Goal: Task Accomplishment & Management: Manage account settings

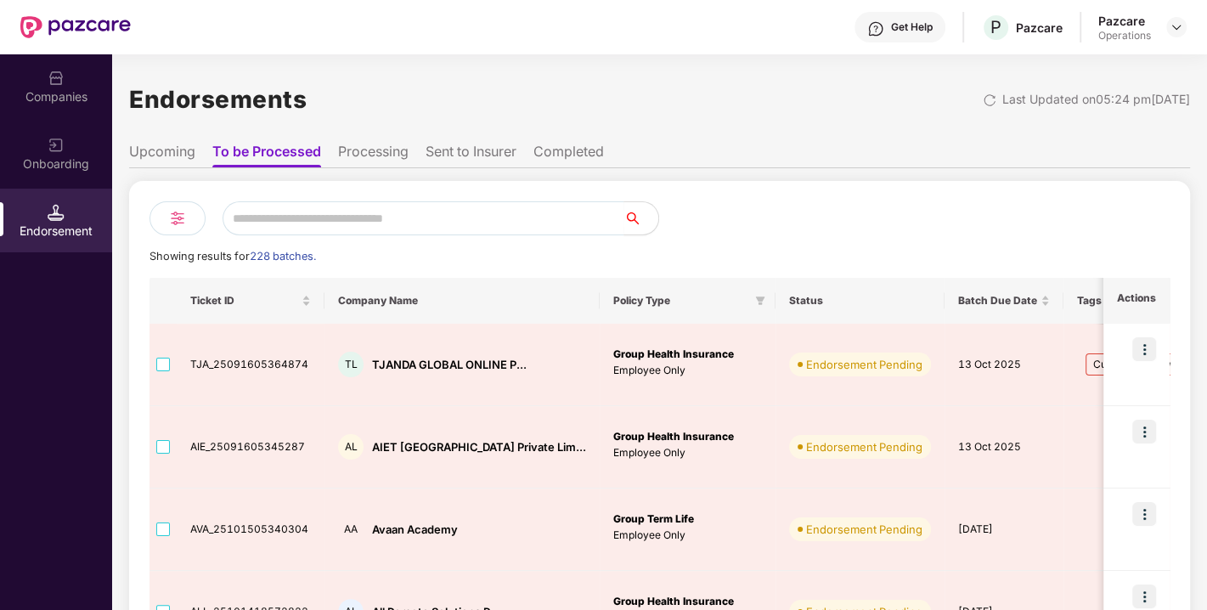
click at [65, 102] on div "Companies" at bounding box center [56, 96] width 112 height 17
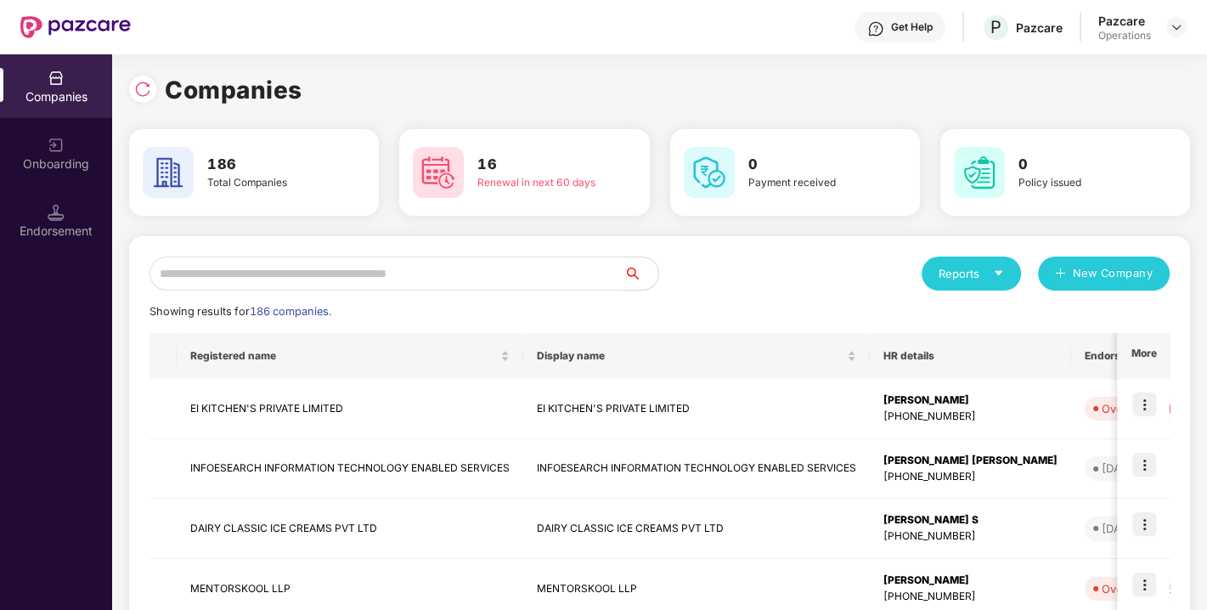
click at [285, 267] on input "text" at bounding box center [386, 273] width 475 height 34
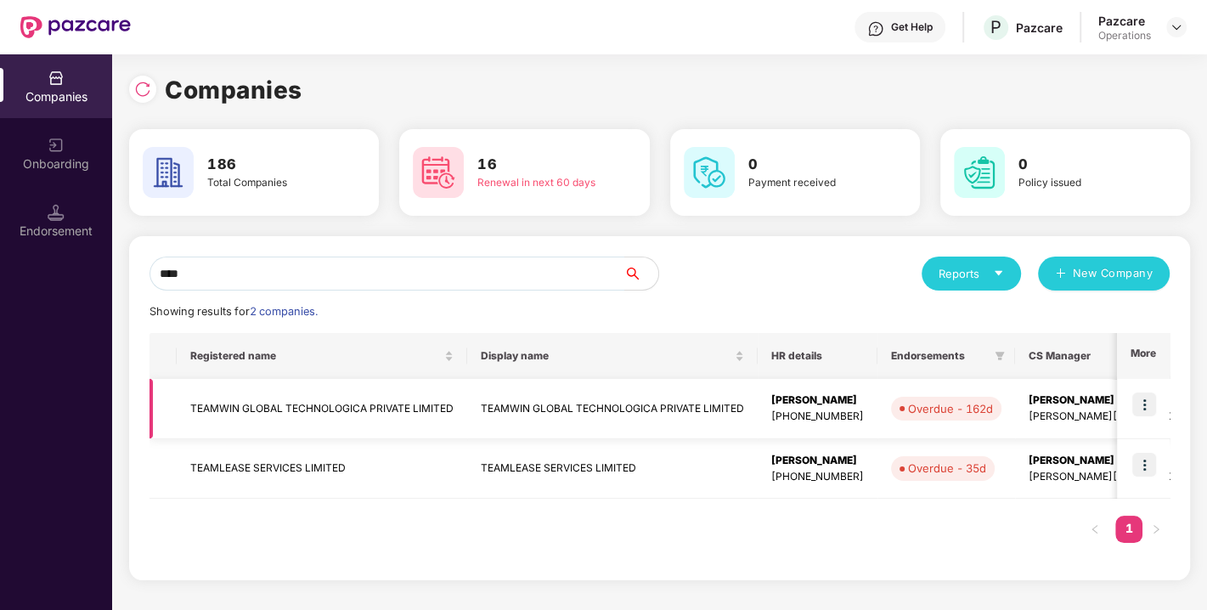
type input "****"
click at [1146, 402] on img at bounding box center [1144, 404] width 24 height 24
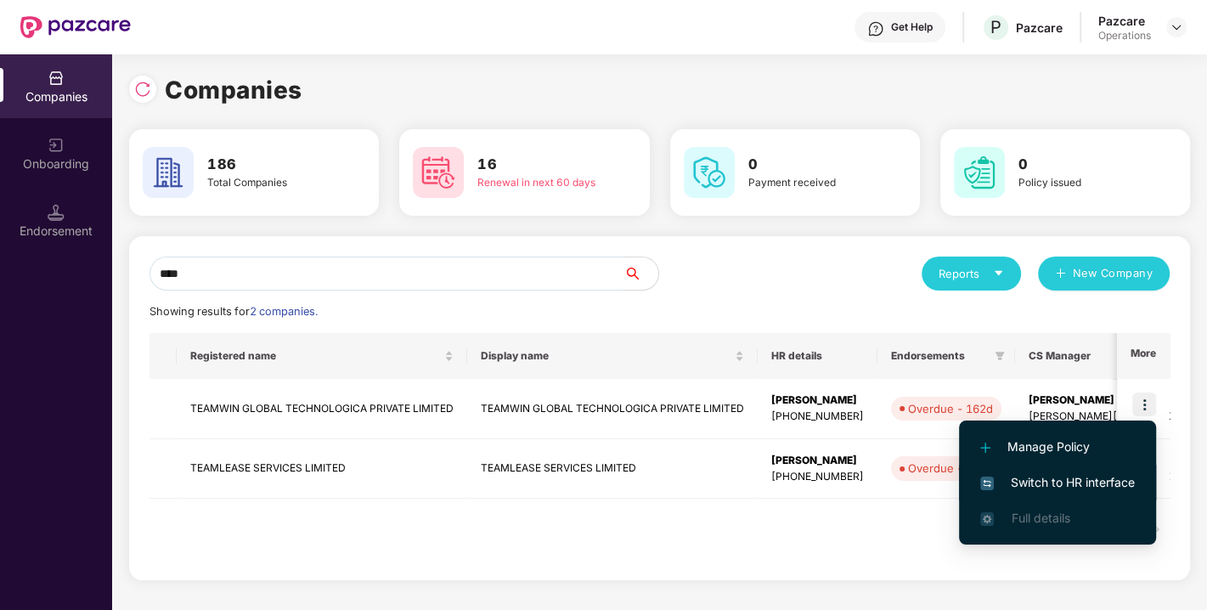
click at [1070, 484] on span "Switch to HR interface" at bounding box center [1057, 482] width 155 height 19
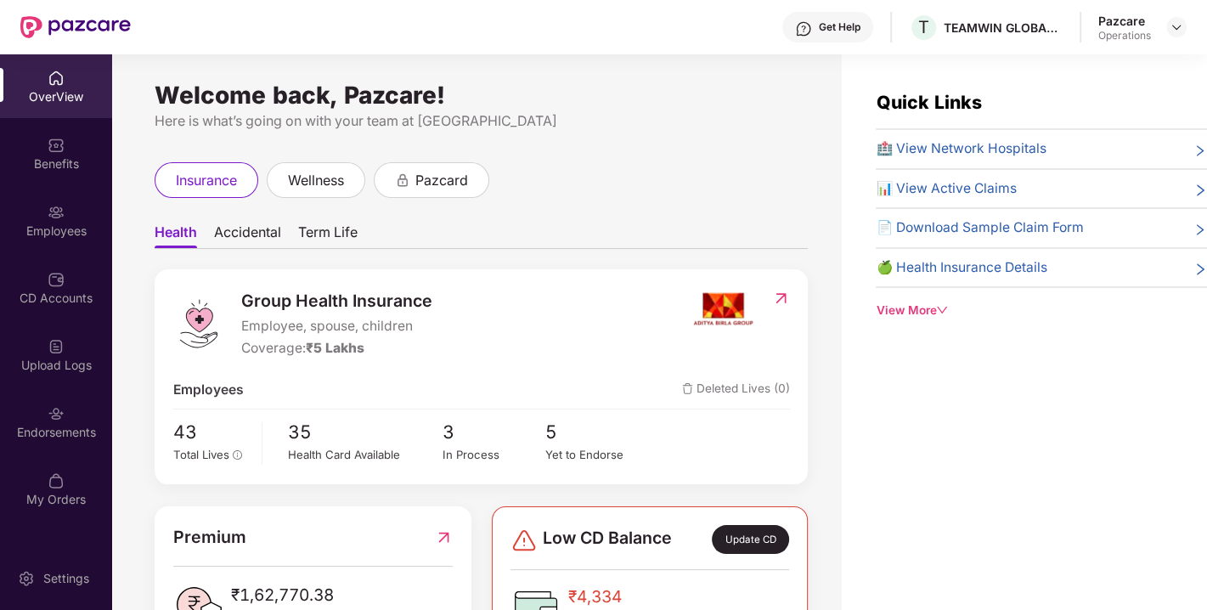
click at [58, 442] on div "Endorsements" at bounding box center [56, 422] width 112 height 64
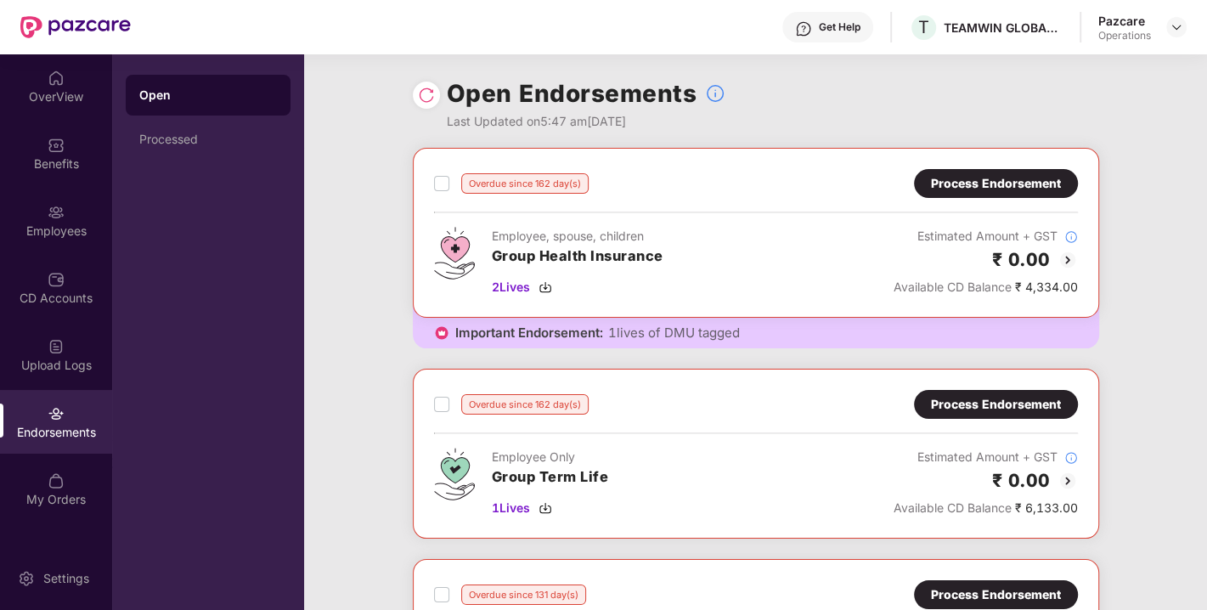
click at [985, 175] on div "Process Endorsement" at bounding box center [996, 183] width 130 height 19
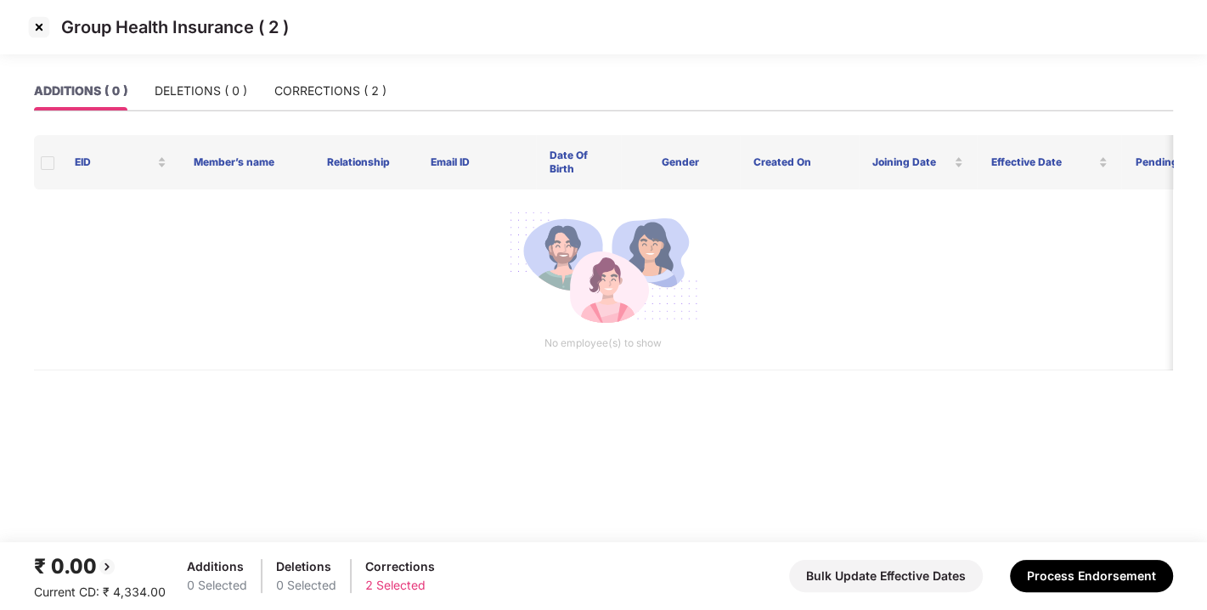
click at [46, 24] on img at bounding box center [38, 27] width 27 height 27
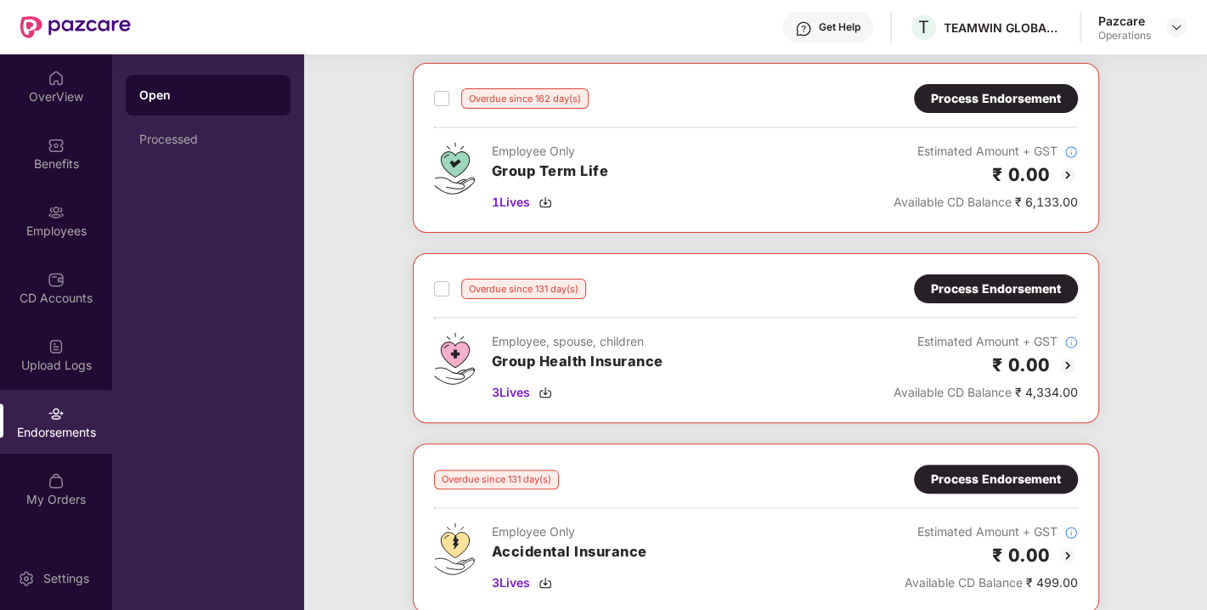
scroll to position [324, 0]
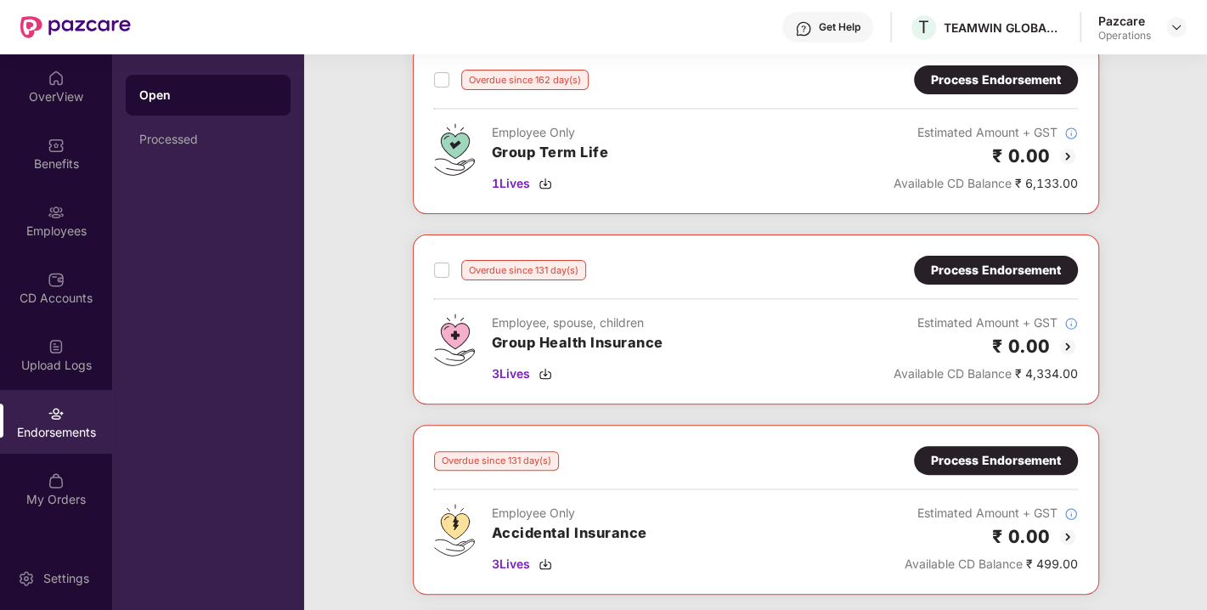
click at [985, 273] on div "Process Endorsement" at bounding box center [996, 270] width 130 height 19
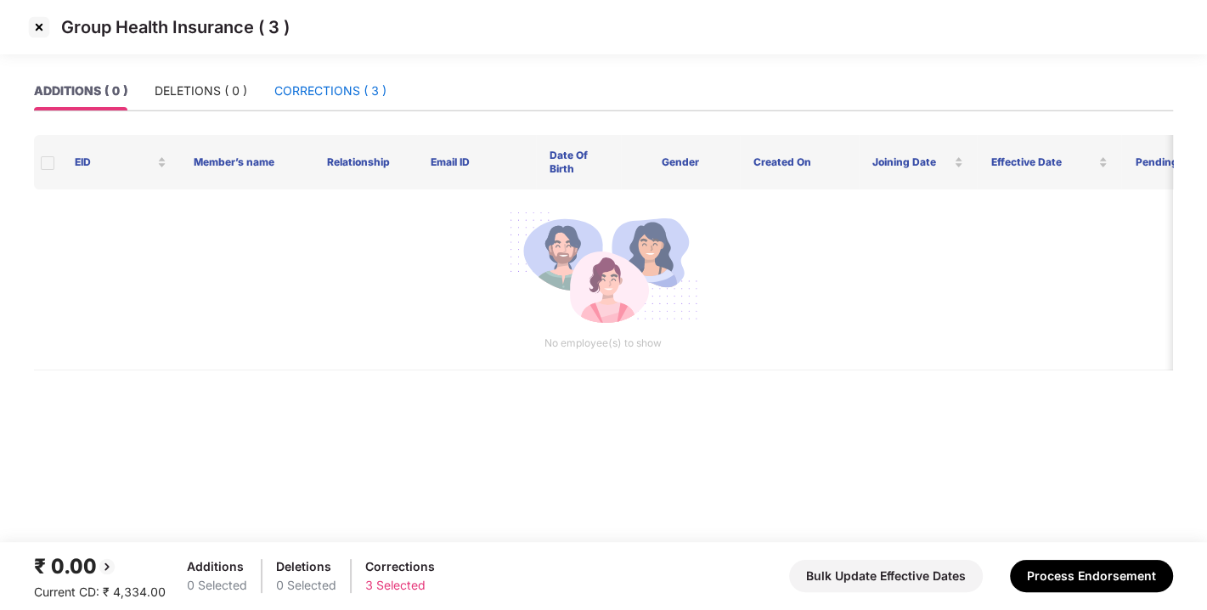
click at [313, 95] on div "CORRECTIONS ( 3 )" at bounding box center [330, 91] width 112 height 19
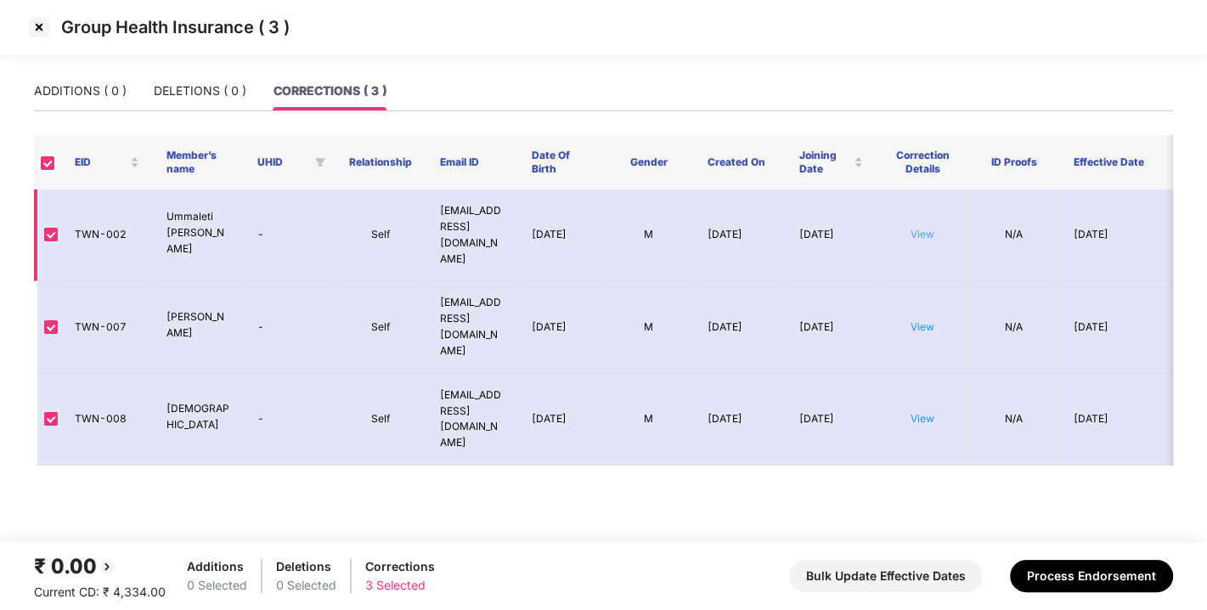
click at [920, 228] on link "View" at bounding box center [922, 234] width 24 height 13
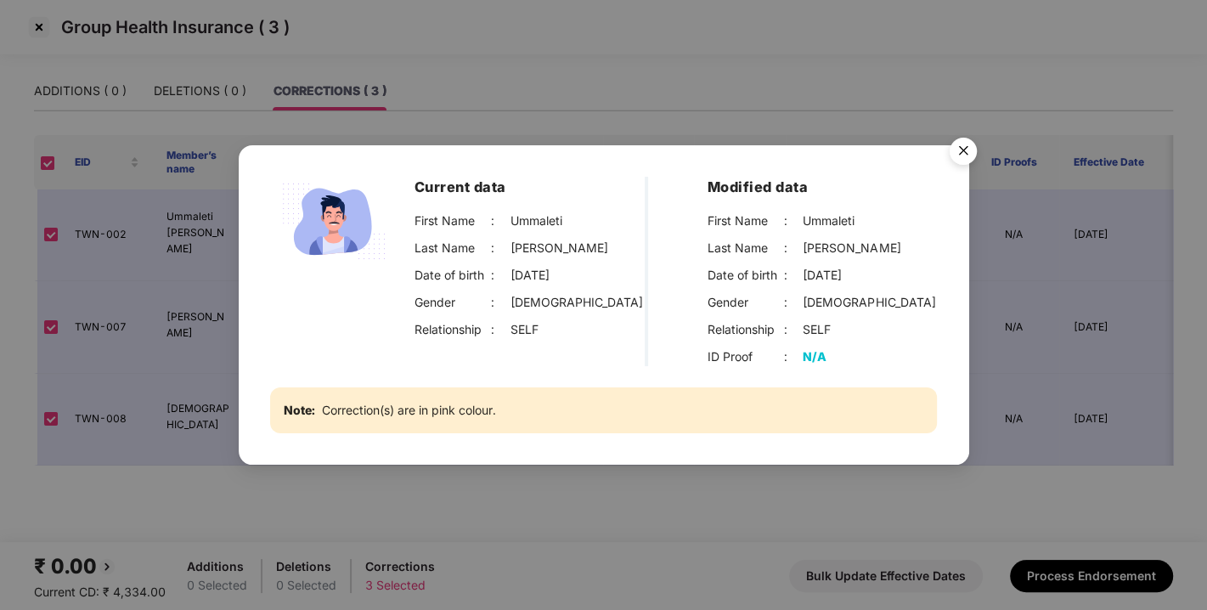
click at [955, 145] on img "Close" at bounding box center [963, 154] width 48 height 48
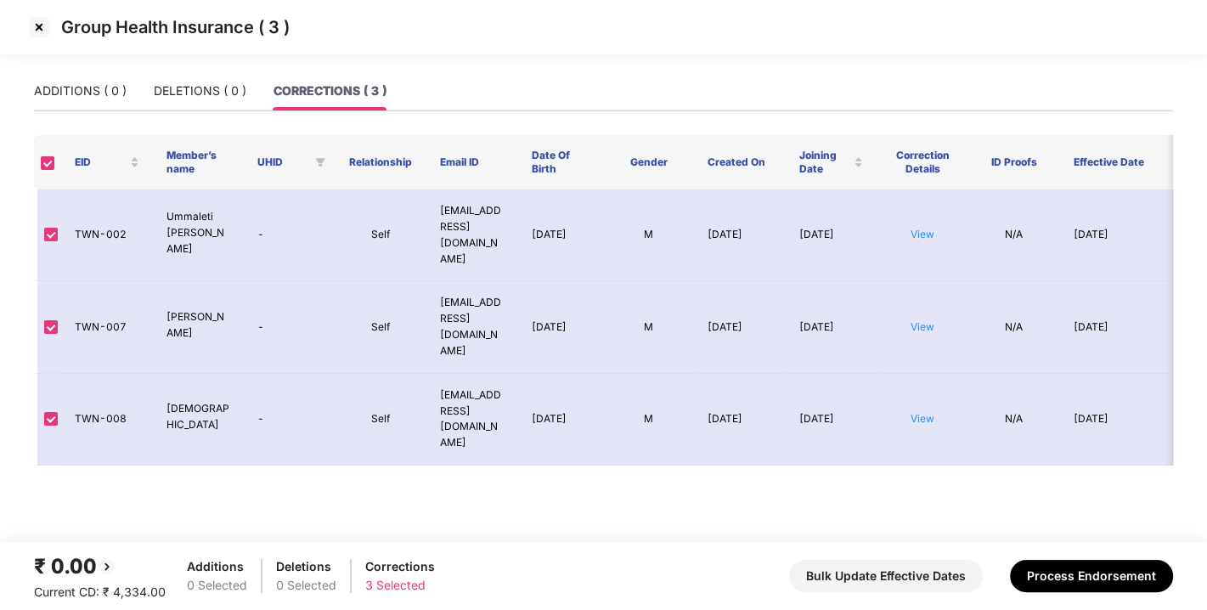
click at [31, 20] on img at bounding box center [38, 27] width 27 height 27
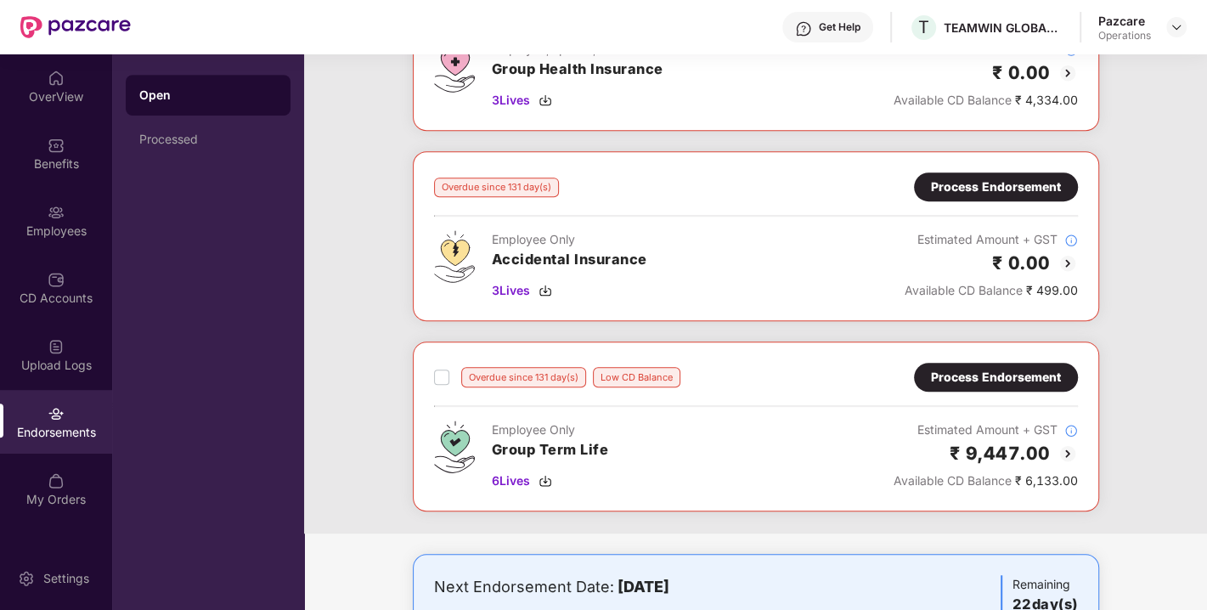
scroll to position [606, 0]
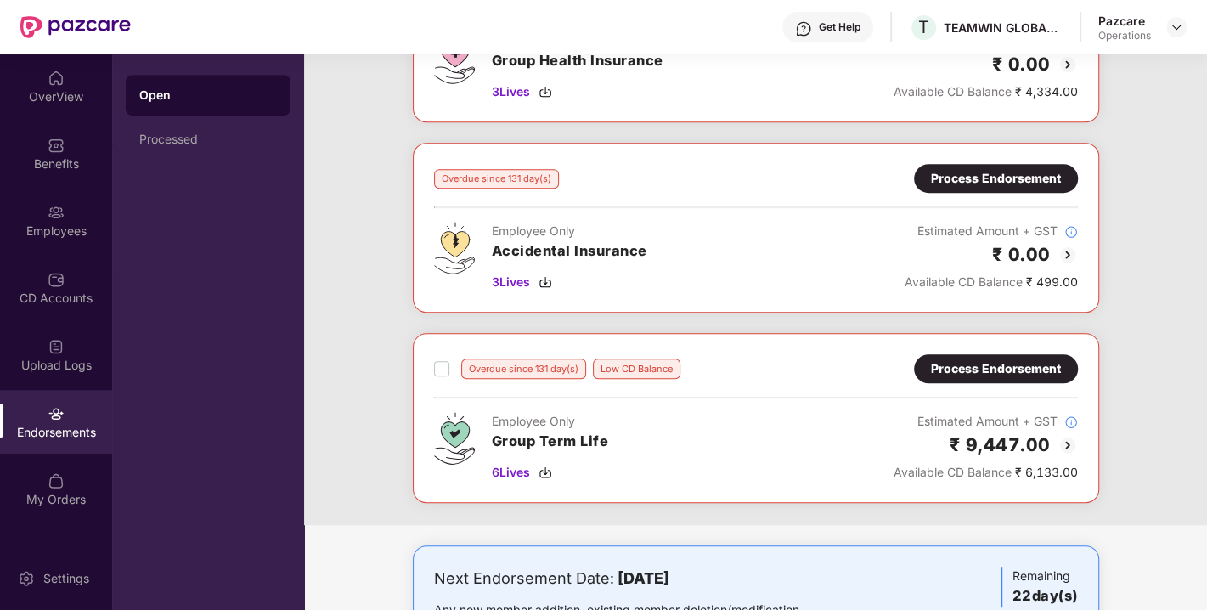
click at [954, 164] on div "Process Endorsement" at bounding box center [996, 178] width 164 height 29
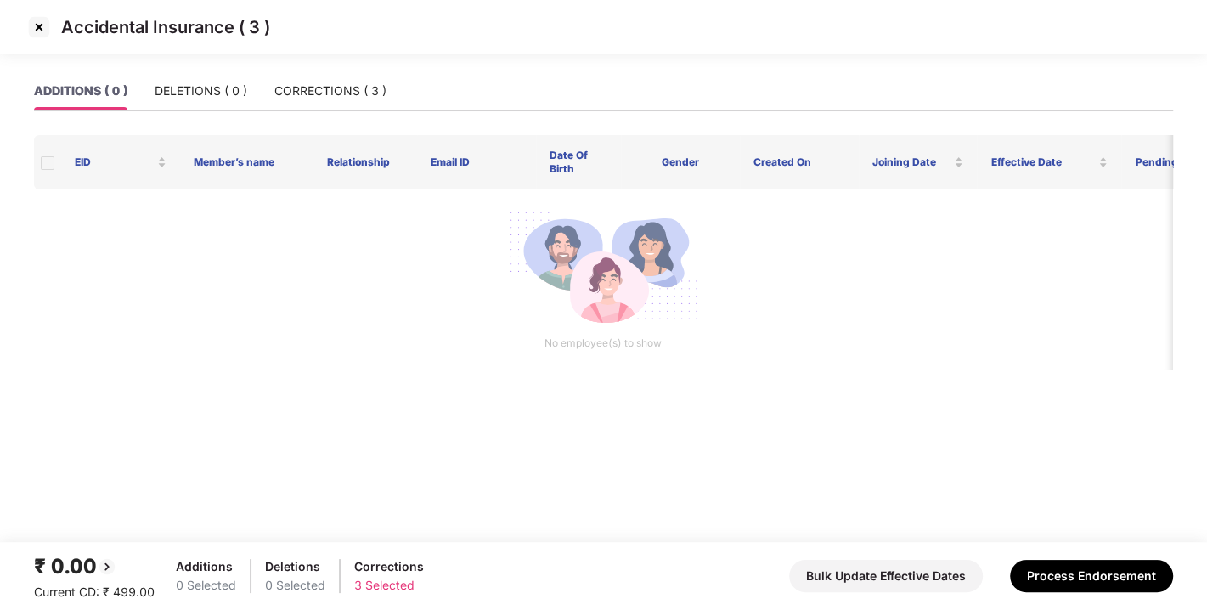
click at [46, 29] on img at bounding box center [38, 27] width 27 height 27
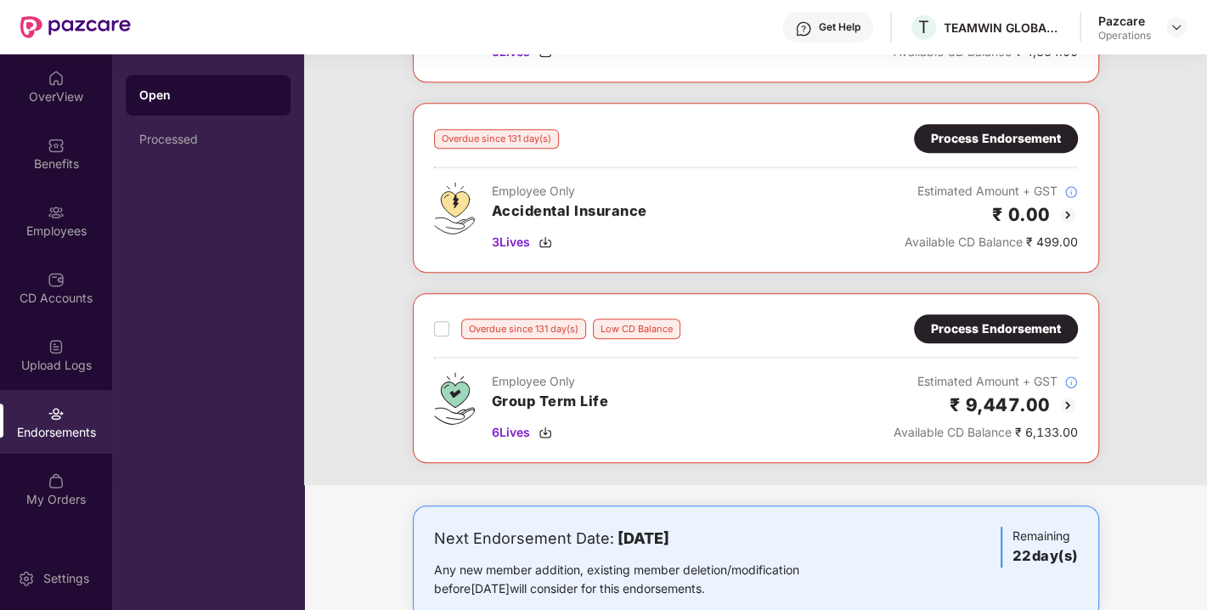
scroll to position [683, 0]
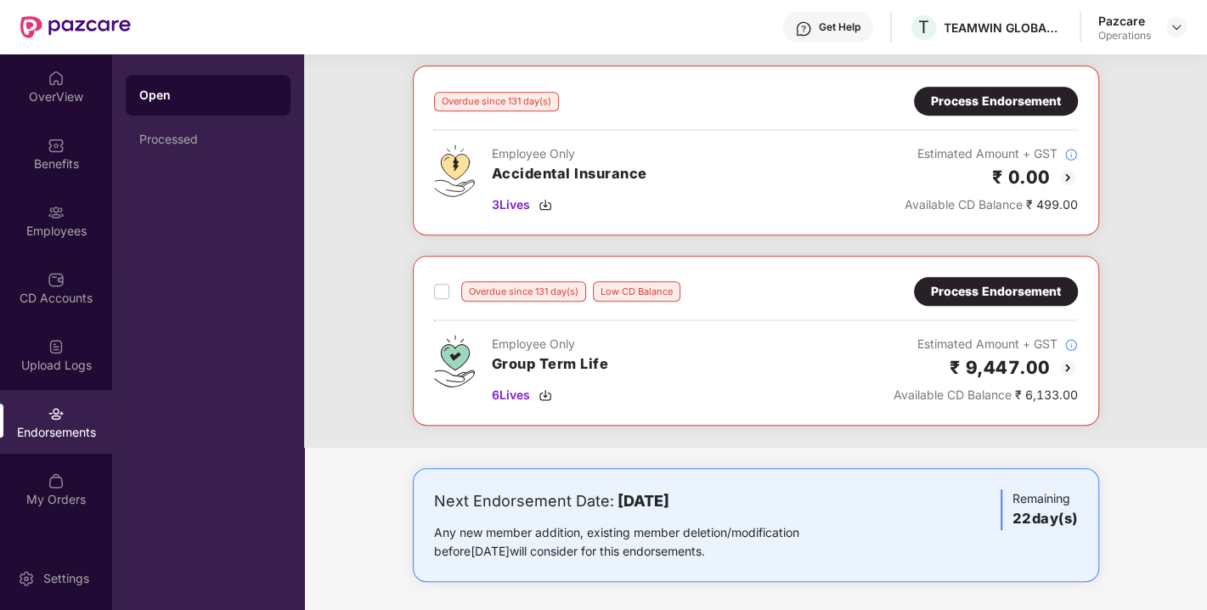
click at [974, 285] on div "Process Endorsement" at bounding box center [996, 291] width 130 height 19
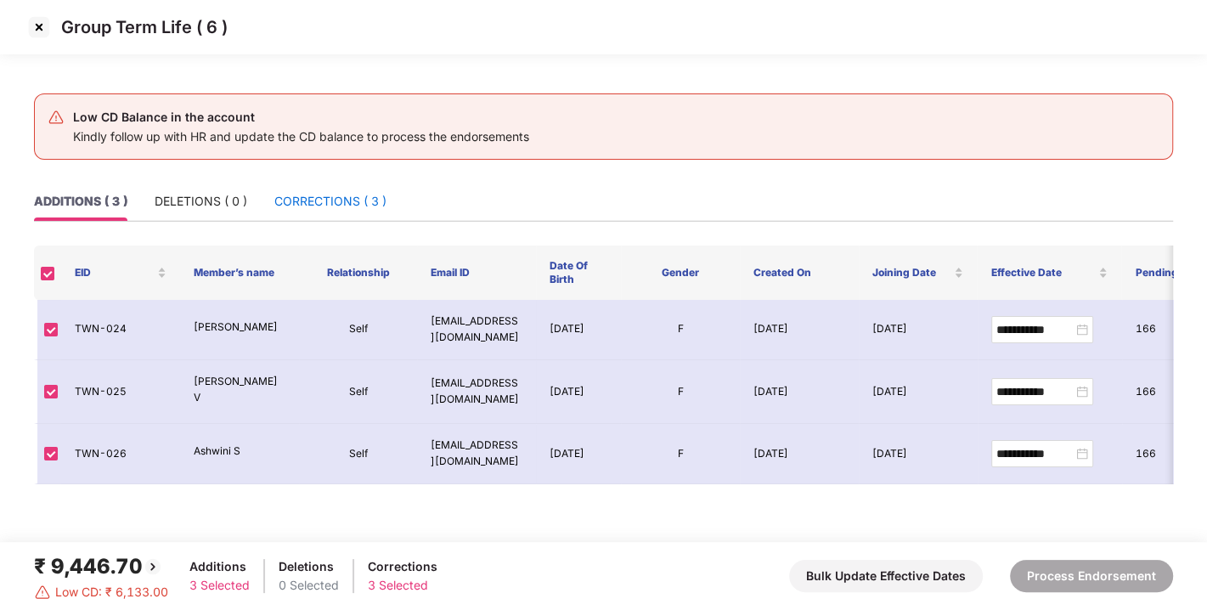
click at [323, 199] on div "CORRECTIONS ( 3 )" at bounding box center [330, 201] width 112 height 19
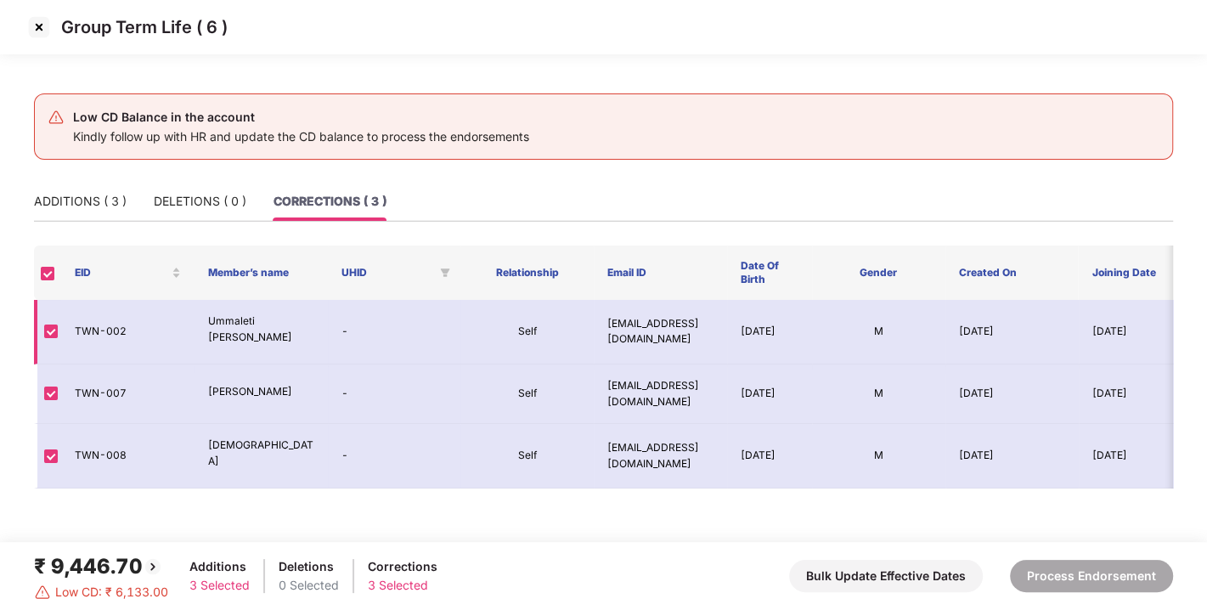
scroll to position [0, 306]
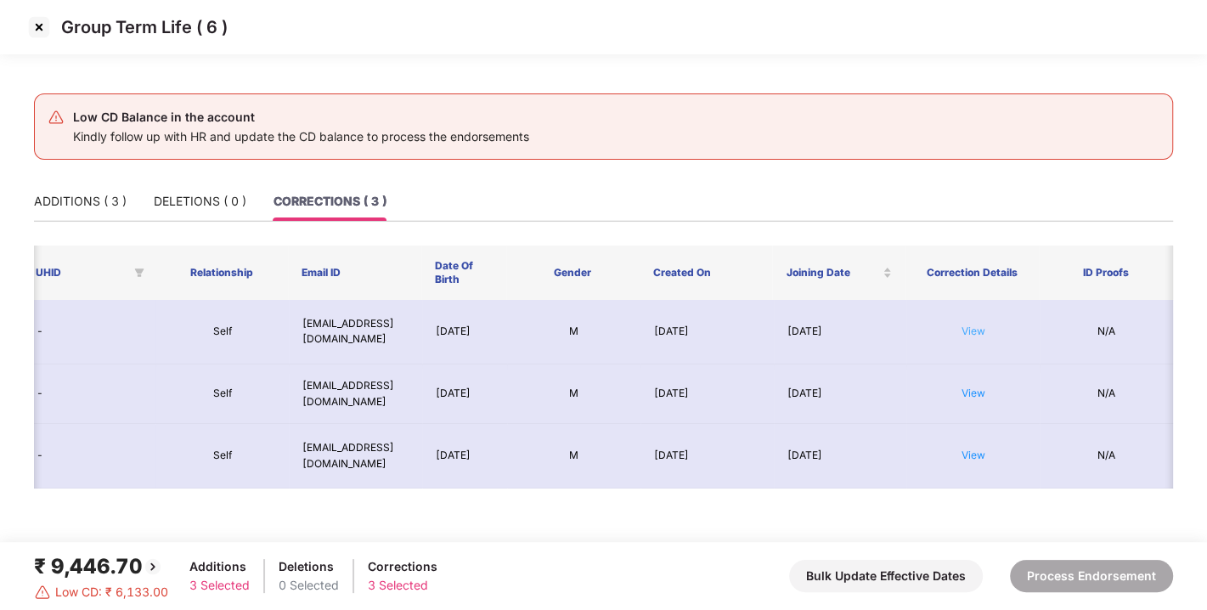
click at [964, 334] on link "View" at bounding box center [973, 330] width 24 height 13
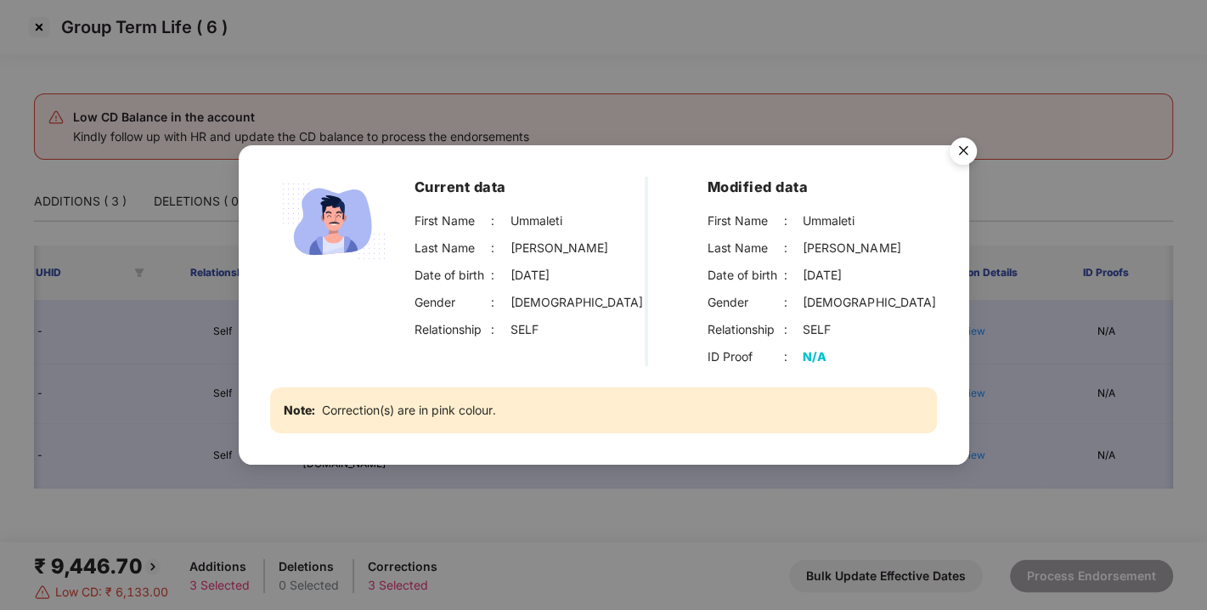
click at [972, 135] on img "Close" at bounding box center [963, 154] width 48 height 48
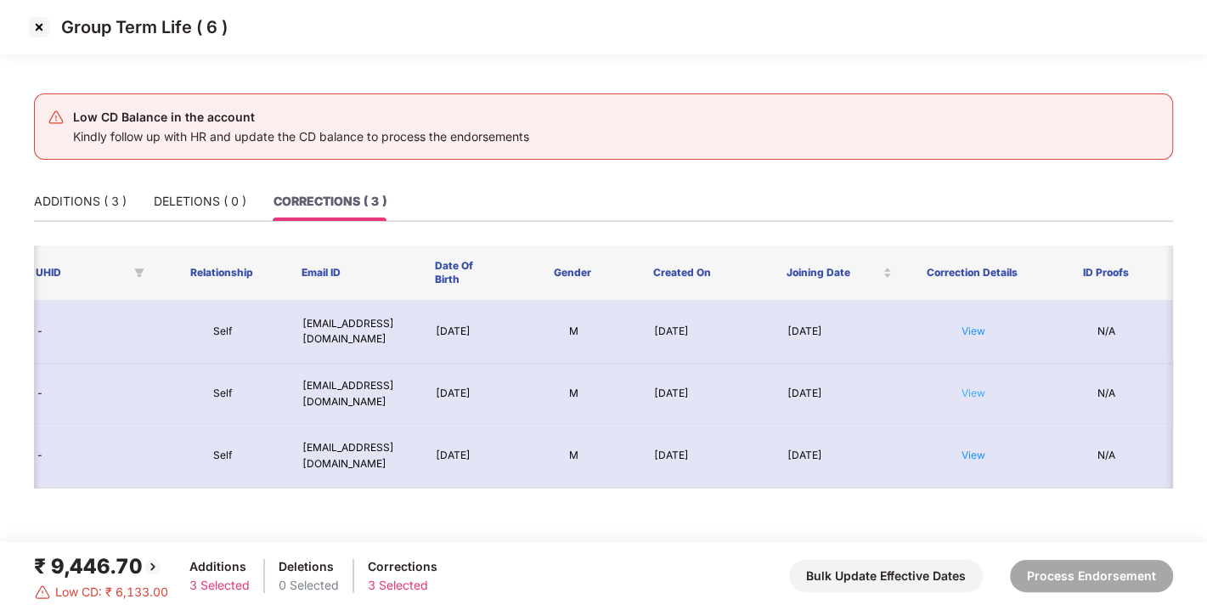
click at [965, 397] on link "View" at bounding box center [973, 392] width 24 height 13
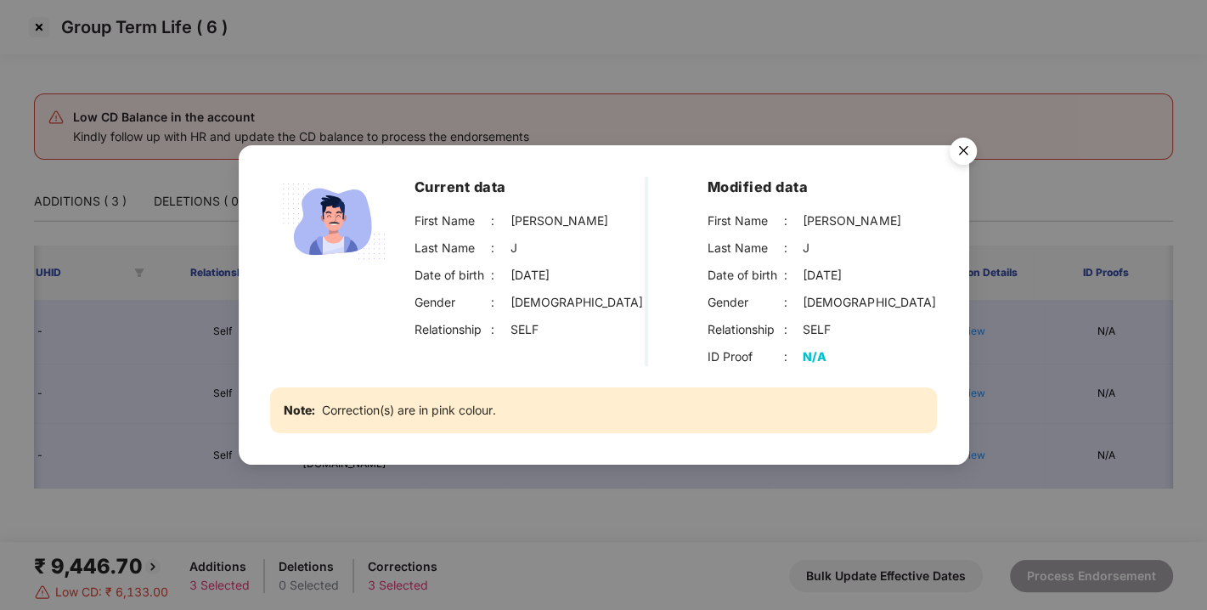
click at [970, 152] on img "Close" at bounding box center [963, 154] width 48 height 48
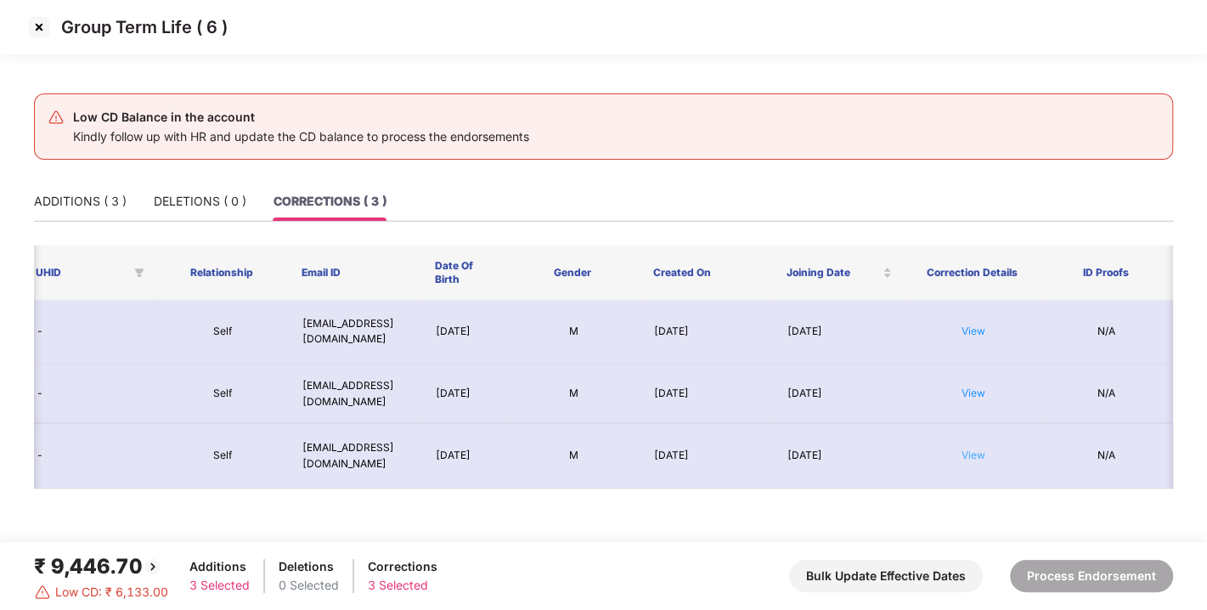
click at [971, 448] on link "View" at bounding box center [973, 454] width 24 height 13
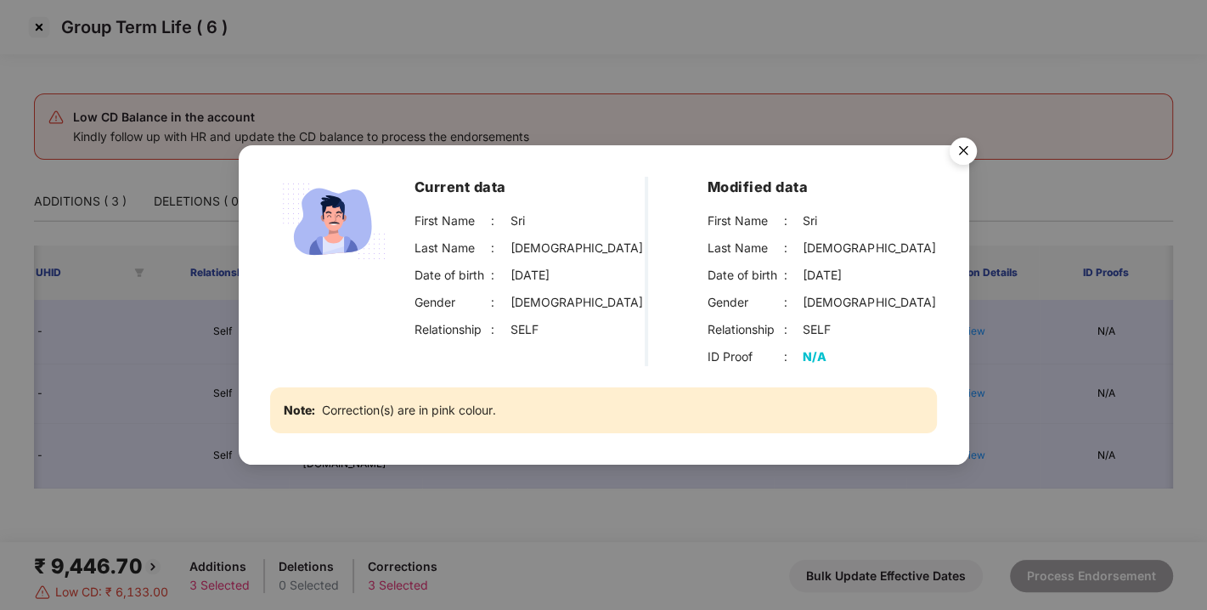
click at [969, 145] on img "Close" at bounding box center [963, 154] width 48 height 48
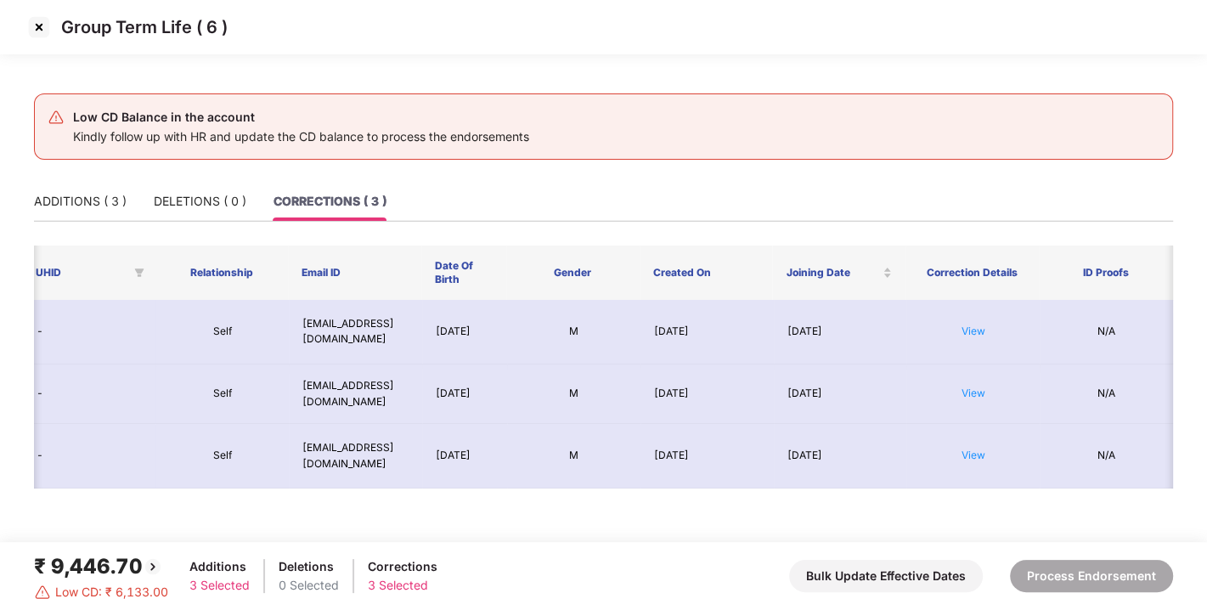
scroll to position [0, 0]
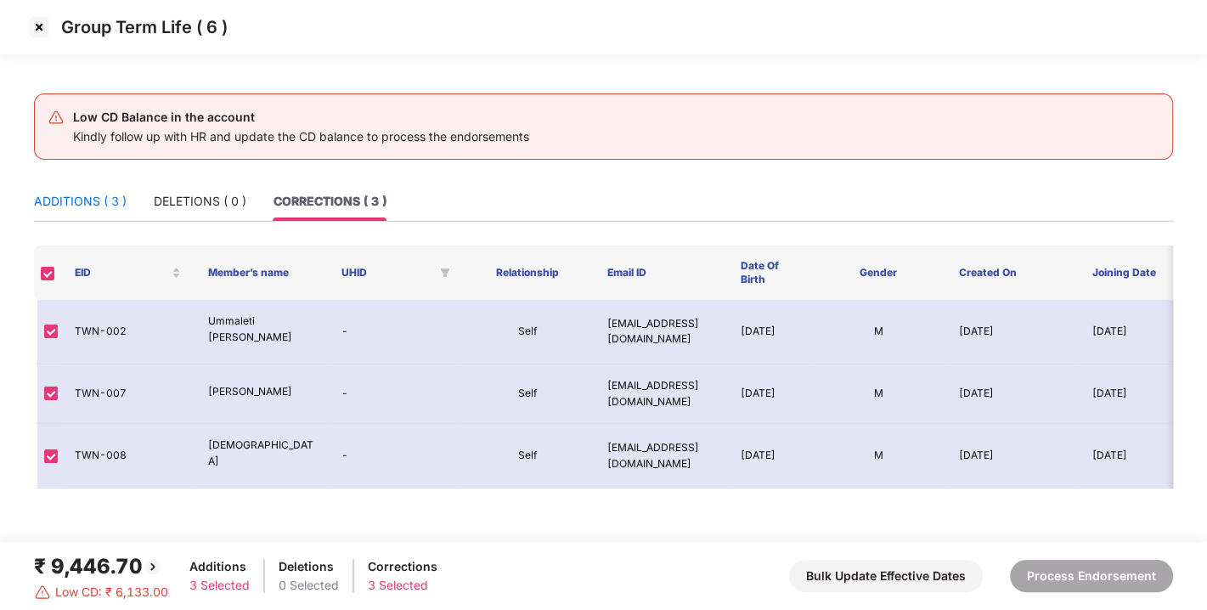
click at [85, 192] on div "ADDITIONS ( 3 )" at bounding box center [80, 201] width 93 height 19
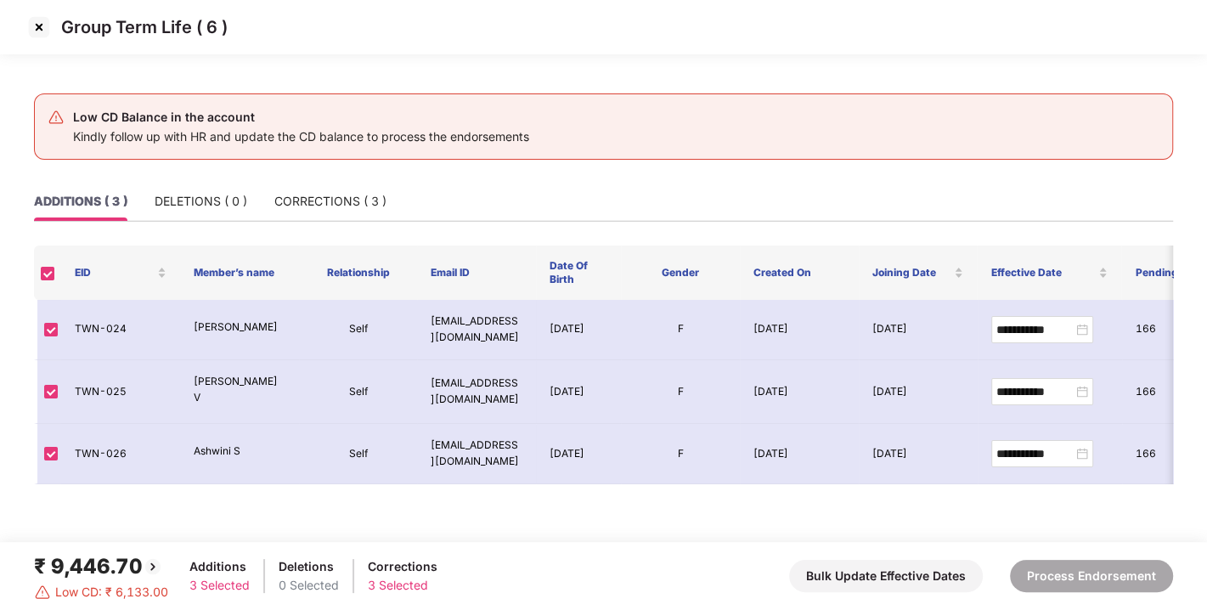
click at [26, 29] on img at bounding box center [38, 27] width 27 height 27
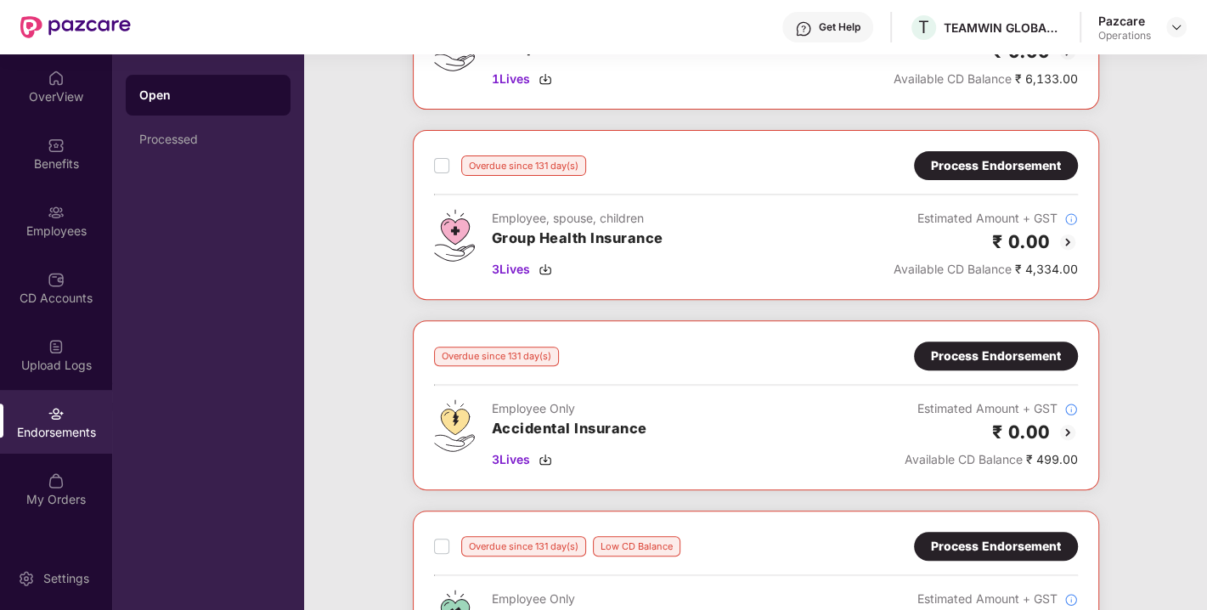
scroll to position [683, 0]
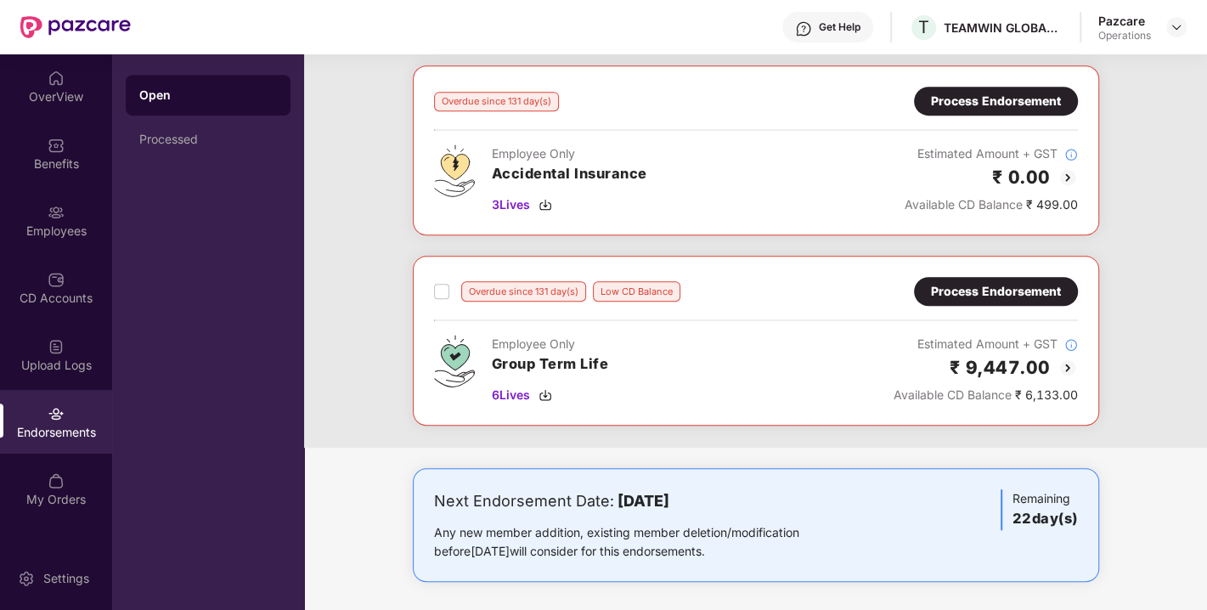
click at [1023, 288] on div "Process Endorsement" at bounding box center [996, 291] width 130 height 19
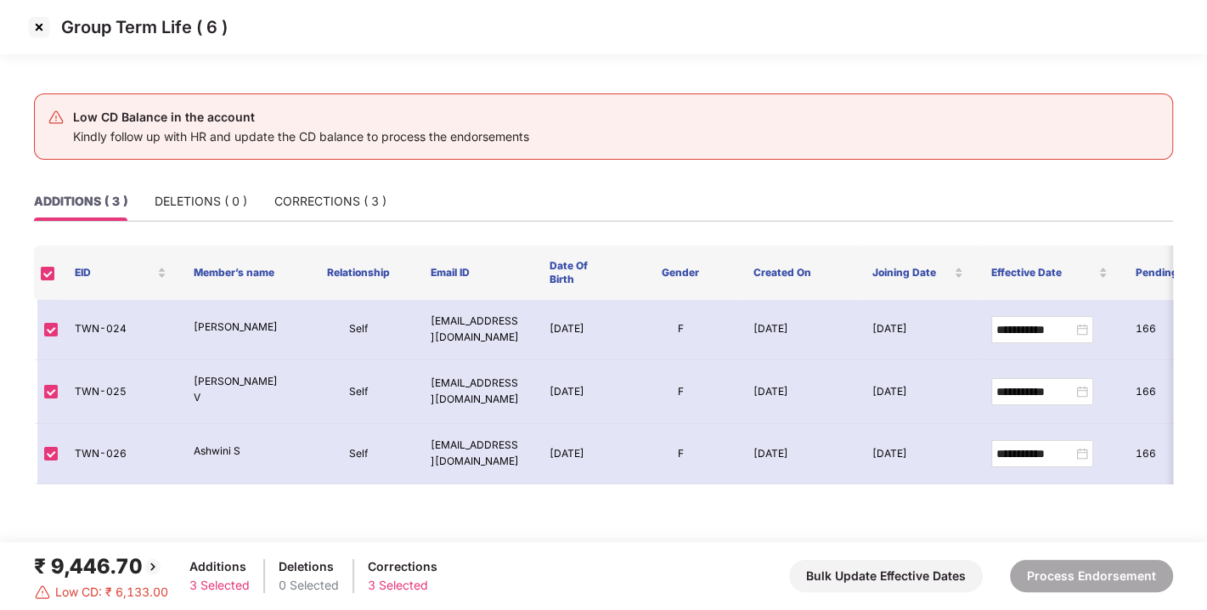
click at [36, 31] on img at bounding box center [38, 27] width 27 height 27
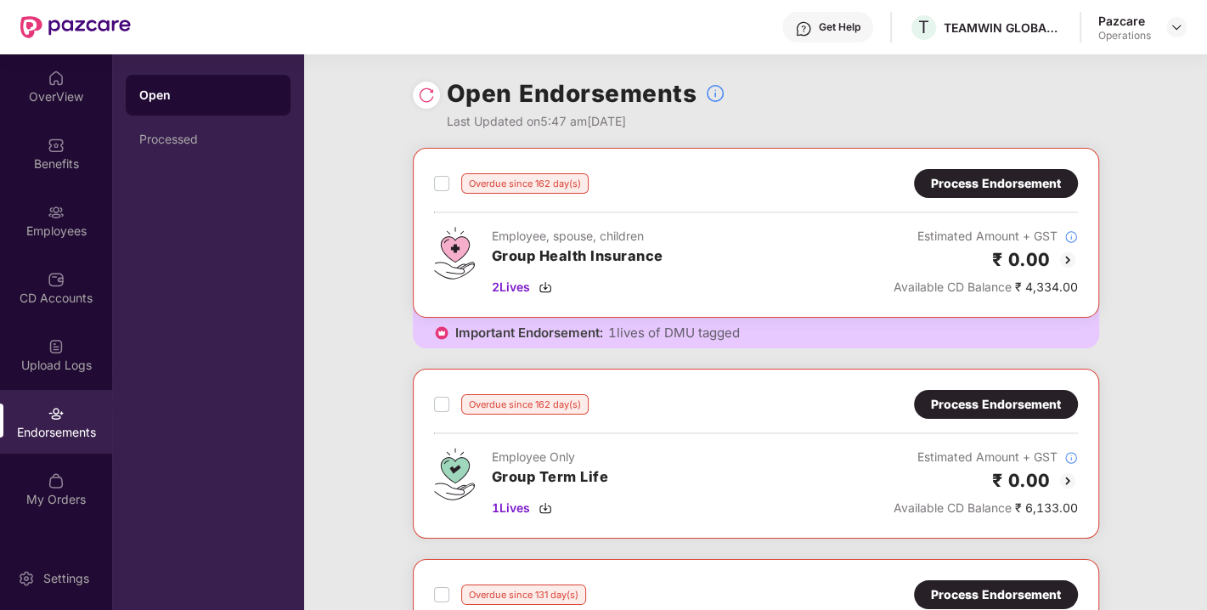
click at [1188, 31] on header "Get Help T TEAMWIN GLOBAL TECHNOLOGICA PRIVATE LIMITED Pazcare Operations" at bounding box center [603, 27] width 1207 height 54
click at [1174, 29] on img at bounding box center [1176, 27] width 14 height 14
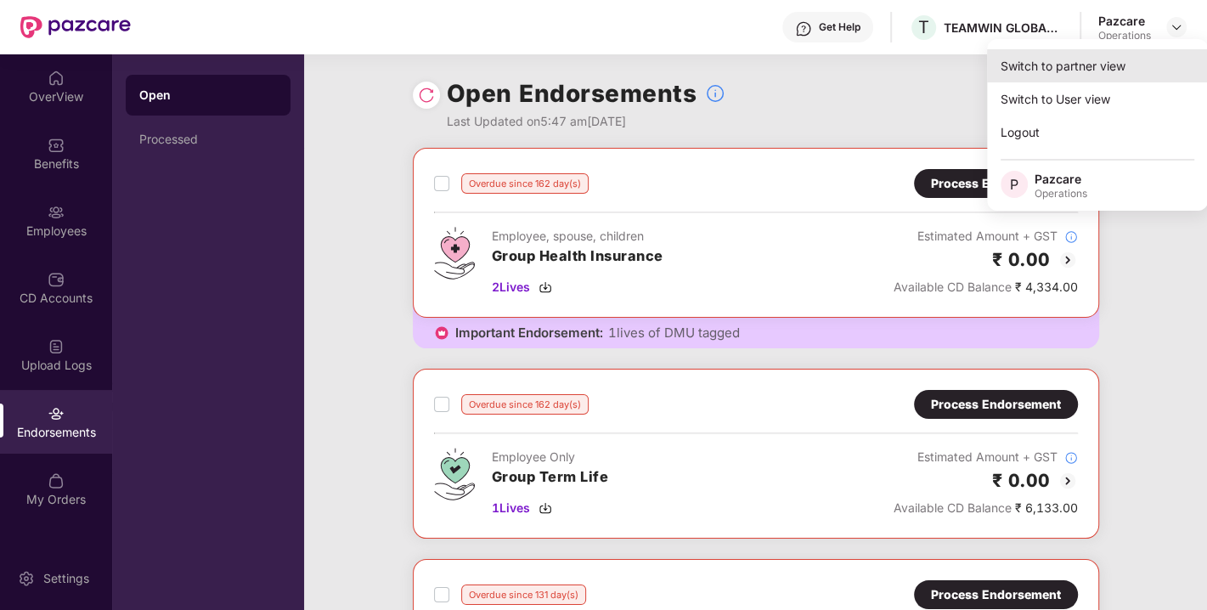
click at [1070, 67] on div "Switch to partner view" at bounding box center [1097, 65] width 221 height 33
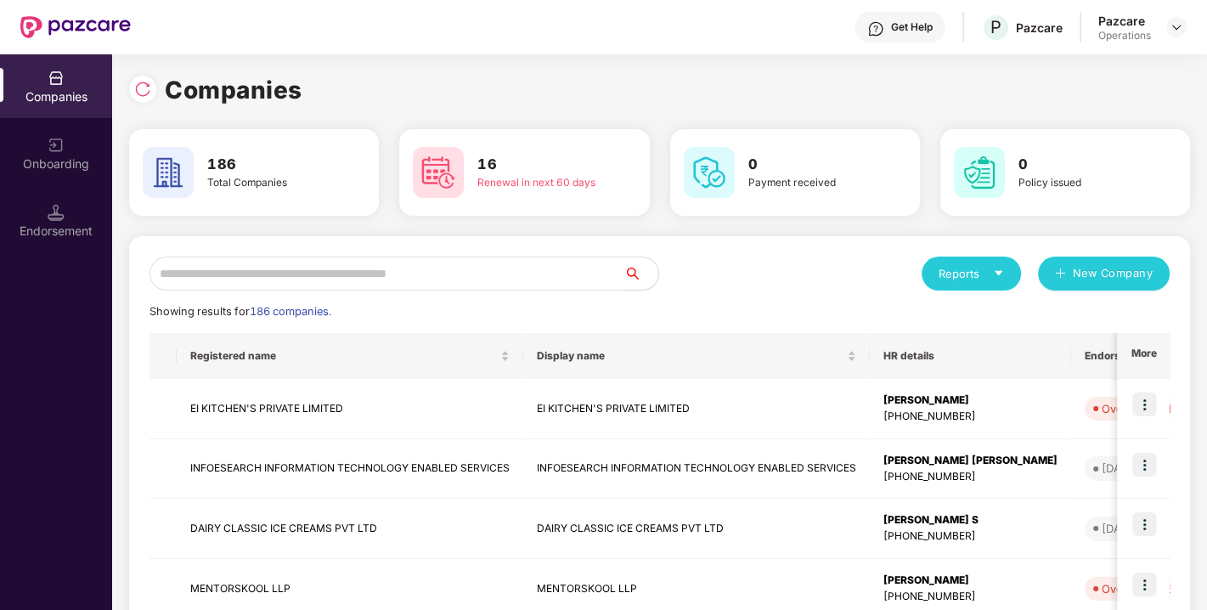
click at [391, 284] on input "text" at bounding box center [386, 273] width 475 height 34
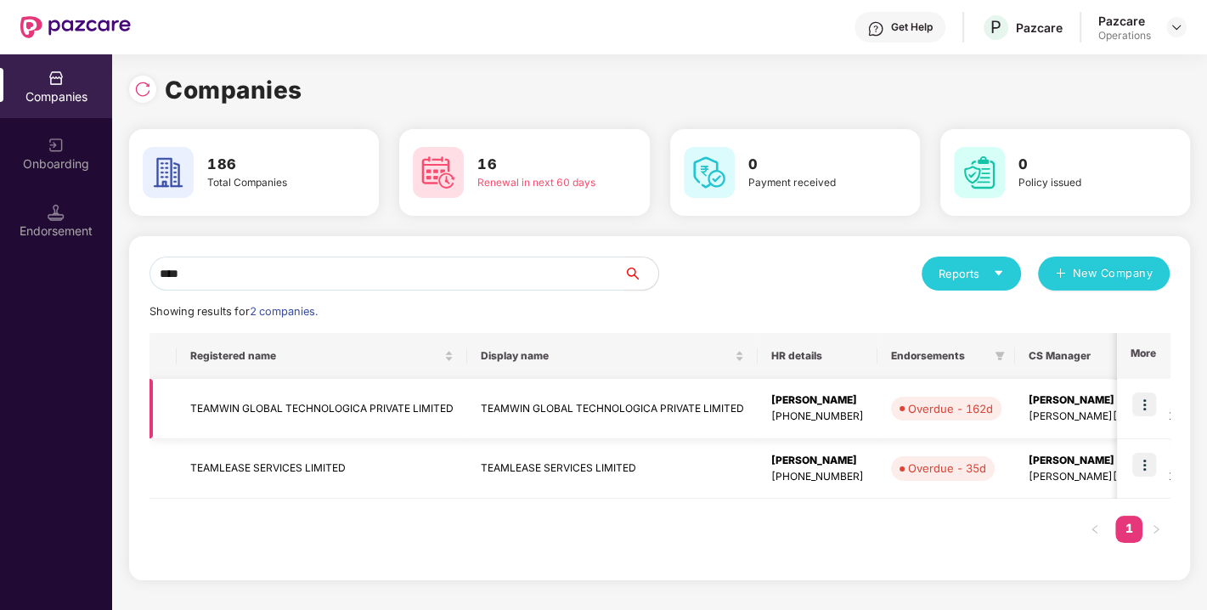
type input "****"
click at [261, 409] on td "TEAMWIN GLOBAL TECHNOLOGICA PRIVATE LIMITED" at bounding box center [322, 409] width 290 height 60
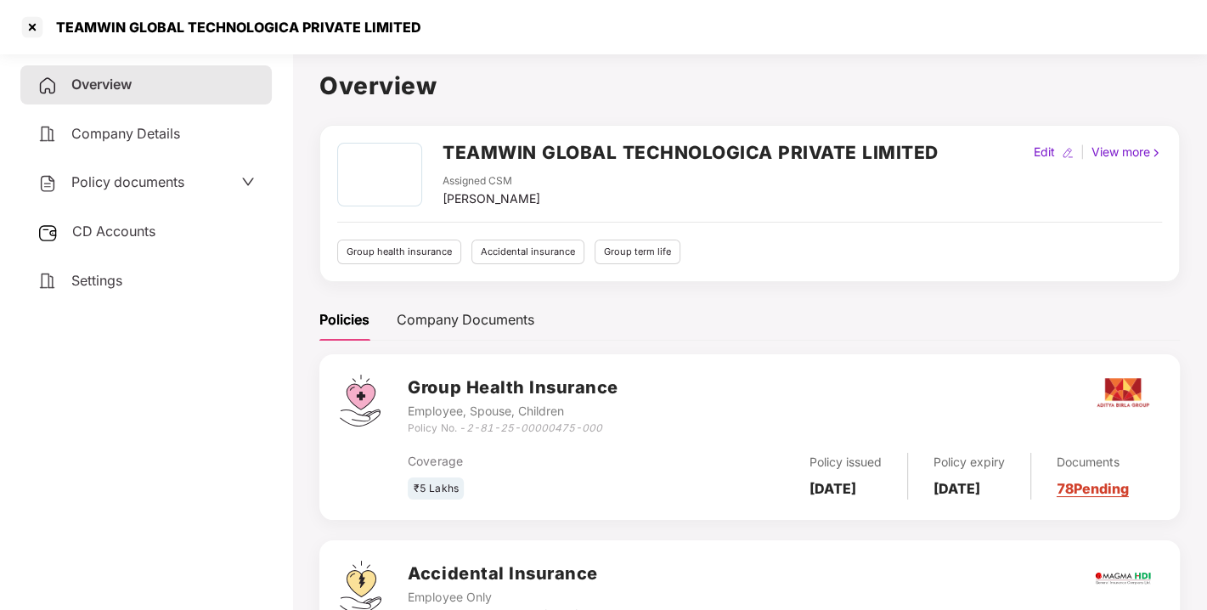
click at [104, 239] on div "CD Accounts" at bounding box center [145, 231] width 251 height 39
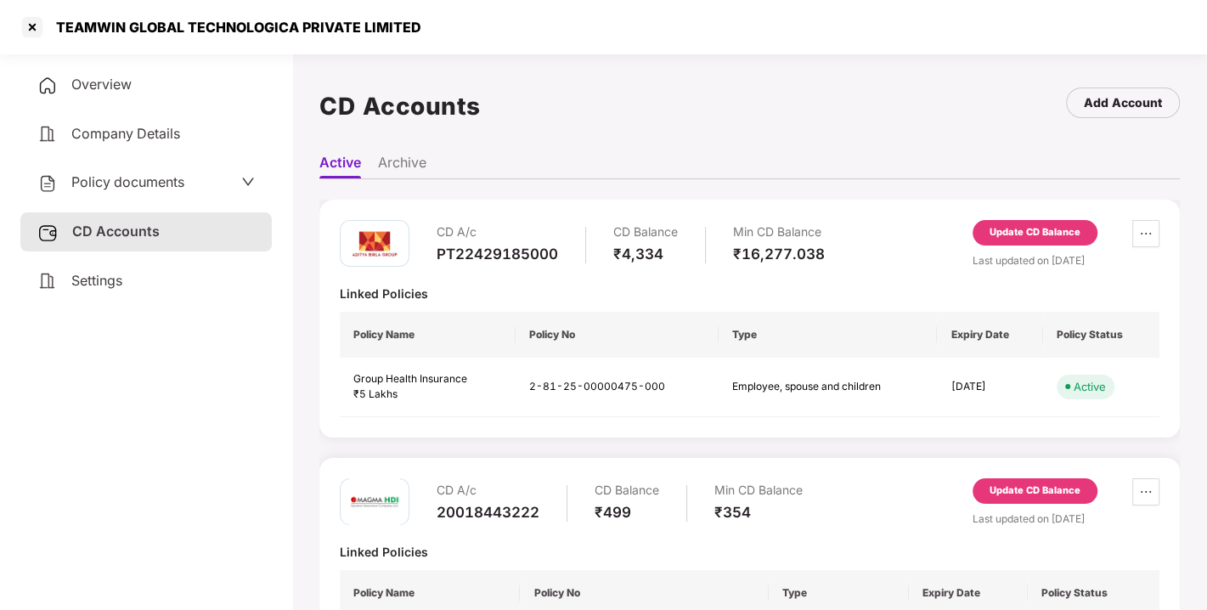
scroll to position [358, 0]
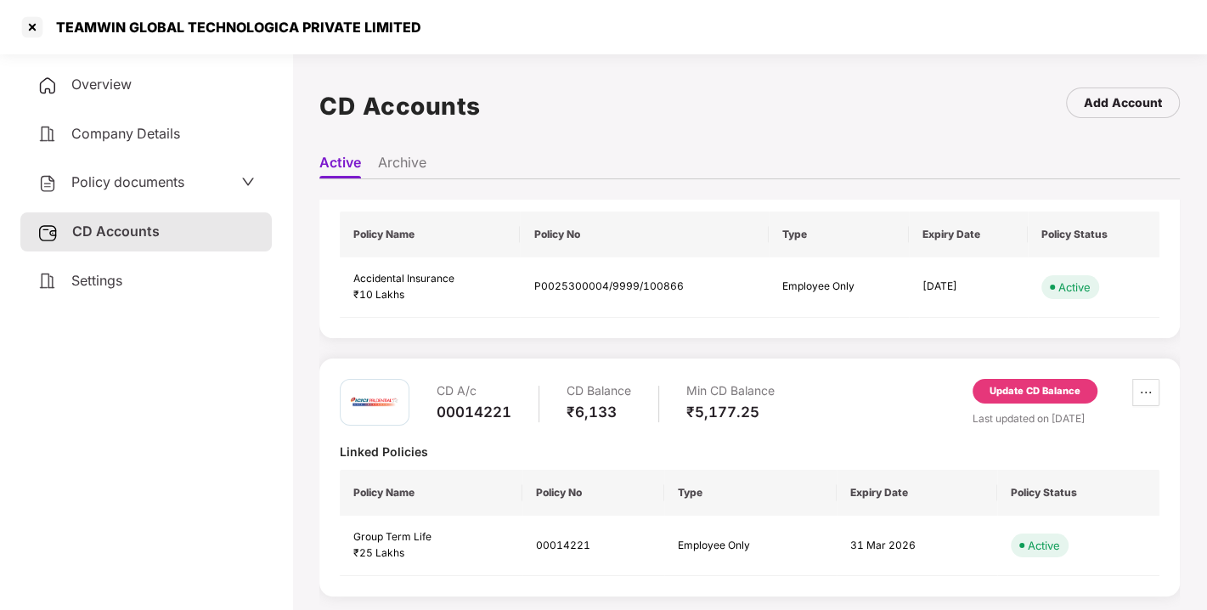
click at [1039, 379] on div "Update CD Balance" at bounding box center [1034, 391] width 125 height 25
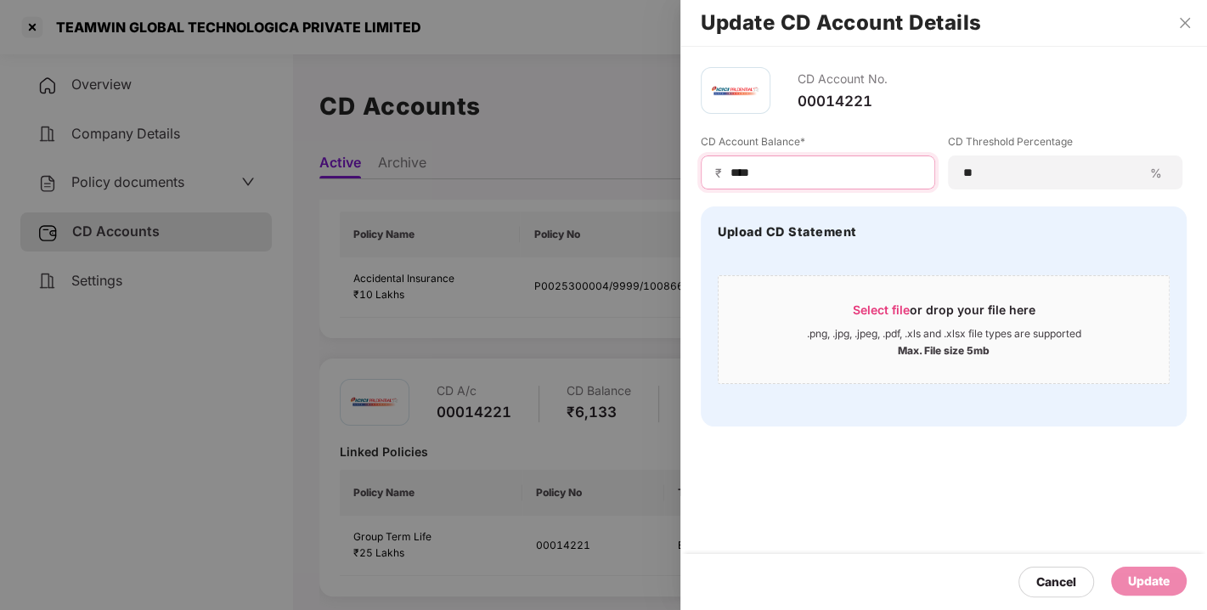
drag, startPoint x: 779, startPoint y: 175, endPoint x: 672, endPoint y: 145, distance: 111.0
click at [672, 145] on div "Update CD Account Details CD Account No. 00014221 CD Account Balance* ₹ **** CD…" at bounding box center [603, 305] width 1207 height 610
type input "*"
click at [1058, 425] on div "Upload CD Statement Select file or drop your file here .png, .jpg, .jpeg, .pdf,…" at bounding box center [943, 316] width 486 height 220
click at [796, 175] on input "*****" at bounding box center [824, 173] width 192 height 18
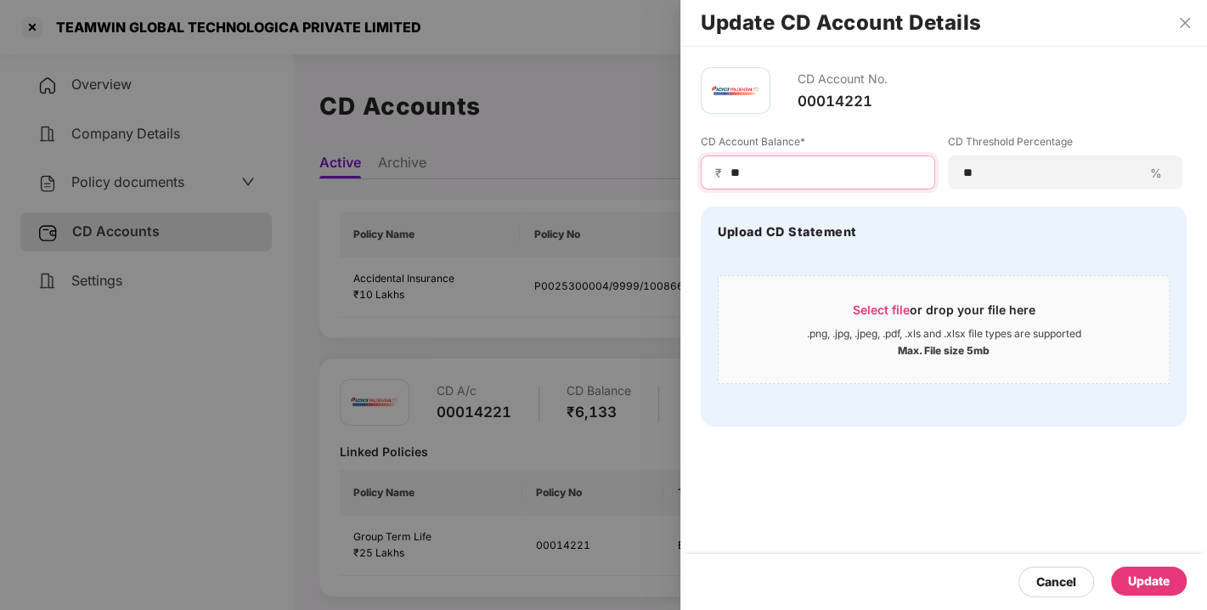
type input "*"
type input "*****"
click at [1153, 584] on div "Update" at bounding box center [1149, 580] width 42 height 19
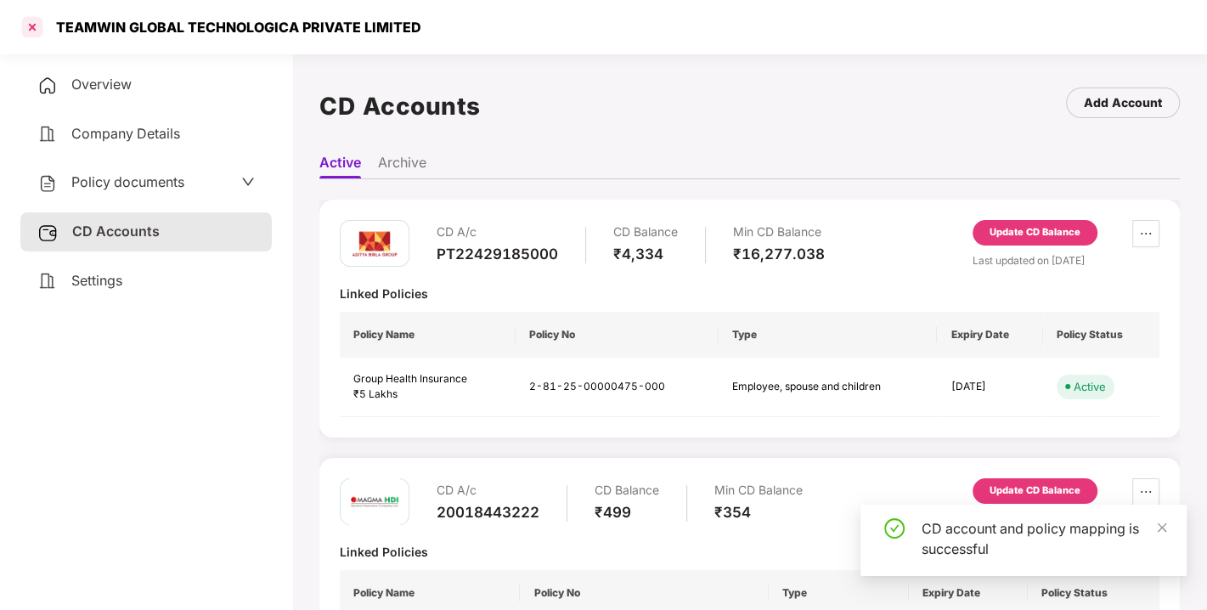
click at [32, 30] on div at bounding box center [32, 27] width 27 height 27
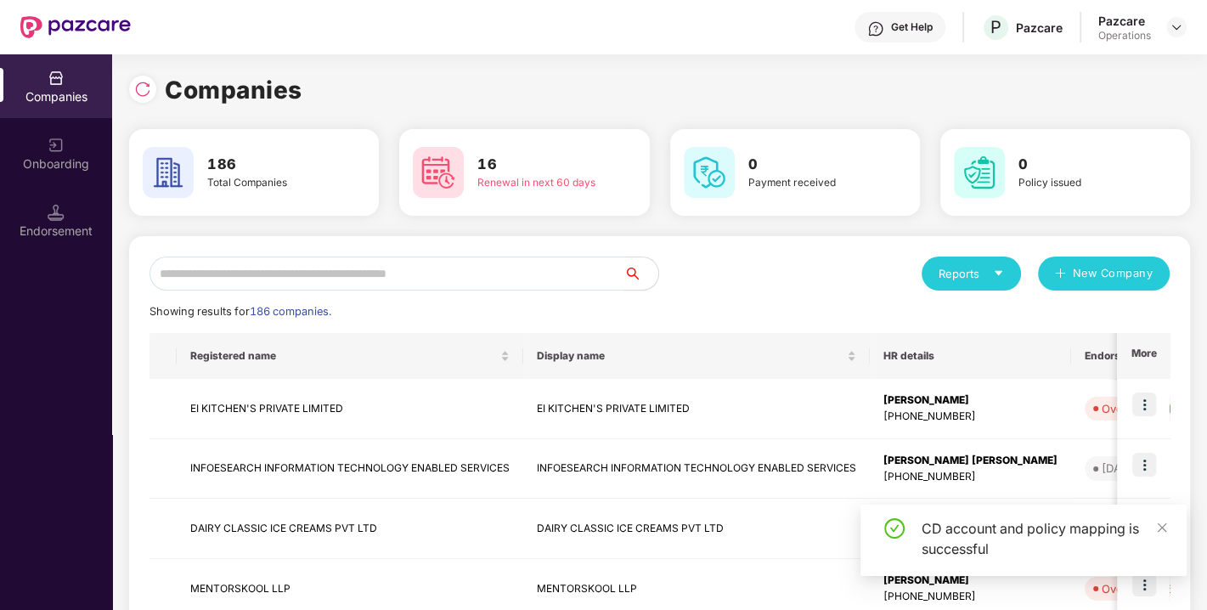
click at [267, 272] on input "text" at bounding box center [386, 273] width 475 height 34
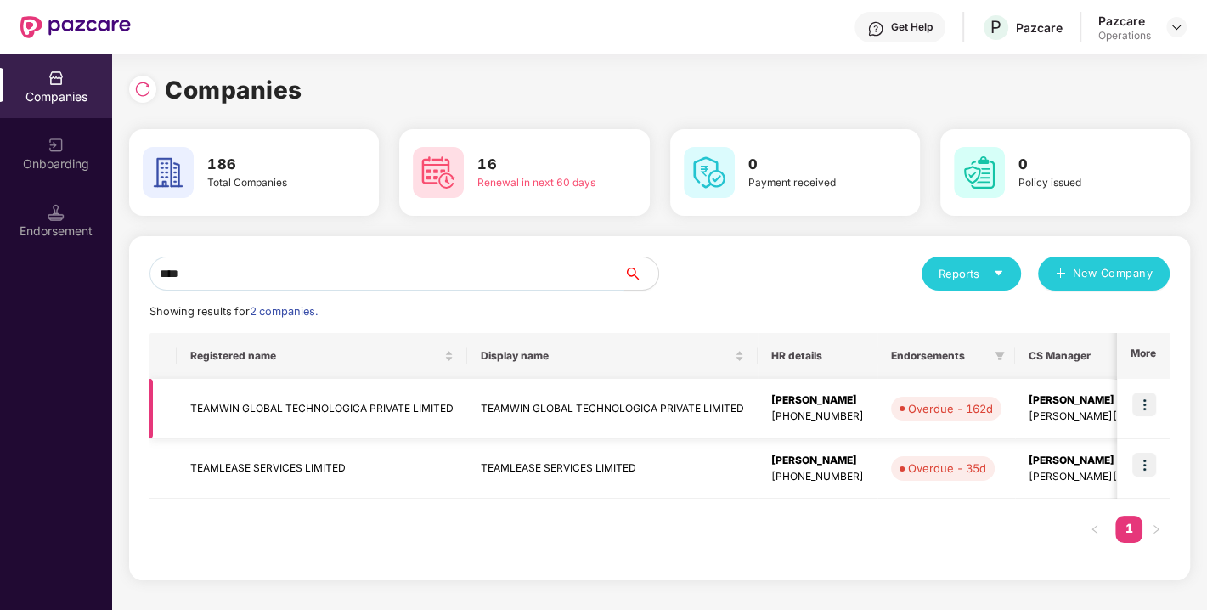
type input "****"
click at [1142, 396] on img at bounding box center [1144, 404] width 24 height 24
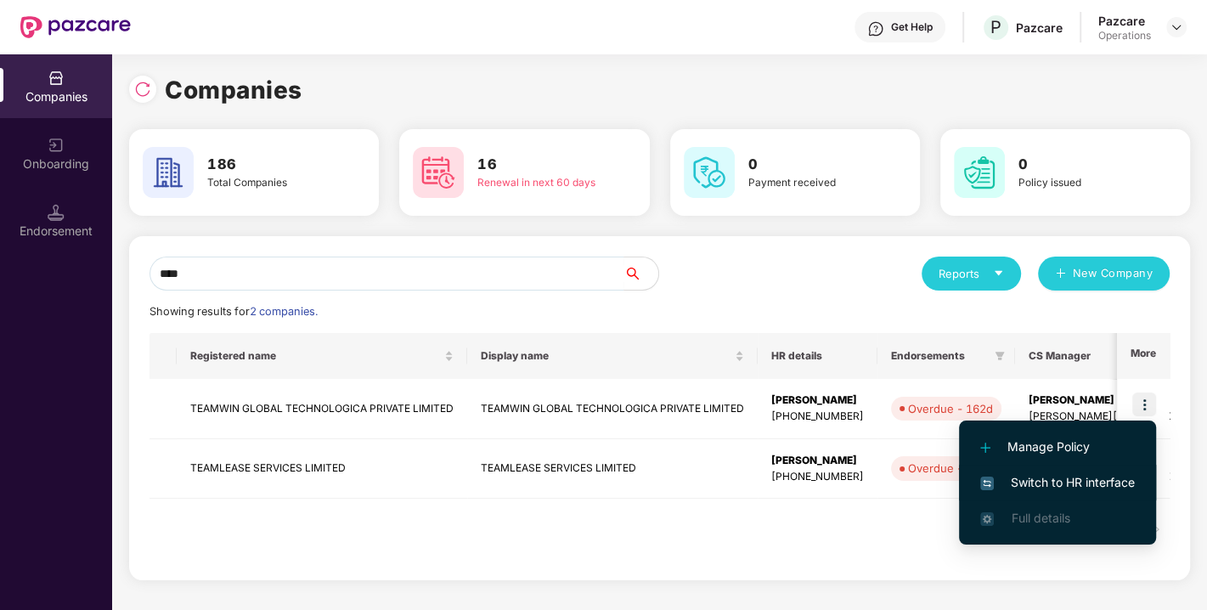
click at [1060, 485] on span "Switch to HR interface" at bounding box center [1057, 482] width 155 height 19
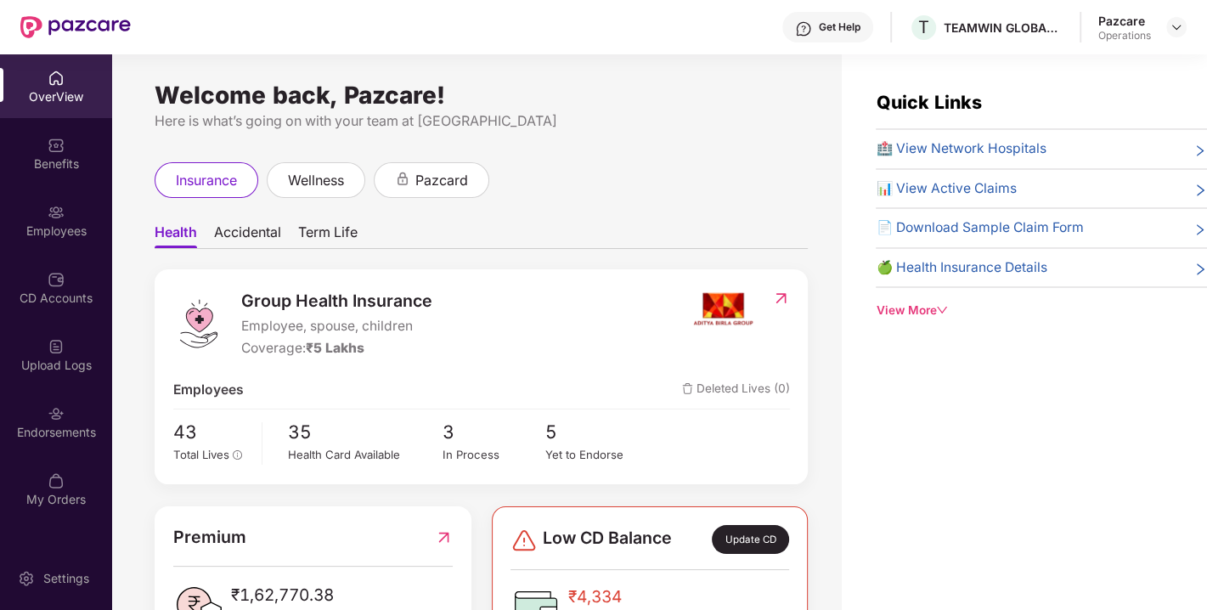
click at [25, 429] on div "Endorsements" at bounding box center [56, 432] width 112 height 17
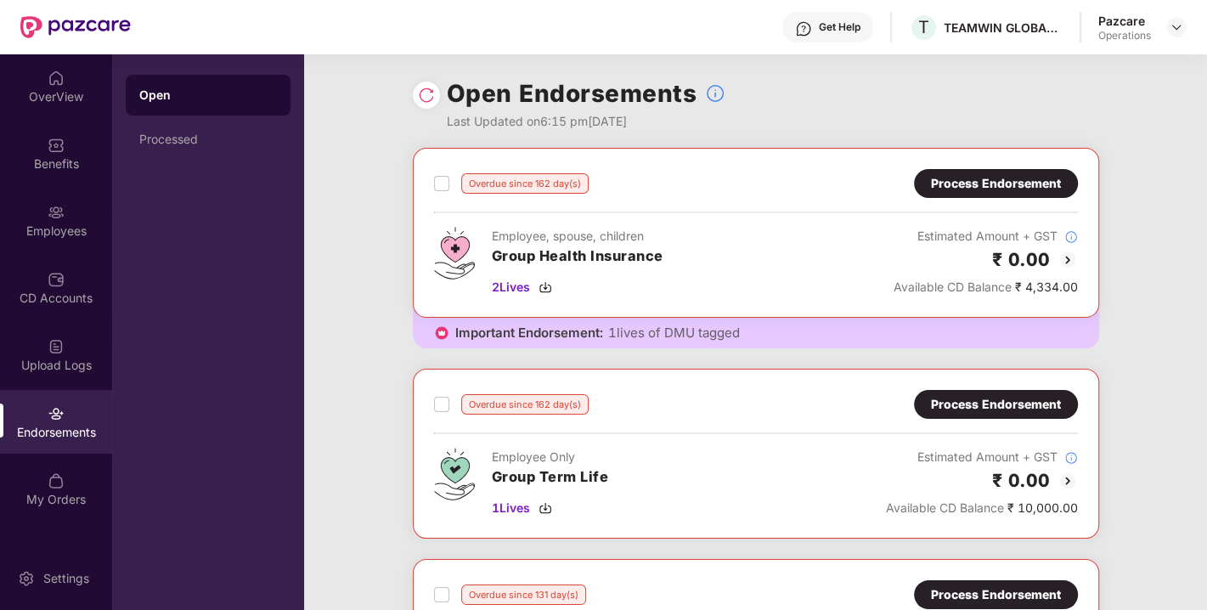
scroll to position [683, 0]
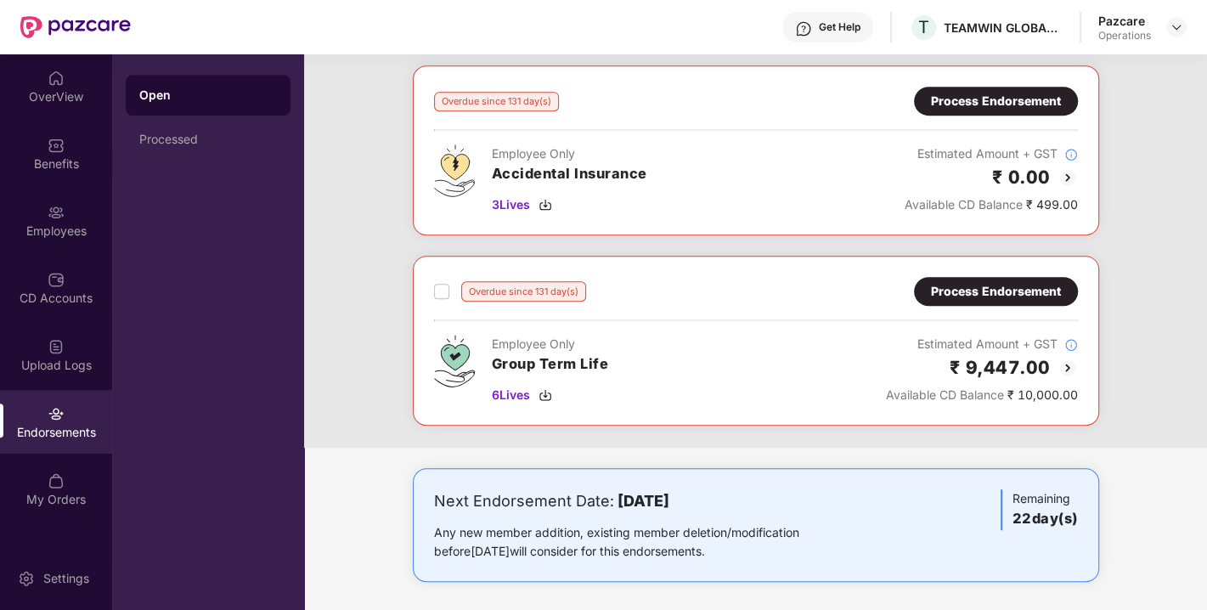
click at [977, 294] on div "Process Endorsement" at bounding box center [996, 291] width 130 height 19
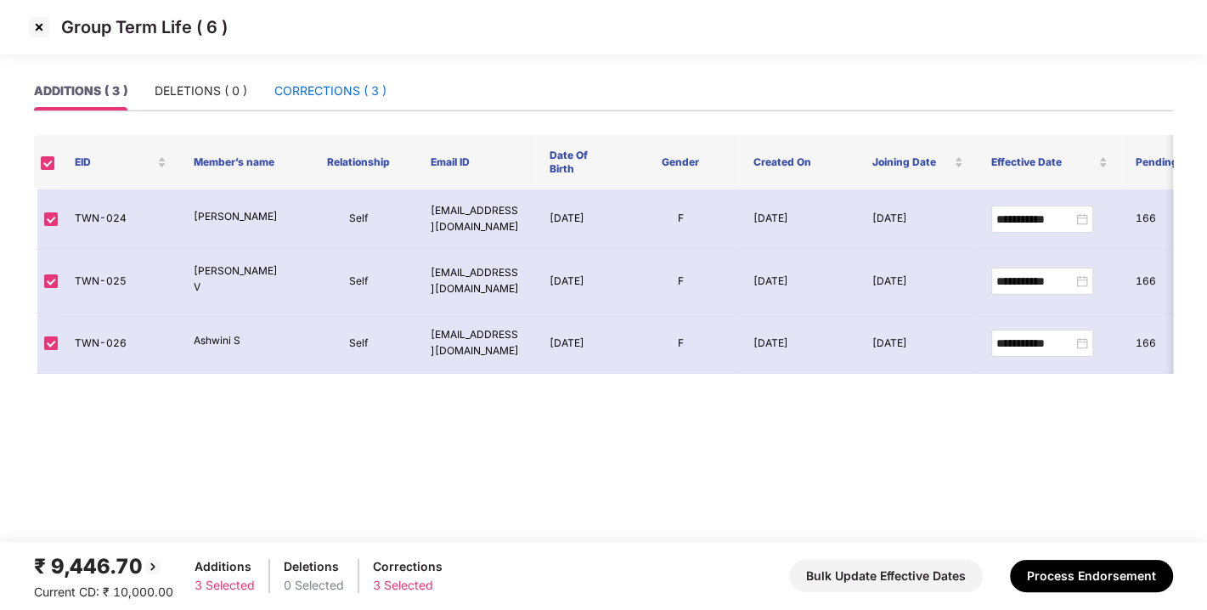
click at [318, 97] on div "CORRECTIONS ( 3 )" at bounding box center [330, 91] width 112 height 19
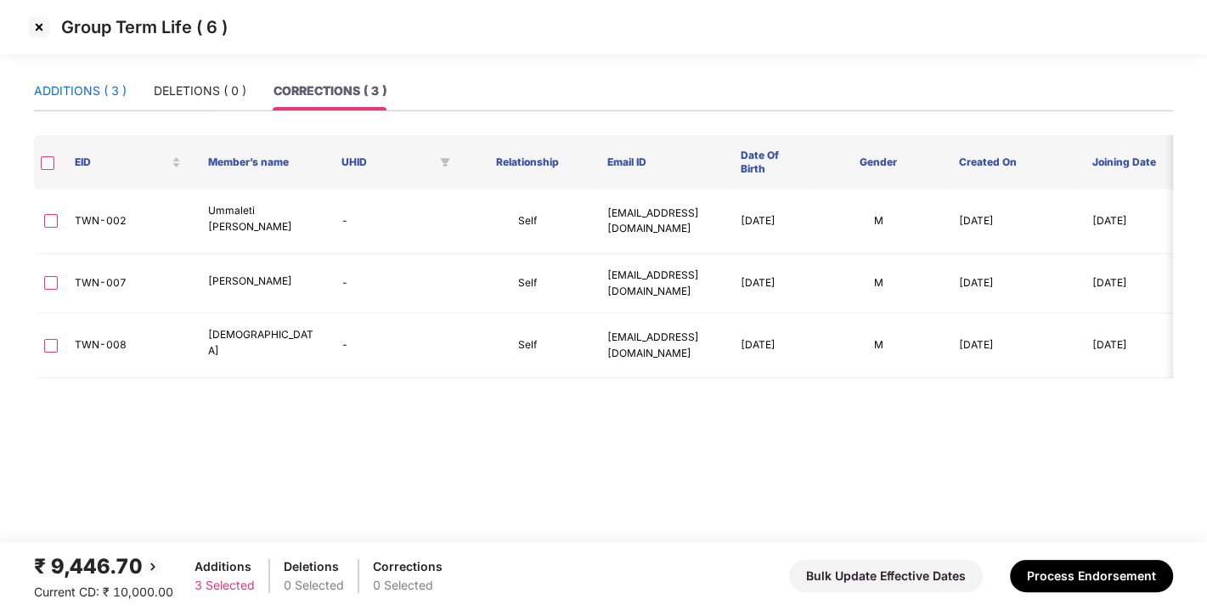
click at [78, 89] on div "ADDITIONS ( 3 )" at bounding box center [80, 91] width 93 height 19
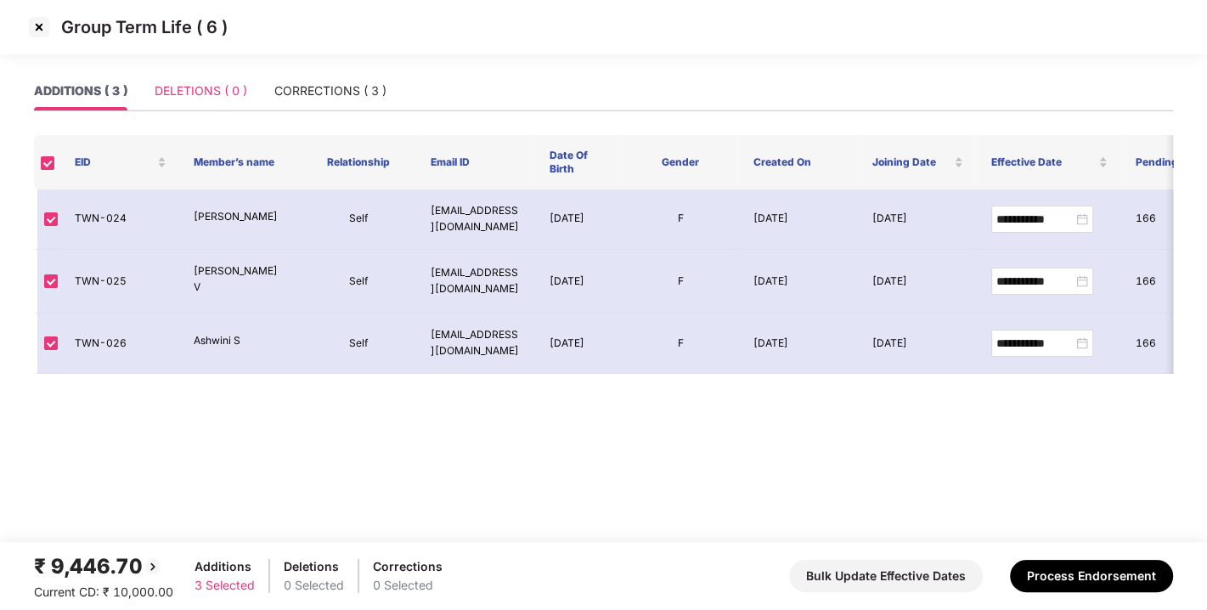
click at [159, 80] on div "DELETIONS ( 0 )" at bounding box center [201, 90] width 93 height 39
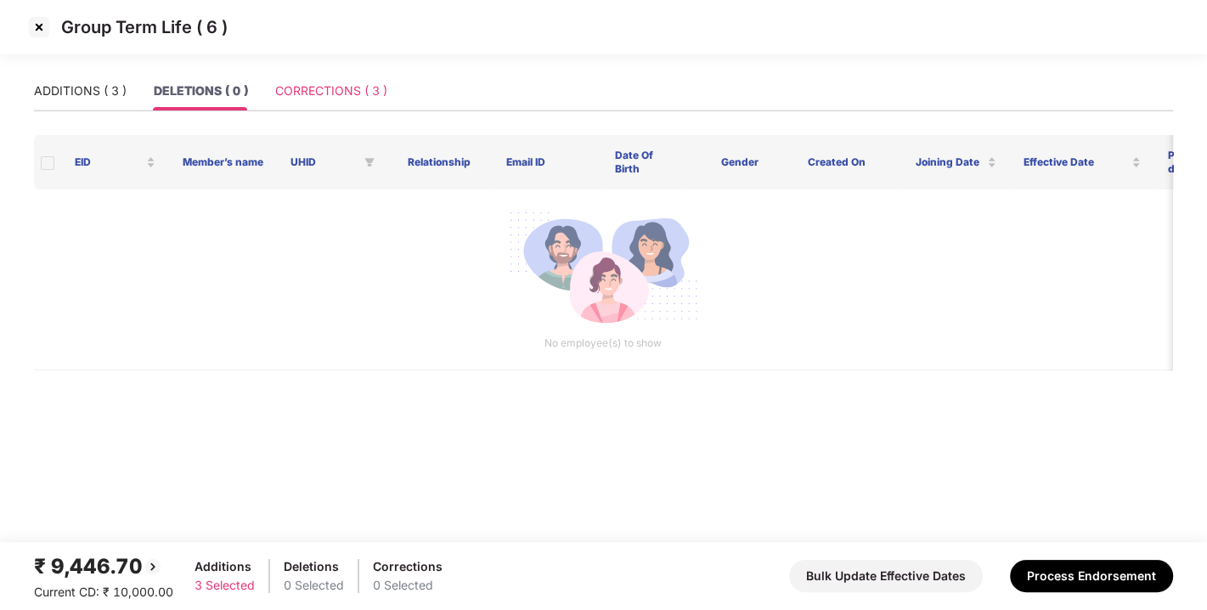
click at [295, 76] on div "CORRECTIONS ( 3 )" at bounding box center [331, 90] width 112 height 39
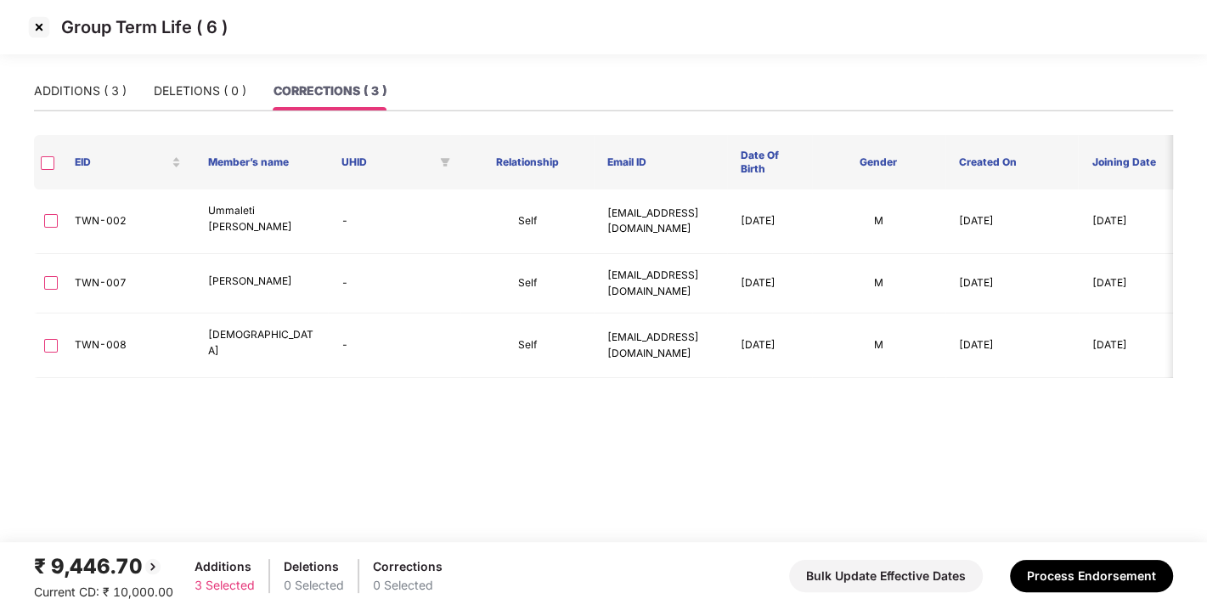
click at [24, 81] on main "ADDITIONS ( 3 ) DELETIONS ( 0 ) CORRECTIONS ( 3 ) EID Member’s name UHID Relati…" at bounding box center [603, 306] width 1207 height 470
click at [90, 85] on div "ADDITIONS ( 3 )" at bounding box center [80, 91] width 93 height 19
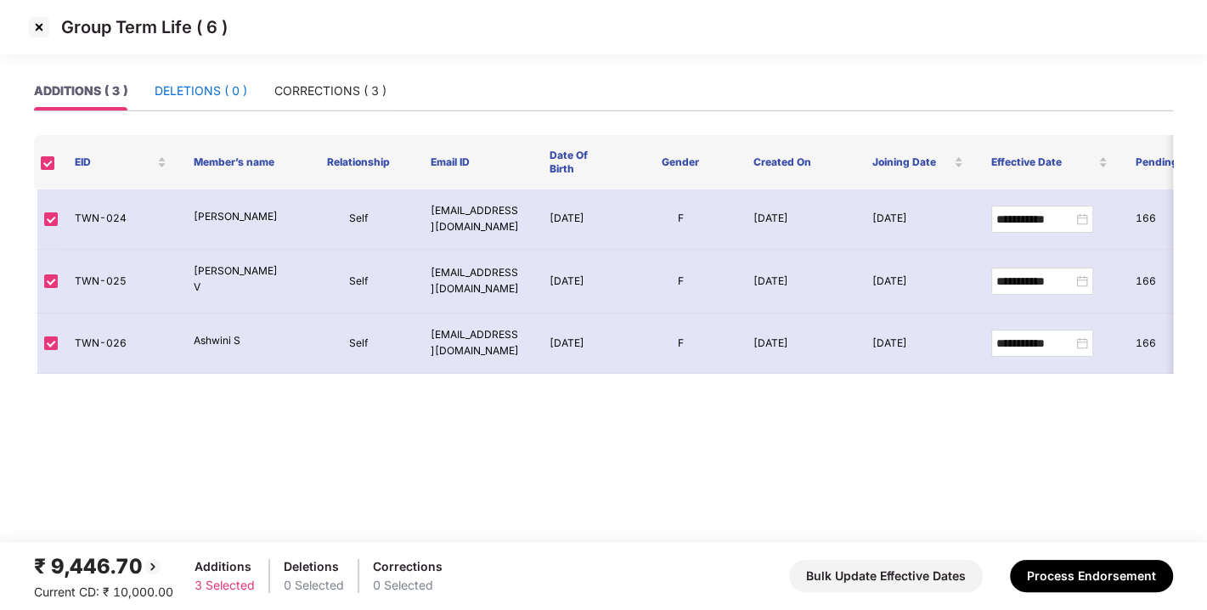
click at [165, 85] on div "DELETIONS ( 0 )" at bounding box center [201, 91] width 93 height 19
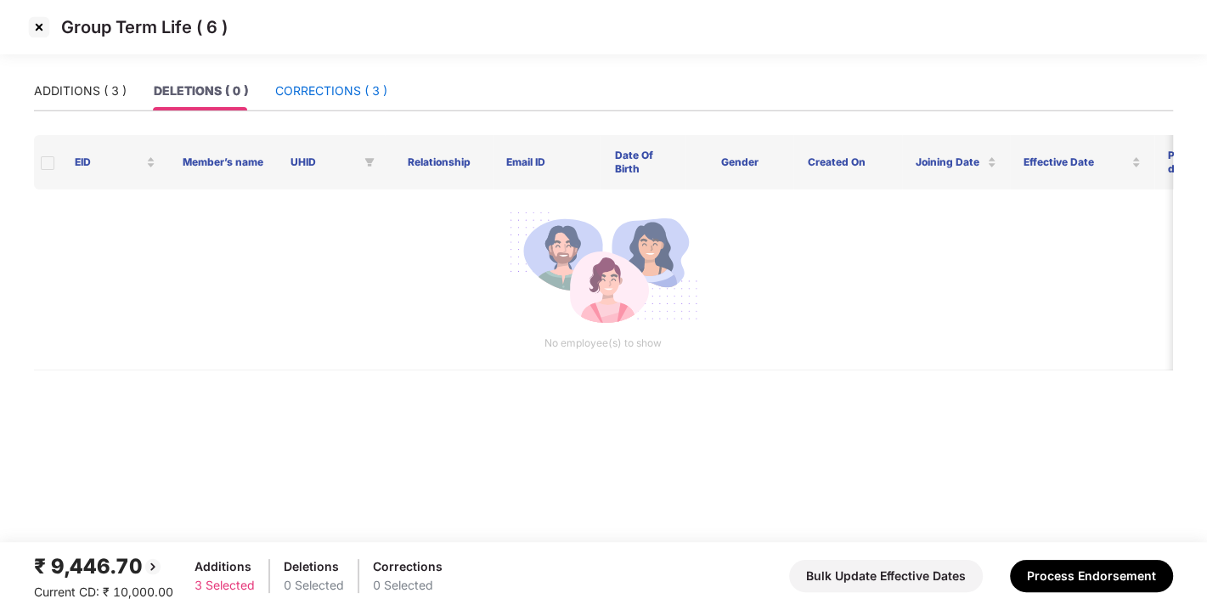
click at [295, 82] on div "CORRECTIONS ( 3 )" at bounding box center [331, 91] width 112 height 19
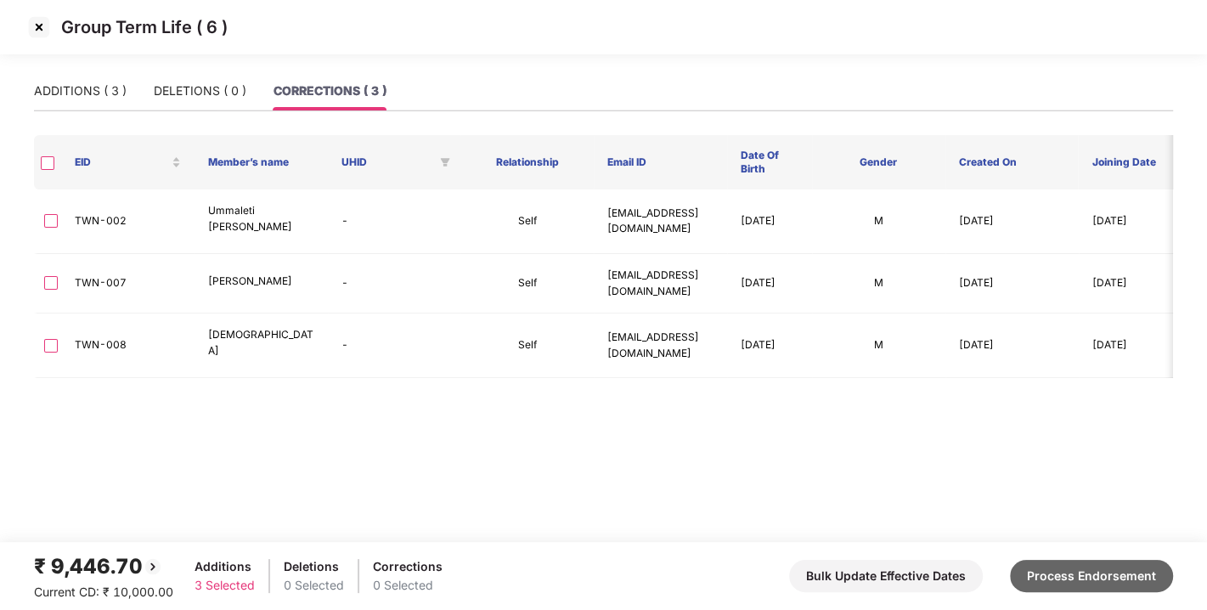
click at [1038, 566] on button "Process Endorsement" at bounding box center [1091, 576] width 163 height 32
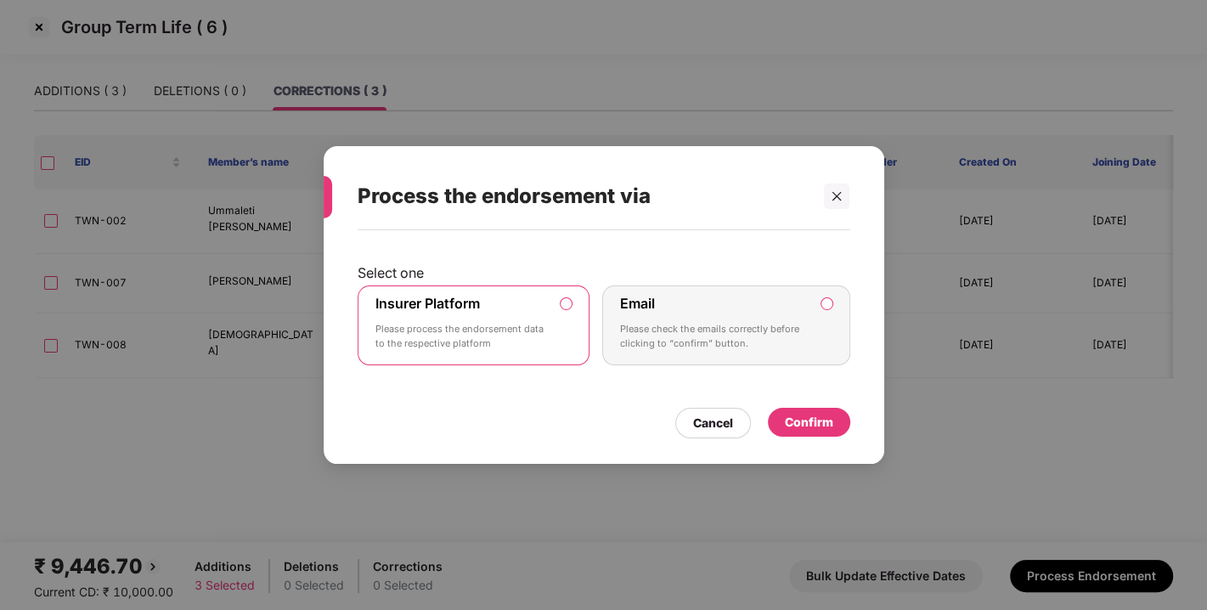
click at [795, 413] on div "Confirm" at bounding box center [809, 422] width 48 height 19
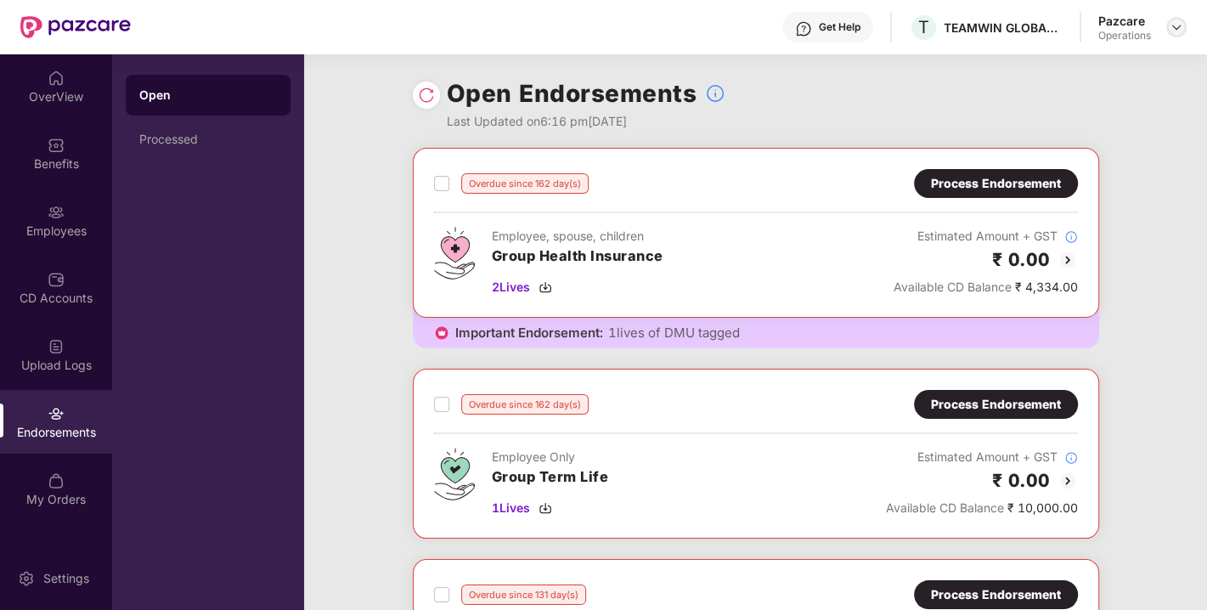
click at [1178, 23] on img at bounding box center [1176, 27] width 14 height 14
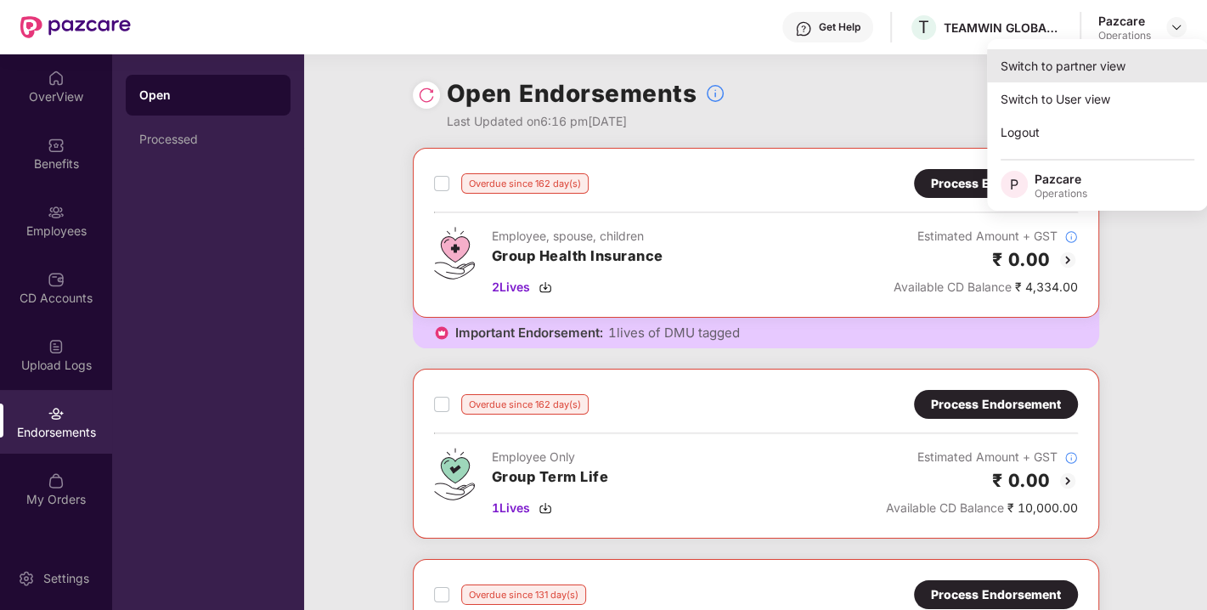
click at [1074, 65] on div "Switch to partner view" at bounding box center [1097, 65] width 221 height 33
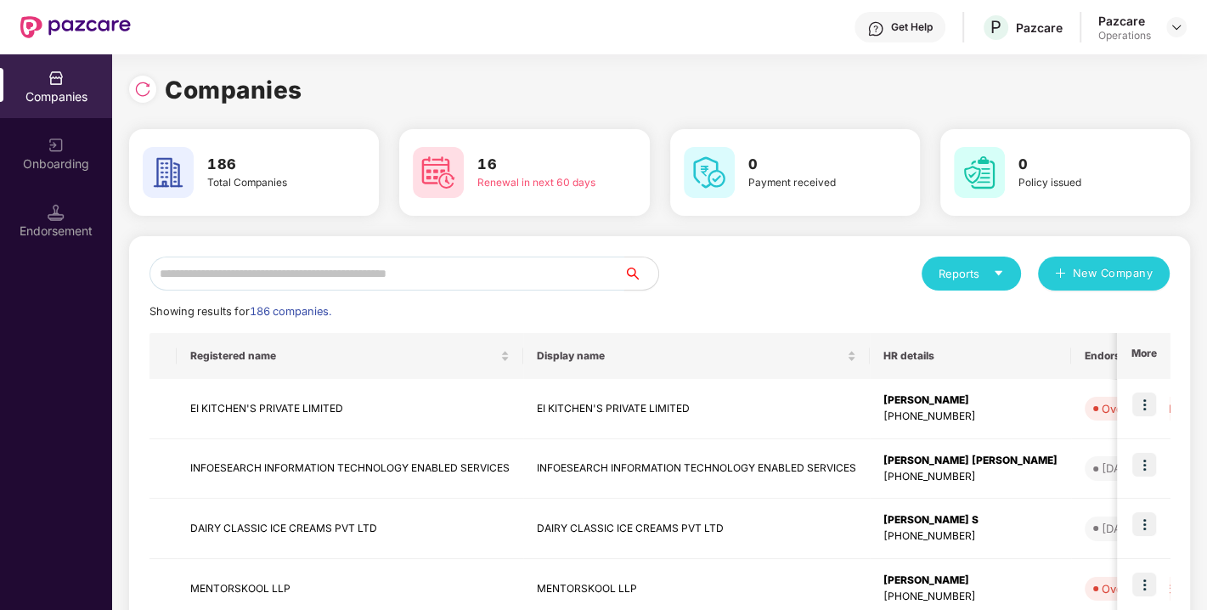
click at [413, 265] on input "text" at bounding box center [386, 273] width 475 height 34
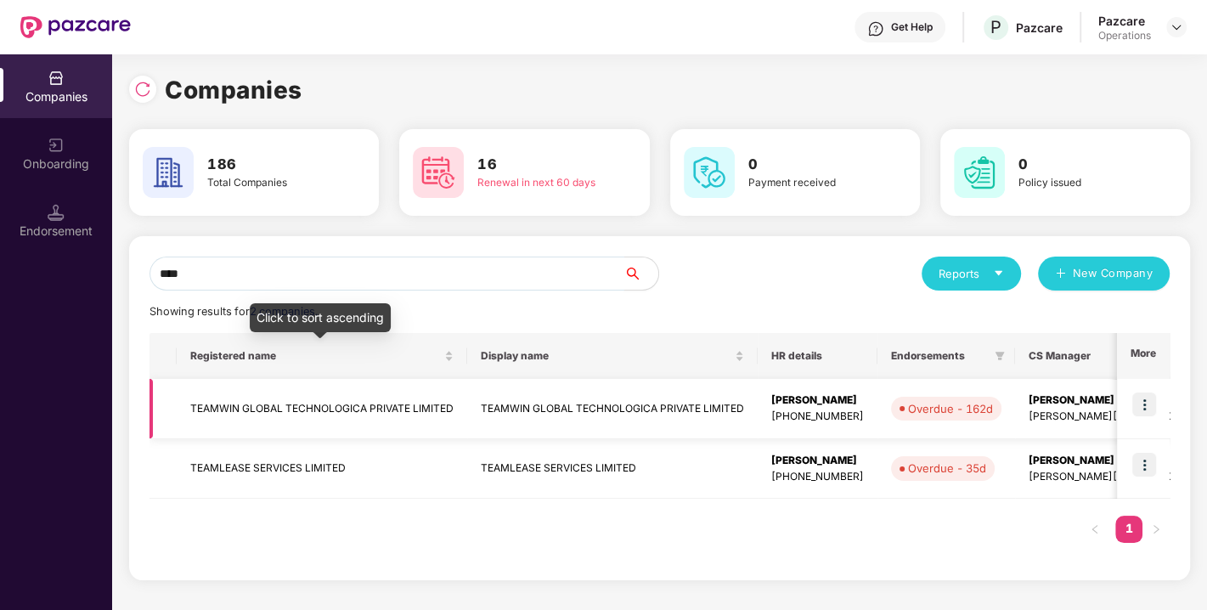
type input "****"
click at [269, 396] on td "TEAMWIN GLOBAL TECHNOLOGICA PRIVATE LIMITED" at bounding box center [322, 409] width 290 height 60
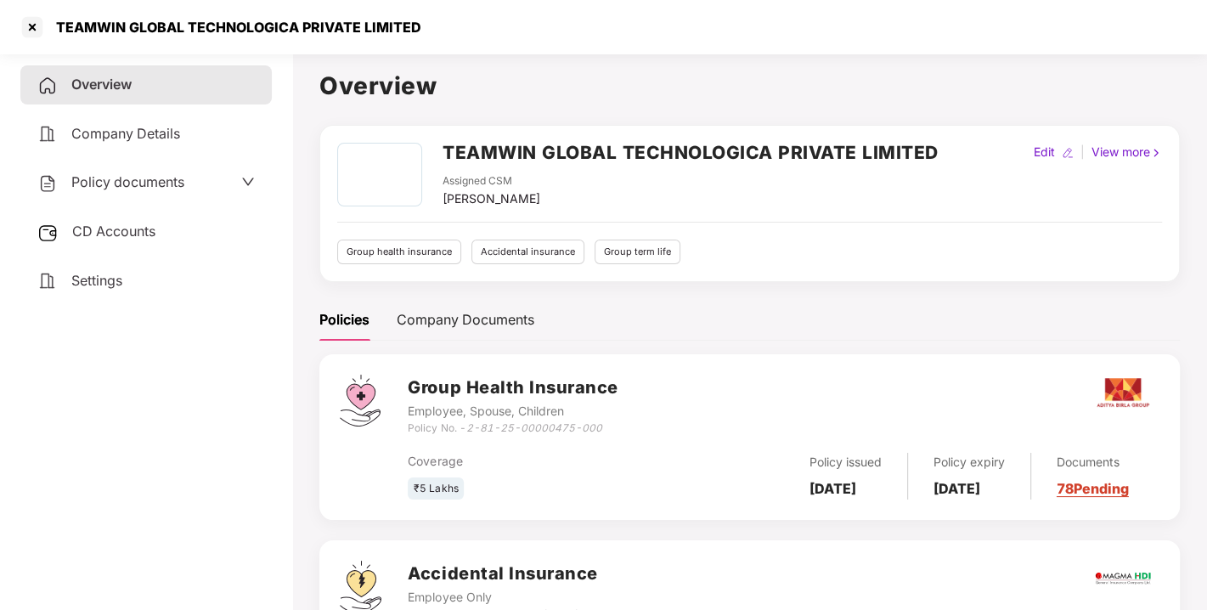
click at [106, 226] on span "CD Accounts" at bounding box center [113, 230] width 83 height 17
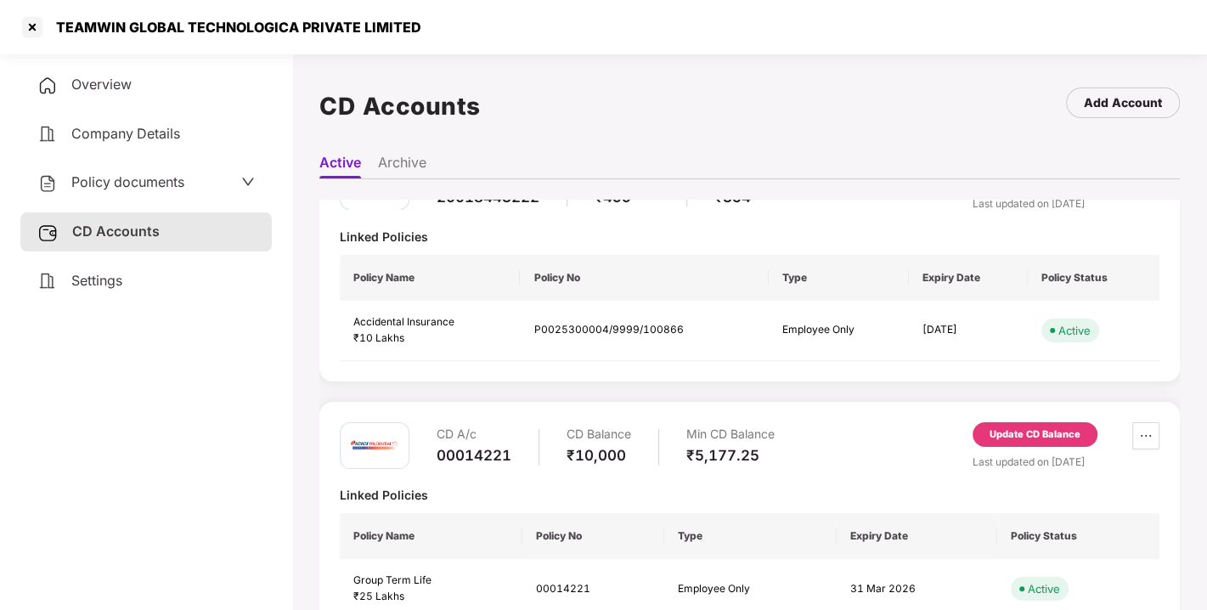
scroll to position [358, 0]
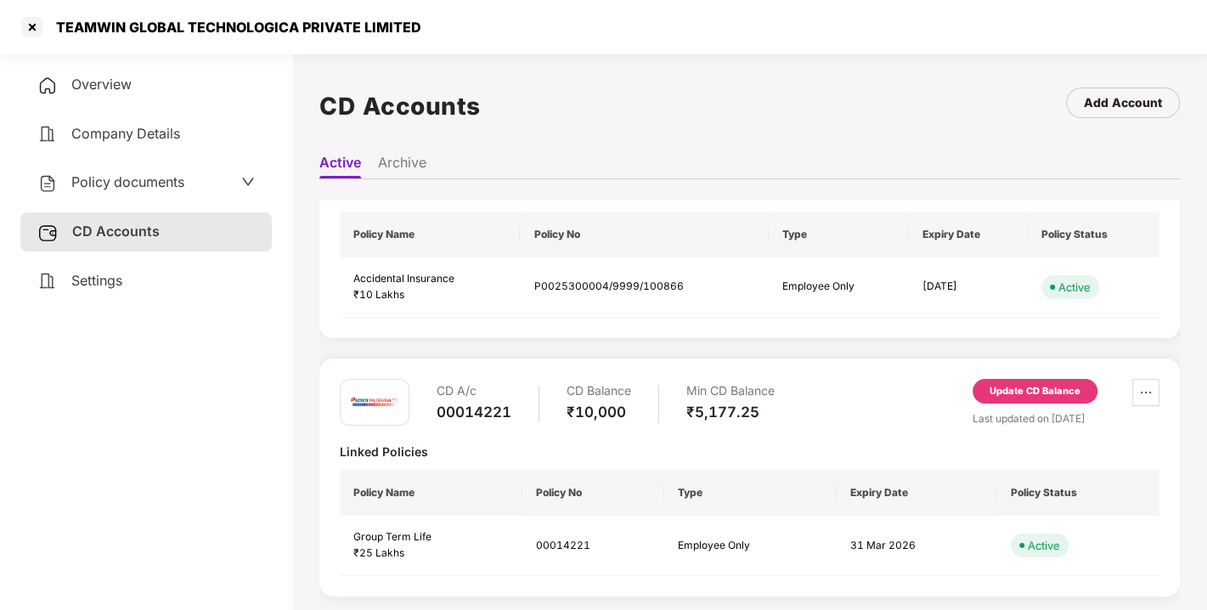
click at [1015, 378] on div "CD A/c 00014221 CD Balance ₹10,000 Min CD Balance ₹5,177.25 Update CD Balance L…" at bounding box center [749, 477] width 860 height 238
click at [1015, 379] on div "Update CD Balance" at bounding box center [1034, 391] width 125 height 25
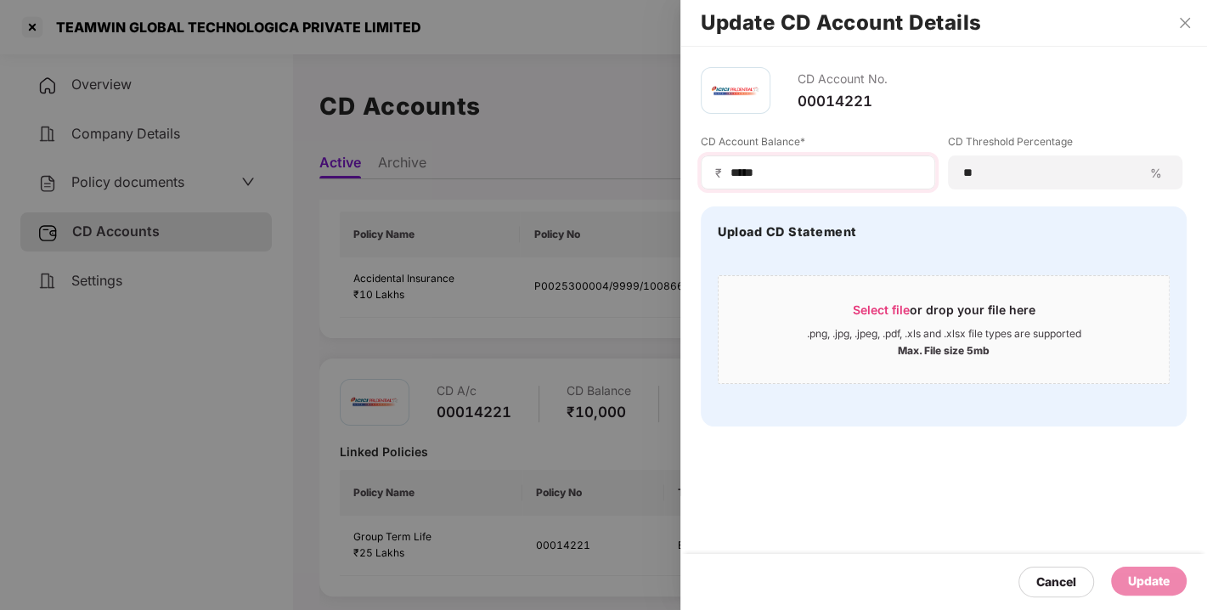
click at [785, 166] on div "₹ *****" at bounding box center [817, 172] width 234 height 34
drag, startPoint x: 785, startPoint y: 166, endPoint x: 589, endPoint y: 196, distance: 197.5
click at [589, 196] on div "Update CD Account Details CD Account No. 00014221 CD Account Balance* ₹ ***** C…" at bounding box center [603, 305] width 1207 height 610
type input "****"
click at [1132, 582] on div "Update" at bounding box center [1149, 580] width 42 height 19
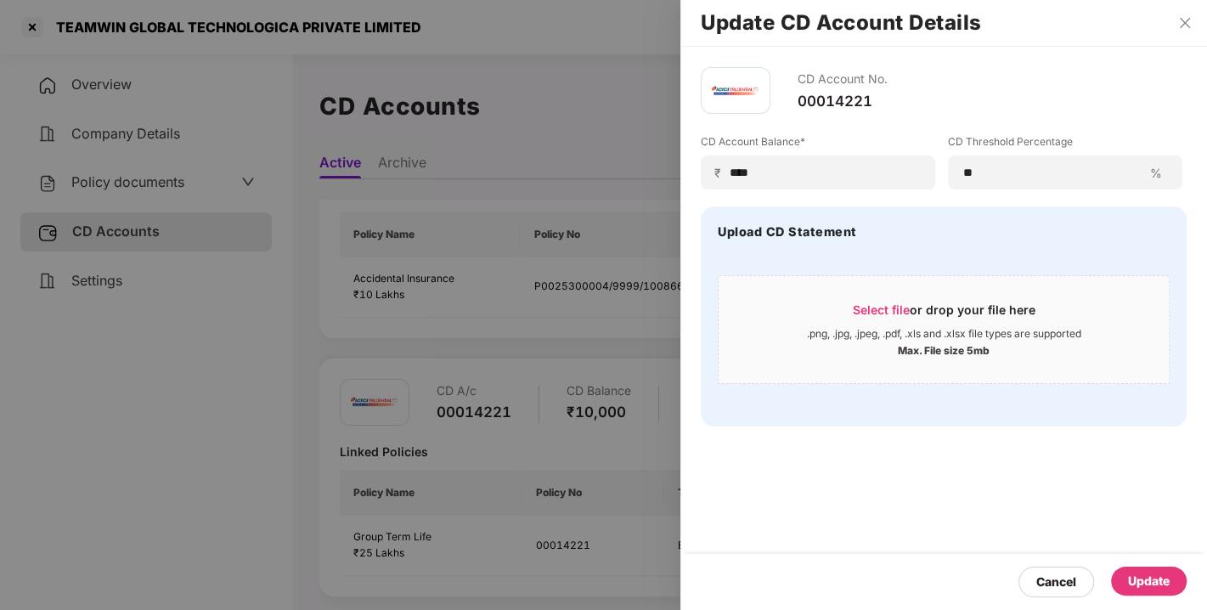
click at [1050, 486] on div "CD Account No. 00014221 CD Account Balance* ₹ **** CD Threshold Percentage ** %…" at bounding box center [943, 328] width 526 height 563
drag, startPoint x: 1074, startPoint y: 483, endPoint x: 1121, endPoint y: 442, distance: 62.0
click at [1121, 442] on div "CD Account No. 00014221 CD Account Balance* ₹ **** CD Threshold Percentage ** %…" at bounding box center [943, 328] width 526 height 563
drag, startPoint x: 1121, startPoint y: 442, endPoint x: 1153, endPoint y: 447, distance: 32.5
click at [1153, 447] on div "CD Account No. 00014221 CD Account Balance* ₹ **** CD Threshold Percentage ** %…" at bounding box center [943, 328] width 526 height 563
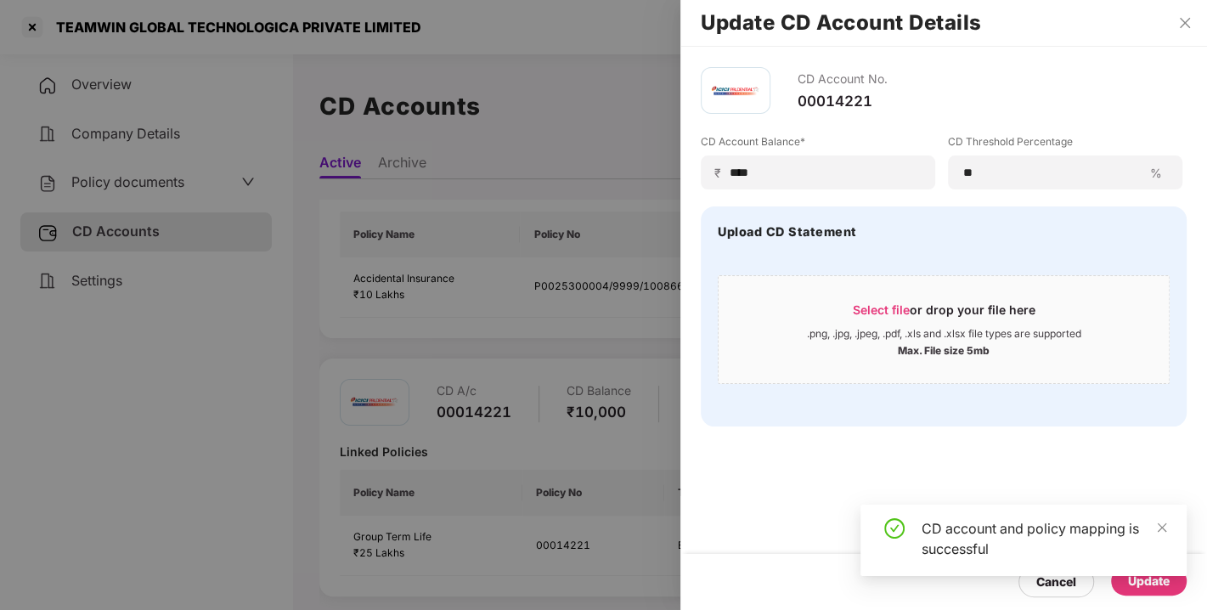
click at [1153, 447] on div "CD Account No. 00014221 CD Account Balance* ₹ **** CD Threshold Percentage ** %…" at bounding box center [943, 328] width 526 height 563
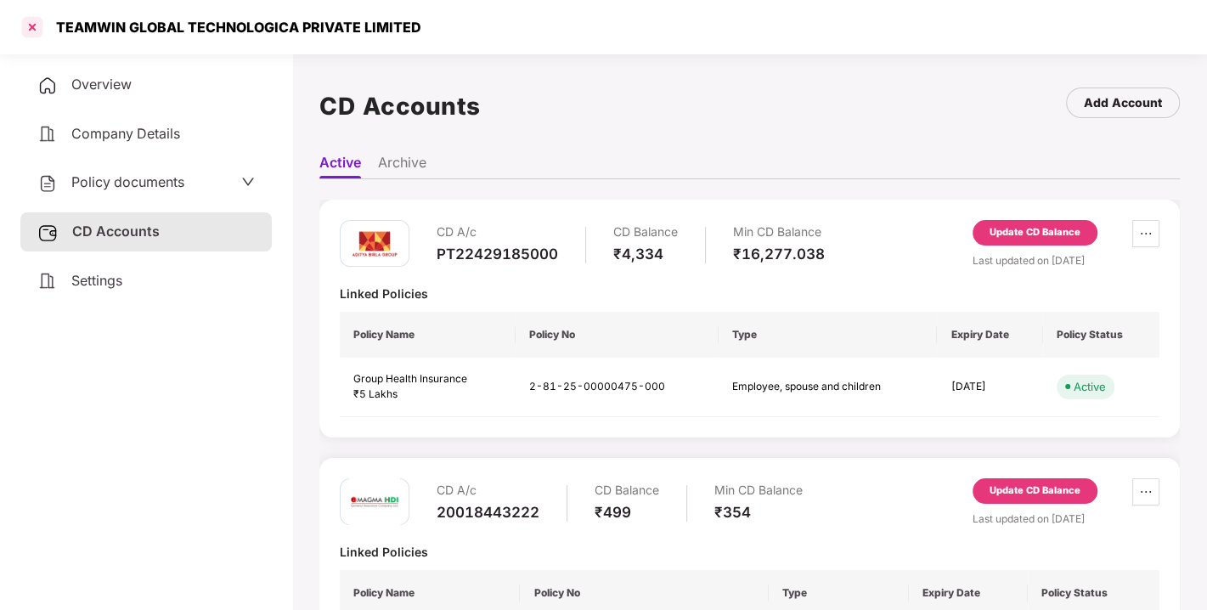
click at [35, 21] on div at bounding box center [32, 27] width 27 height 27
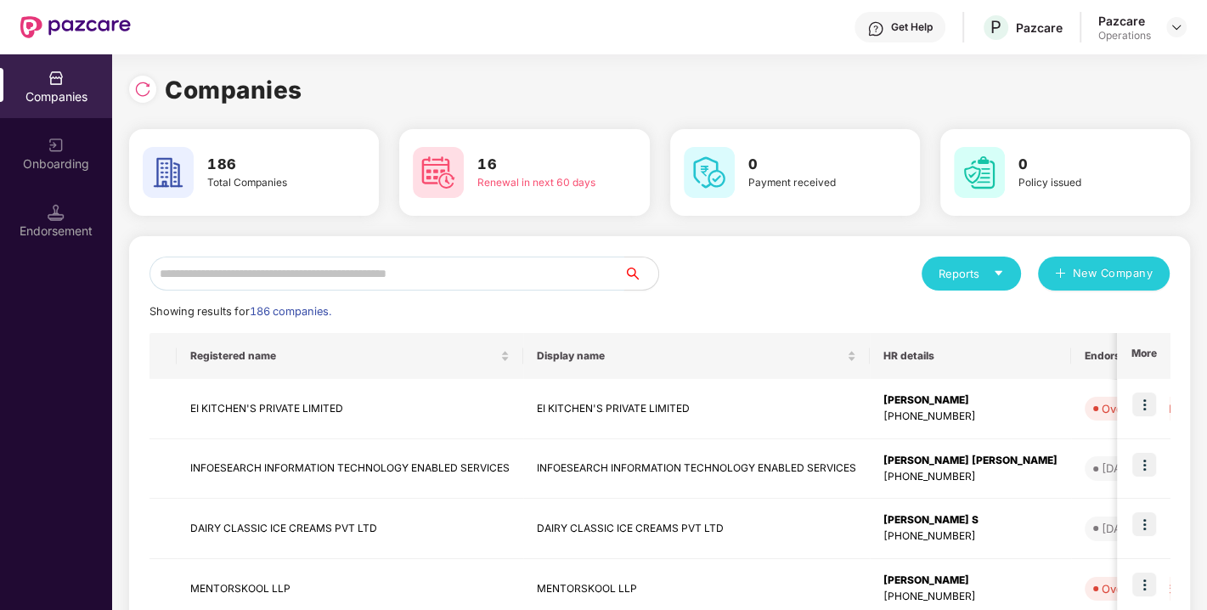
paste input "**********"
click at [408, 262] on input "text" at bounding box center [386, 273] width 475 height 34
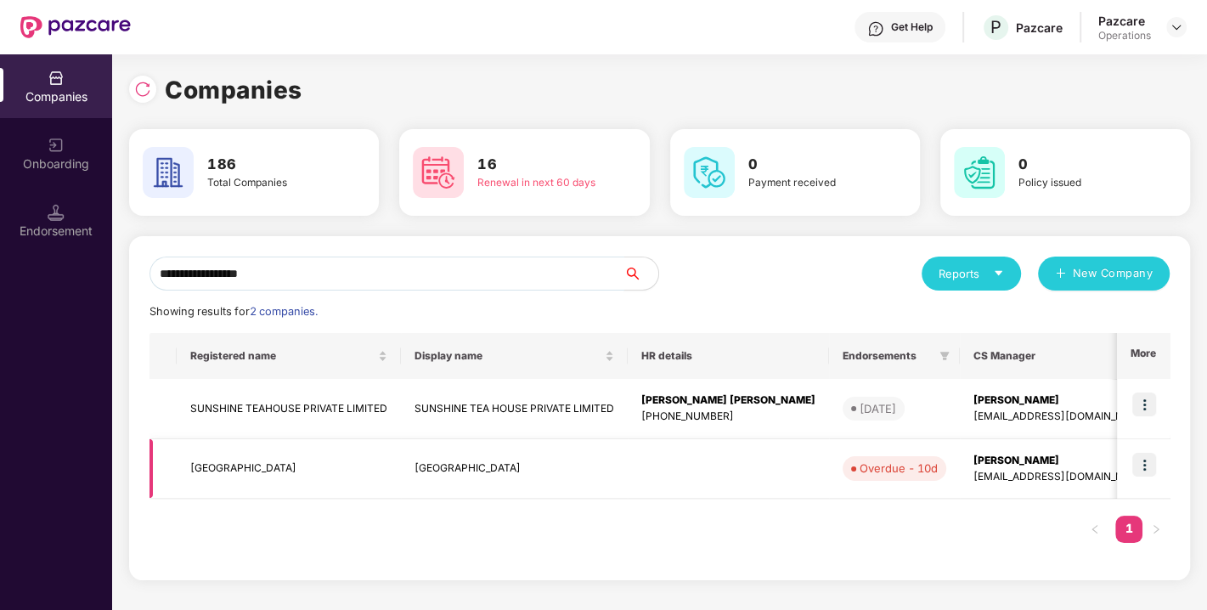
type input "**********"
click at [1141, 467] on img at bounding box center [1144, 465] width 24 height 24
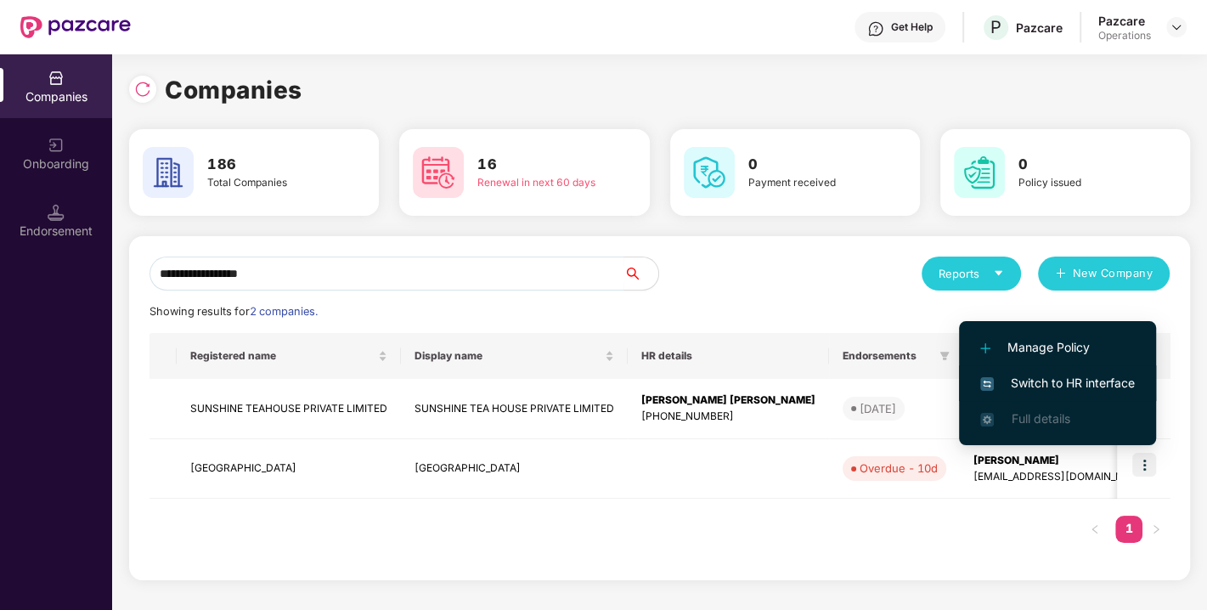
click at [1072, 365] on li "Switch to HR interface" at bounding box center [1057, 383] width 197 height 36
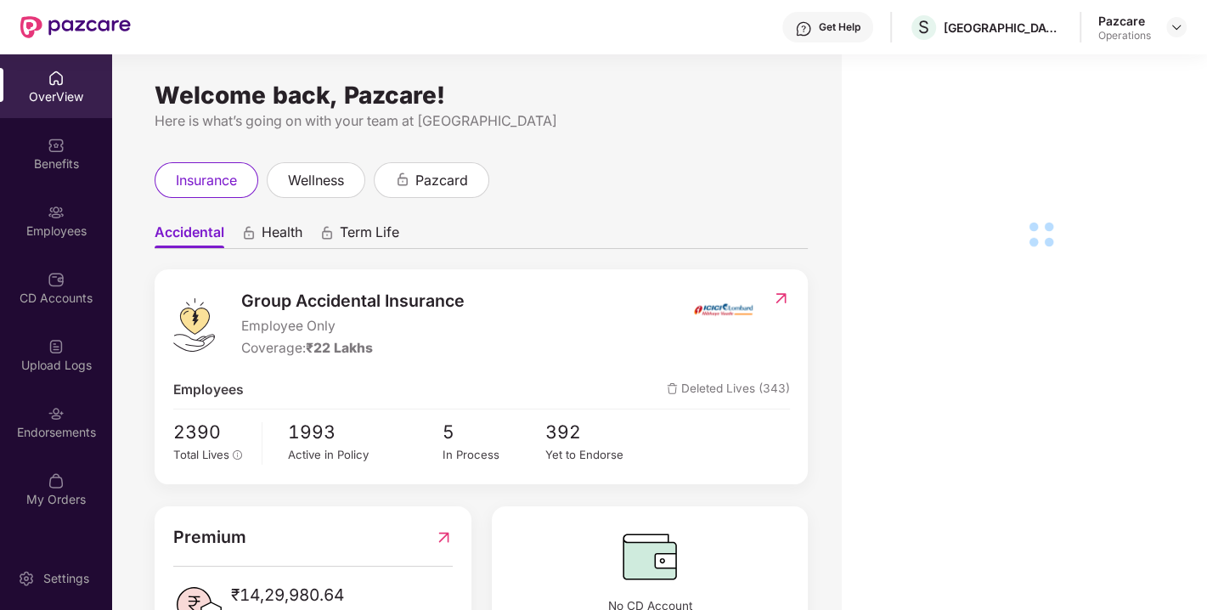
click at [39, 422] on div "Endorsements" at bounding box center [56, 422] width 112 height 64
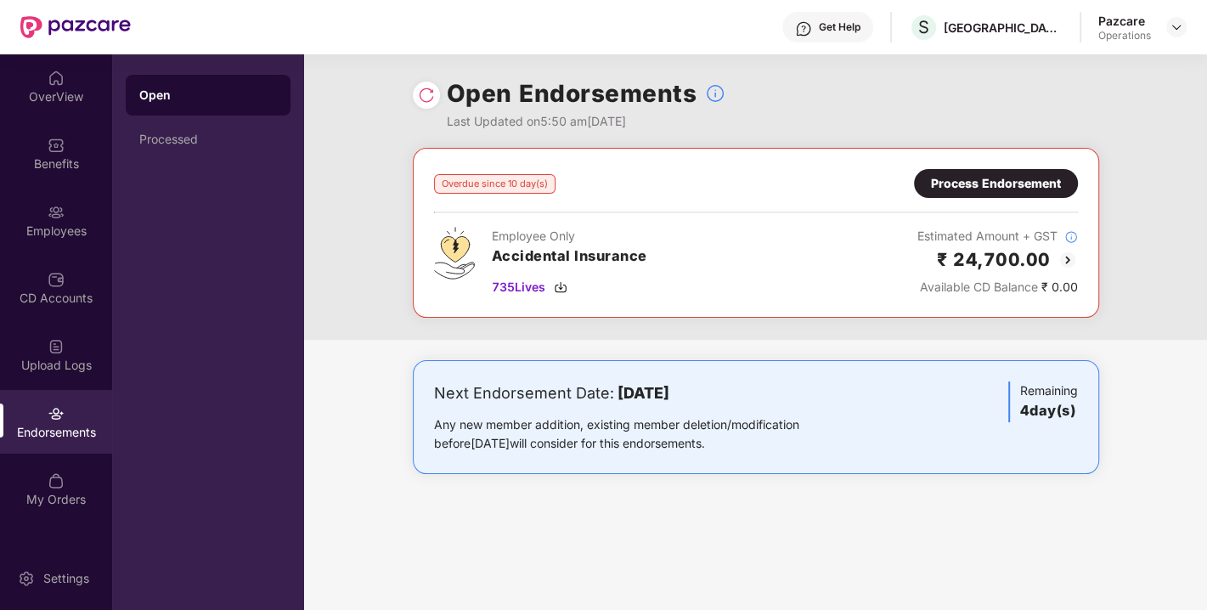
click at [39, 422] on div "Endorsements" at bounding box center [56, 422] width 112 height 64
click at [958, 183] on div "Process Endorsement" at bounding box center [996, 183] width 130 height 19
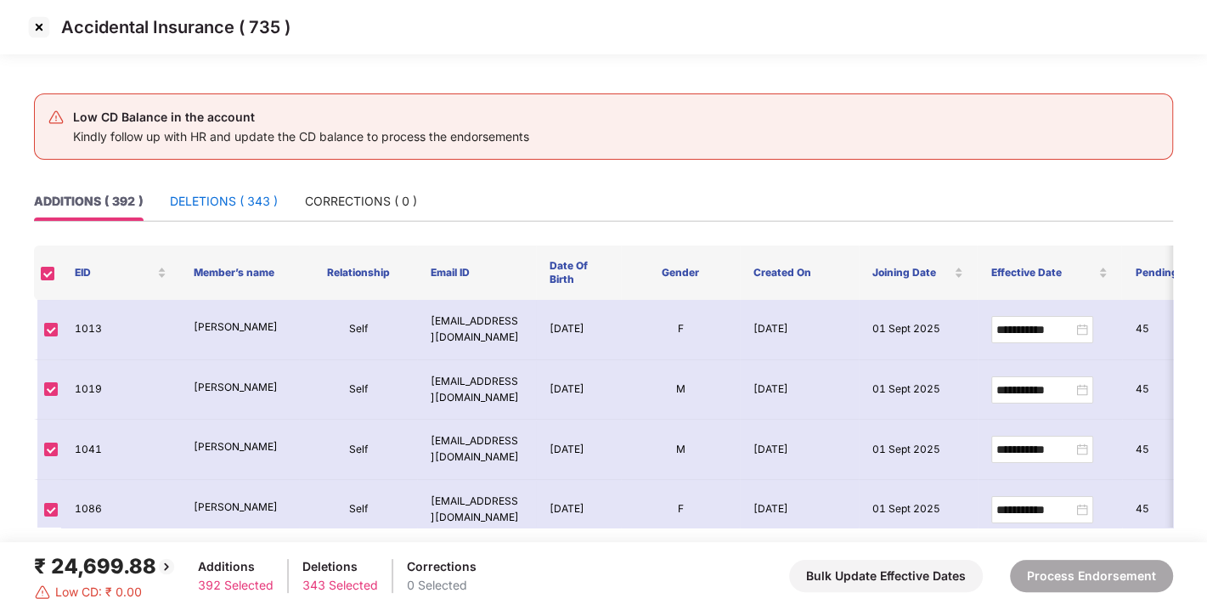
click at [240, 207] on div "DELETIONS ( 343 )" at bounding box center [224, 201] width 108 height 19
click at [211, 200] on div "DELETIONS ( 343 )" at bounding box center [224, 201] width 108 height 19
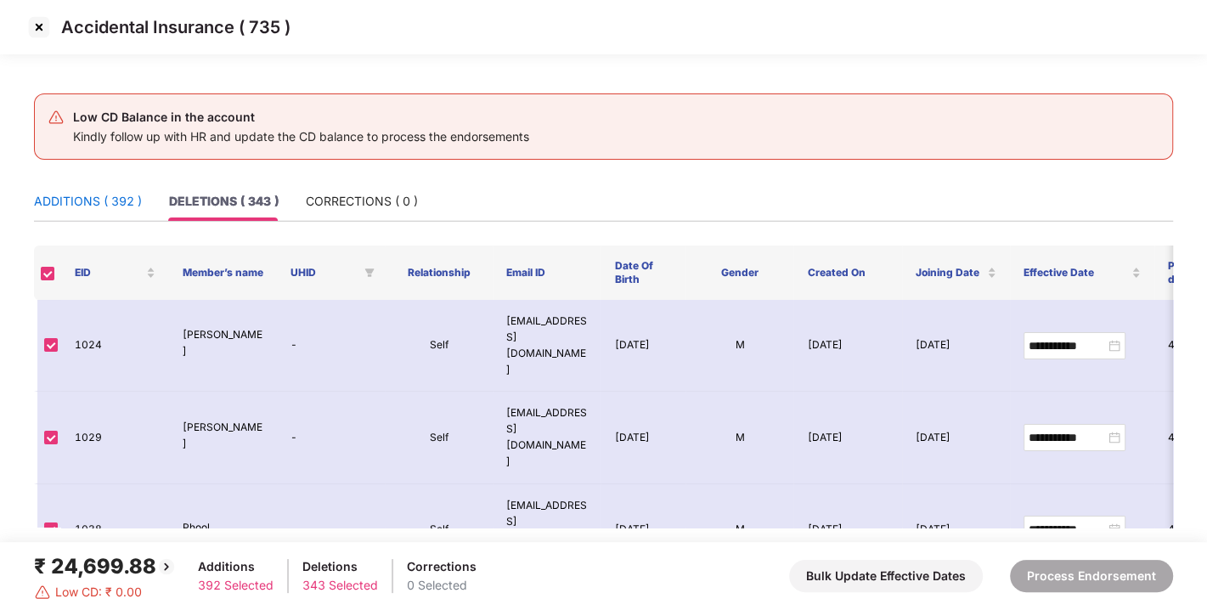
click at [105, 201] on div "ADDITIONS ( 392 )" at bounding box center [88, 201] width 108 height 19
click at [43, 32] on img at bounding box center [38, 27] width 27 height 27
click at [26, 19] on img at bounding box center [38, 27] width 27 height 27
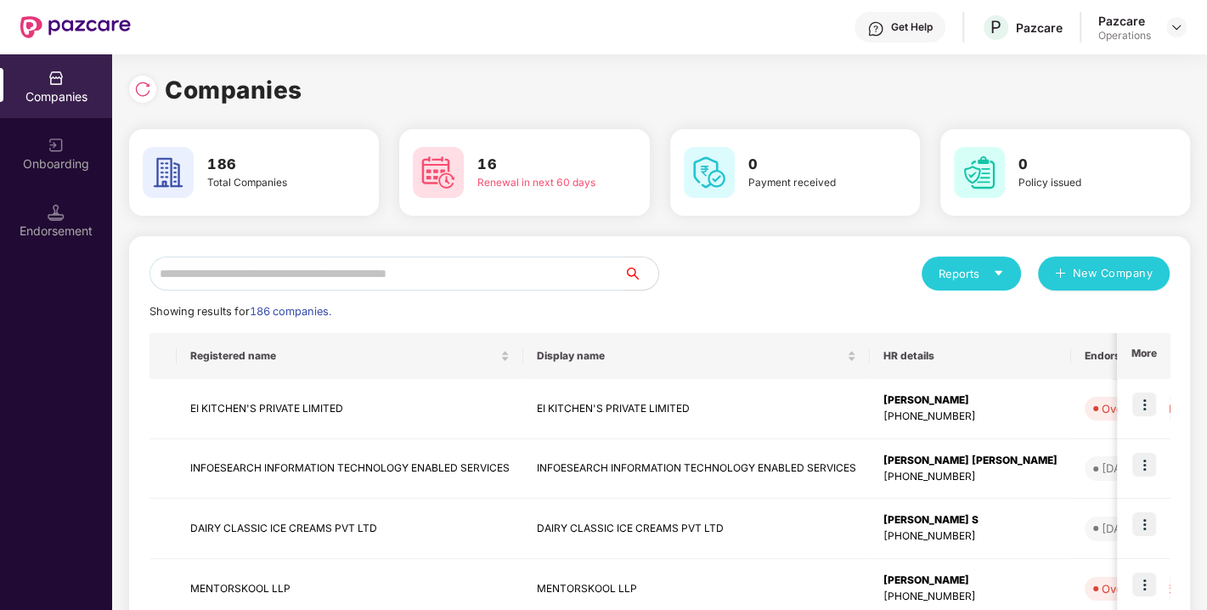
click at [480, 270] on input "text" at bounding box center [386, 273] width 475 height 34
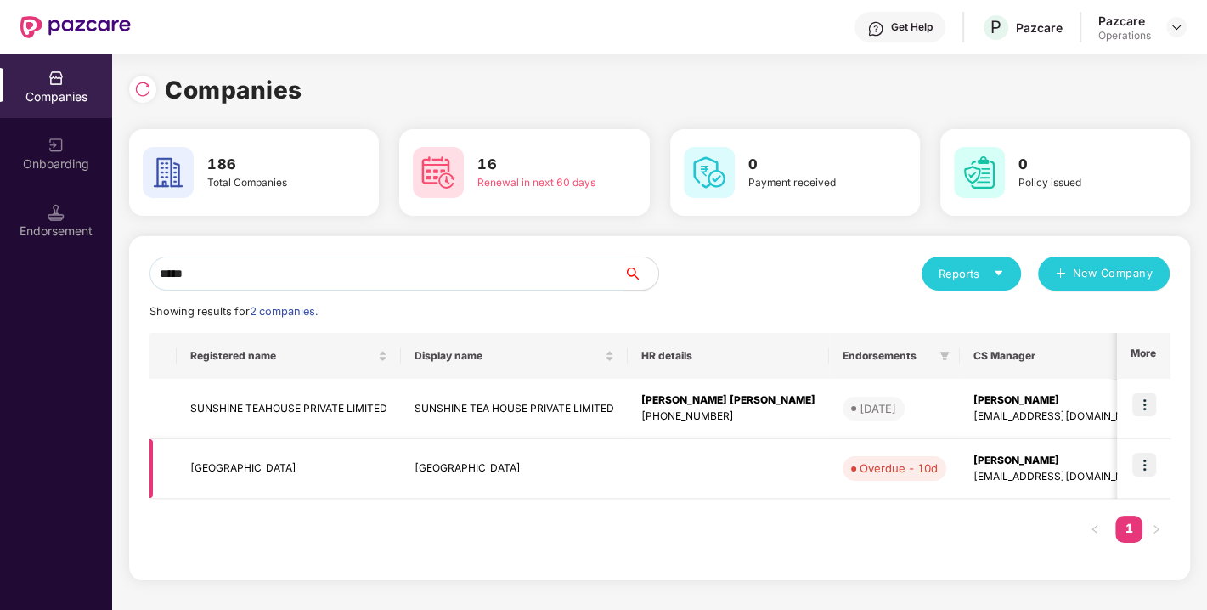
type input "*****"
click at [1142, 454] on img at bounding box center [1144, 465] width 24 height 24
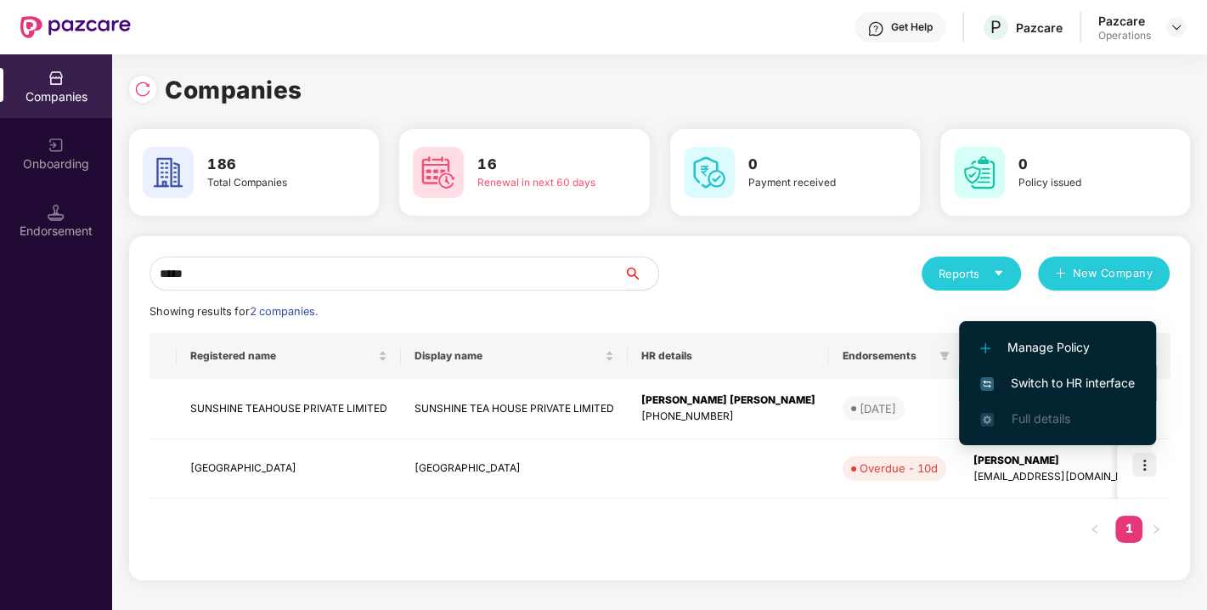
click at [1048, 374] on span "Switch to HR interface" at bounding box center [1057, 383] width 155 height 19
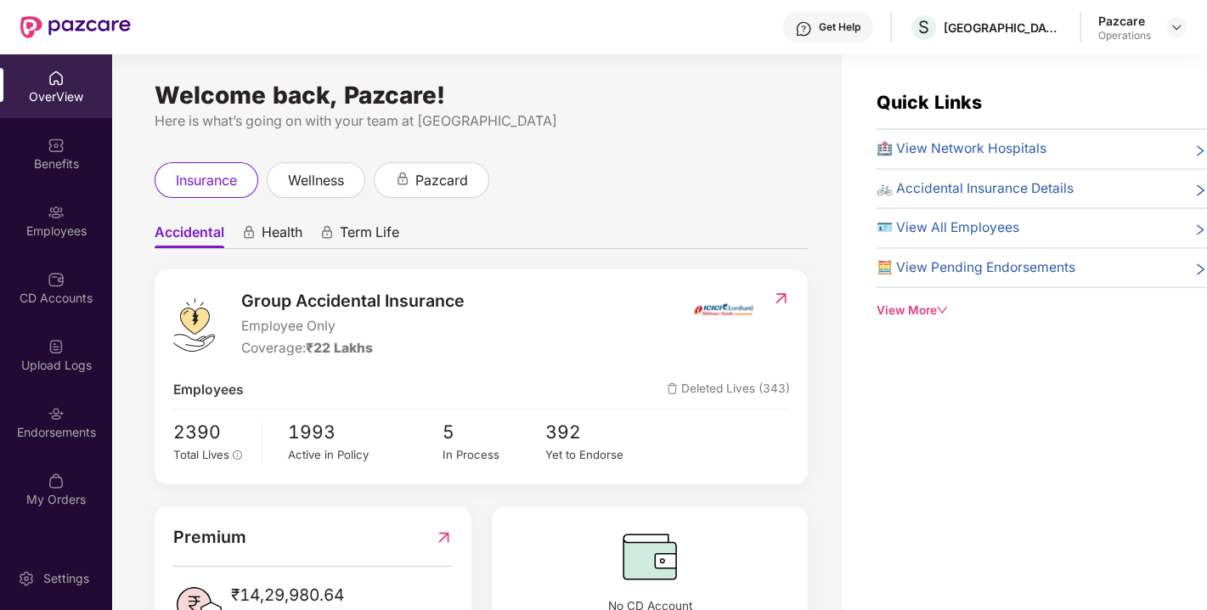
click at [59, 417] on img at bounding box center [56, 413] width 17 height 17
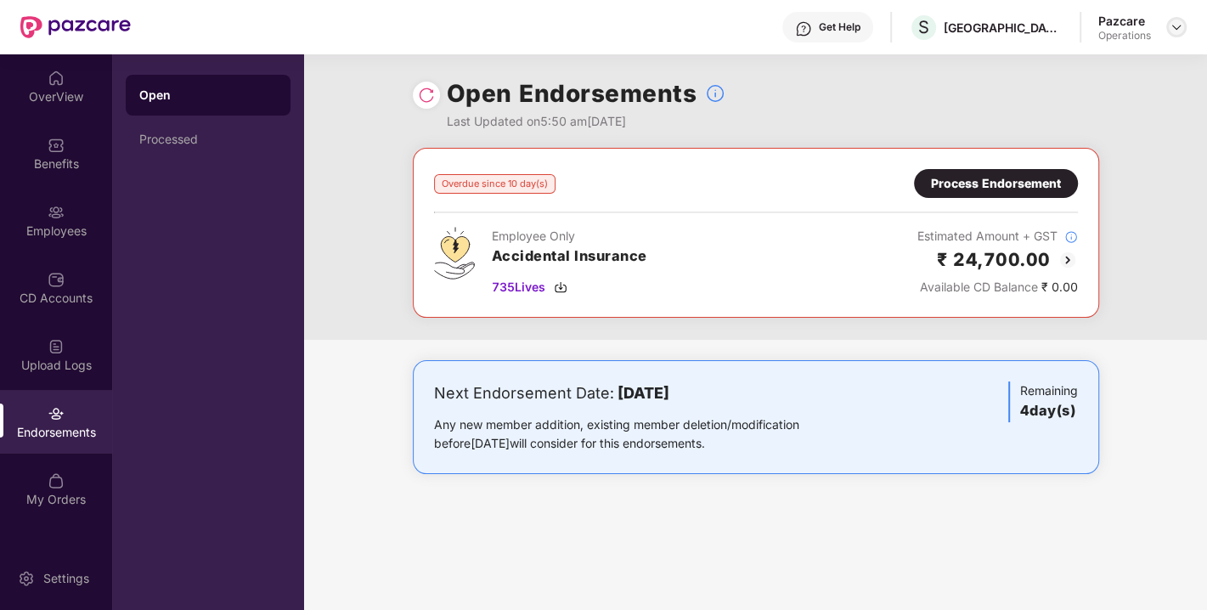
click at [1173, 26] on img at bounding box center [1176, 27] width 14 height 14
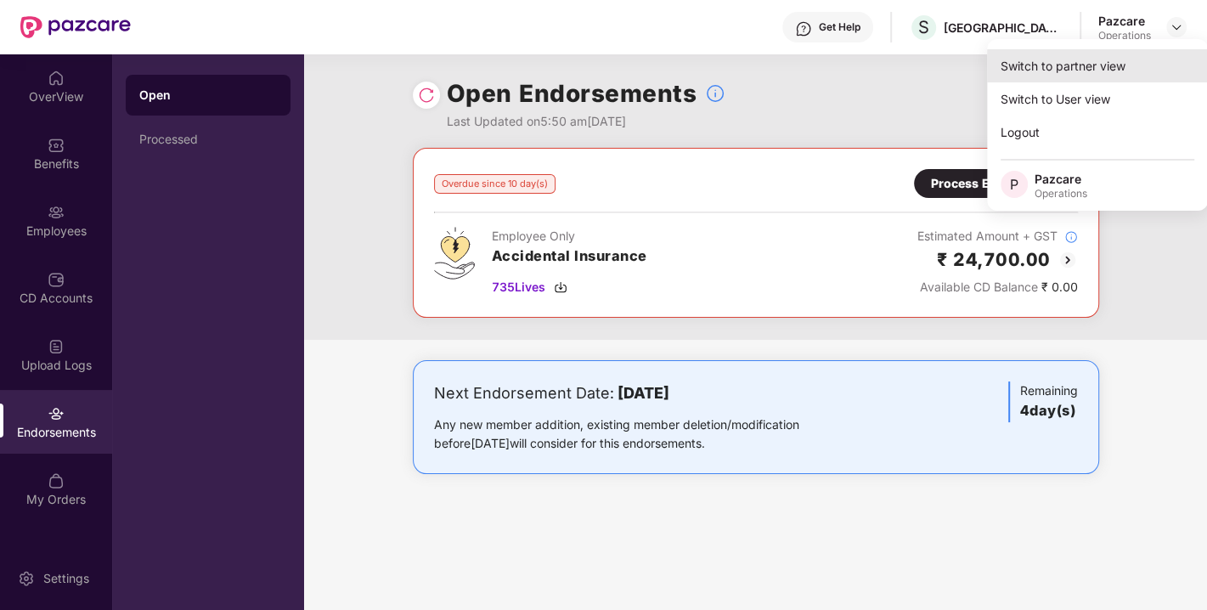
click at [1060, 60] on div "Switch to partner view" at bounding box center [1097, 65] width 221 height 33
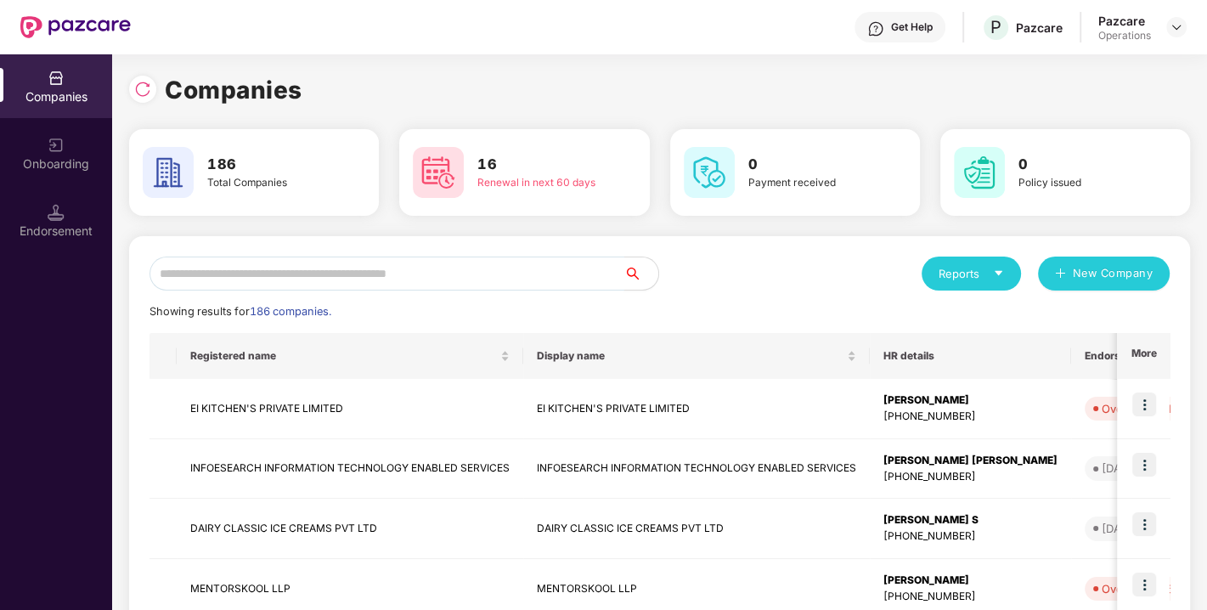
click at [402, 279] on input "text" at bounding box center [386, 273] width 475 height 34
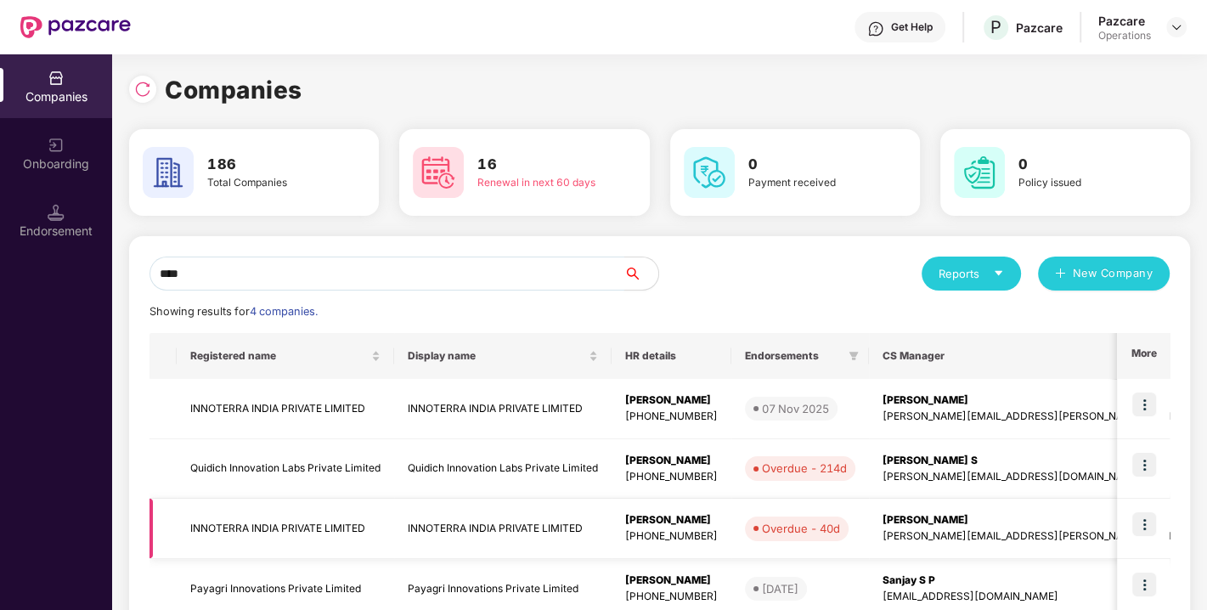
type input "****"
click at [1138, 516] on img at bounding box center [1144, 524] width 24 height 24
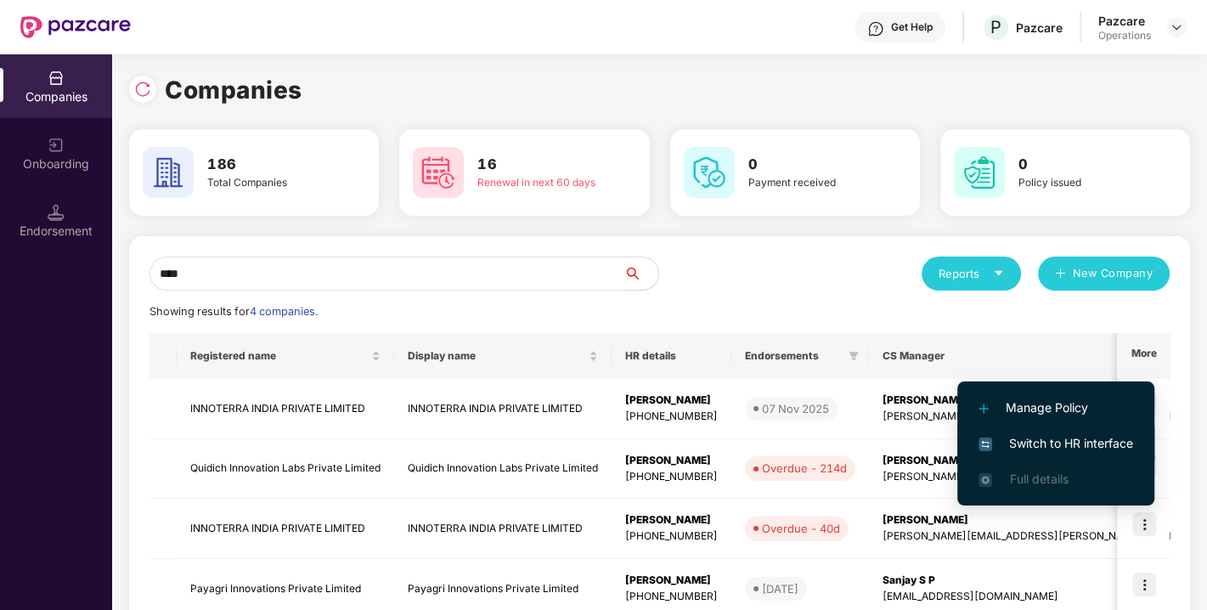
click at [1051, 439] on span "Switch to HR interface" at bounding box center [1055, 443] width 155 height 19
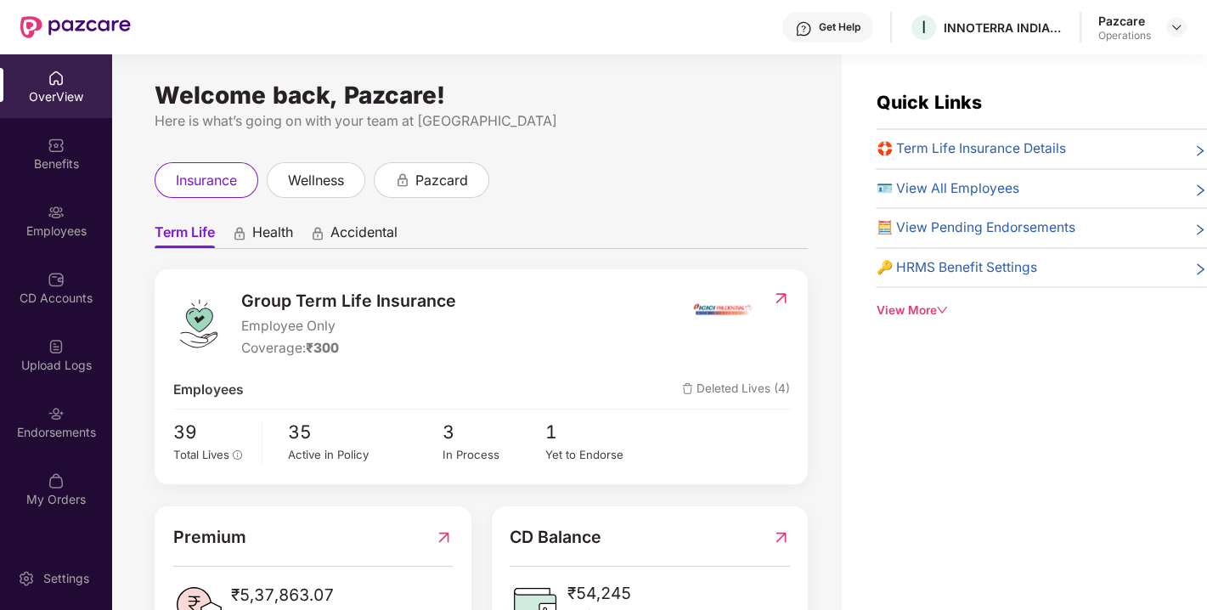
click at [41, 430] on div "Endorsements" at bounding box center [56, 432] width 112 height 17
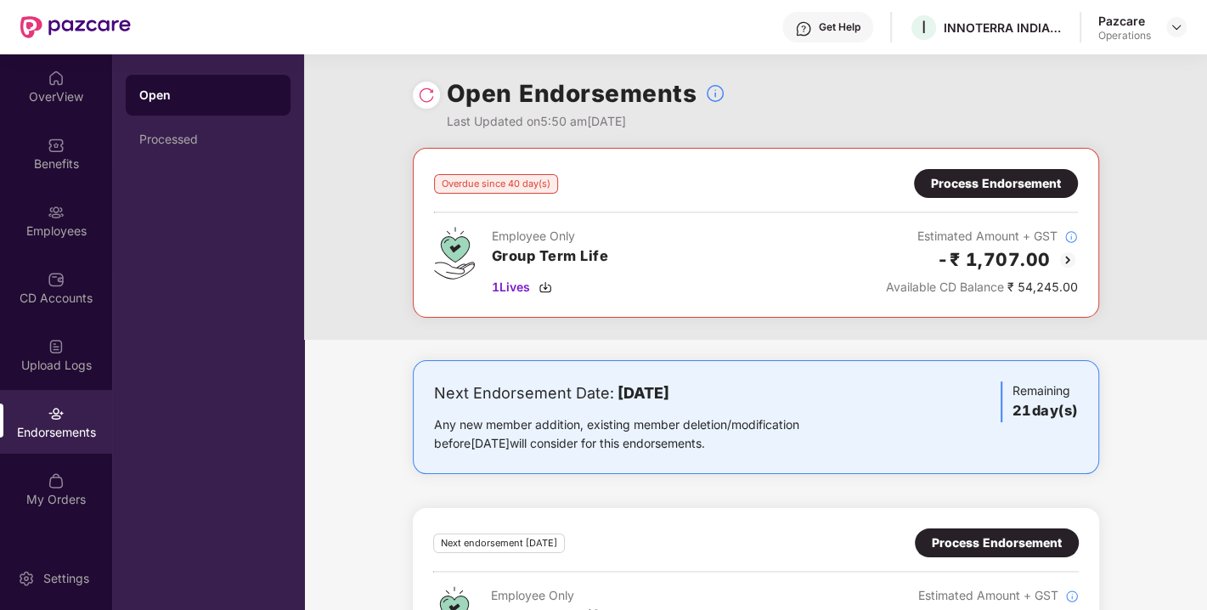
click at [426, 95] on img at bounding box center [426, 95] width 17 height 17
click at [976, 200] on div "Overdue since 40 day(s) Process Endorsement Employee Only Group Term Life 1 Liv…" at bounding box center [756, 232] width 644 height 127
click at [965, 187] on div "Process Endorsement" at bounding box center [996, 183] width 130 height 19
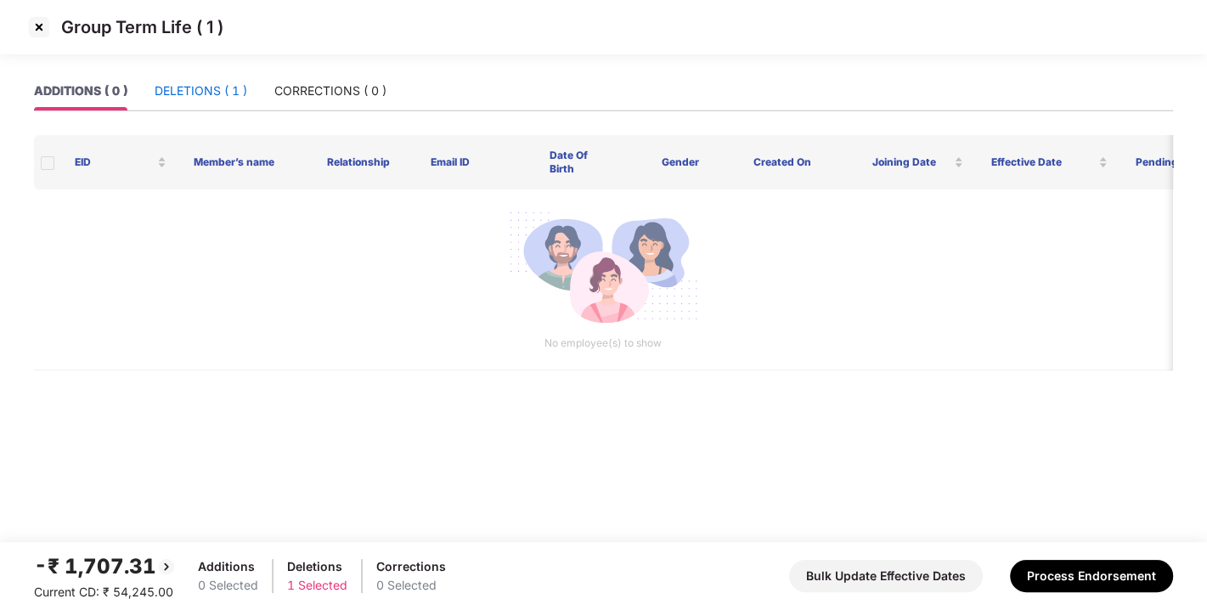
click at [202, 88] on div "DELETIONS ( 1 )" at bounding box center [201, 91] width 93 height 19
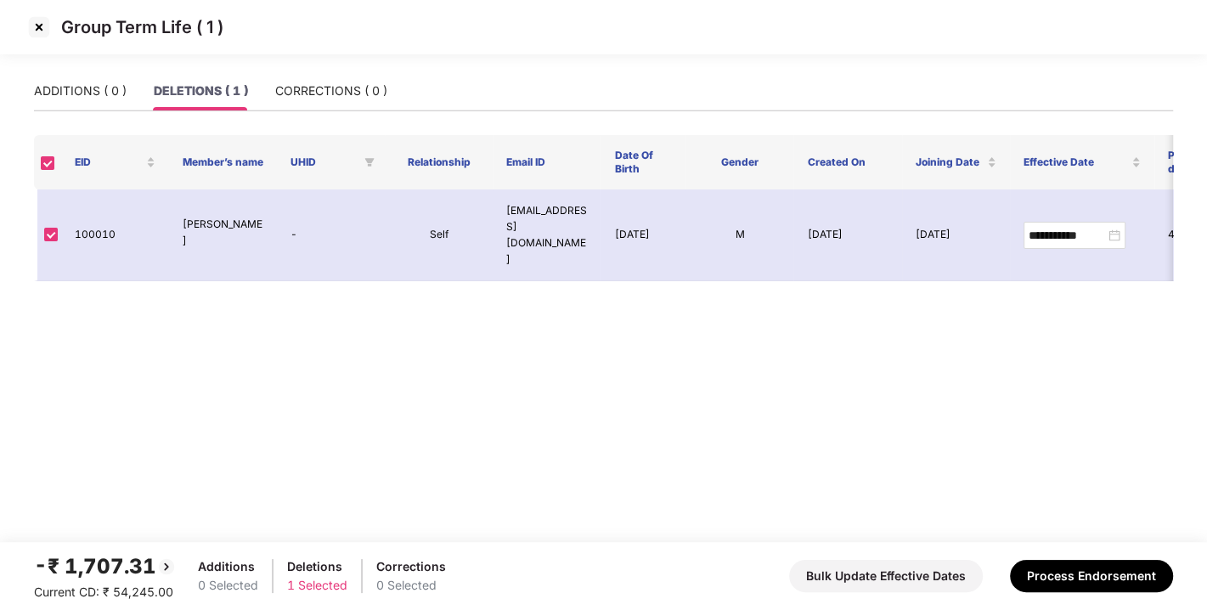
click at [36, 24] on img at bounding box center [38, 27] width 27 height 27
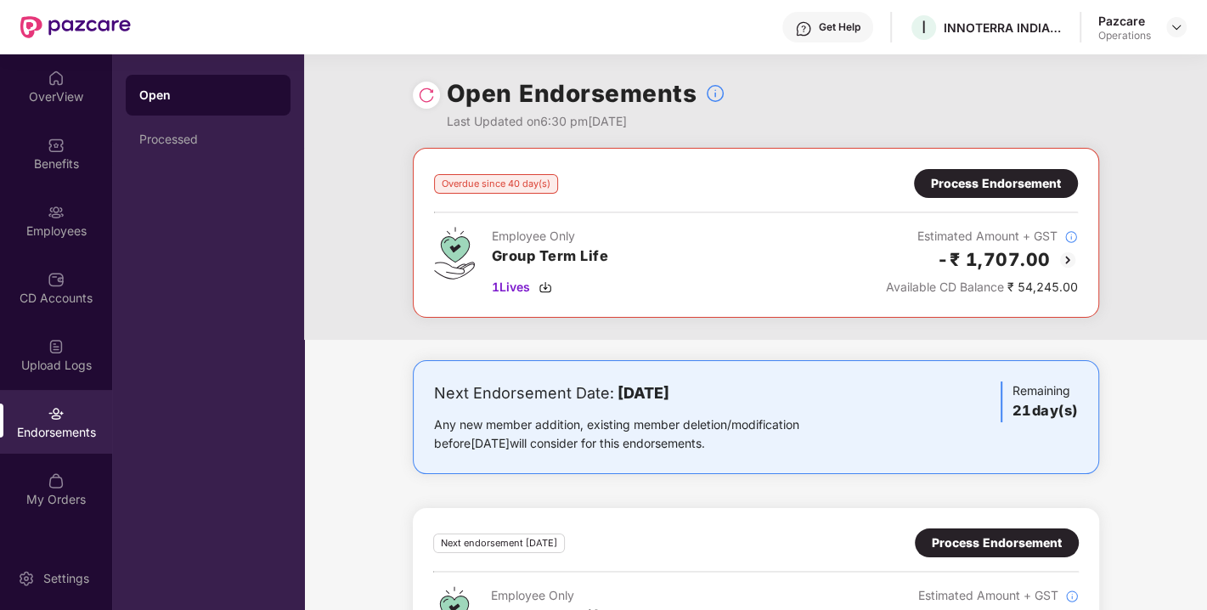
click at [422, 97] on img at bounding box center [426, 95] width 17 height 17
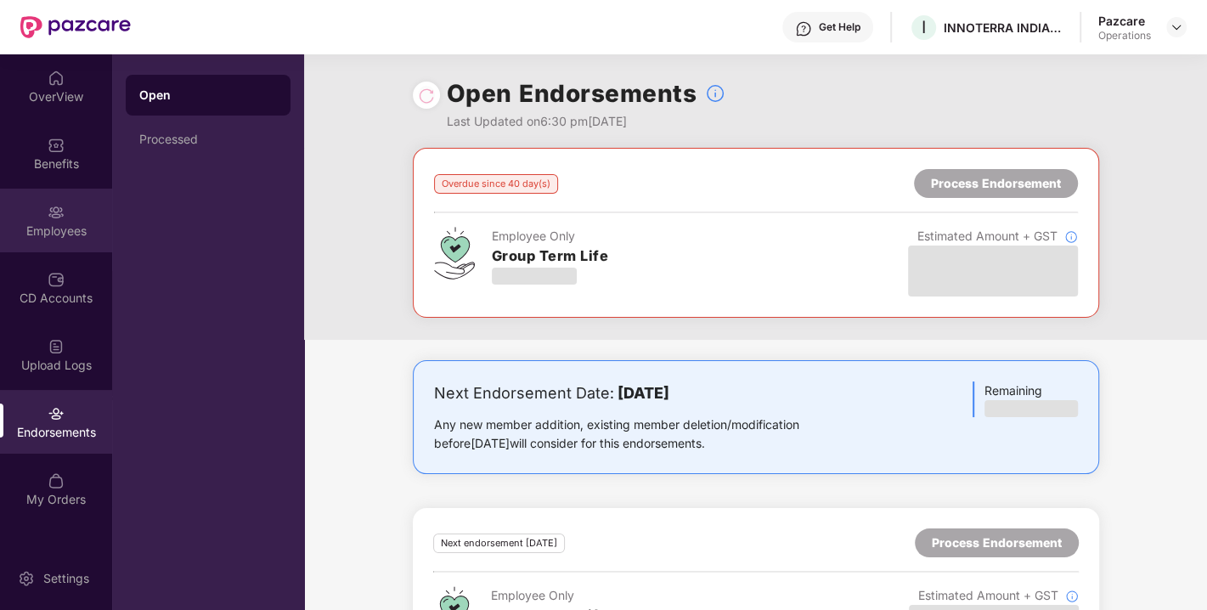
click at [65, 211] on div "Employees" at bounding box center [56, 220] width 112 height 64
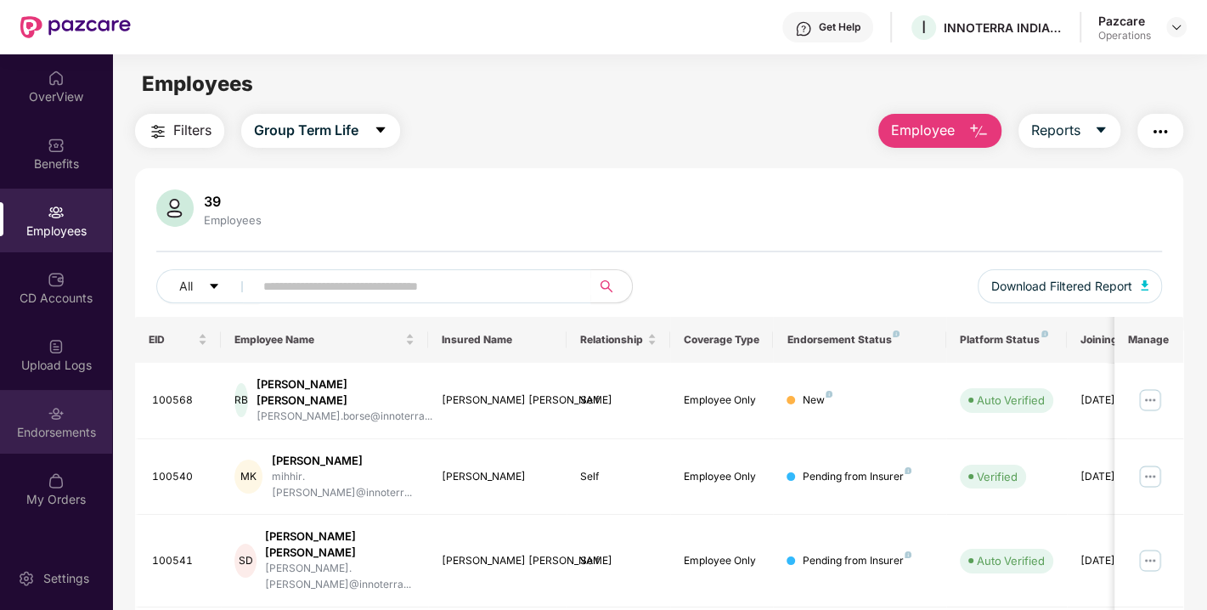
click at [57, 424] on div "Endorsements" at bounding box center [56, 432] width 112 height 17
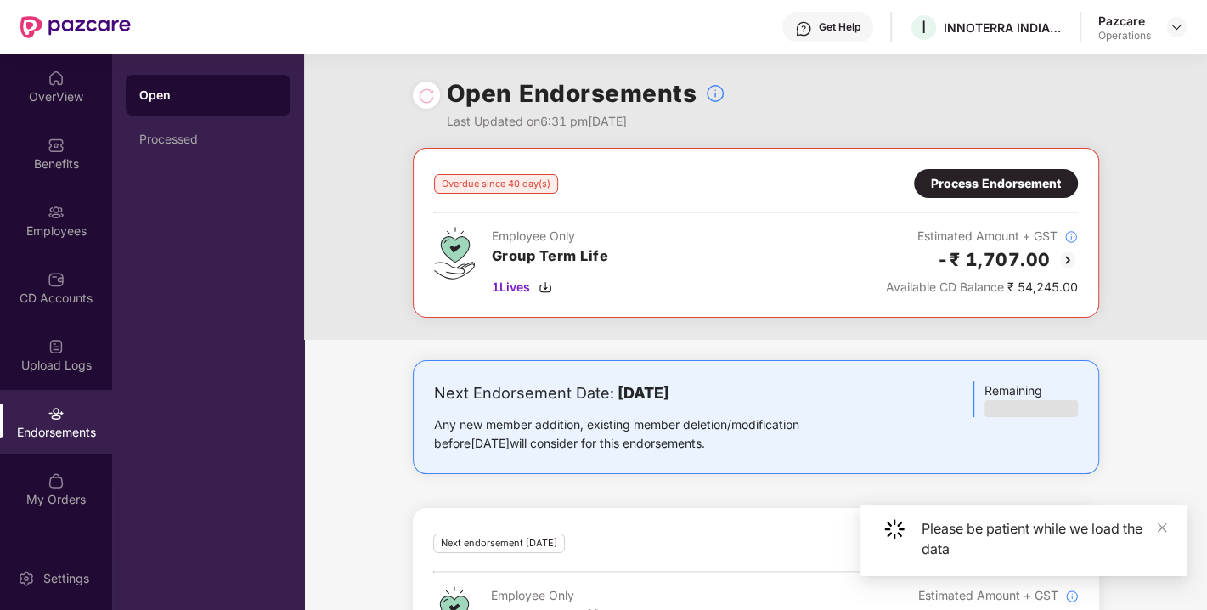
click at [942, 178] on div "Process Endorsement" at bounding box center [996, 183] width 130 height 19
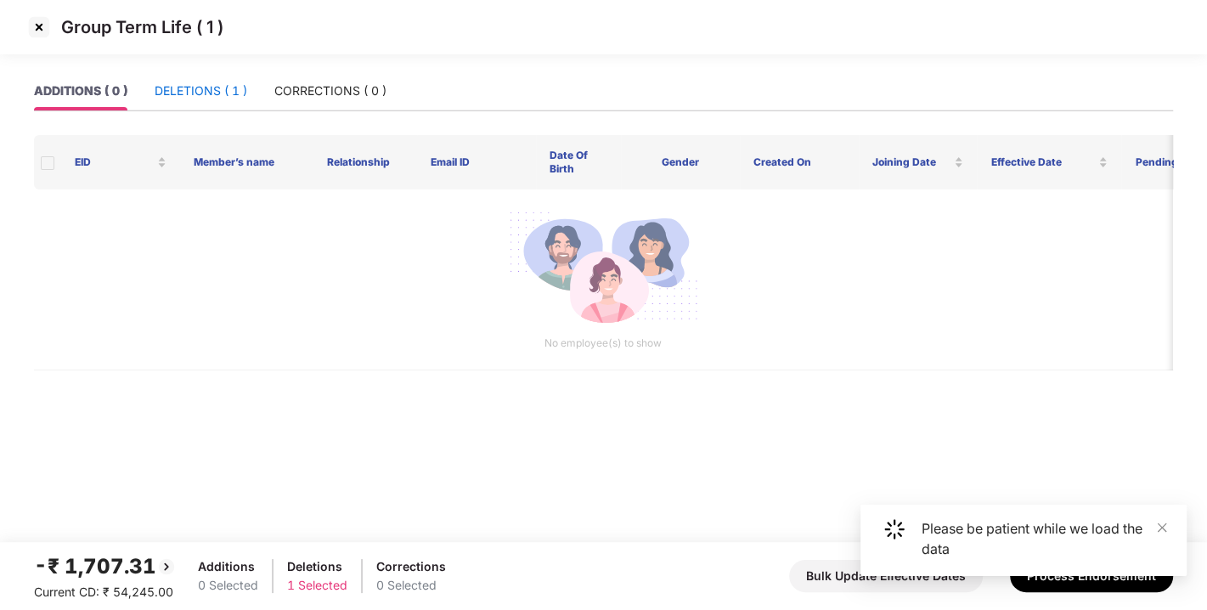
click at [225, 94] on div "DELETIONS ( 1 )" at bounding box center [201, 91] width 93 height 19
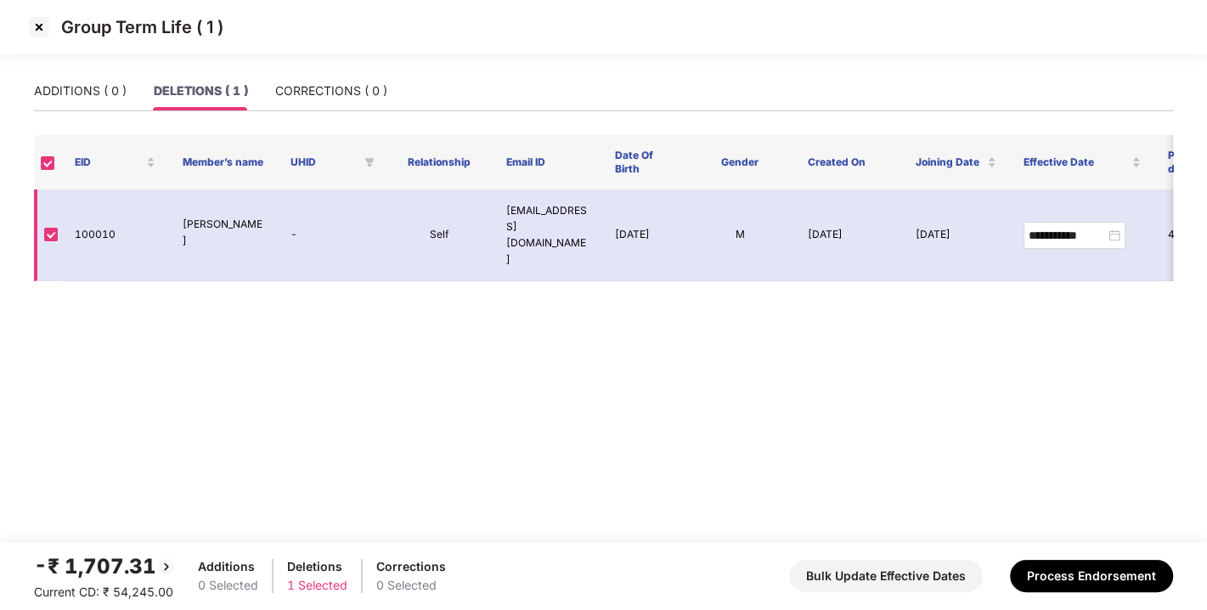
click at [97, 211] on td "100010" at bounding box center [115, 235] width 108 height 92
copy td "100010"
click at [36, 26] on img at bounding box center [38, 27] width 27 height 27
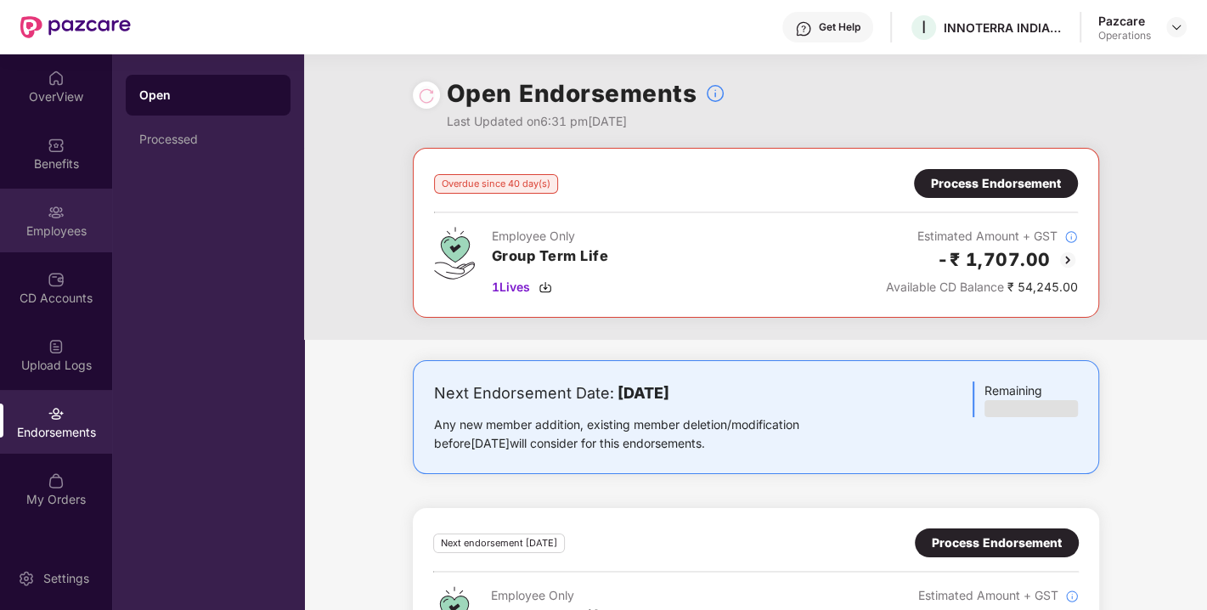
click at [56, 225] on div "Employees" at bounding box center [56, 230] width 112 height 17
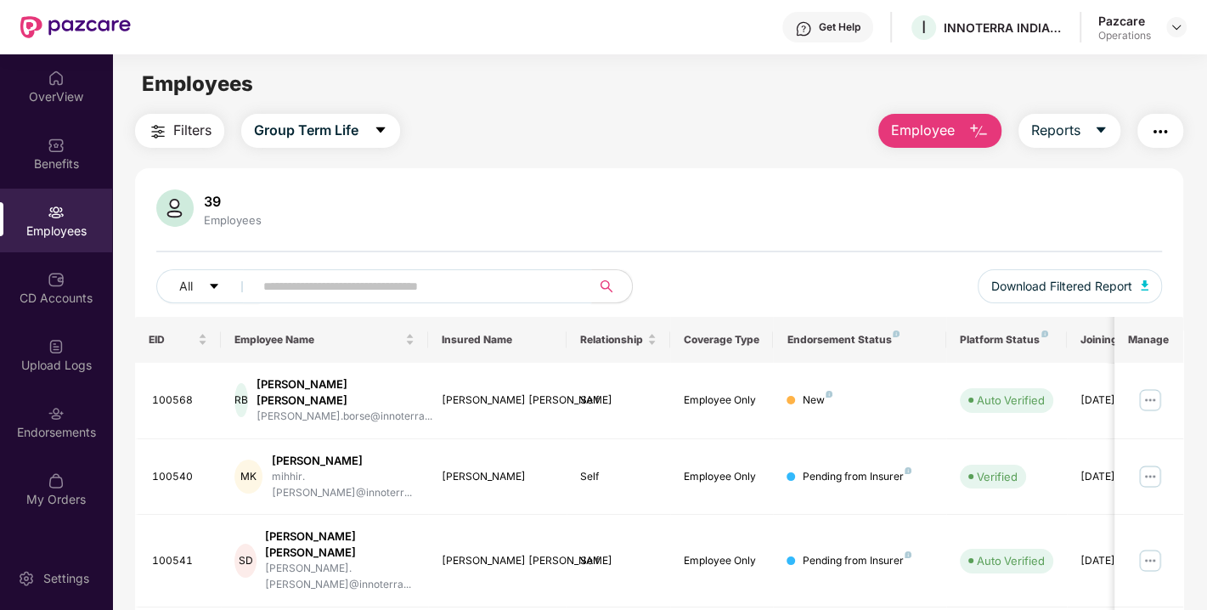
click at [305, 287] on input "text" at bounding box center [415, 285] width 305 height 25
paste input "******"
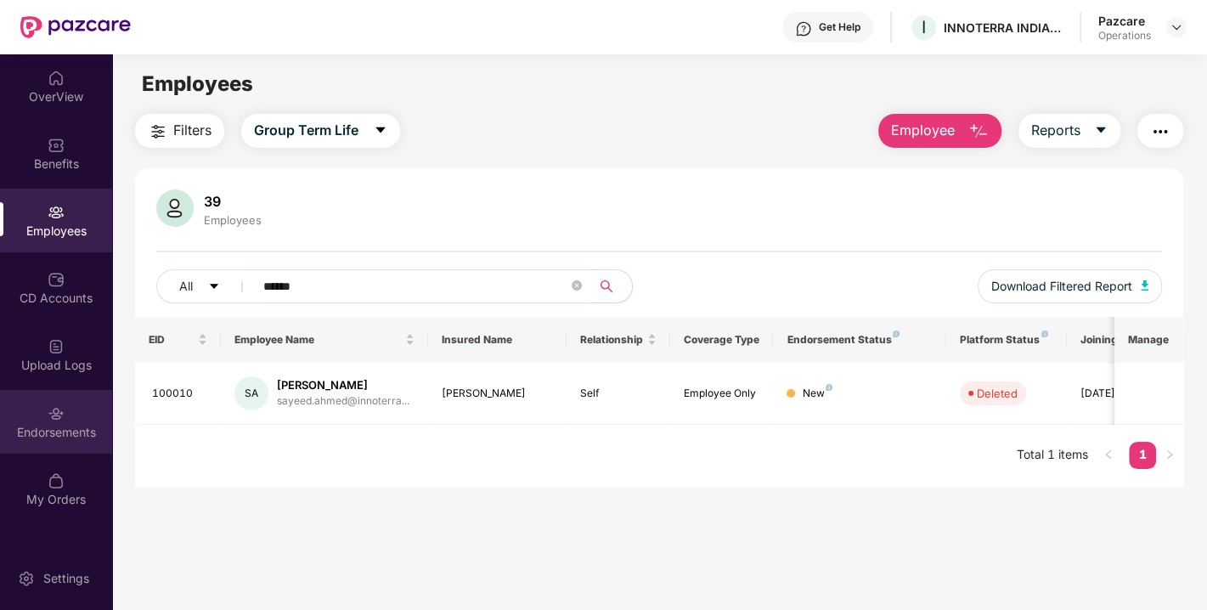
type input "******"
click at [46, 424] on div "Endorsements" at bounding box center [56, 432] width 112 height 17
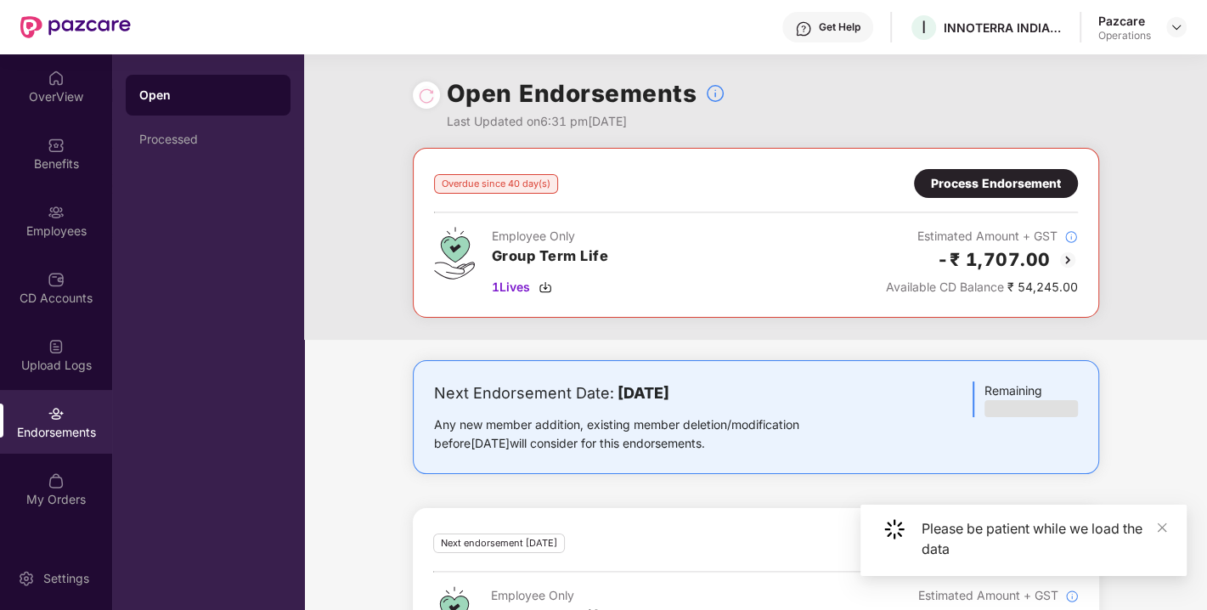
scroll to position [85, 0]
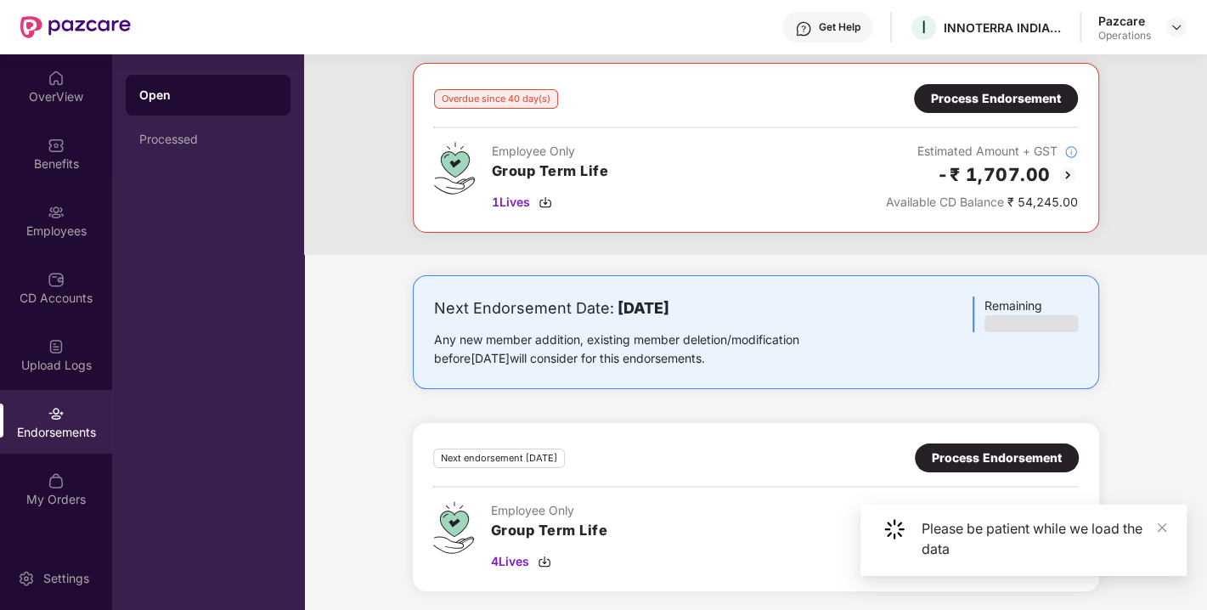
click at [981, 443] on div "Process Endorsement" at bounding box center [996, 457] width 164 height 29
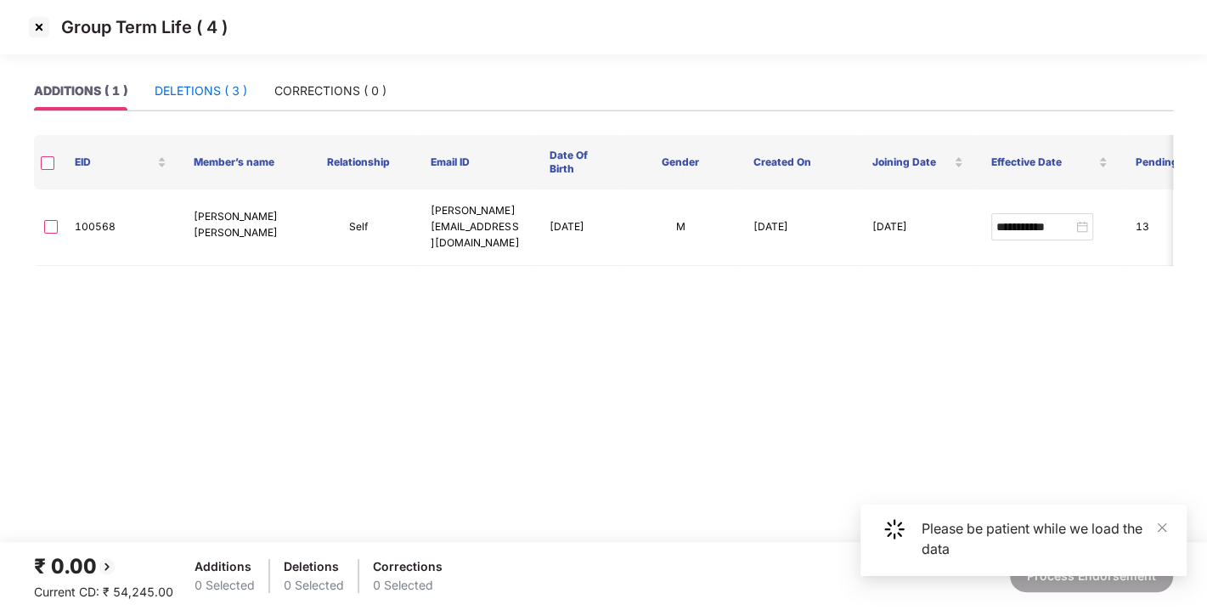
click at [182, 94] on div "DELETIONS ( 3 )" at bounding box center [201, 91] width 93 height 19
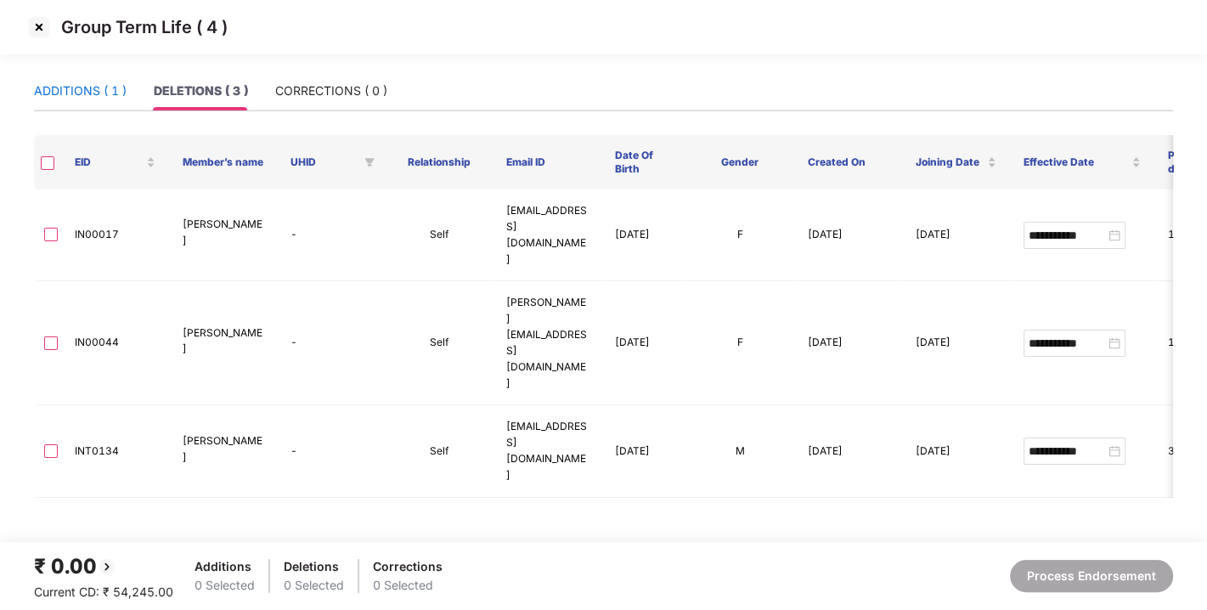
click at [97, 96] on div "ADDITIONS ( 1 )" at bounding box center [80, 91] width 93 height 19
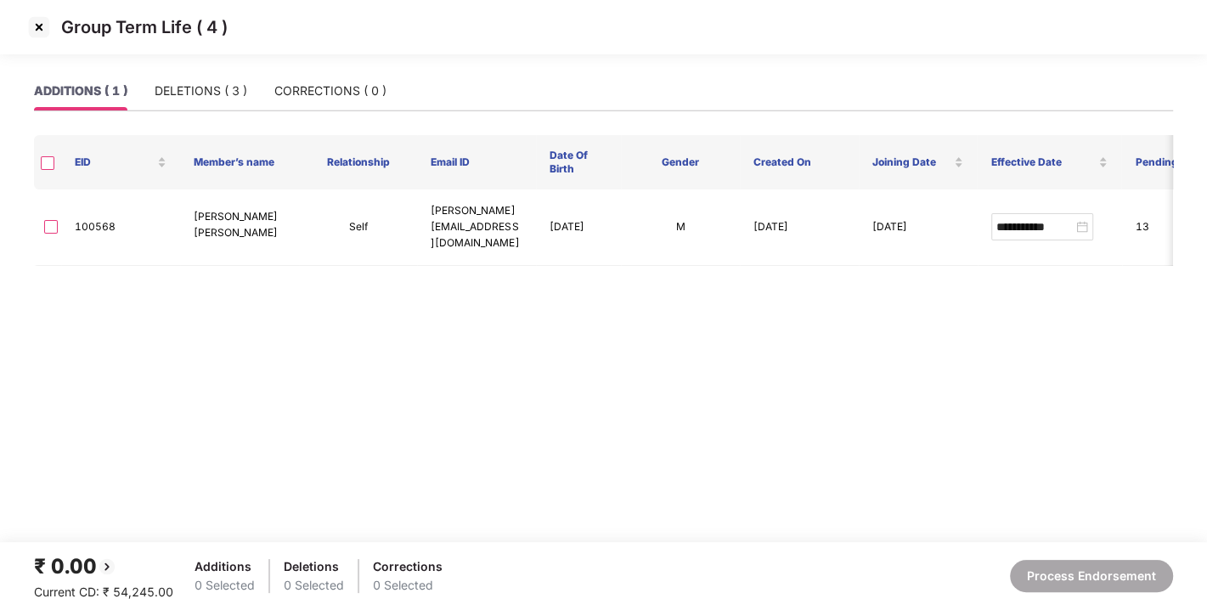
click at [34, 26] on img at bounding box center [38, 27] width 27 height 27
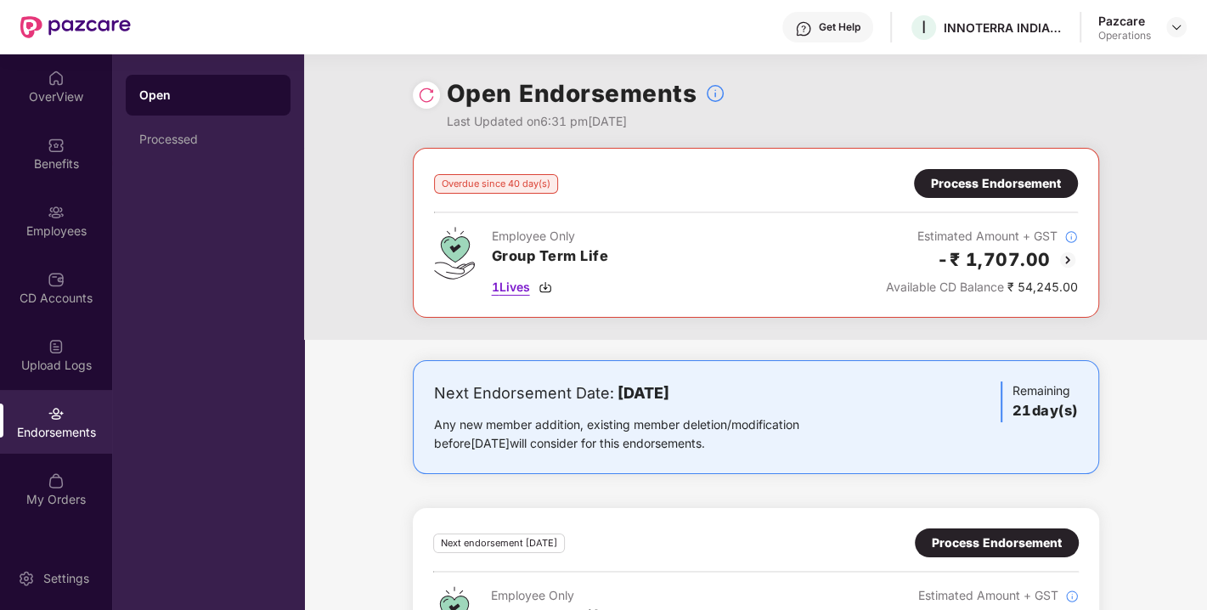
click at [545, 284] on img at bounding box center [545, 287] width 14 height 14
click at [41, 222] on div "Employees" at bounding box center [56, 230] width 112 height 17
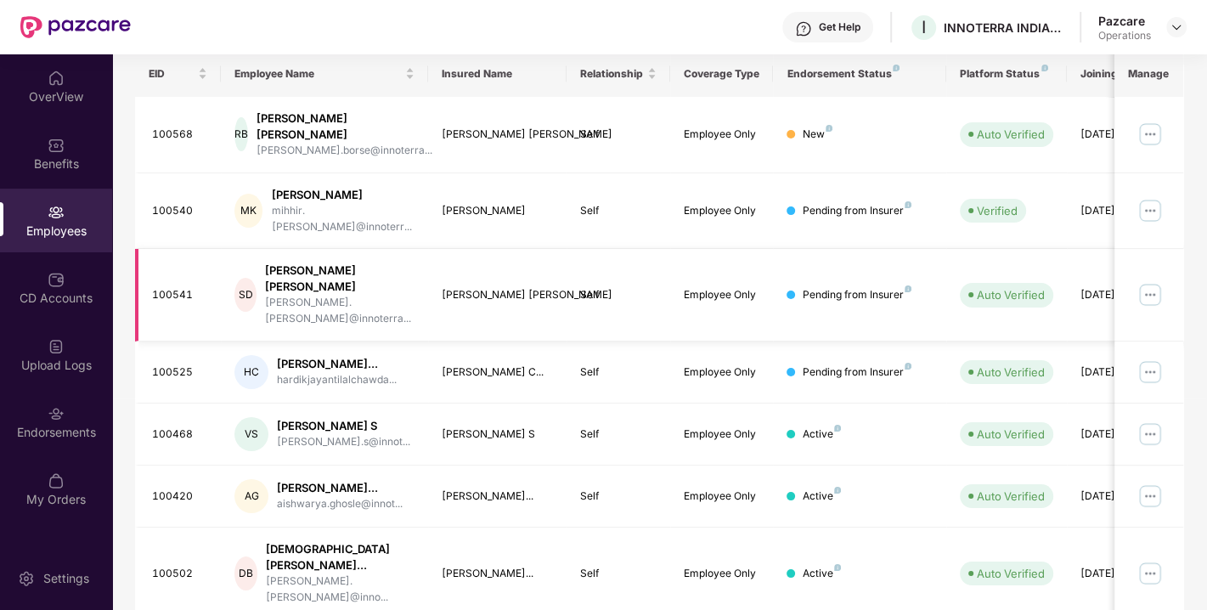
scroll to position [473, 0]
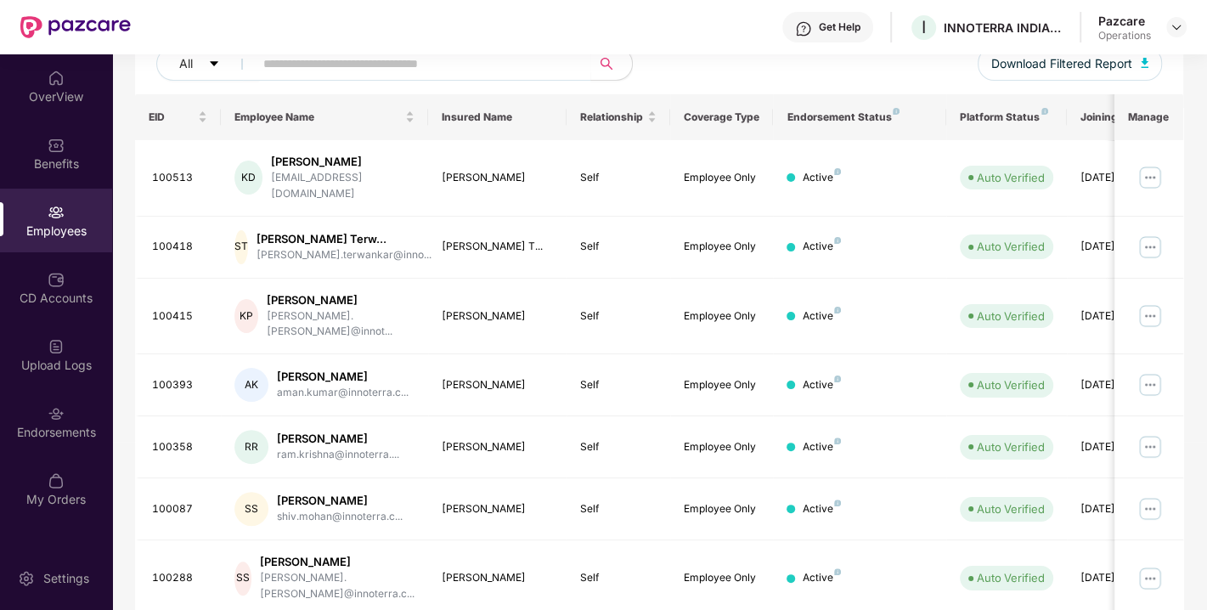
scroll to position [445, 0]
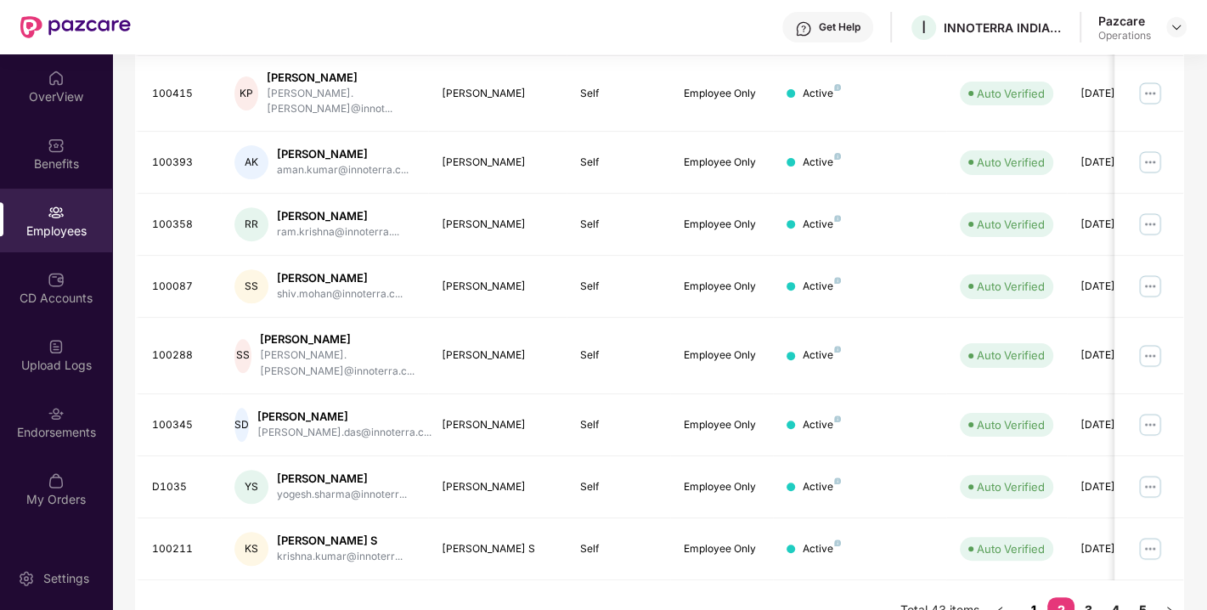
click at [1025, 597] on link "1" at bounding box center [1033, 609] width 27 height 25
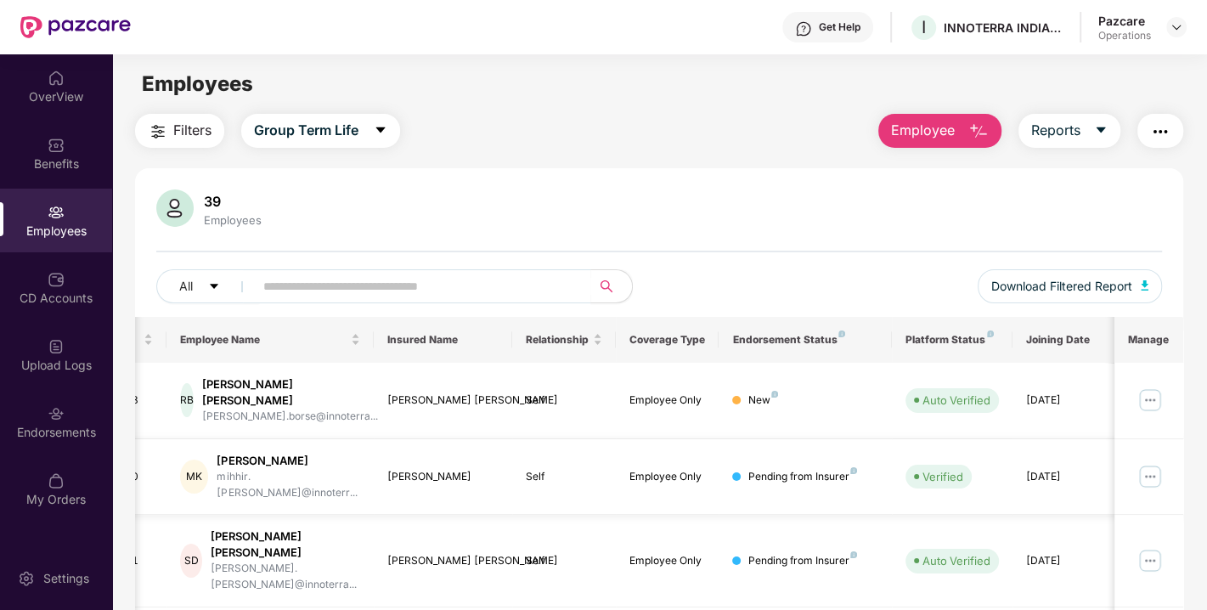
scroll to position [0, 0]
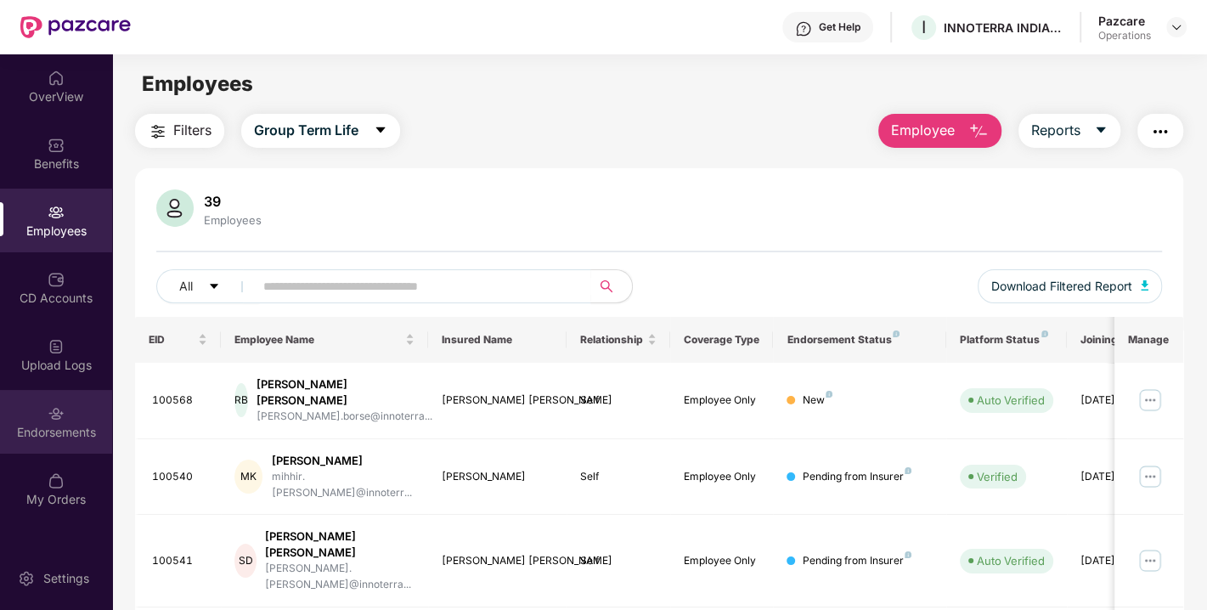
click at [54, 429] on div "Endorsements" at bounding box center [56, 432] width 112 height 17
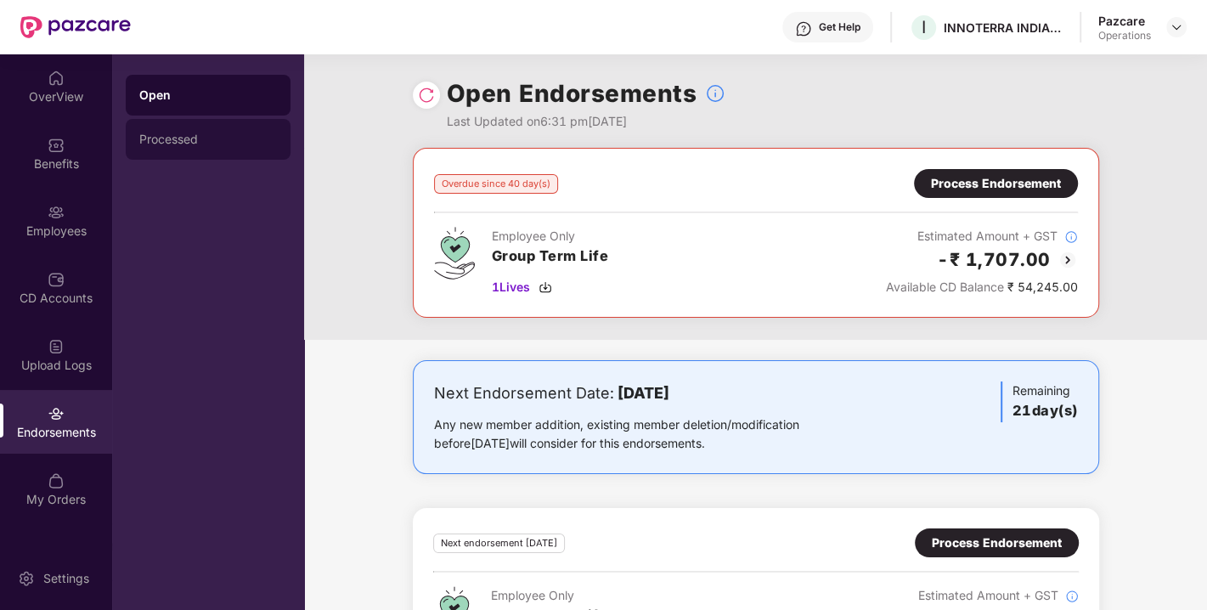
click at [182, 132] on div "Processed" at bounding box center [208, 139] width 138 height 14
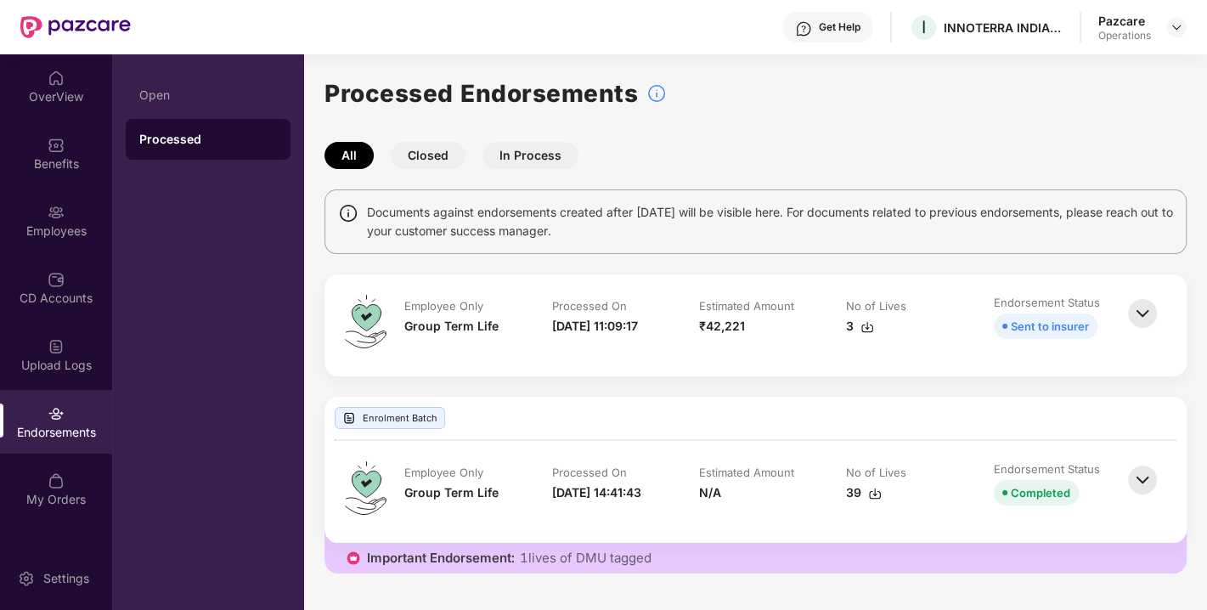
click at [1136, 312] on img at bounding box center [1141, 313] width 37 height 37
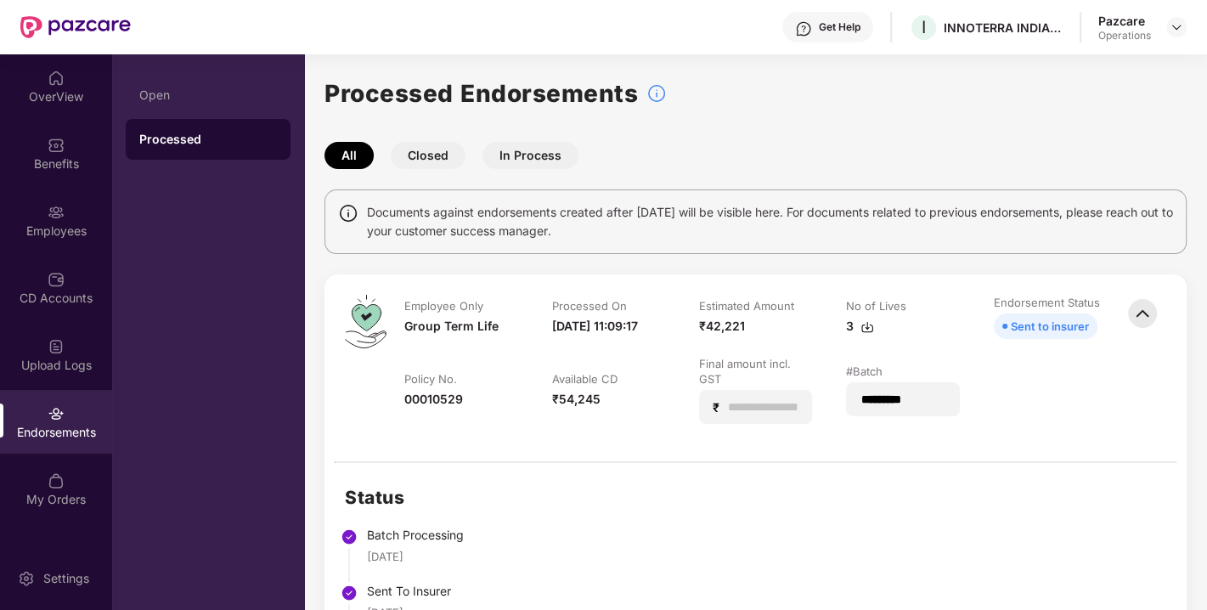
click at [417, 156] on button "Closed" at bounding box center [428, 155] width 75 height 27
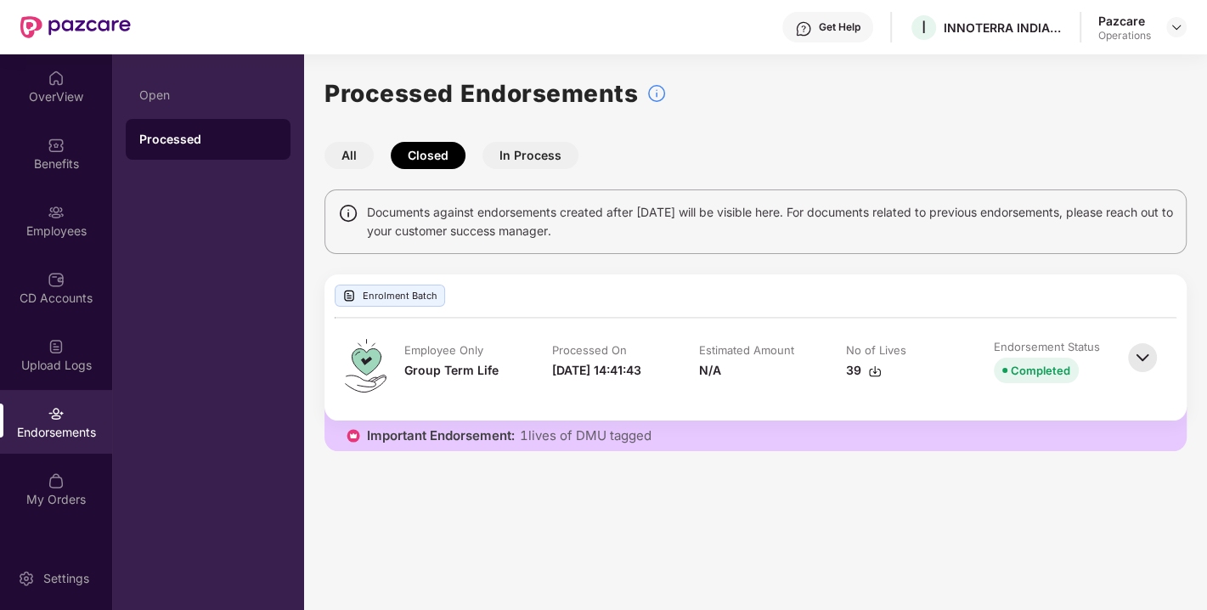
click at [515, 143] on button "In Process" at bounding box center [530, 155] width 96 height 27
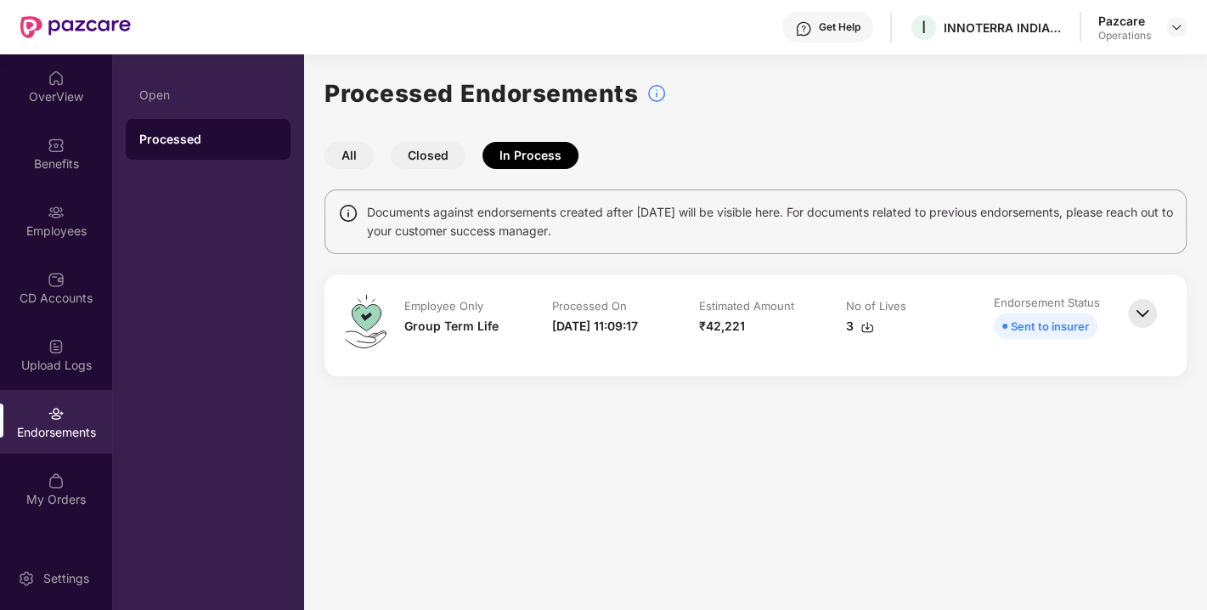
click at [347, 147] on button "All" at bounding box center [348, 155] width 49 height 27
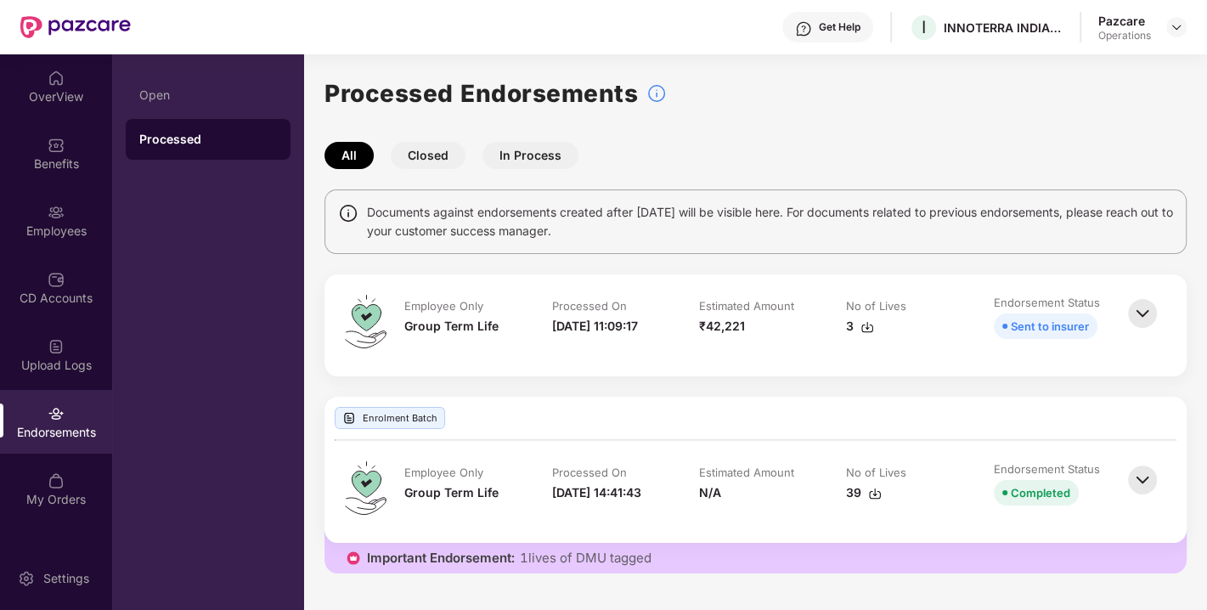
click at [53, 409] on img at bounding box center [56, 413] width 17 height 17
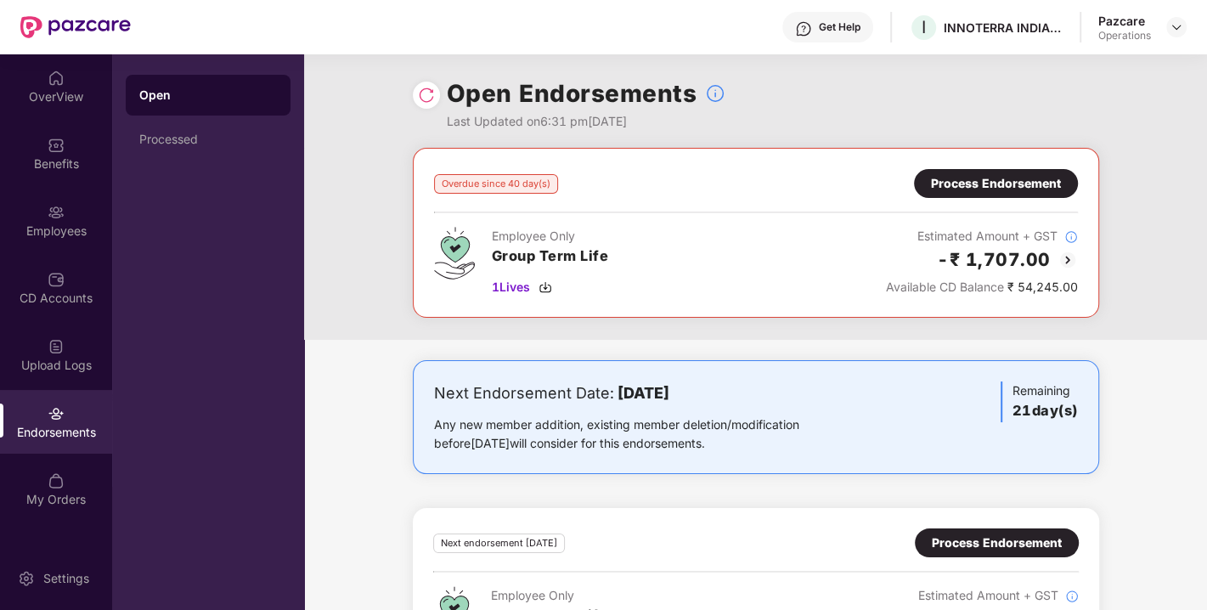
click at [989, 179] on div "Process Endorsement" at bounding box center [996, 183] width 130 height 19
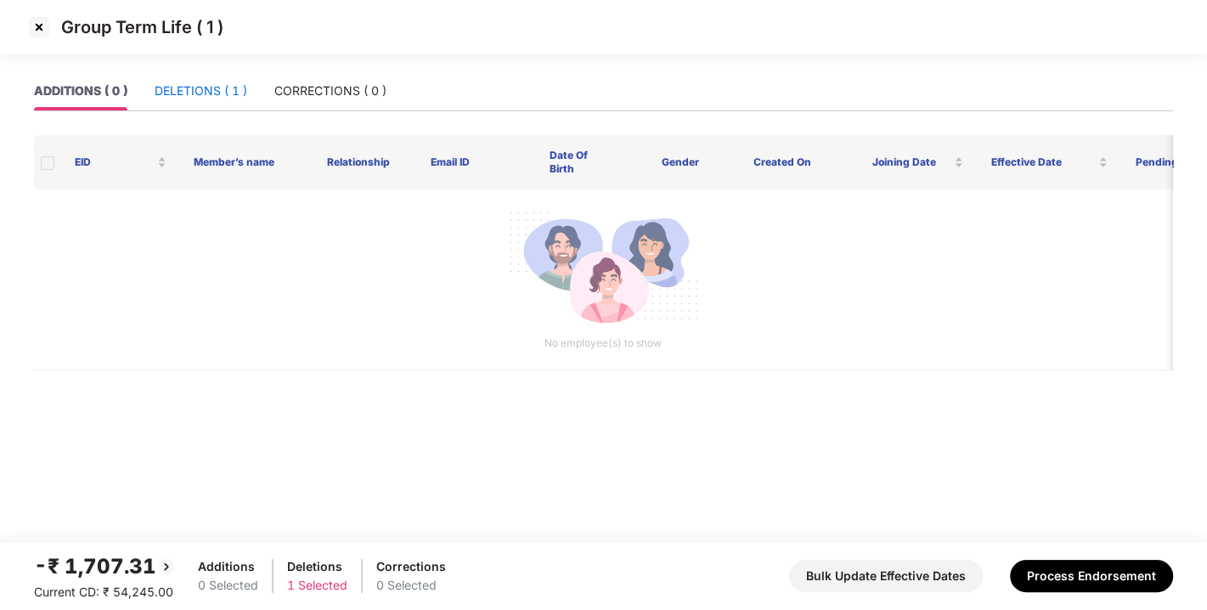
click at [219, 87] on div "DELETIONS ( 1 )" at bounding box center [201, 91] width 93 height 19
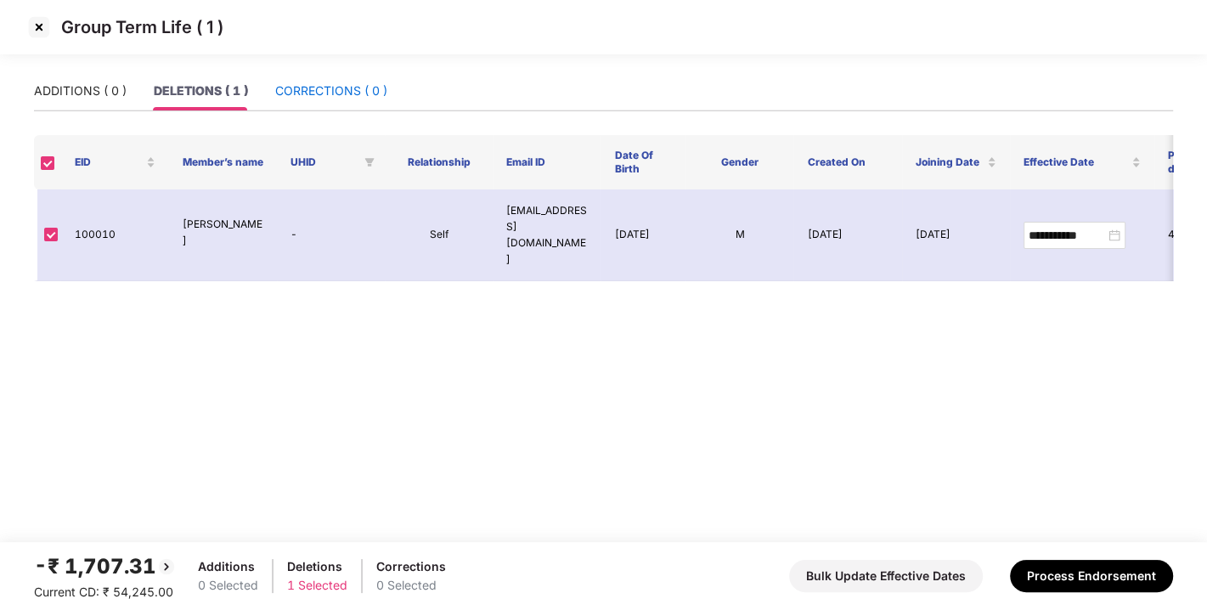
click at [307, 88] on div "CORRECTIONS ( 0 )" at bounding box center [331, 91] width 112 height 19
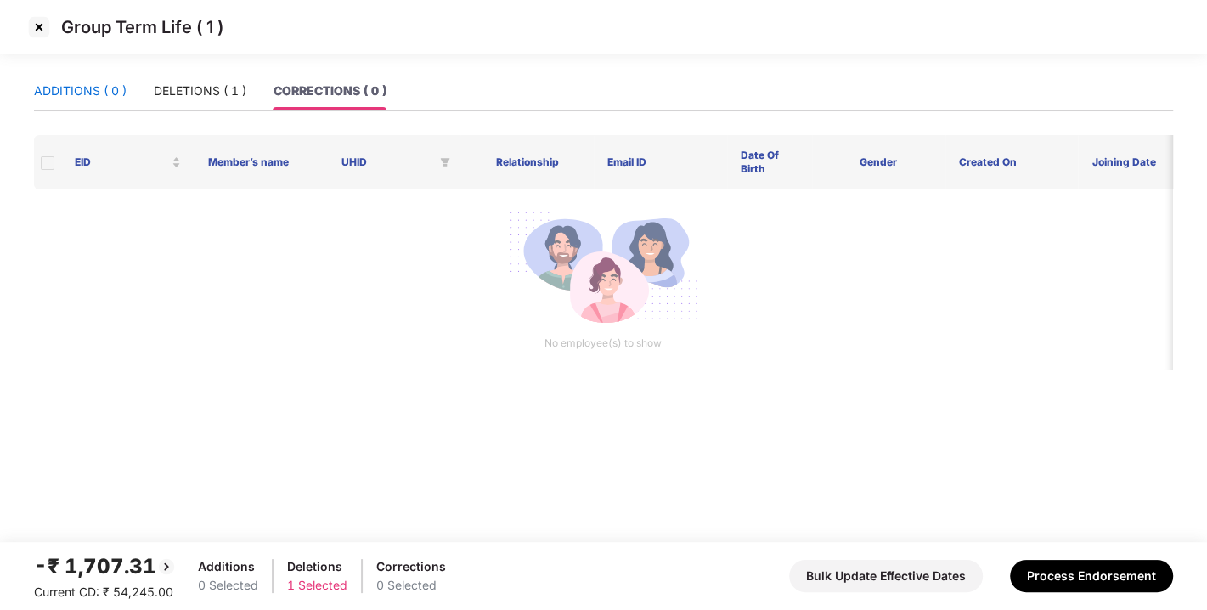
click at [99, 87] on div "ADDITIONS ( 0 )" at bounding box center [80, 91] width 93 height 19
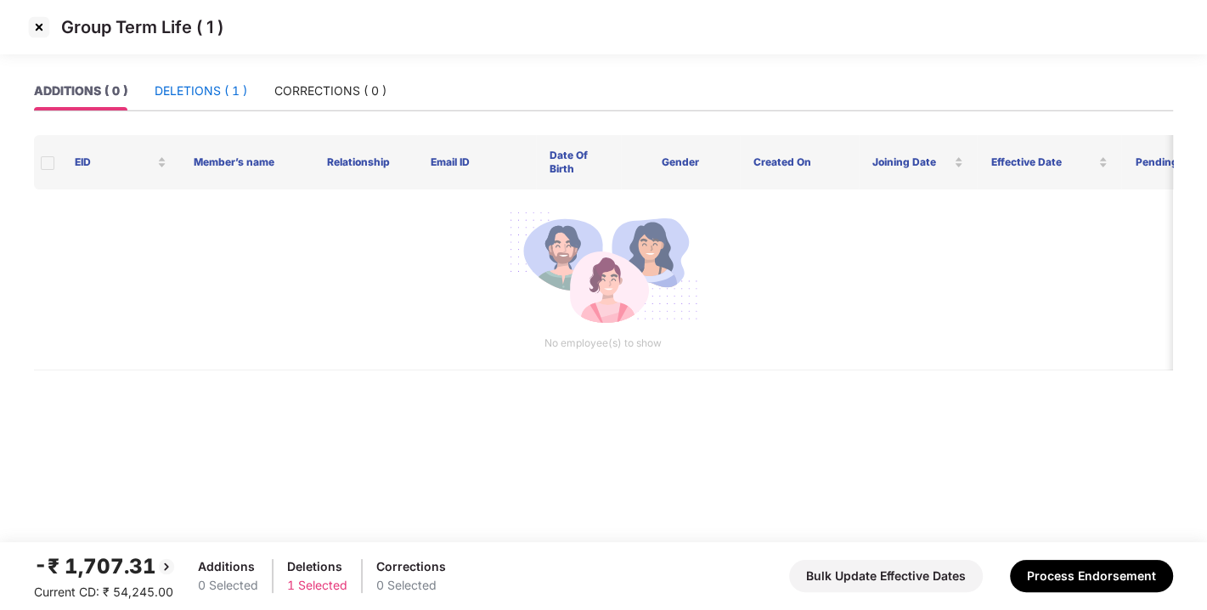
click at [217, 89] on div "DELETIONS ( 1 )" at bounding box center [201, 91] width 93 height 19
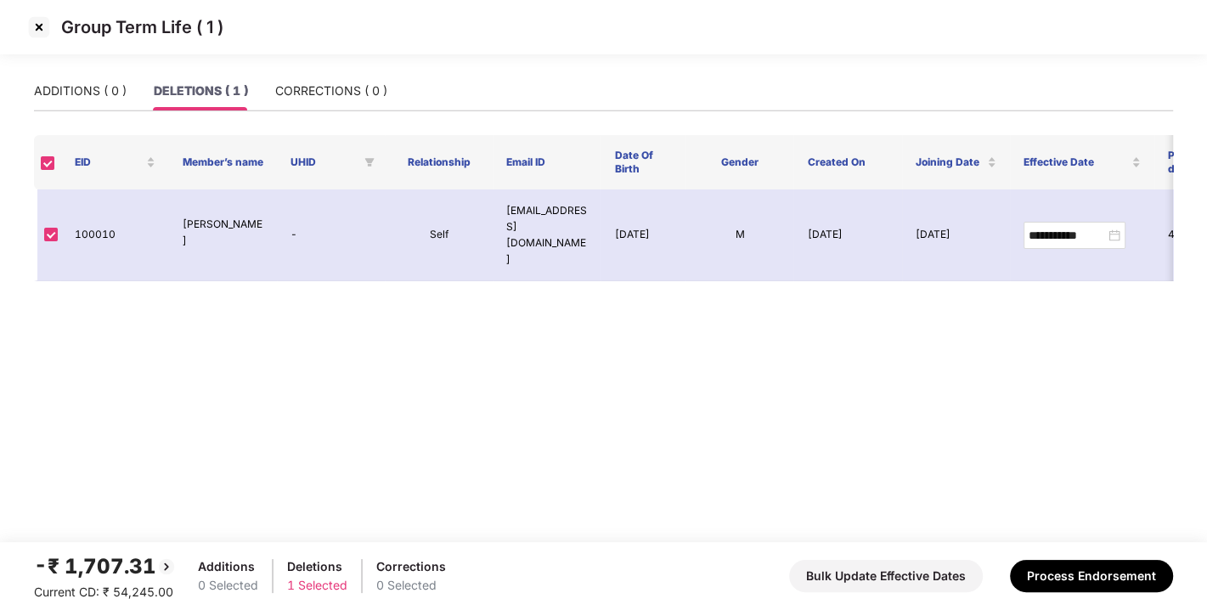
click at [262, 94] on div "ADDITIONS ( 0 ) DELETIONS ( 1 ) CORRECTIONS ( 0 )" at bounding box center [210, 90] width 353 height 39
click at [307, 89] on div "CORRECTIONS ( 0 )" at bounding box center [331, 91] width 112 height 19
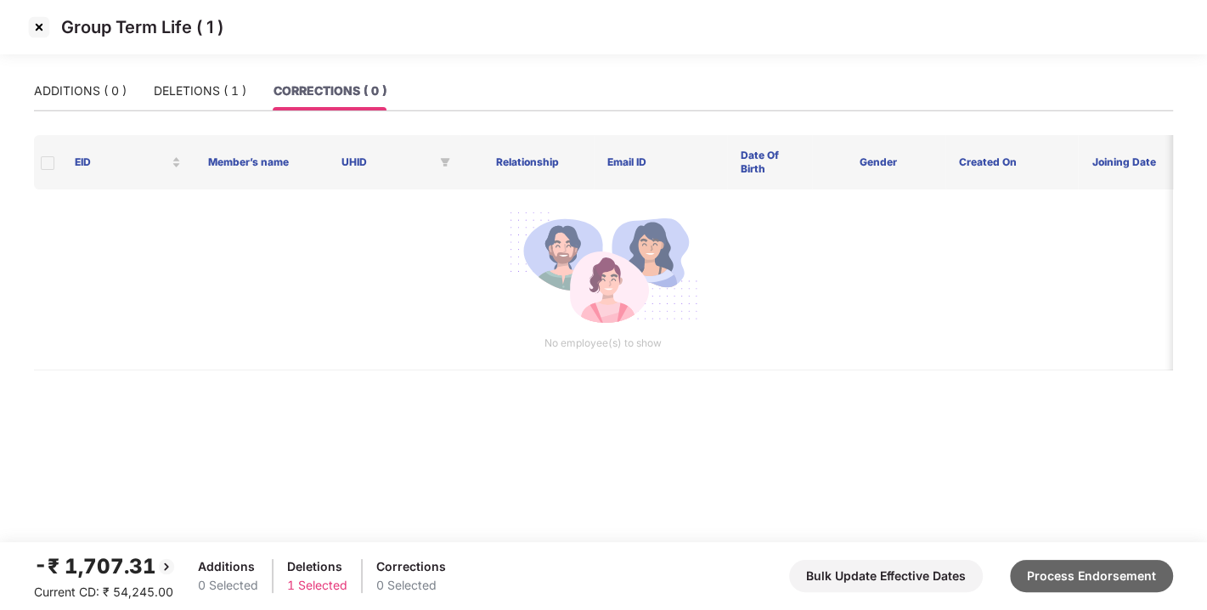
click at [1046, 572] on button "Process Endorsement" at bounding box center [1091, 576] width 163 height 32
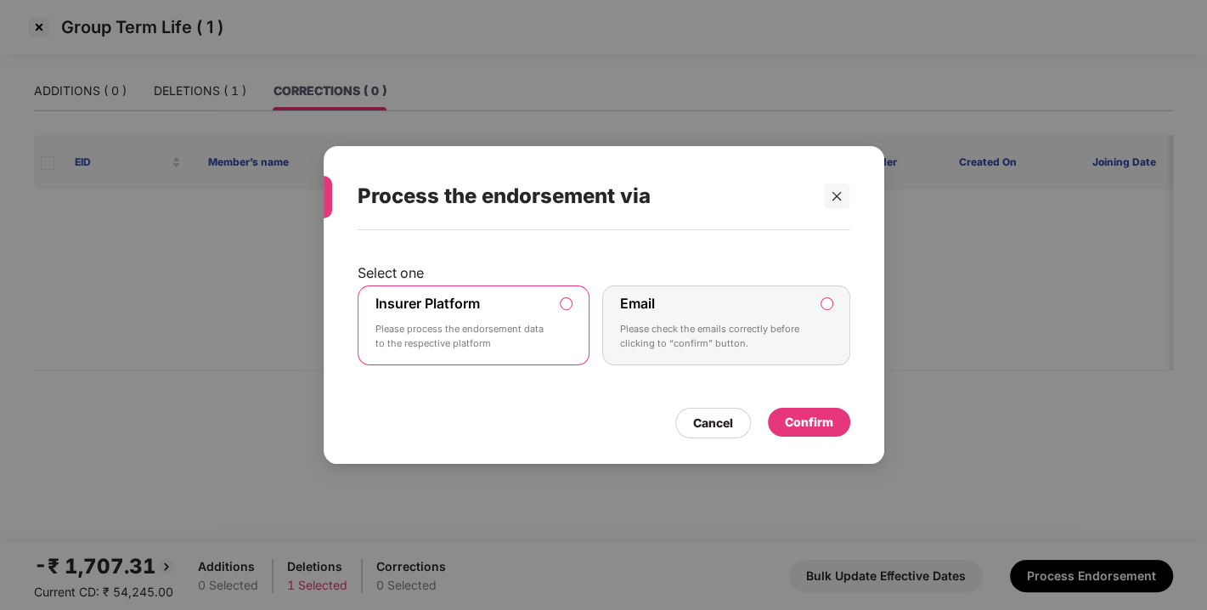
drag, startPoint x: 804, startPoint y: 405, endPoint x: 807, endPoint y: 418, distance: 13.2
click at [807, 418] on div "Cancel Confirm" at bounding box center [603, 418] width 492 height 39
click at [807, 418] on div "Confirm" at bounding box center [809, 422] width 48 height 19
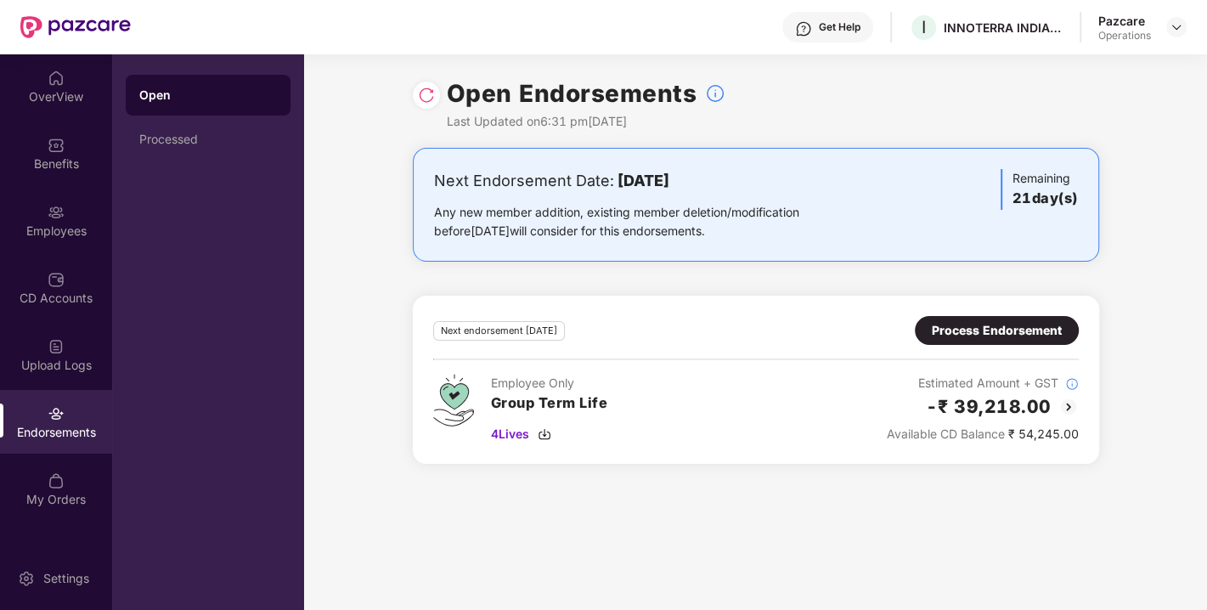
click at [958, 335] on div "Process Endorsement" at bounding box center [996, 330] width 130 height 19
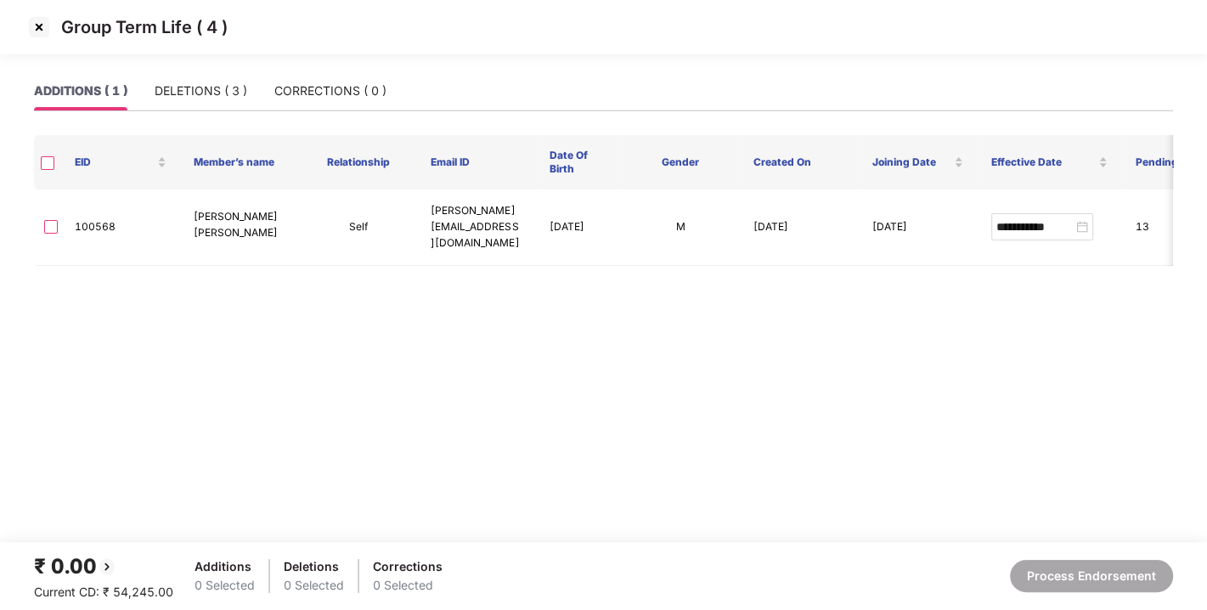
click at [233, 66] on div "Group Term Life ( 4 )" at bounding box center [603, 35] width 1207 height 71
click at [184, 98] on div "DELETIONS ( 3 )" at bounding box center [201, 91] width 93 height 19
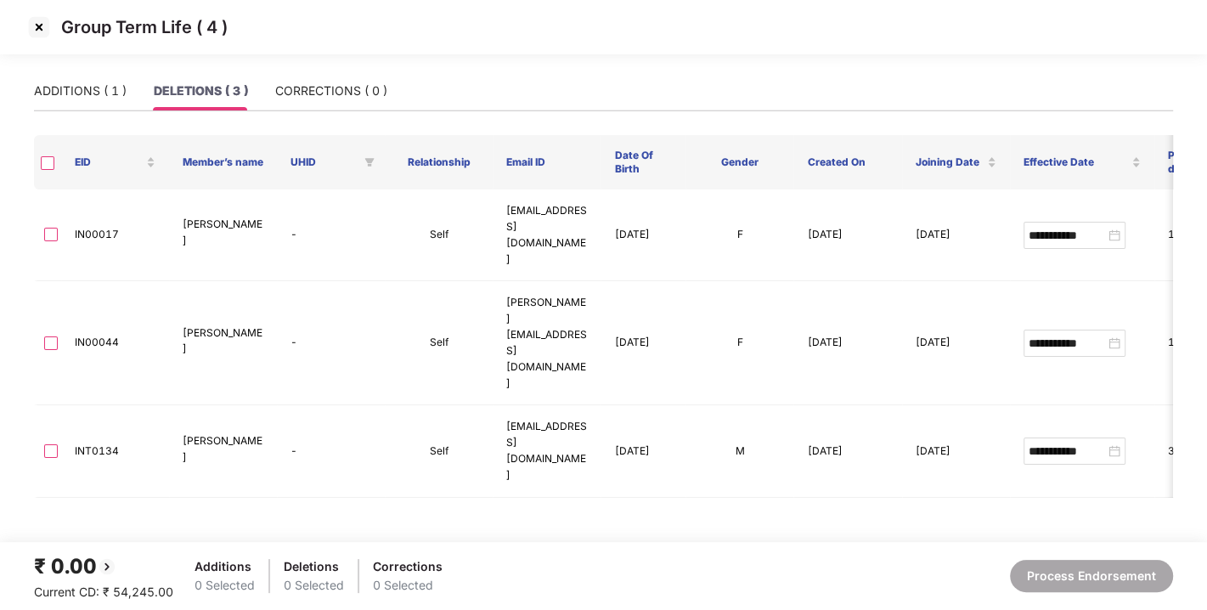
click at [36, 17] on img at bounding box center [38, 27] width 27 height 27
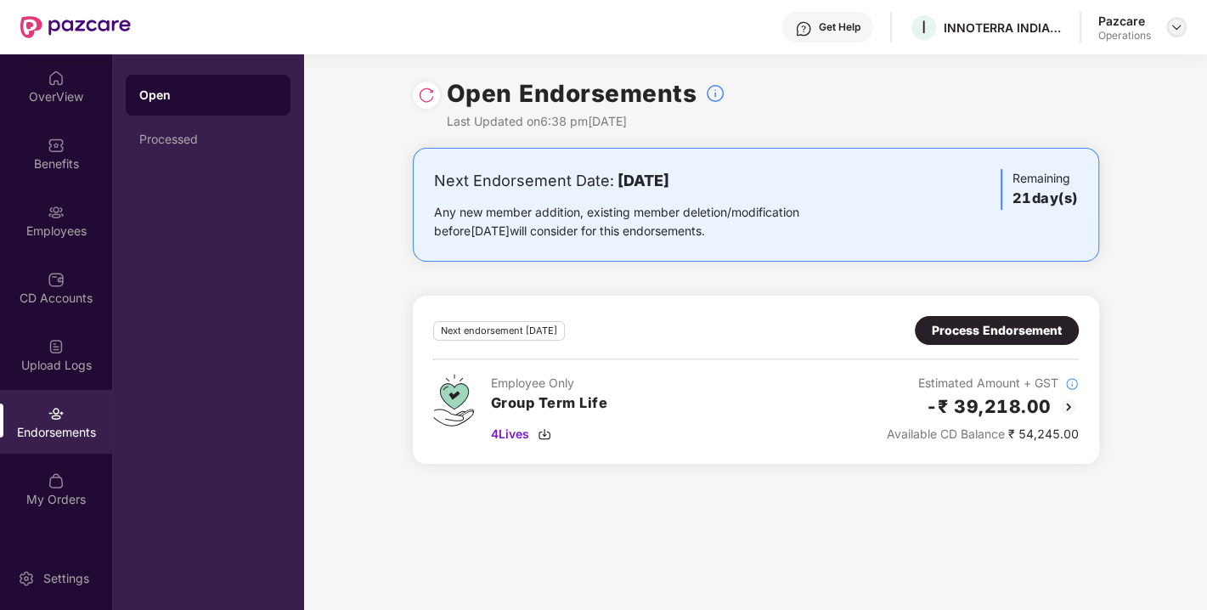
click at [1179, 20] on img at bounding box center [1176, 27] width 14 height 14
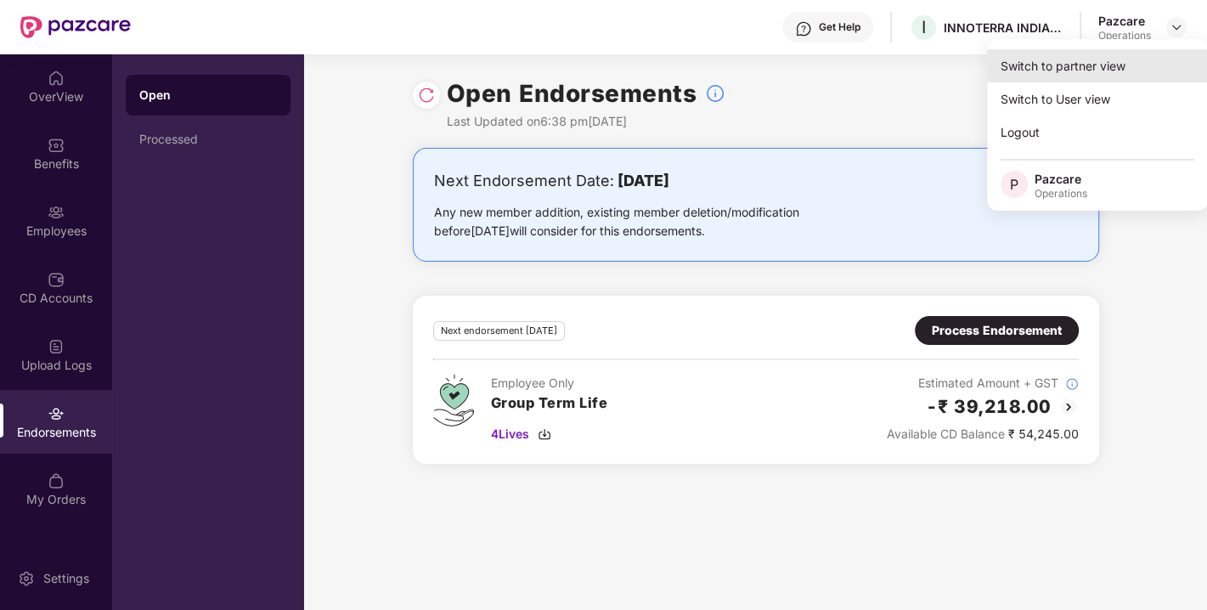
click at [1072, 59] on div "Switch to partner view" at bounding box center [1097, 65] width 221 height 33
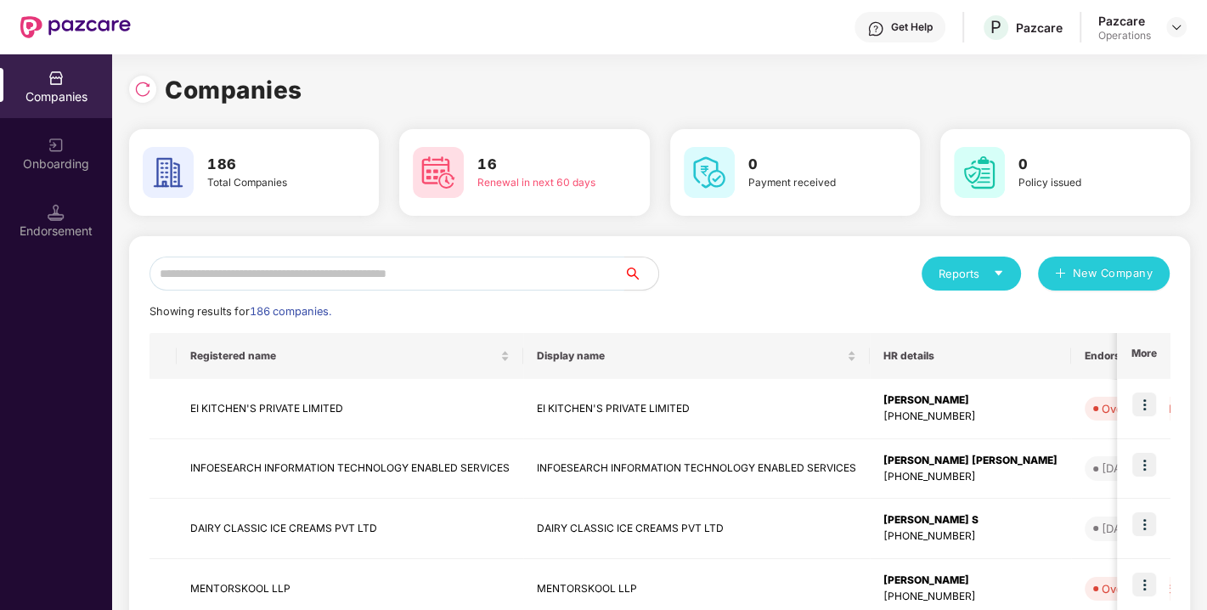
click at [456, 274] on input "text" at bounding box center [386, 273] width 475 height 34
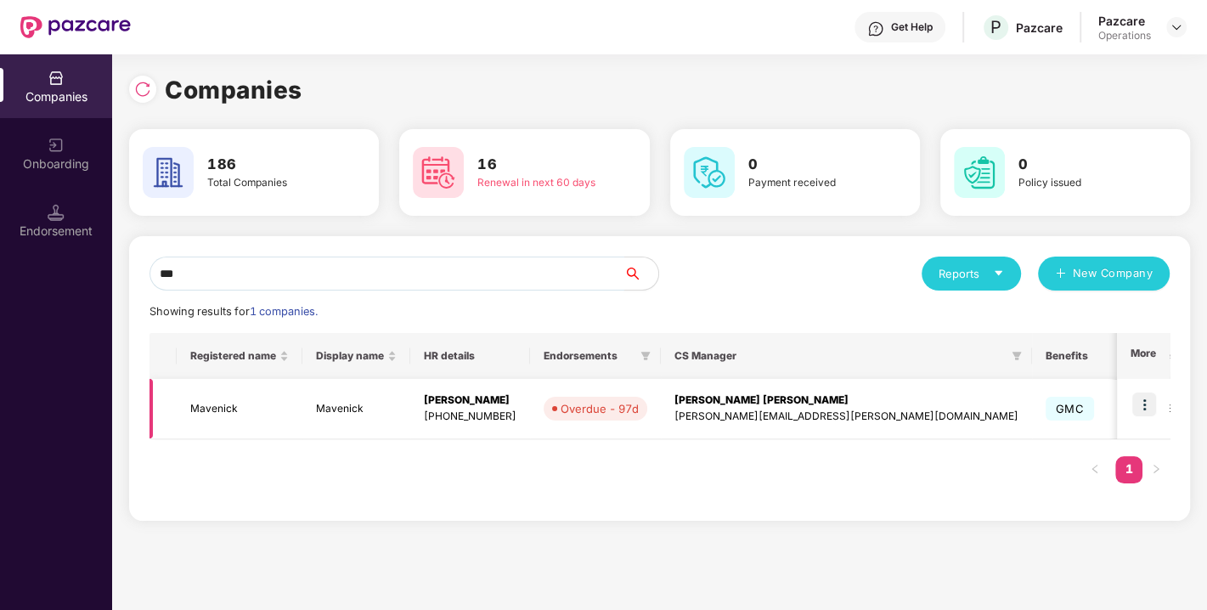
type input "***"
click at [1151, 403] on img at bounding box center [1144, 404] width 24 height 24
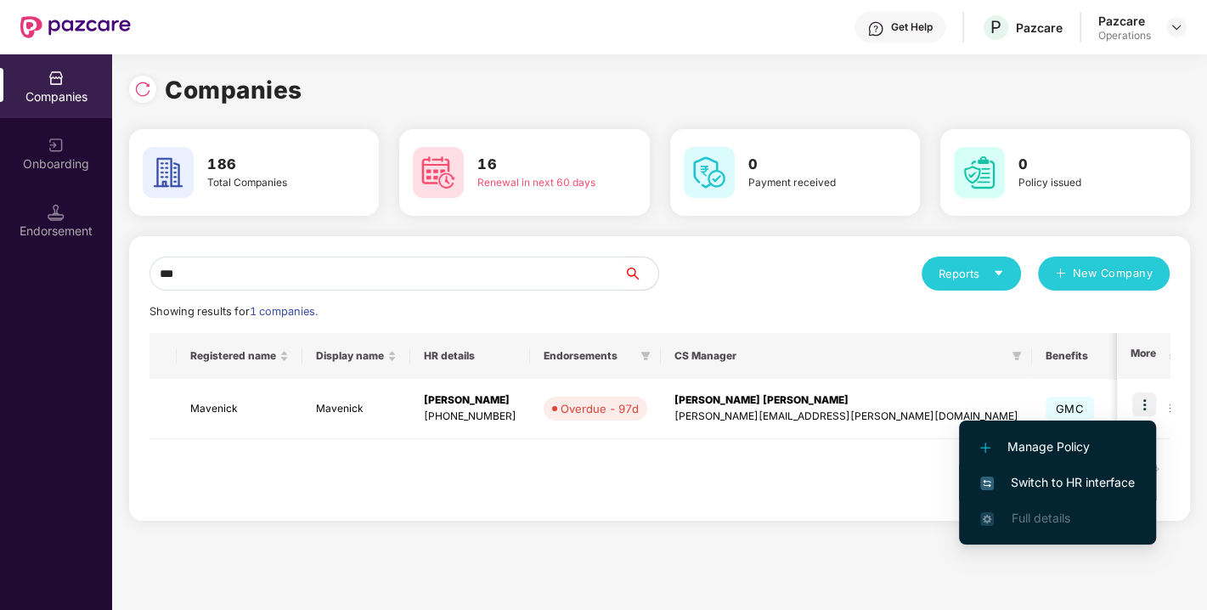
click at [1063, 473] on span "Switch to HR interface" at bounding box center [1057, 482] width 155 height 19
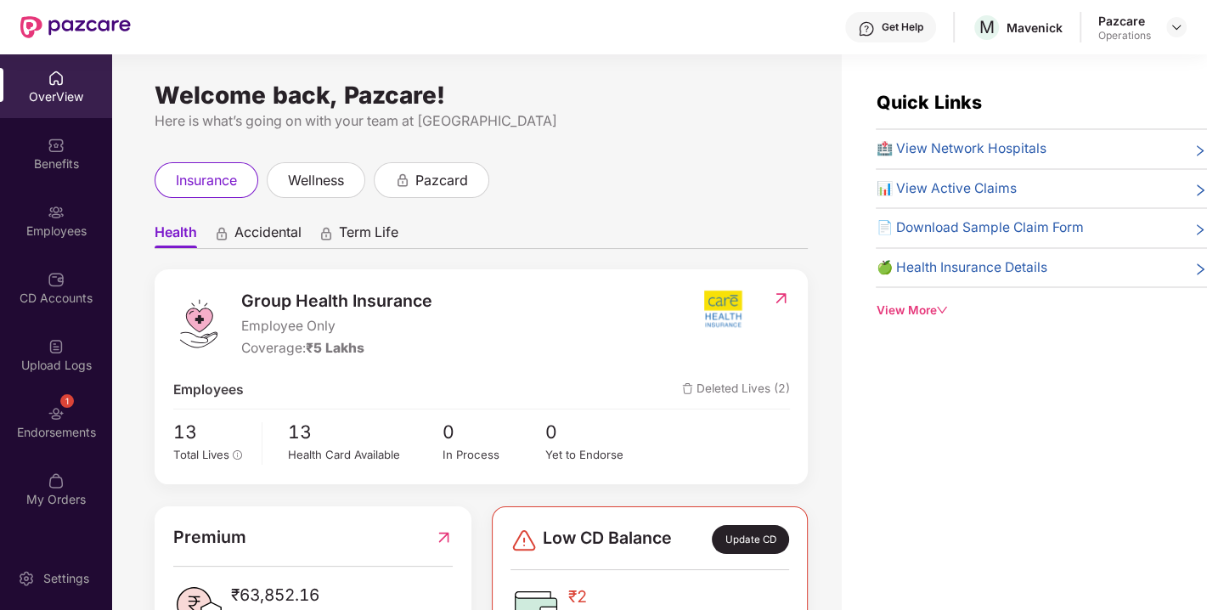
click at [40, 419] on div "1 Endorsements" at bounding box center [56, 422] width 112 height 64
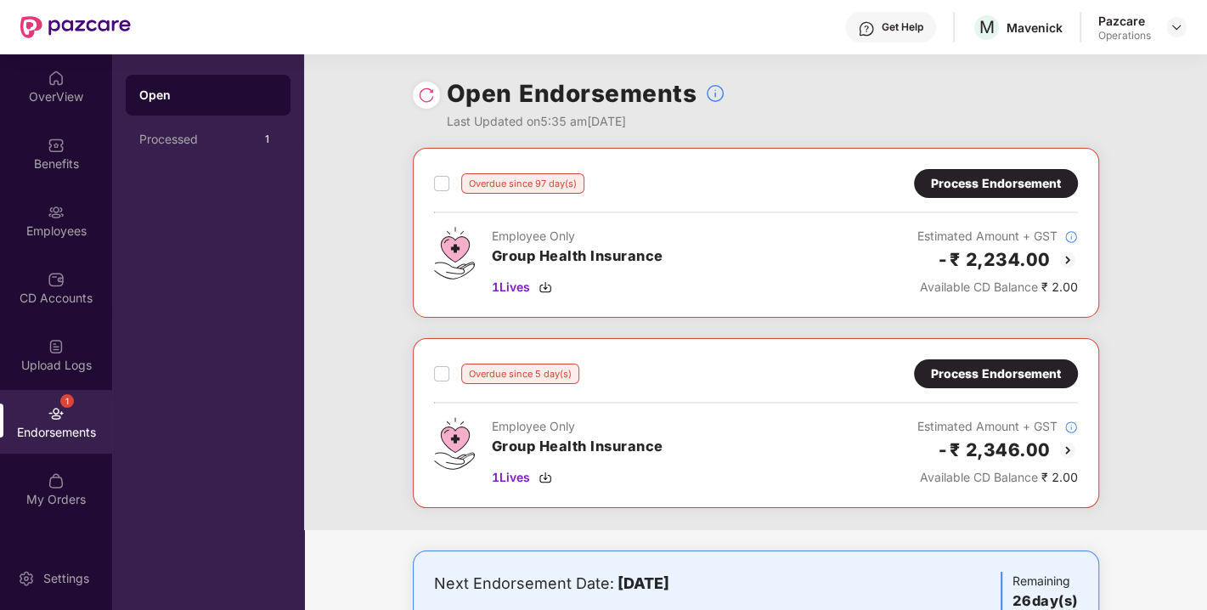
click at [424, 93] on img at bounding box center [426, 95] width 17 height 17
click at [982, 366] on div "Process Endorsement" at bounding box center [996, 373] width 130 height 19
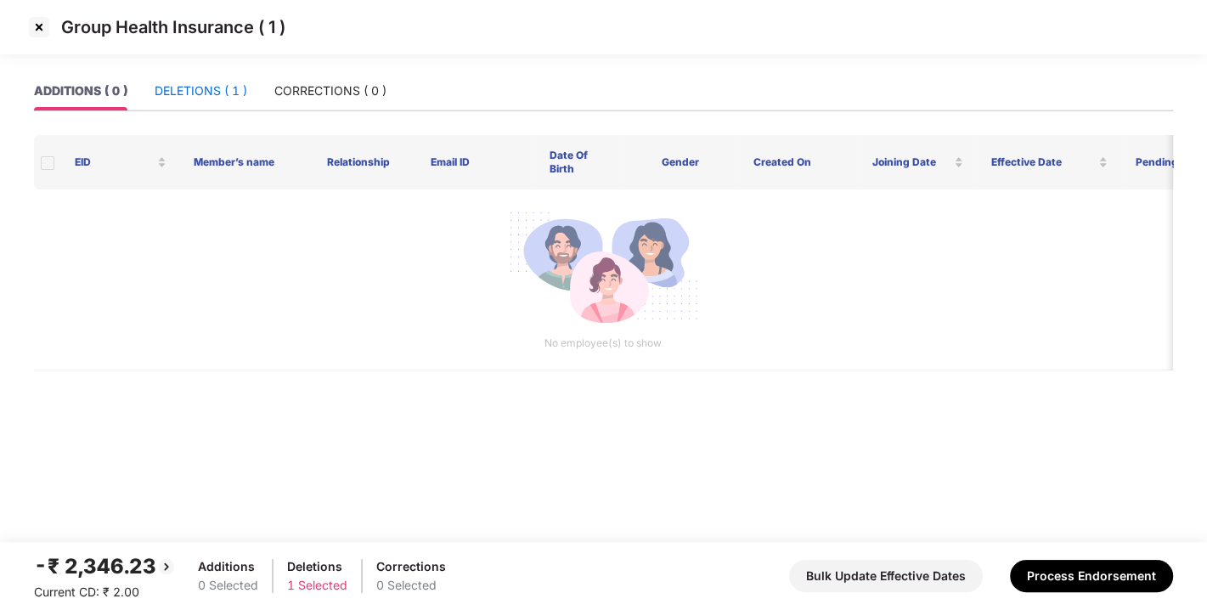
click at [205, 82] on div "DELETIONS ( 1 )" at bounding box center [201, 91] width 93 height 19
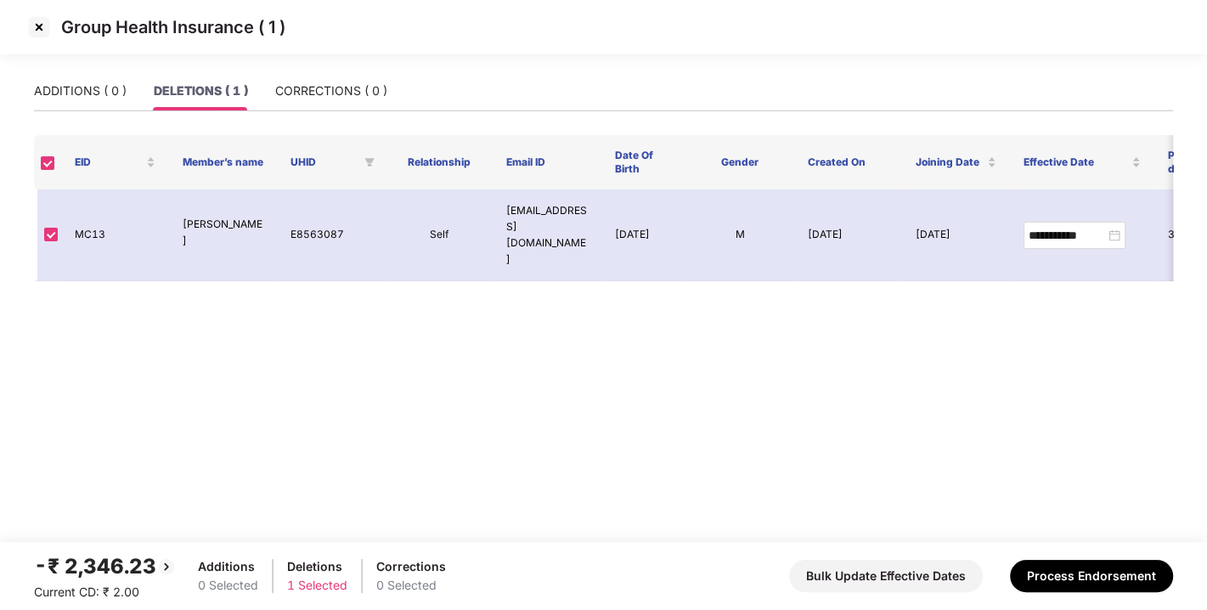
click at [28, 25] on img at bounding box center [38, 27] width 27 height 27
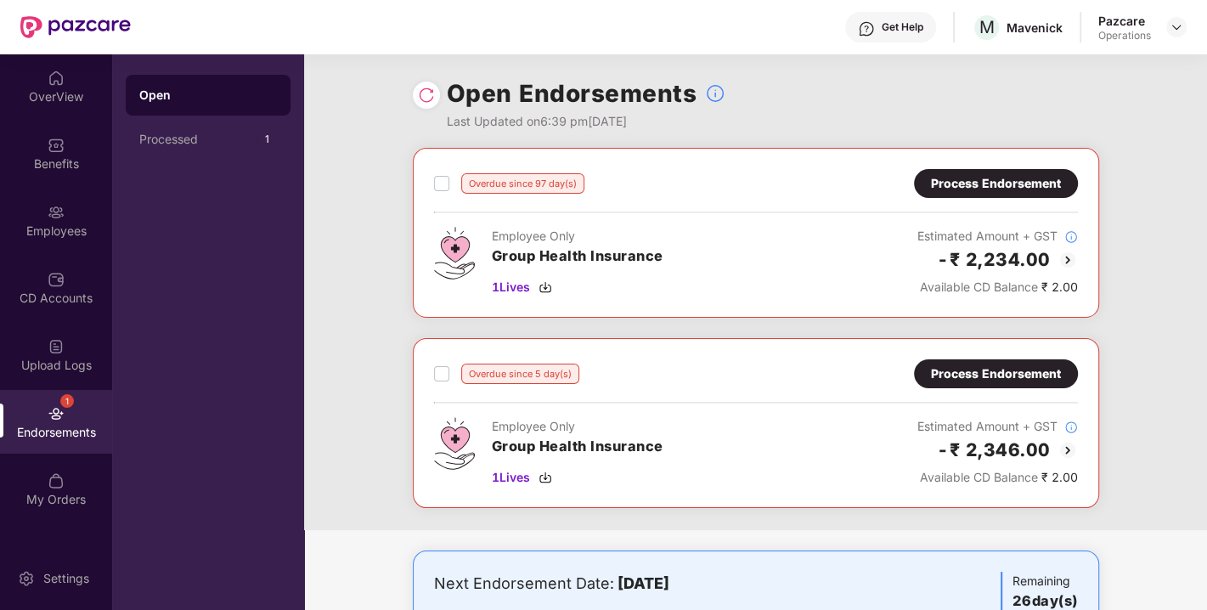
click at [1002, 204] on div "Overdue since 97 day(s) Process Endorsement Employee Only Group Health Insuranc…" at bounding box center [756, 232] width 644 height 127
click at [981, 184] on div "Process Endorsement" at bounding box center [996, 183] width 130 height 19
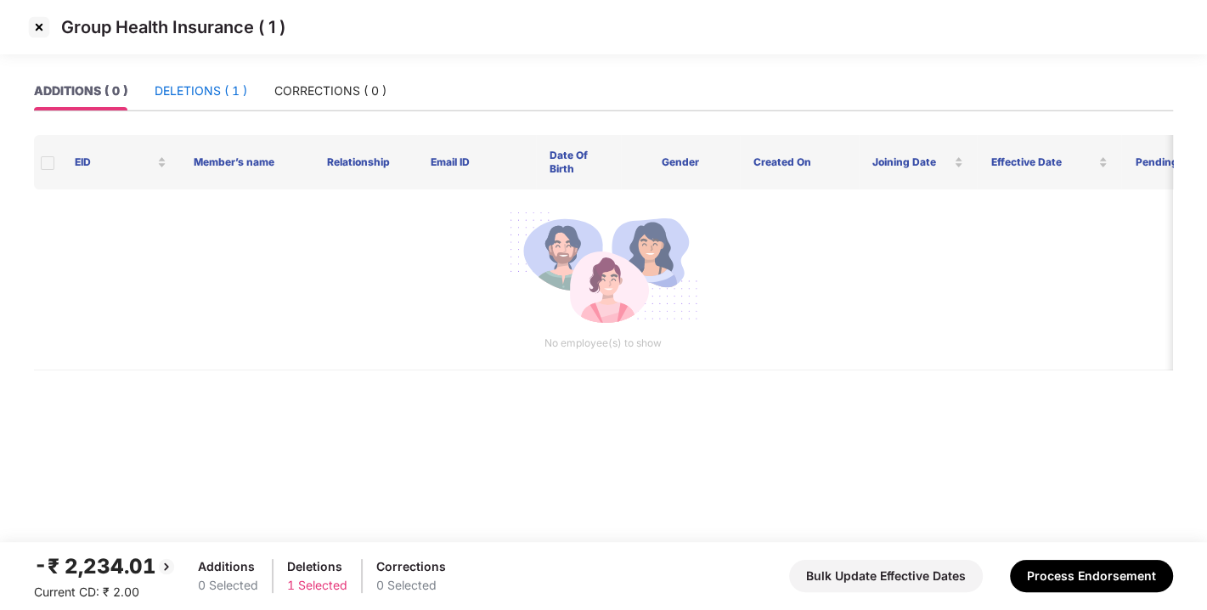
click at [225, 89] on div "DELETIONS ( 1 )" at bounding box center [201, 91] width 93 height 19
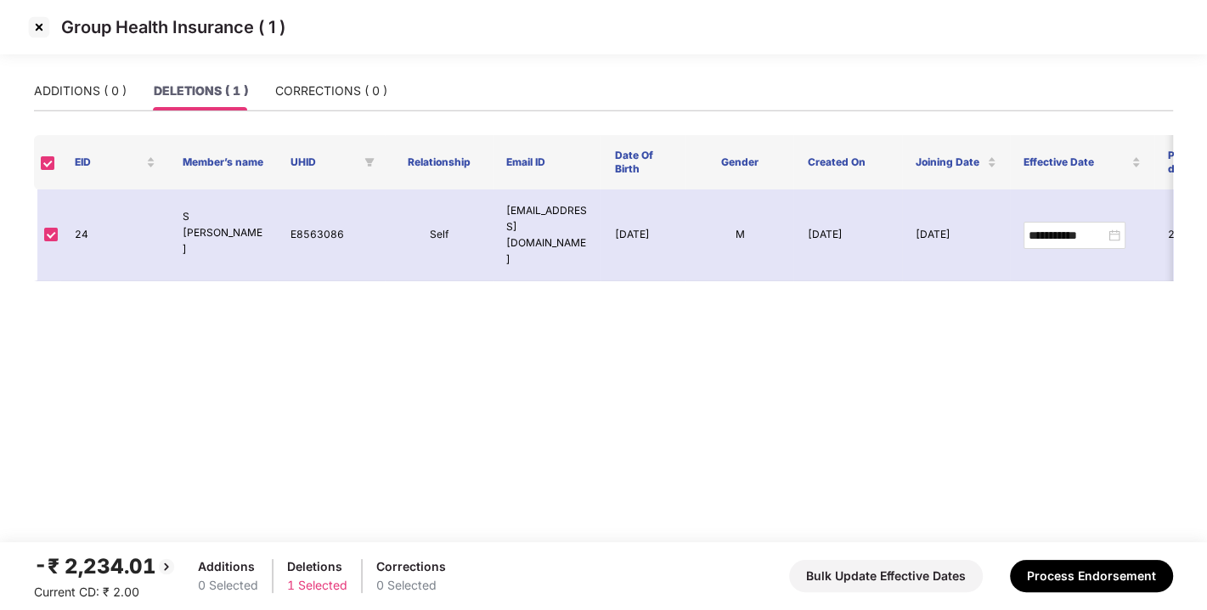
click at [37, 34] on img at bounding box center [38, 27] width 27 height 27
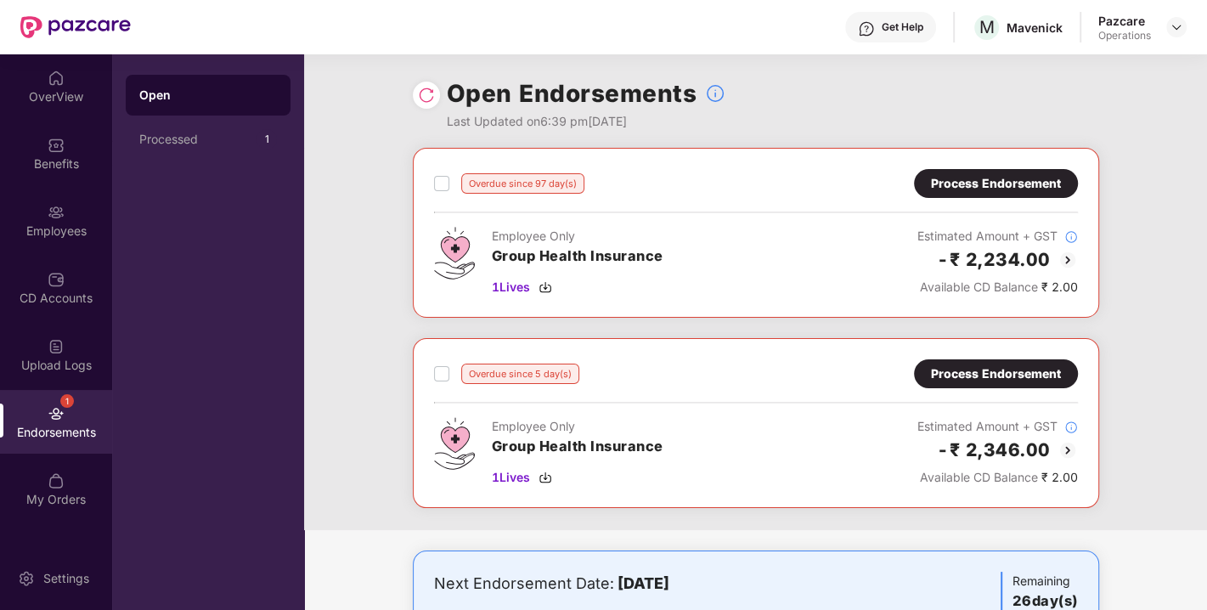
click at [420, 95] on img at bounding box center [426, 95] width 17 height 17
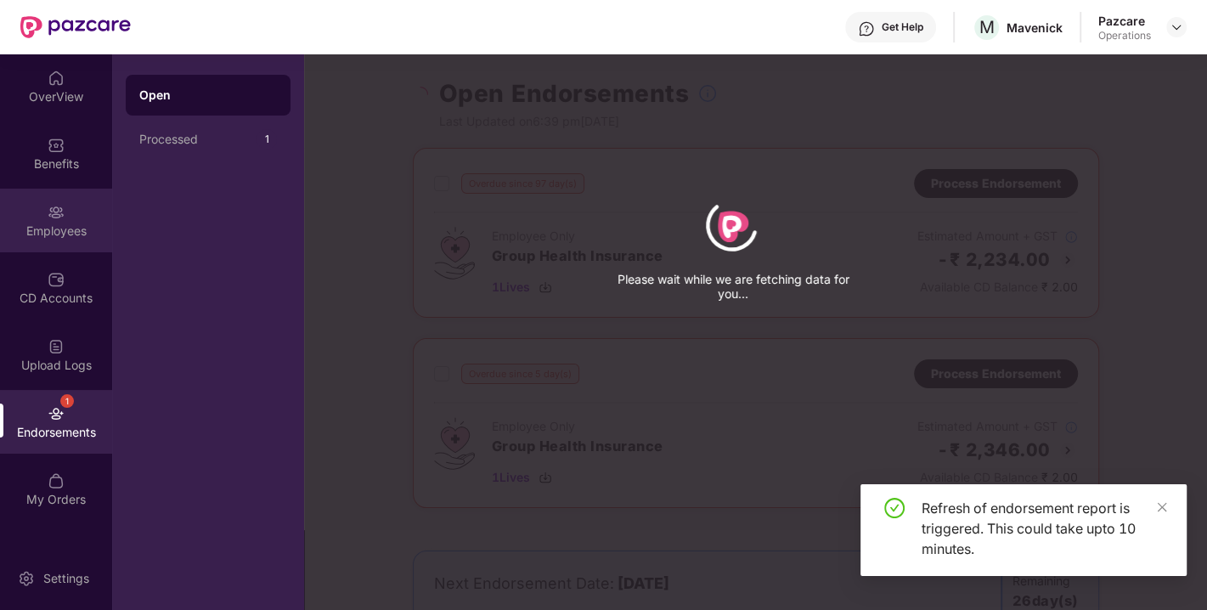
click at [57, 233] on div "Employees" at bounding box center [56, 230] width 112 height 17
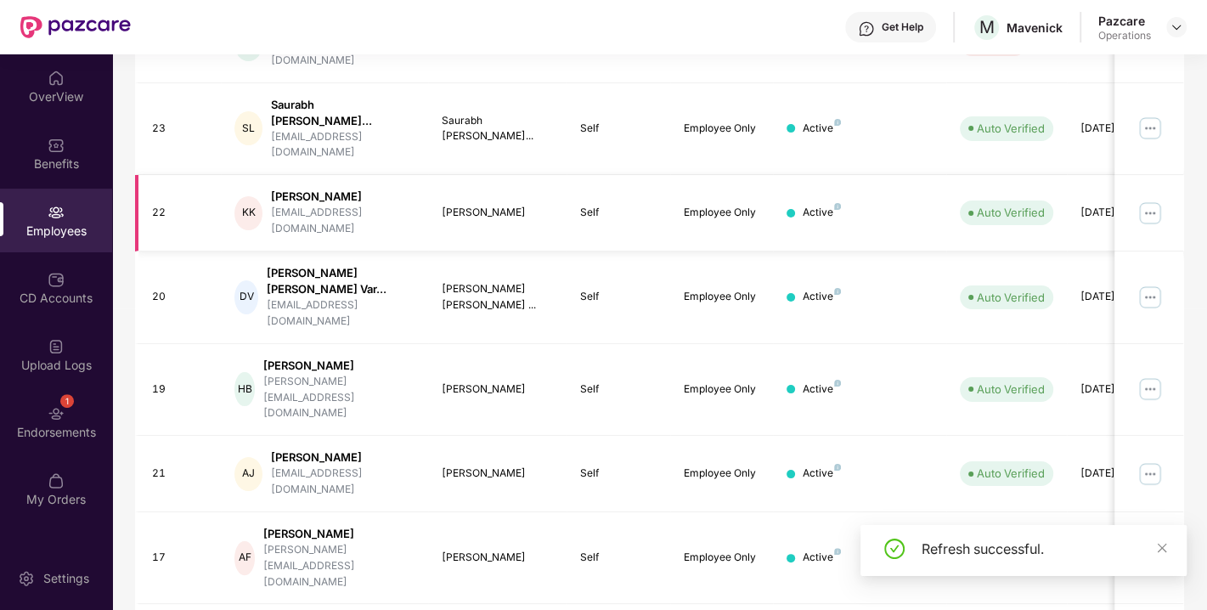
scroll to position [445, 0]
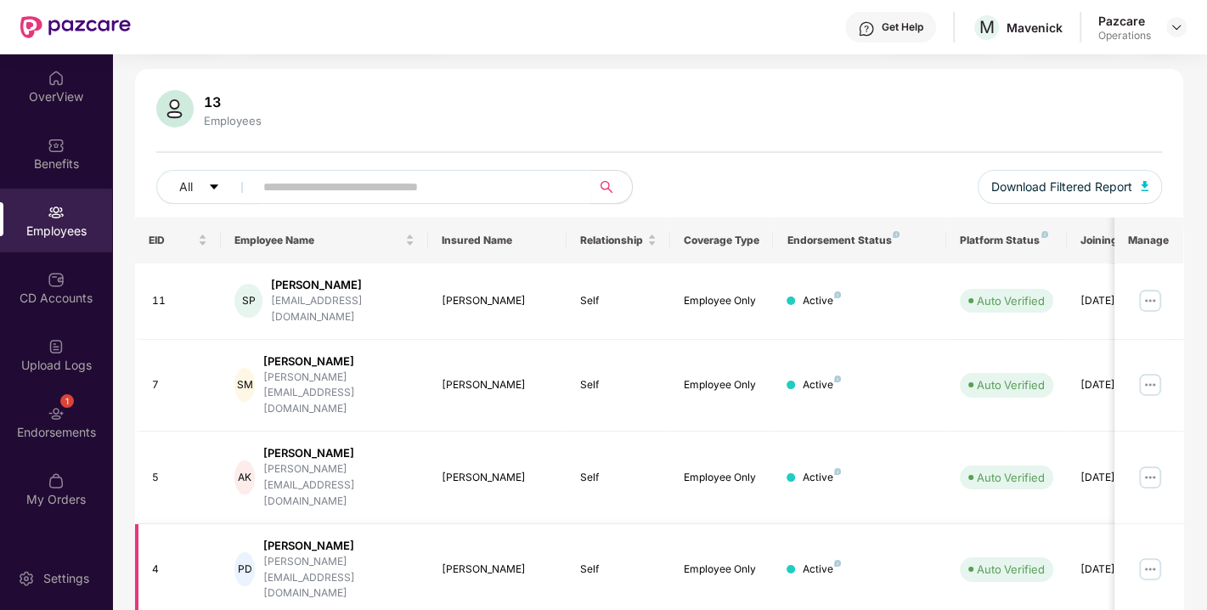
scroll to position [121, 0]
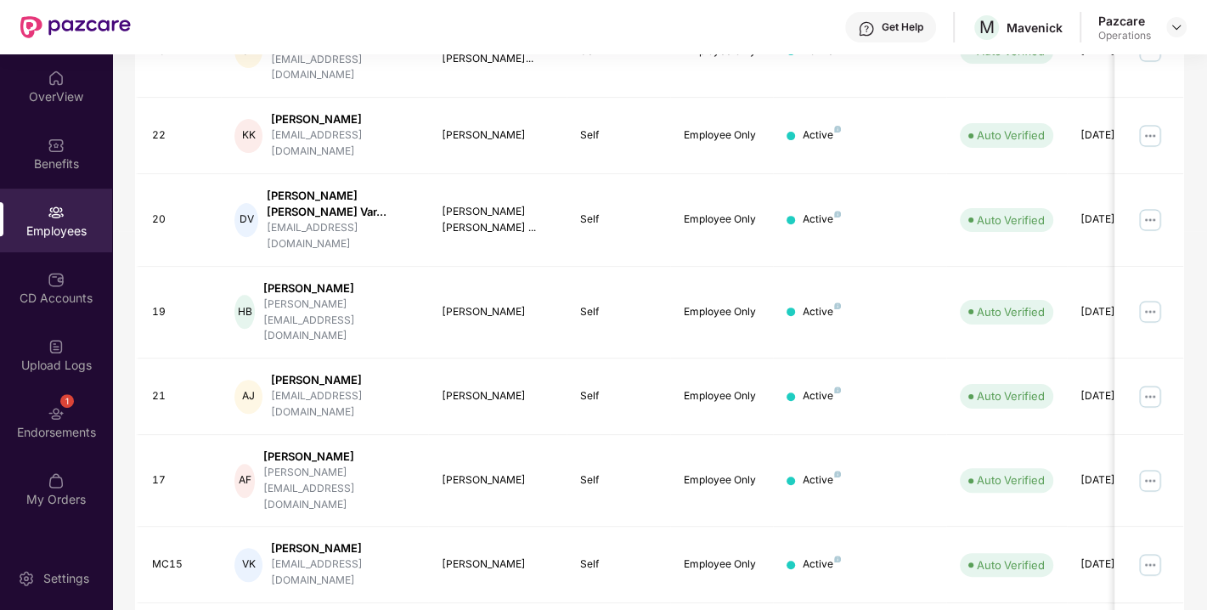
scroll to position [0, 0]
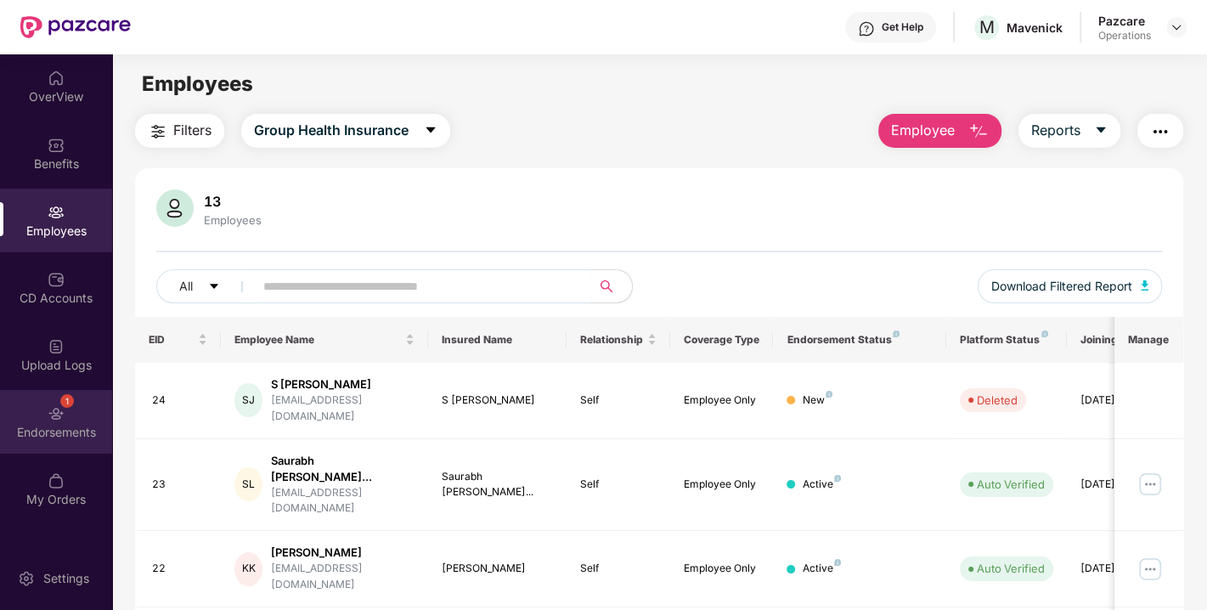
click at [42, 413] on div "1 Endorsements" at bounding box center [56, 422] width 112 height 64
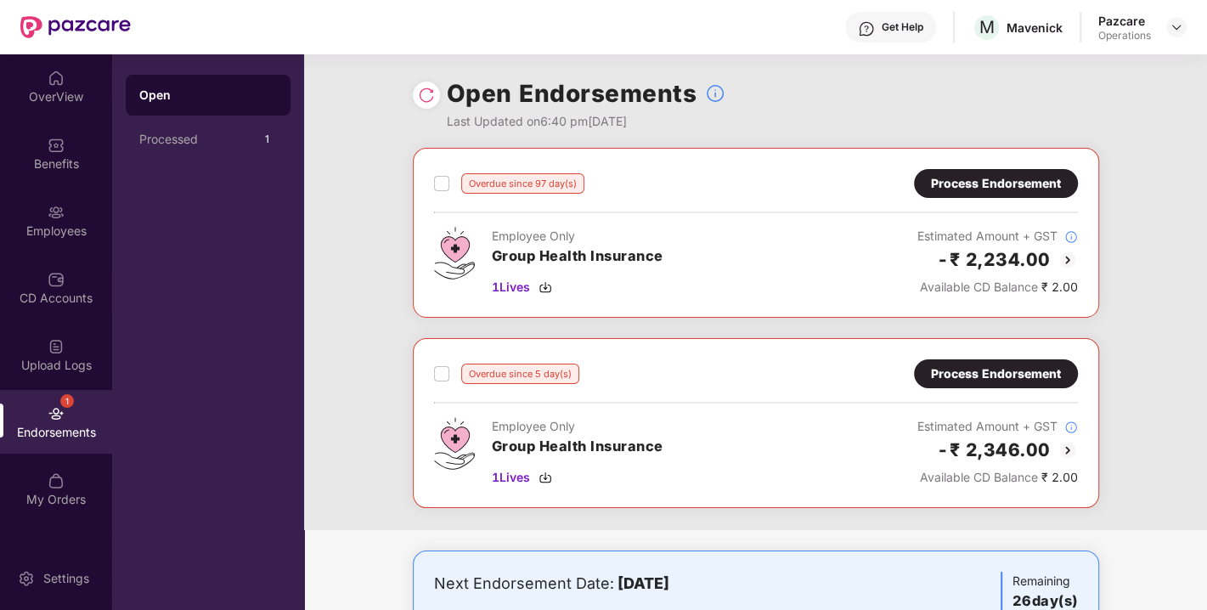
click at [419, 97] on img at bounding box center [426, 95] width 17 height 17
click at [983, 182] on div "Process Endorsement" at bounding box center [996, 183] width 130 height 19
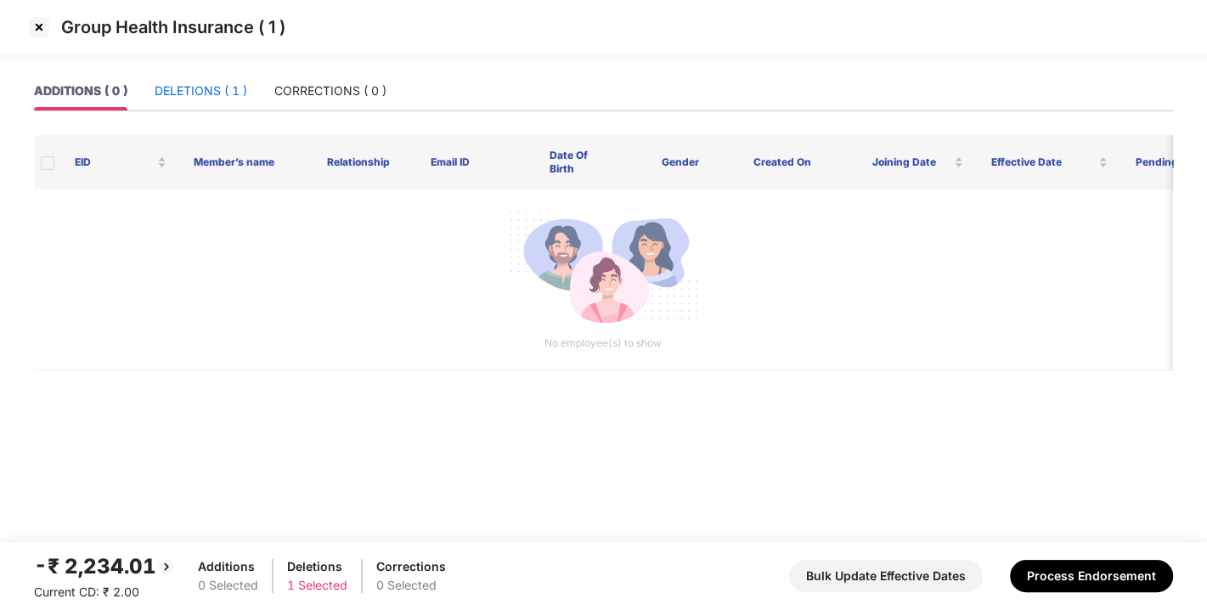
click at [175, 98] on div "DELETIONS ( 1 )" at bounding box center [201, 91] width 93 height 19
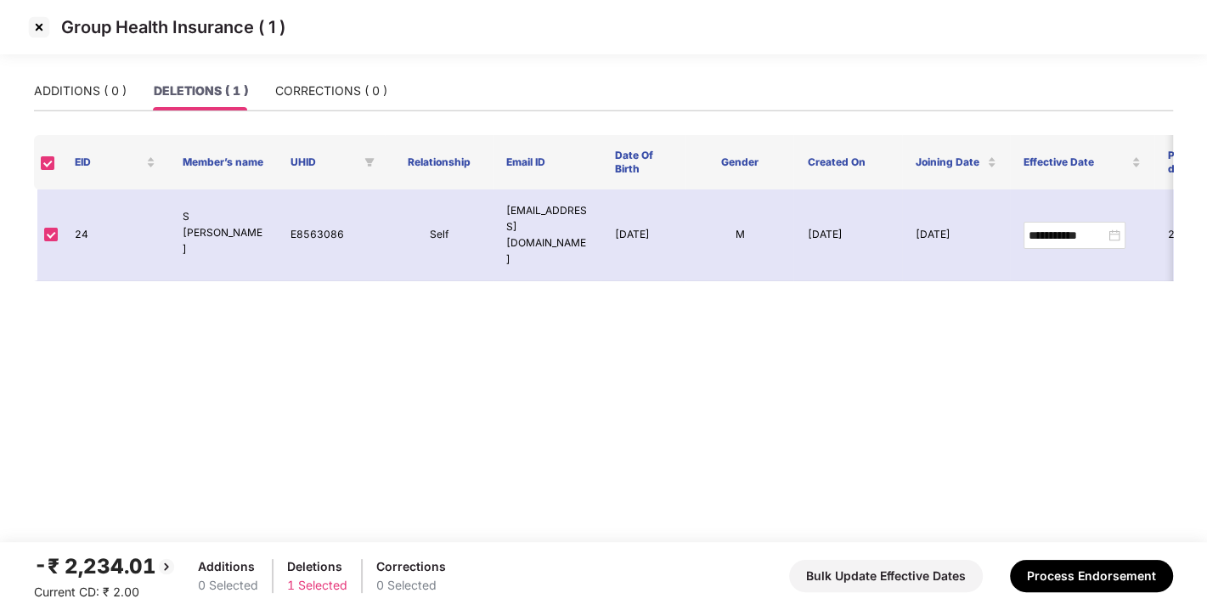
click at [31, 33] on img at bounding box center [38, 27] width 27 height 27
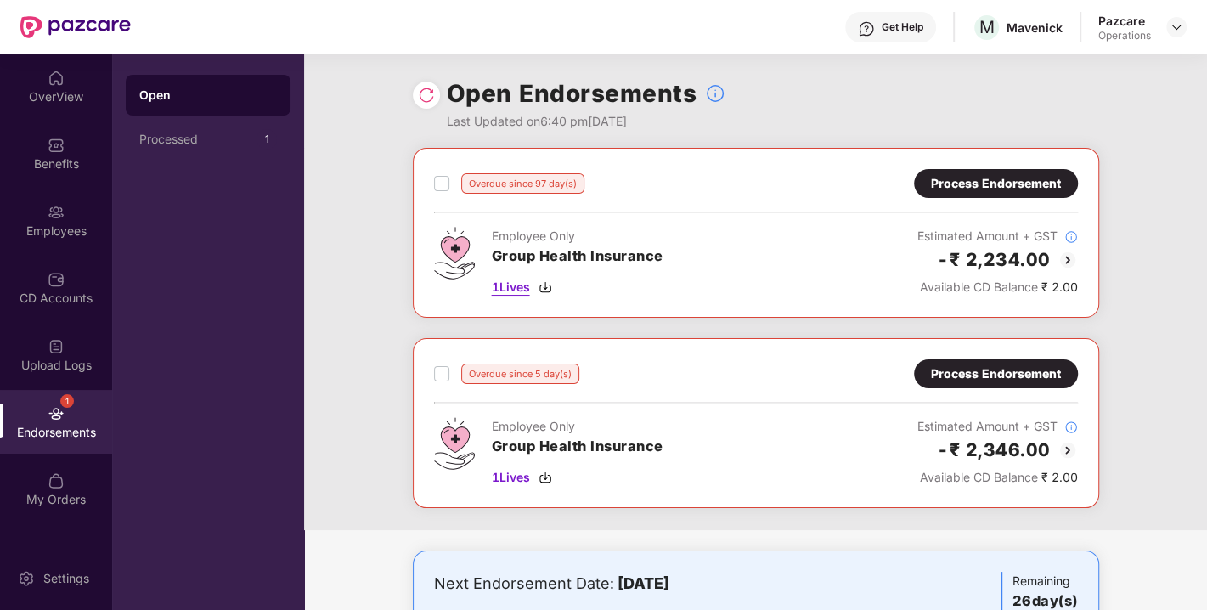
click at [543, 288] on img at bounding box center [545, 287] width 14 height 14
click at [541, 476] on img at bounding box center [545, 477] width 14 height 14
click at [543, 477] on img at bounding box center [545, 477] width 14 height 14
click at [1172, 21] on img at bounding box center [1176, 27] width 14 height 14
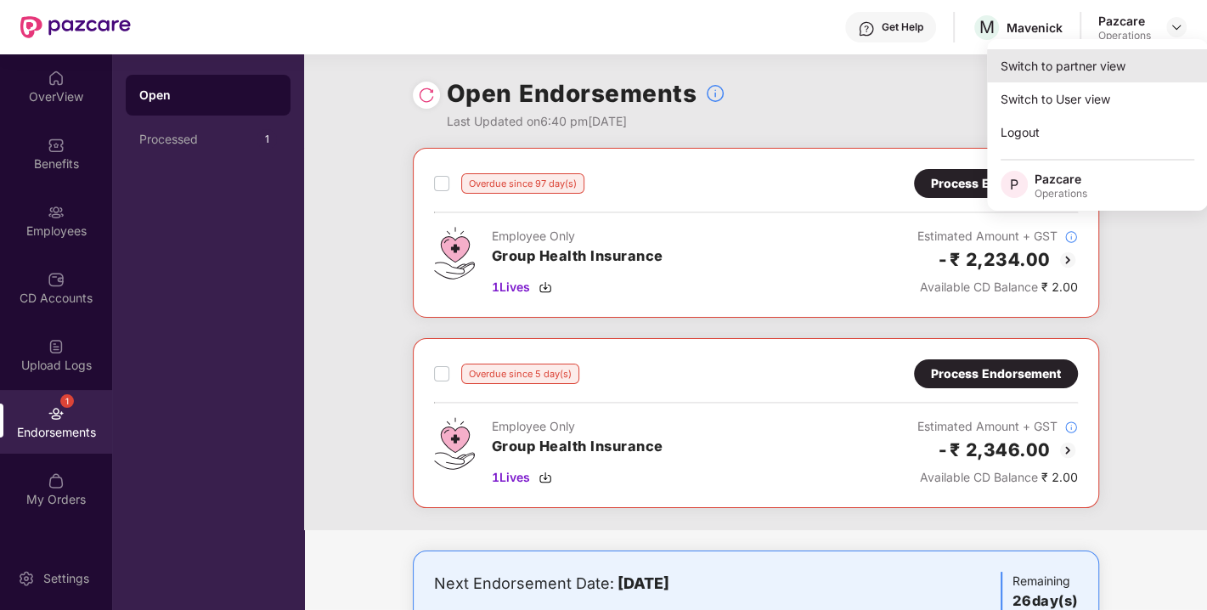
click at [1081, 63] on div "Switch to partner view" at bounding box center [1097, 65] width 221 height 33
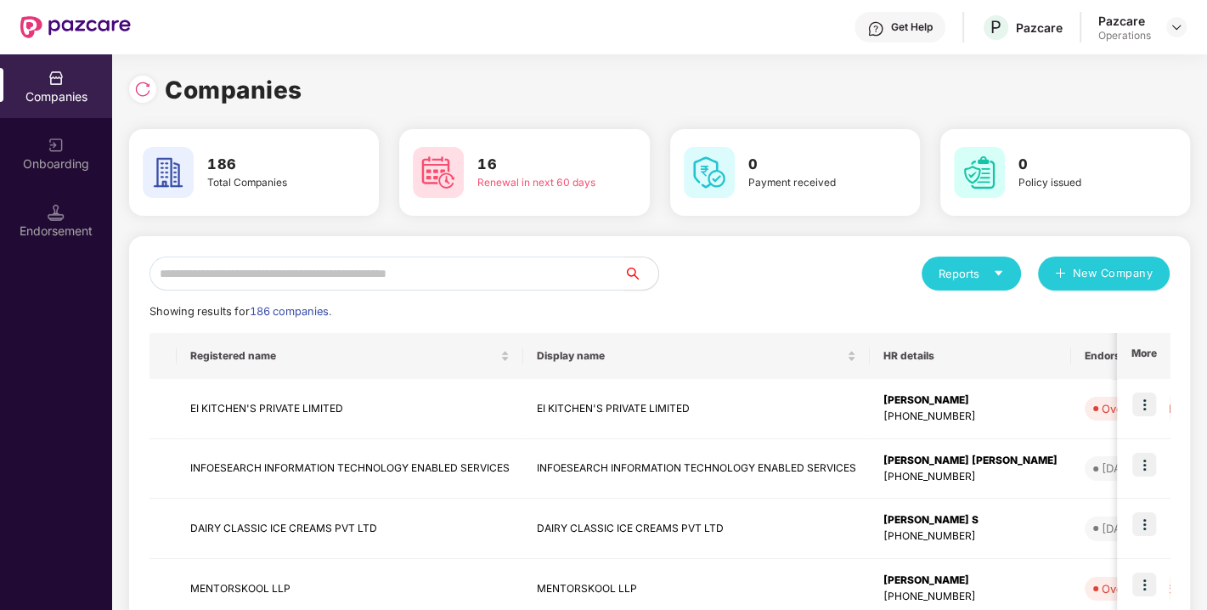
click at [357, 269] on input "text" at bounding box center [386, 273] width 475 height 34
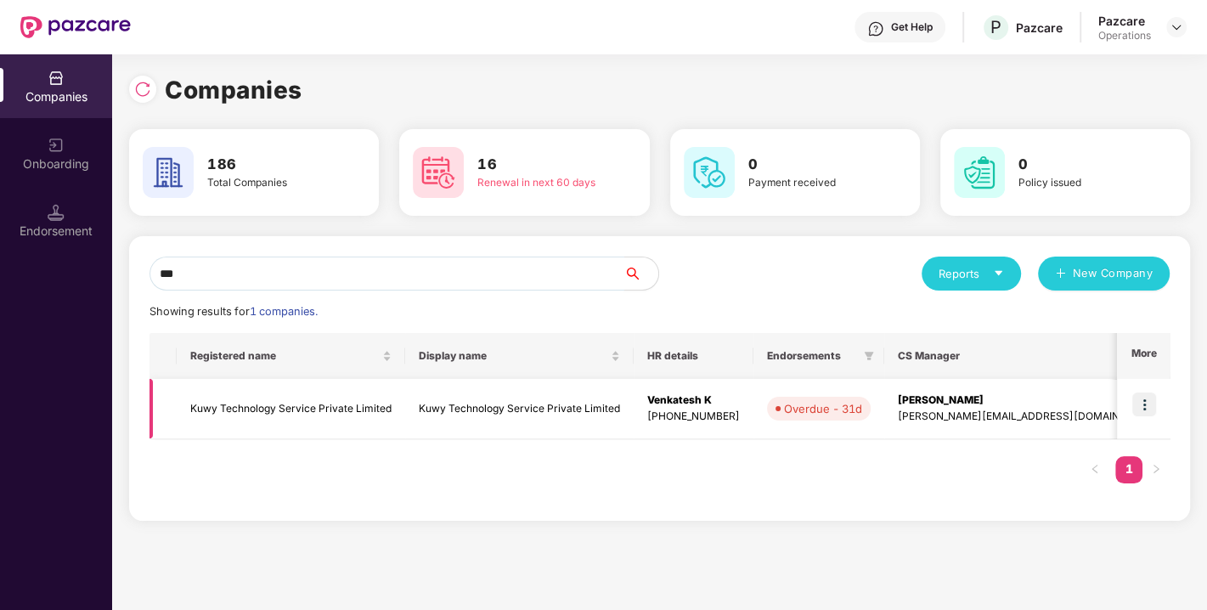
type input "***"
click at [1142, 402] on img at bounding box center [1144, 404] width 24 height 24
click at [290, 401] on td "Kuwy Technology Service Private Limited" at bounding box center [291, 409] width 228 height 60
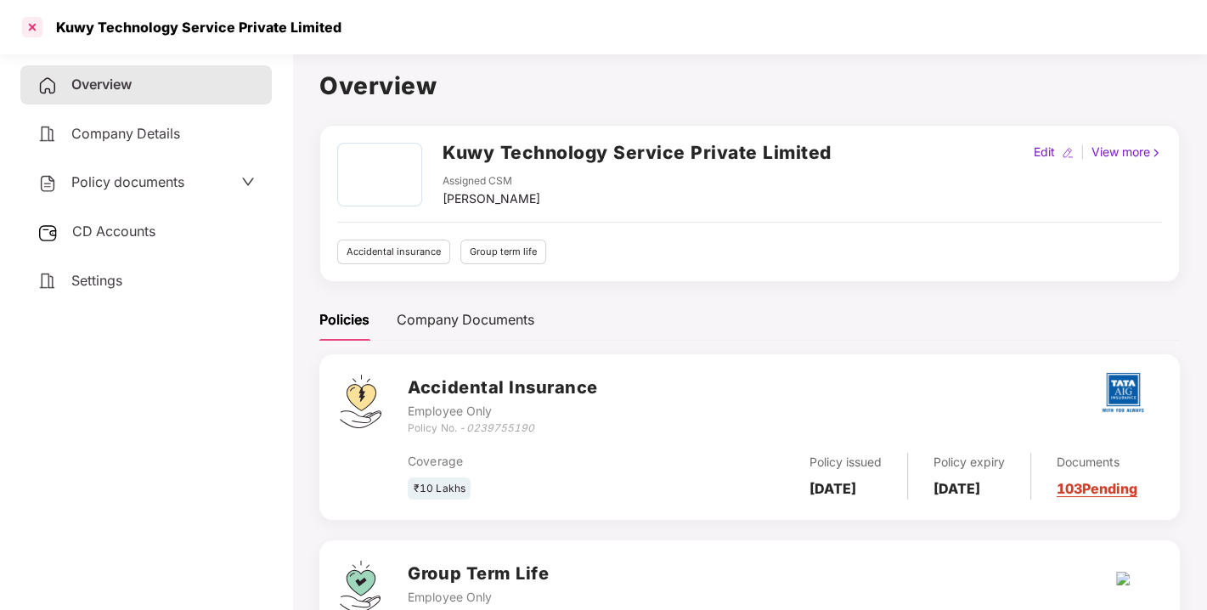
click at [36, 21] on div at bounding box center [32, 27] width 27 height 27
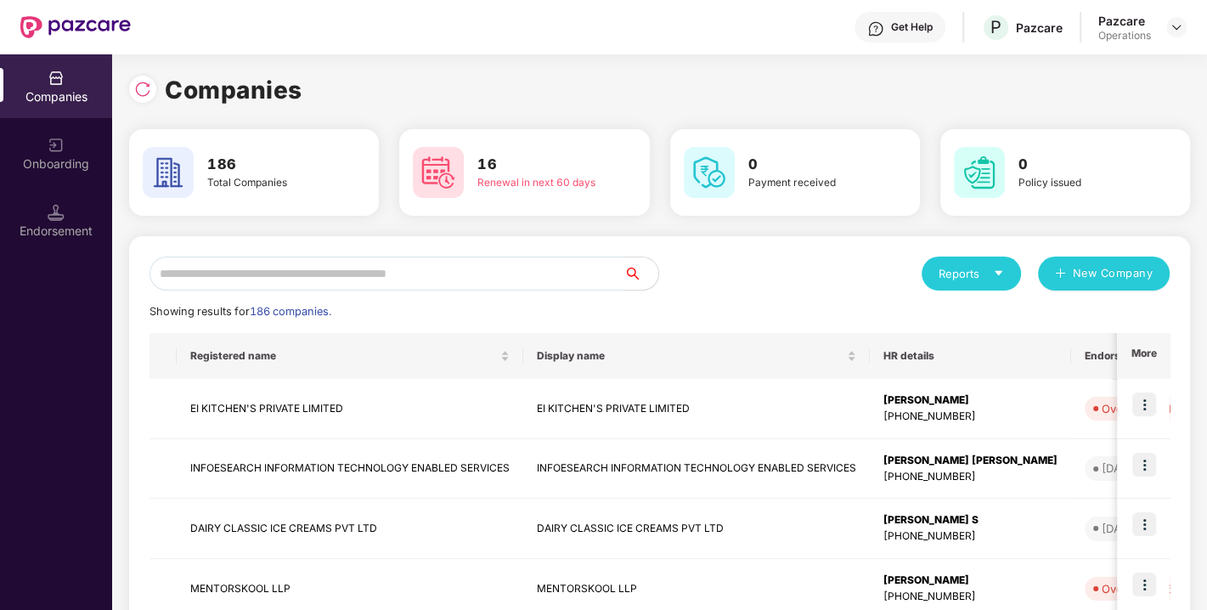
click at [328, 267] on input "text" at bounding box center [386, 273] width 475 height 34
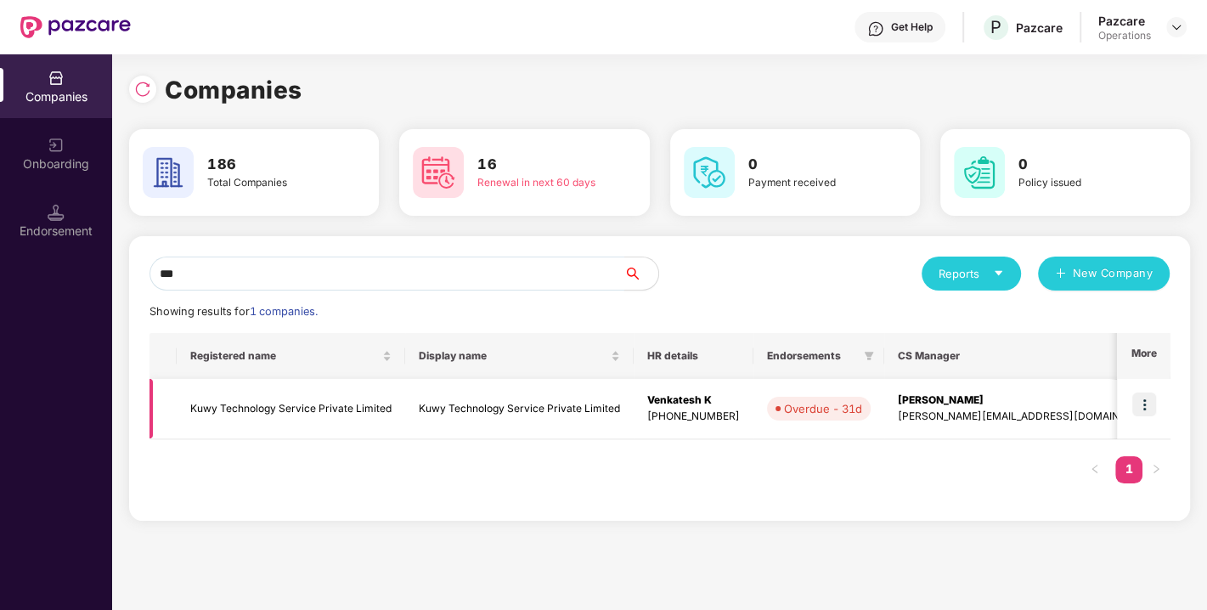
type input "***"
click at [1155, 402] on img at bounding box center [1144, 404] width 24 height 24
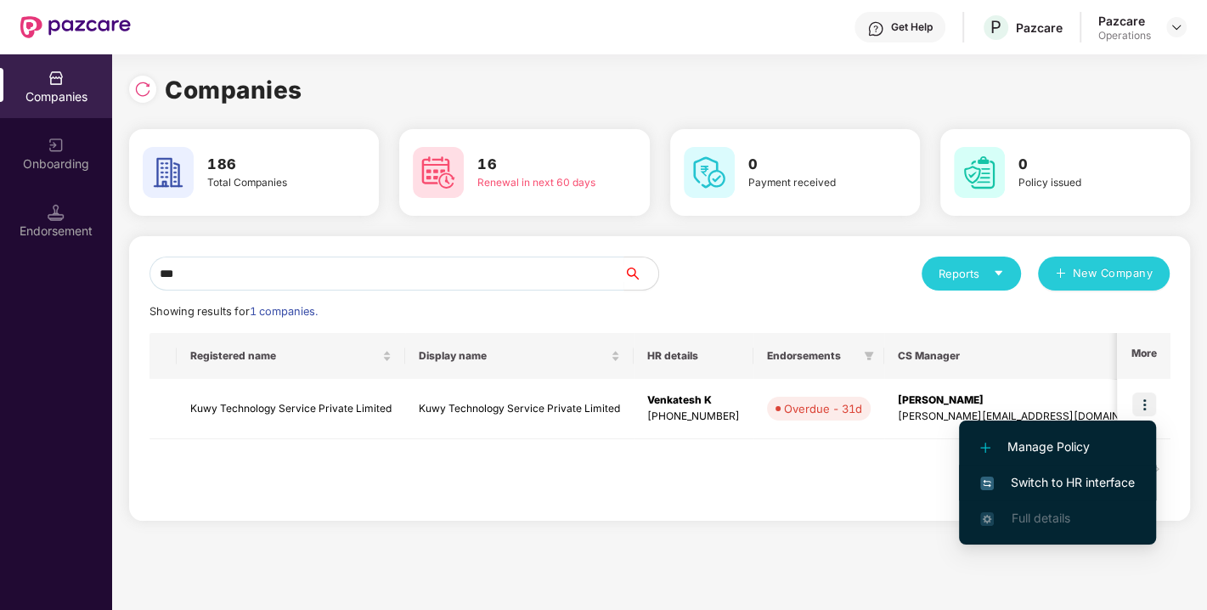
click at [1077, 476] on span "Switch to HR interface" at bounding box center [1057, 482] width 155 height 19
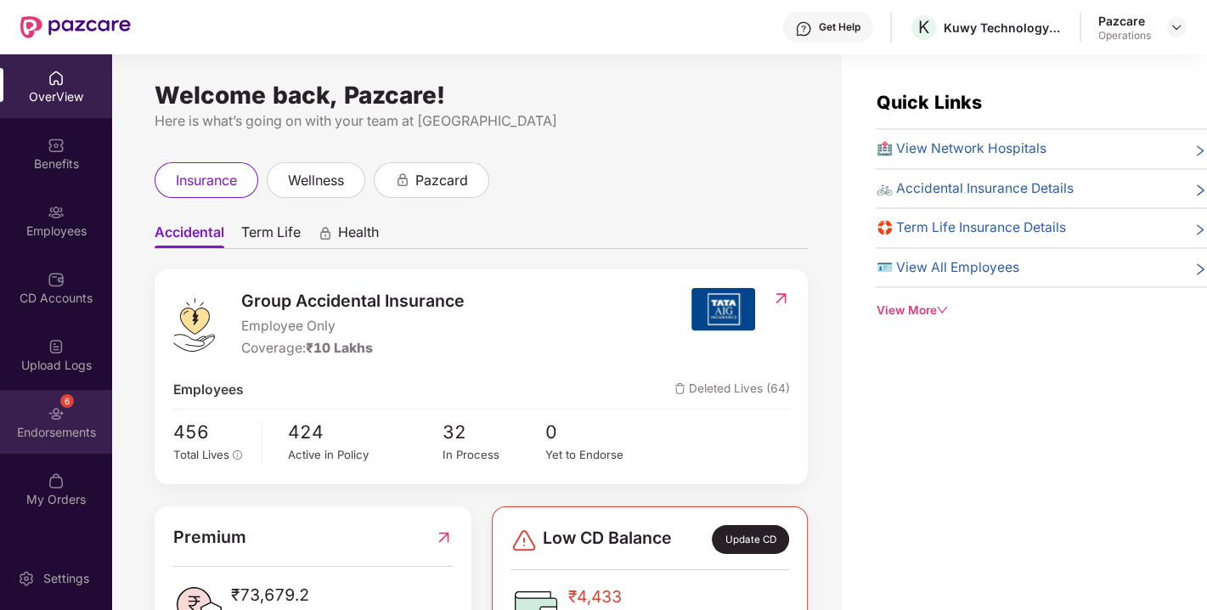
click at [68, 419] on div "6 Endorsements" at bounding box center [56, 422] width 112 height 64
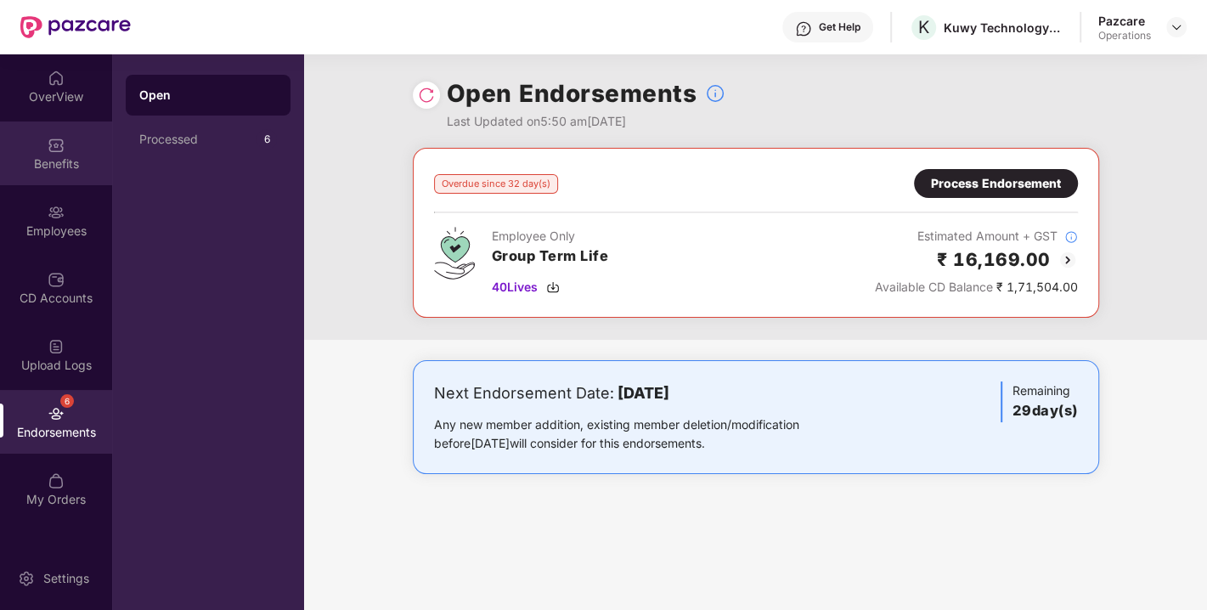
click at [41, 140] on div "Benefits" at bounding box center [56, 153] width 112 height 64
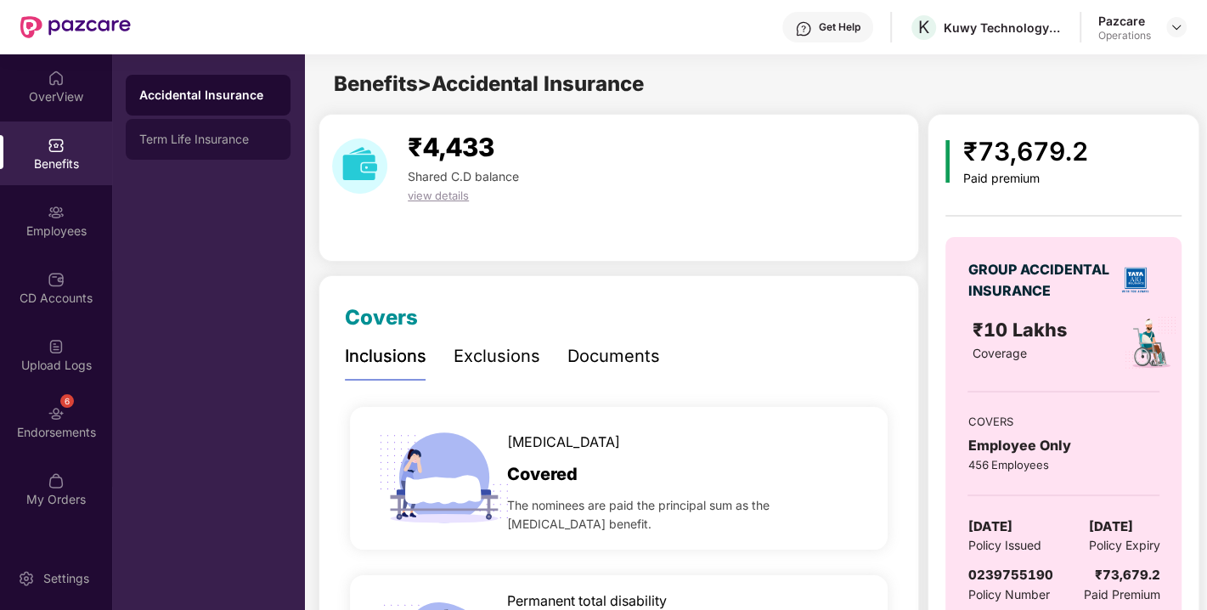
click at [175, 133] on div "Term Life Insurance" at bounding box center [208, 139] width 138 height 14
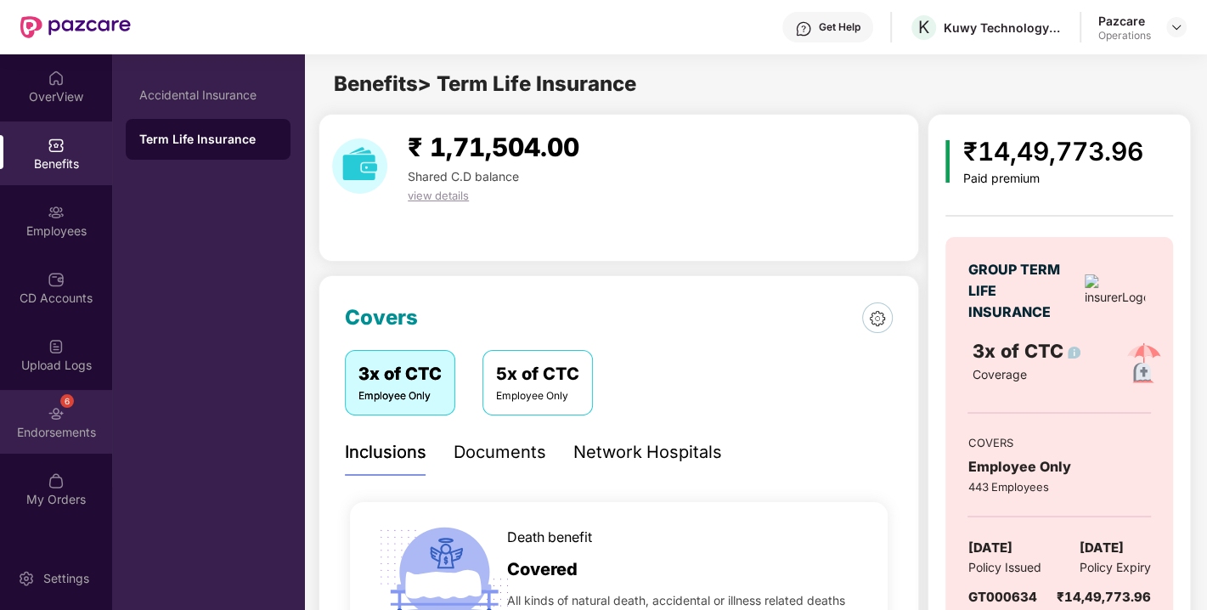
click at [51, 424] on div "Endorsements" at bounding box center [56, 432] width 112 height 17
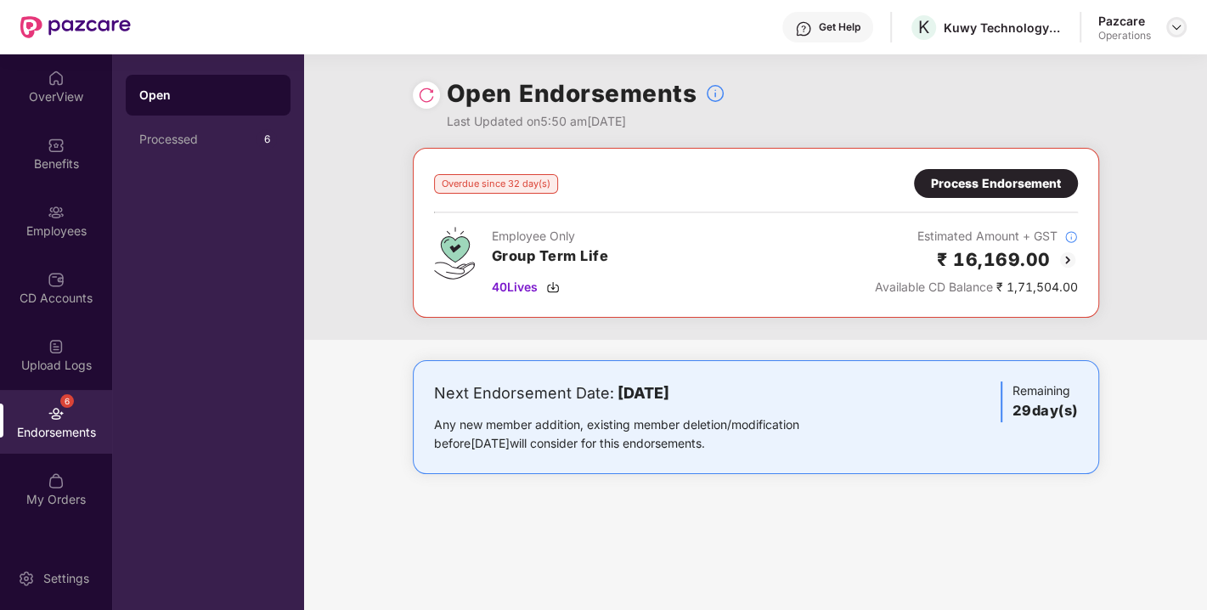
click at [1167, 34] on div at bounding box center [1176, 27] width 20 height 20
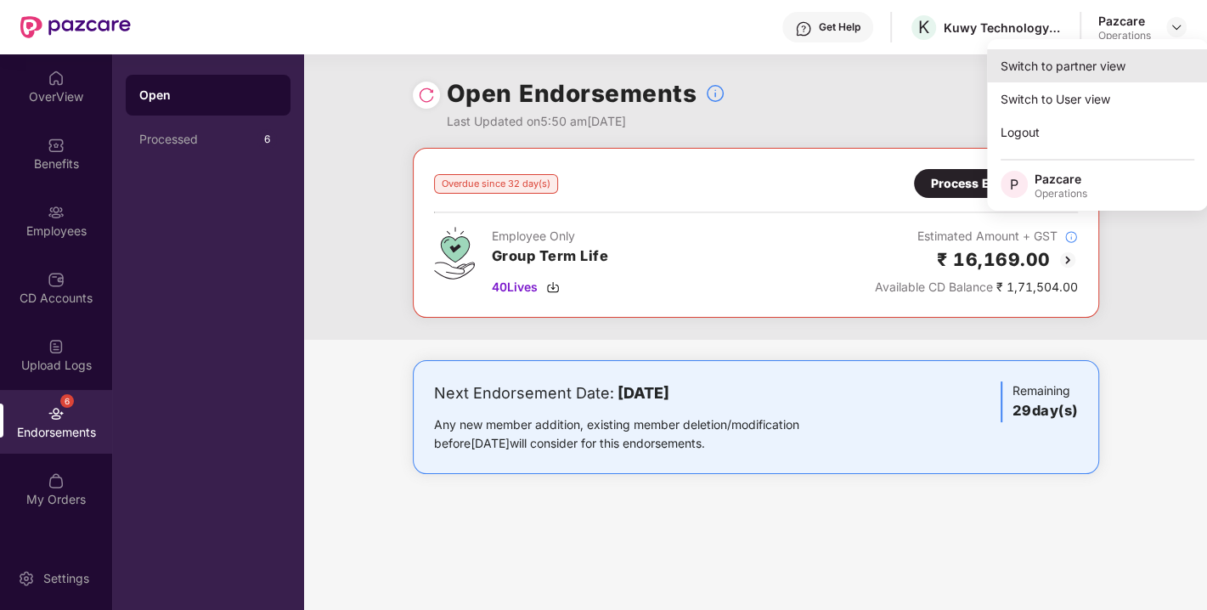
click at [1087, 57] on div "Switch to partner view" at bounding box center [1097, 65] width 221 height 33
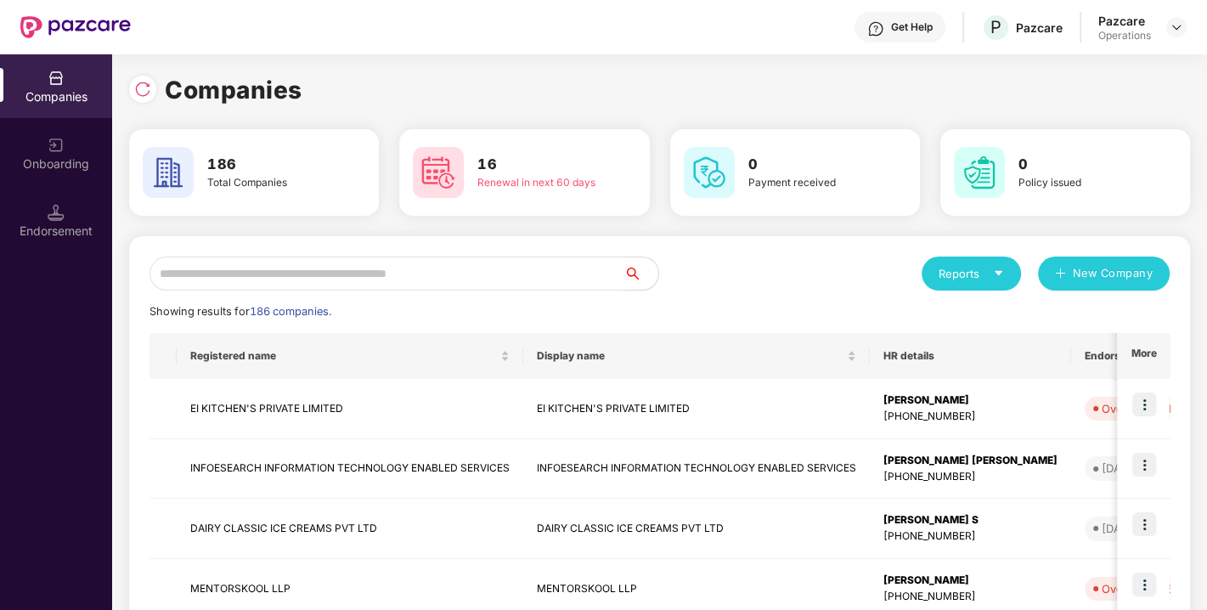
click at [426, 258] on input "text" at bounding box center [386, 273] width 475 height 34
click at [388, 265] on input "text" at bounding box center [386, 273] width 475 height 34
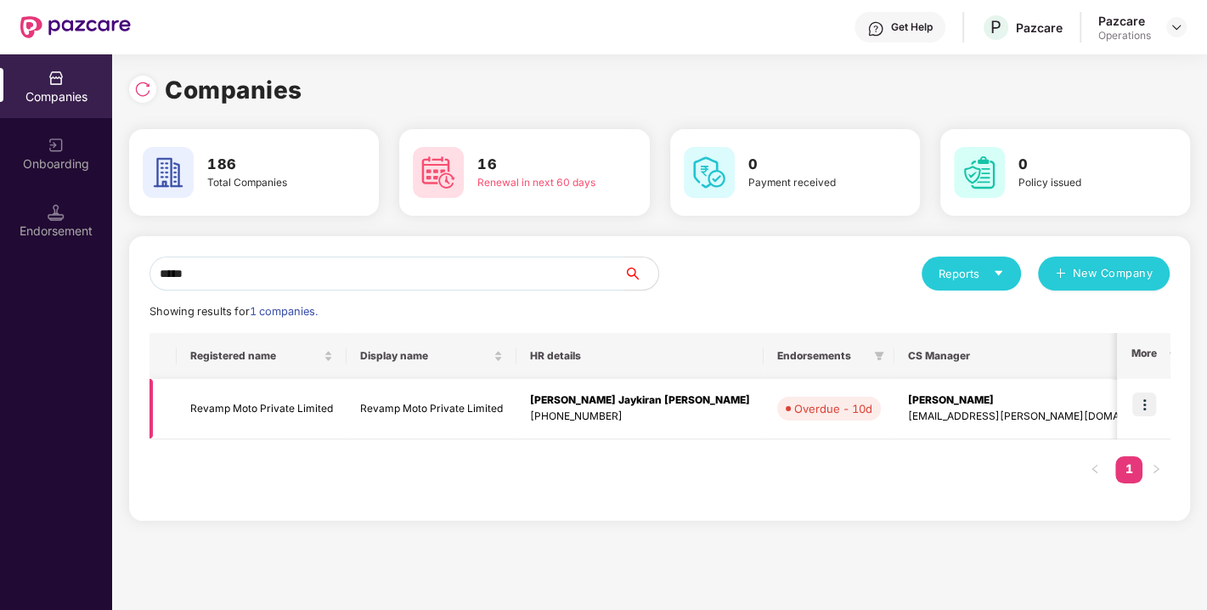
type input "*****"
click at [1139, 400] on img at bounding box center [1144, 404] width 24 height 24
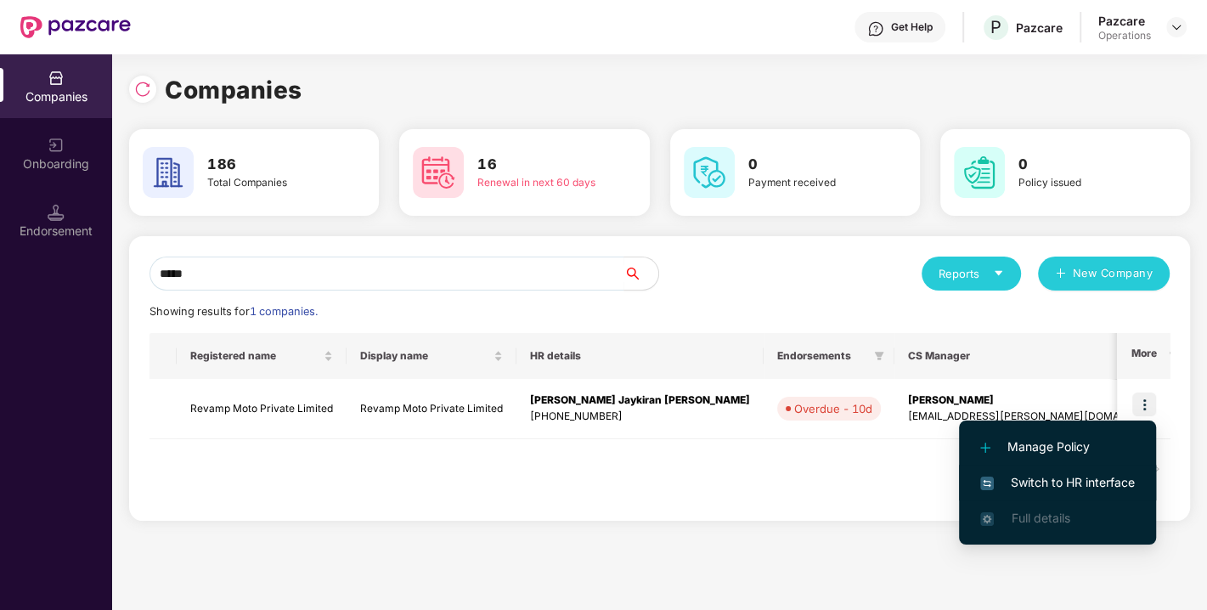
click at [1080, 473] on span "Switch to HR interface" at bounding box center [1057, 482] width 155 height 19
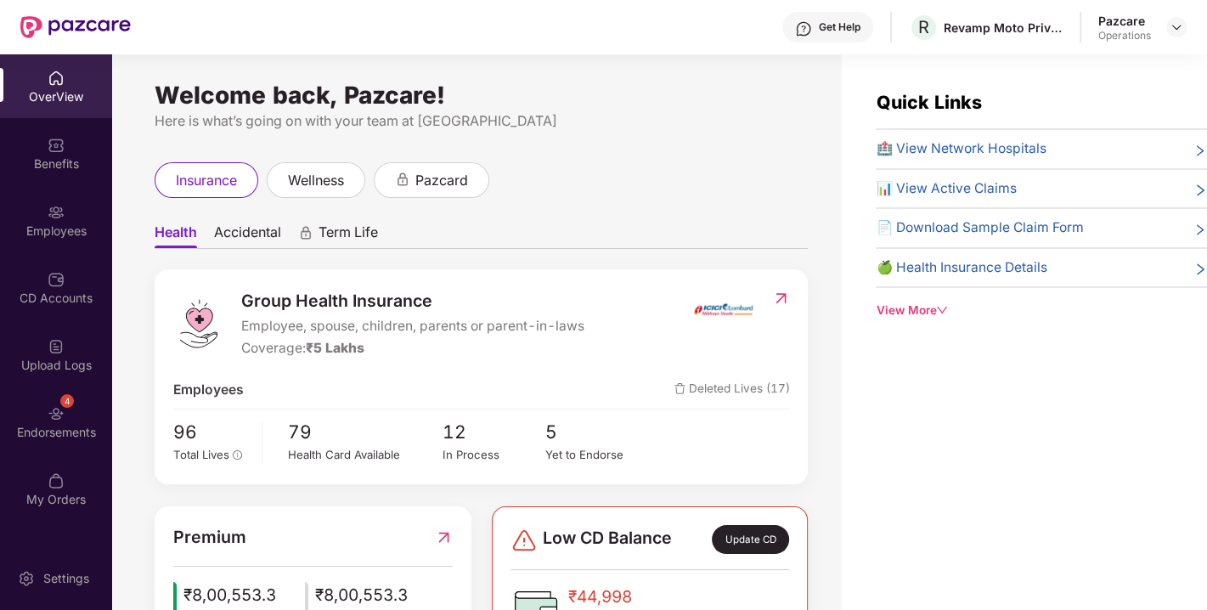
click at [36, 432] on div "Endorsements" at bounding box center [56, 432] width 112 height 17
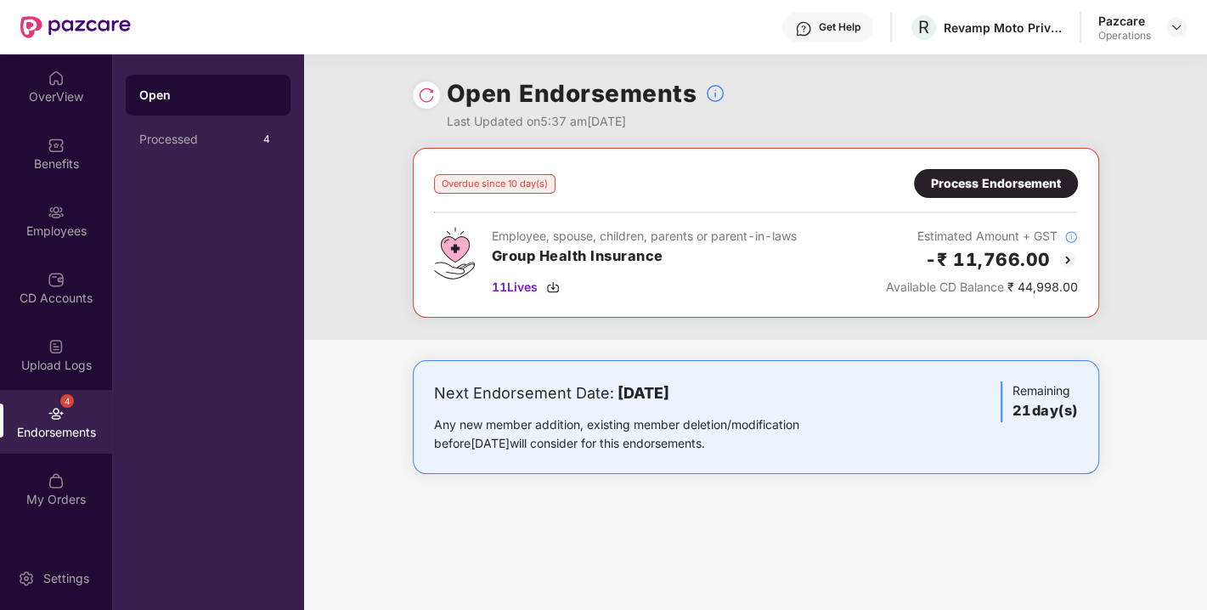
click at [434, 98] on img at bounding box center [426, 95] width 17 height 17
click at [552, 284] on img at bounding box center [553, 287] width 14 height 14
click at [999, 194] on div "Process Endorsement" at bounding box center [996, 183] width 164 height 29
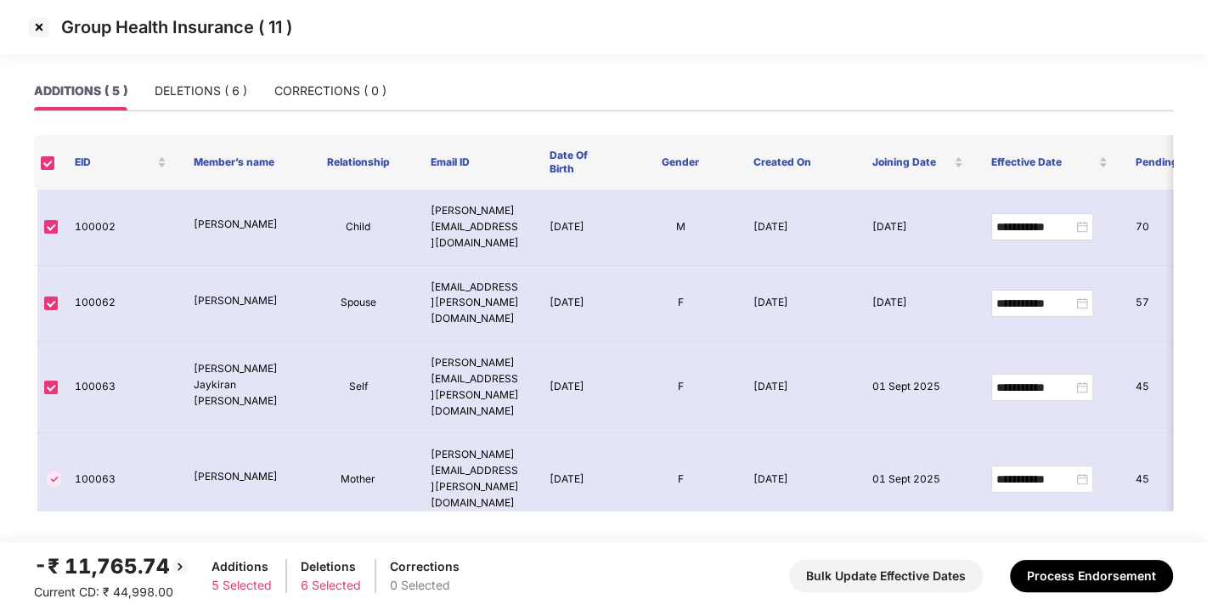
click at [34, 21] on img at bounding box center [38, 27] width 27 height 27
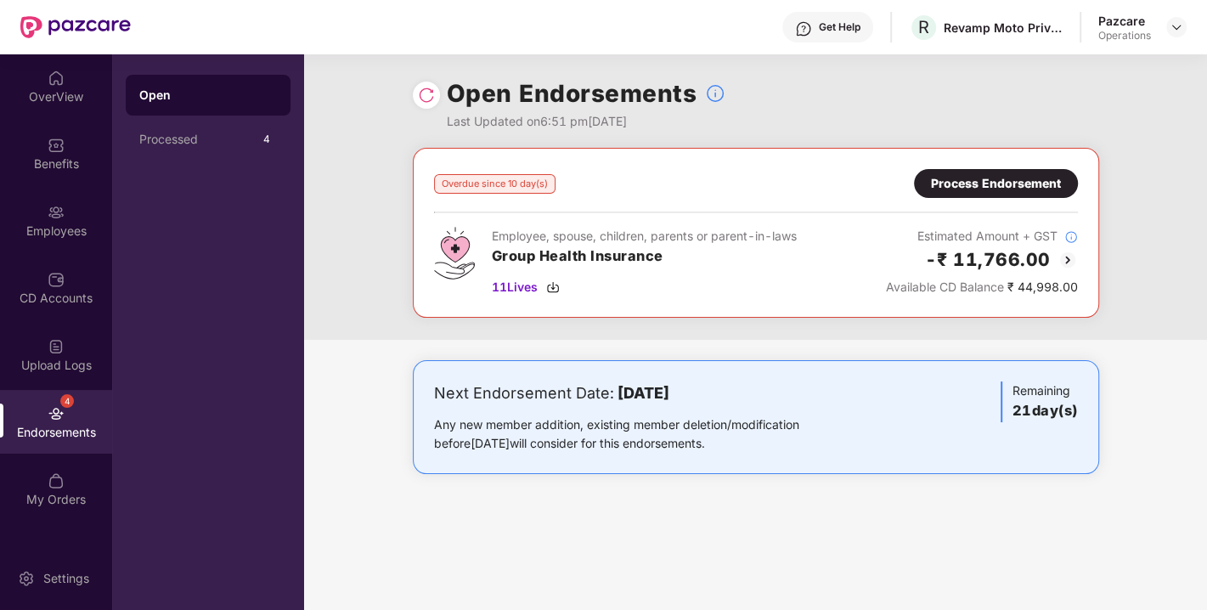
click at [976, 181] on div "Process Endorsement" at bounding box center [996, 183] width 130 height 19
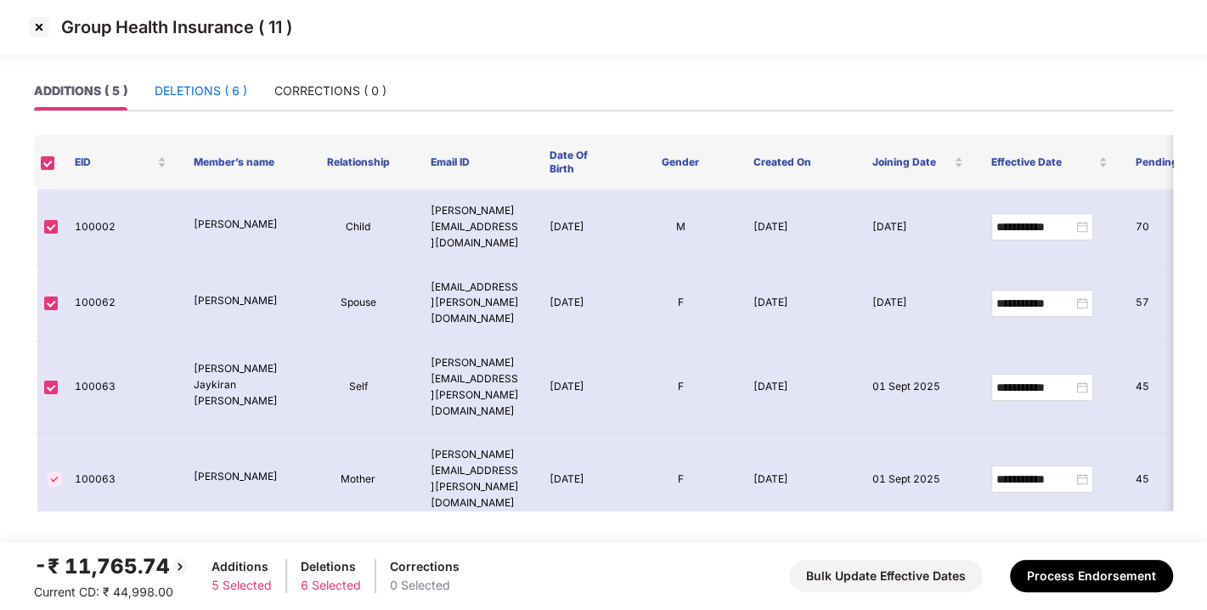
click at [219, 94] on div "DELETIONS ( 6 )" at bounding box center [201, 91] width 93 height 19
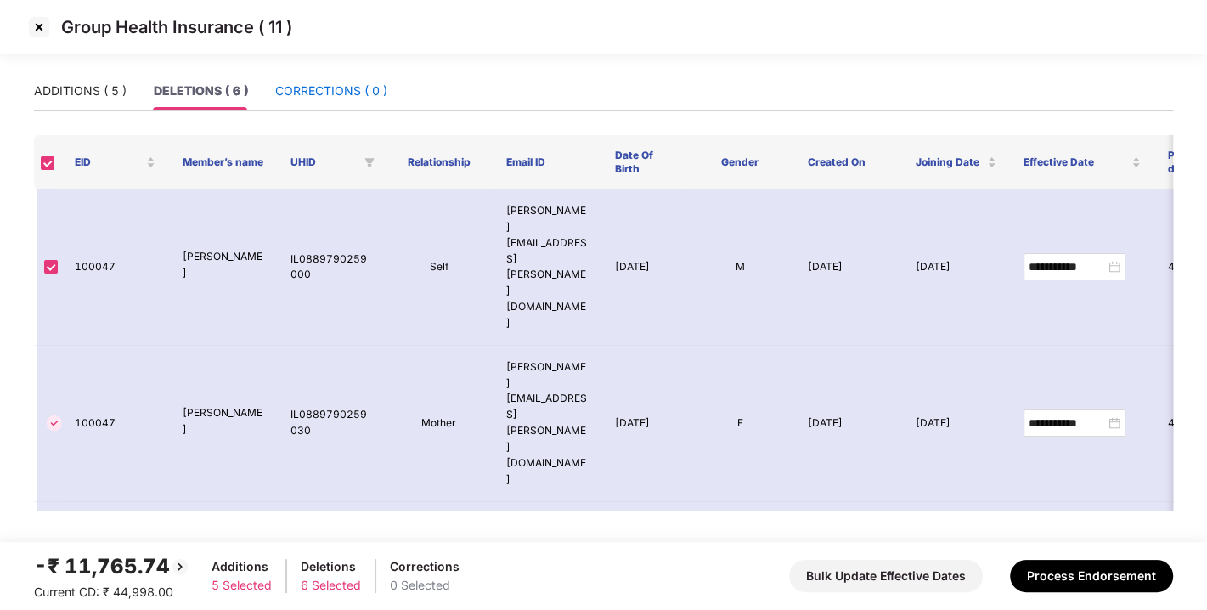
click at [315, 95] on div "CORRECTIONS ( 0 )" at bounding box center [331, 91] width 112 height 19
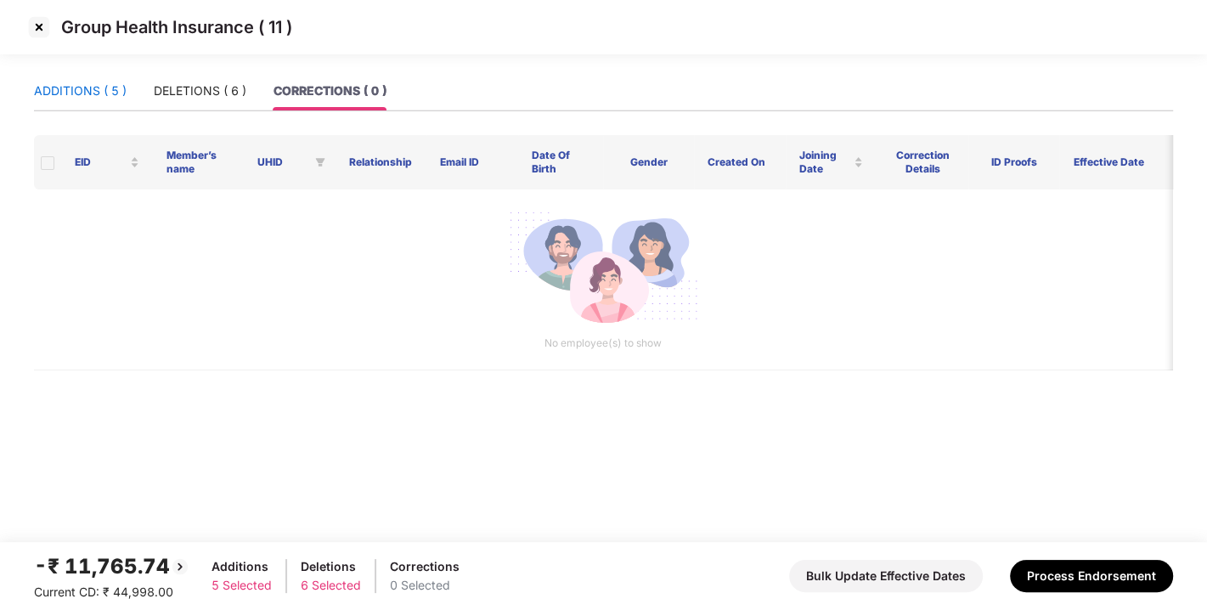
click at [111, 94] on div "ADDITIONS ( 5 )" at bounding box center [80, 91] width 93 height 19
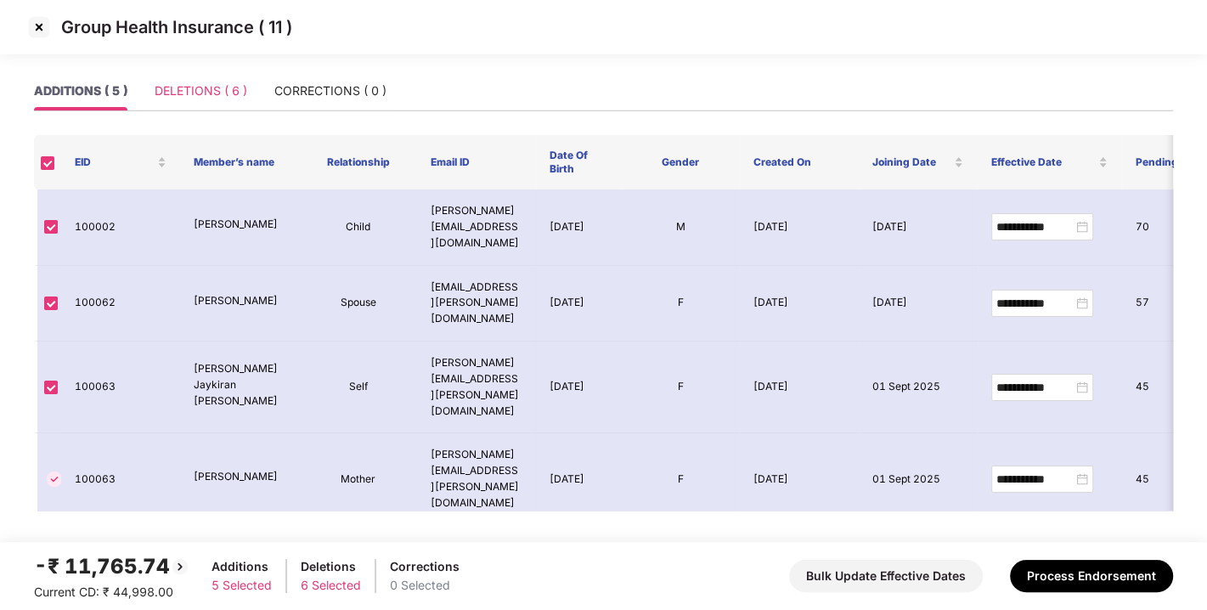
click at [185, 104] on div "DELETIONS ( 6 )" at bounding box center [201, 90] width 93 height 39
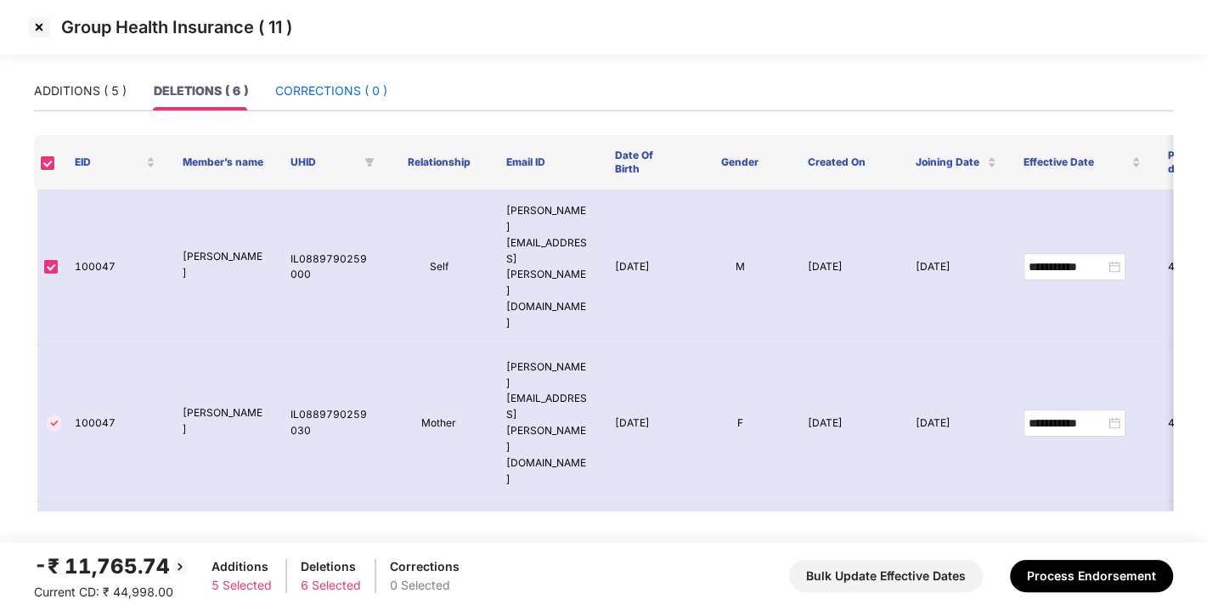
click at [278, 96] on div "CORRECTIONS ( 0 )" at bounding box center [331, 91] width 112 height 19
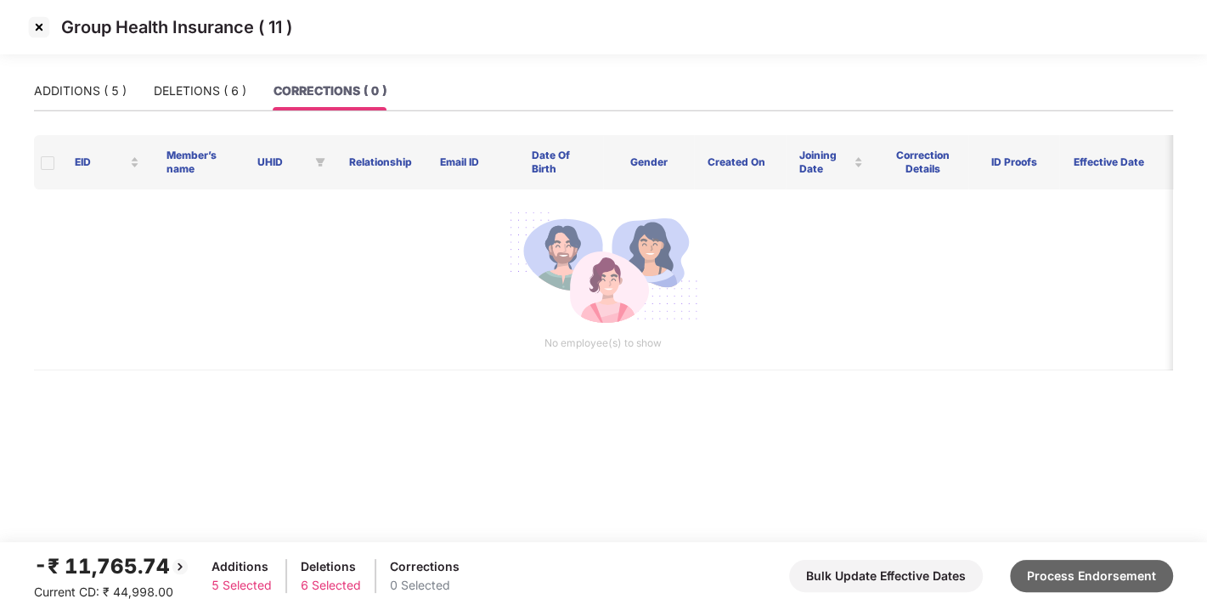
click at [1079, 568] on button "Process Endorsement" at bounding box center [1091, 576] width 163 height 32
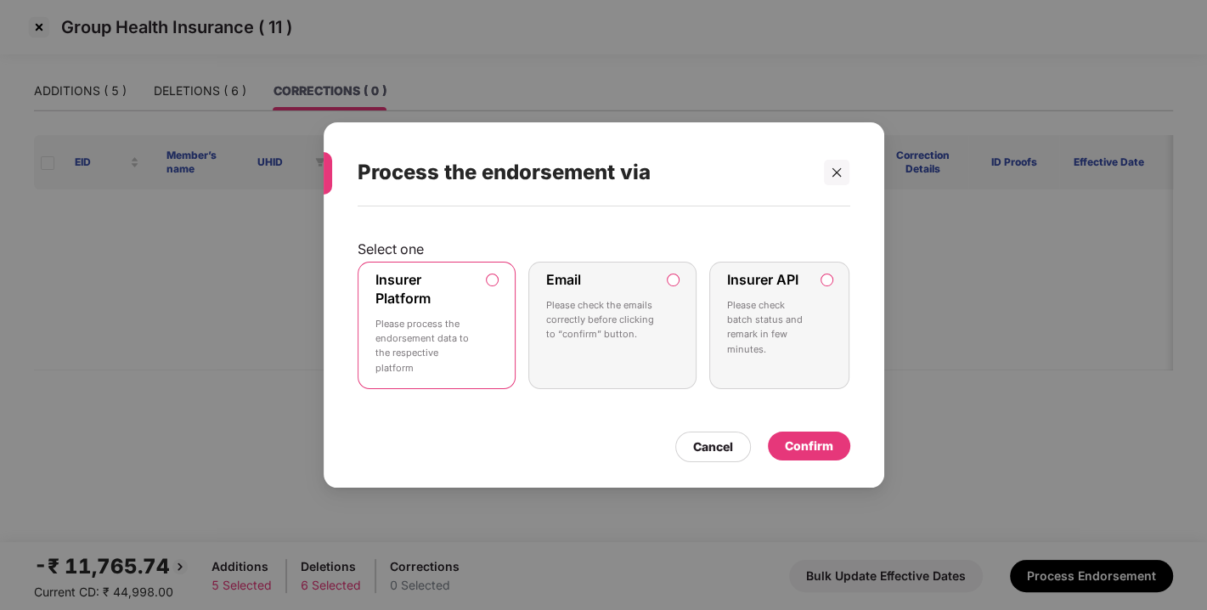
click at [813, 445] on div "Confirm" at bounding box center [809, 445] width 48 height 19
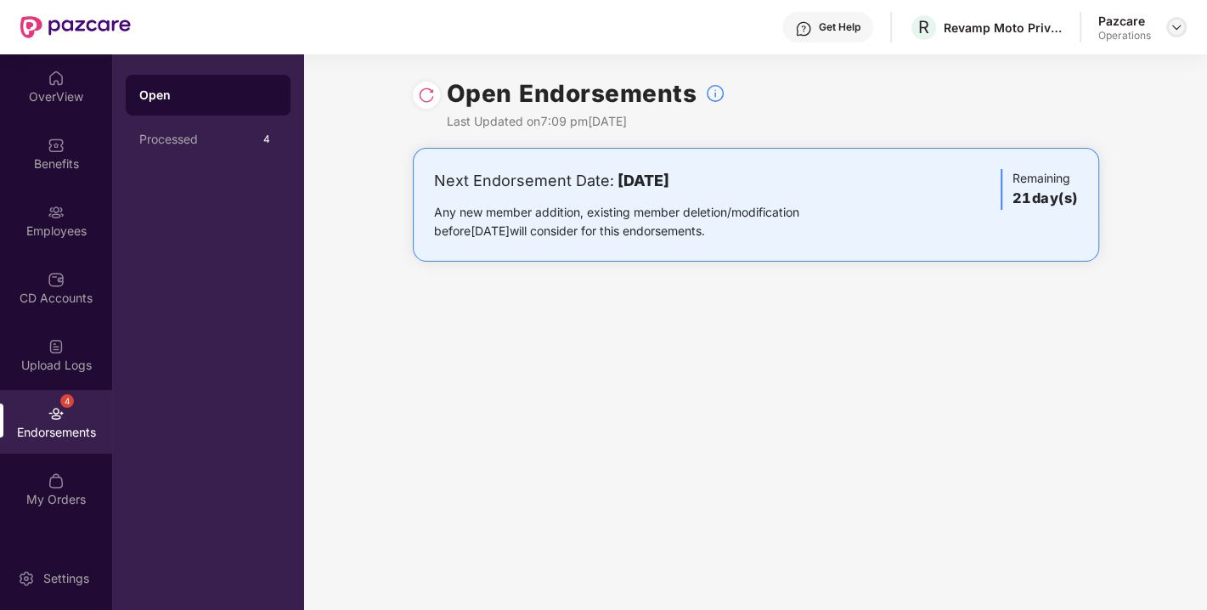
click at [1182, 28] on img at bounding box center [1176, 27] width 14 height 14
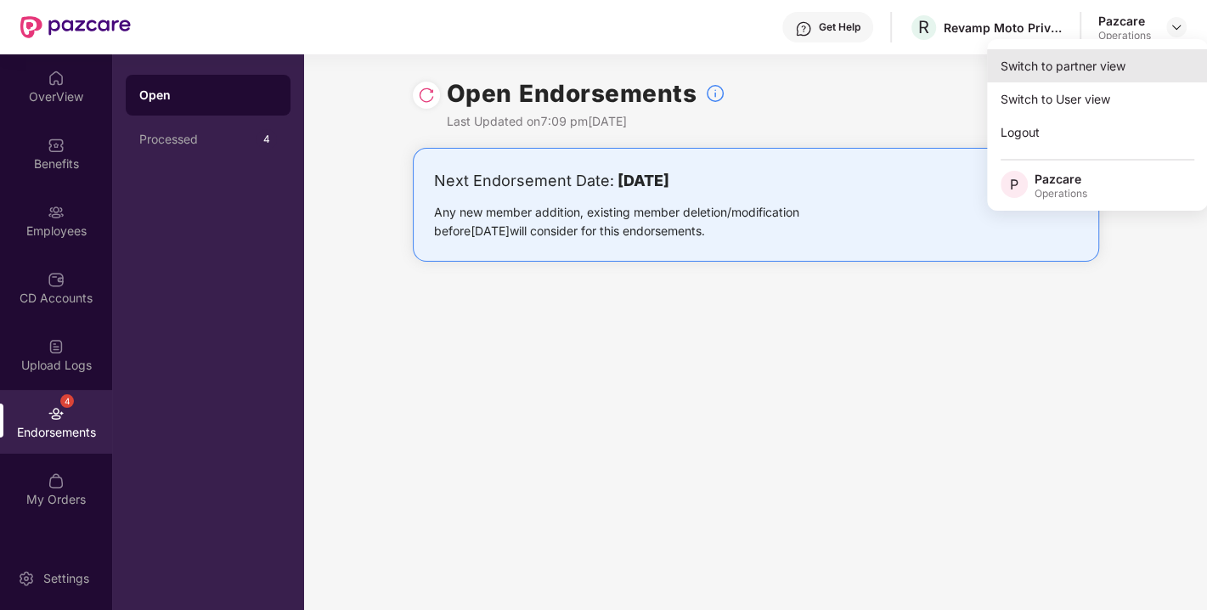
click at [1100, 54] on div "Switch to partner view" at bounding box center [1097, 65] width 221 height 33
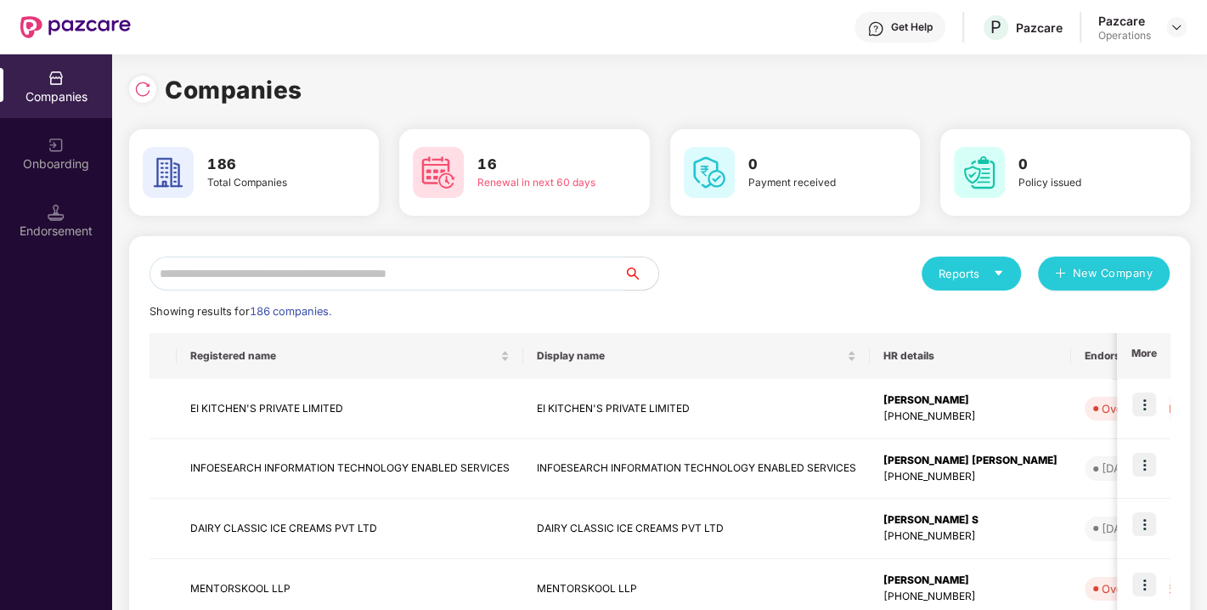
click at [408, 273] on input "text" at bounding box center [386, 273] width 475 height 34
paste input "**********"
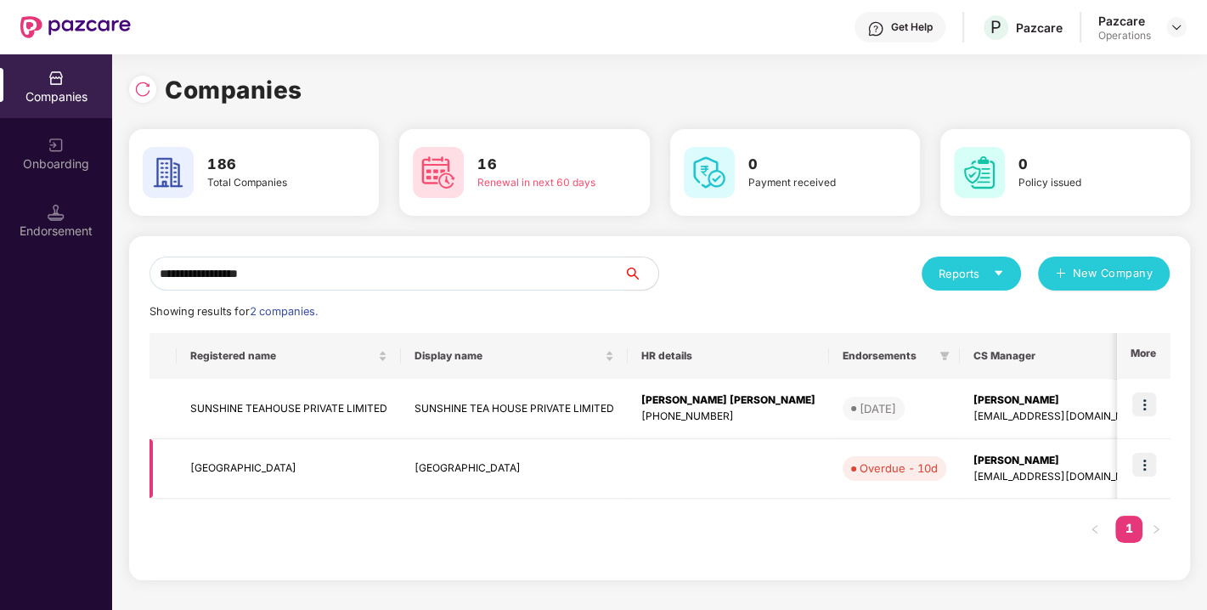
type input "**********"
click at [1142, 458] on img at bounding box center [1144, 465] width 24 height 24
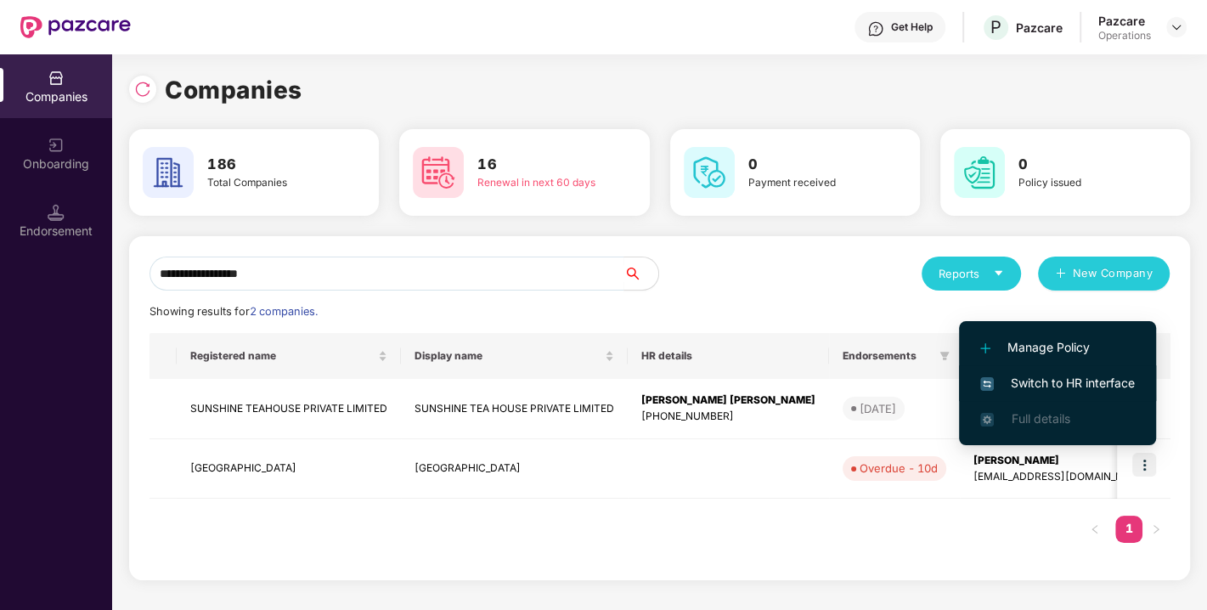
click at [1054, 383] on span "Switch to HR interface" at bounding box center [1057, 383] width 155 height 19
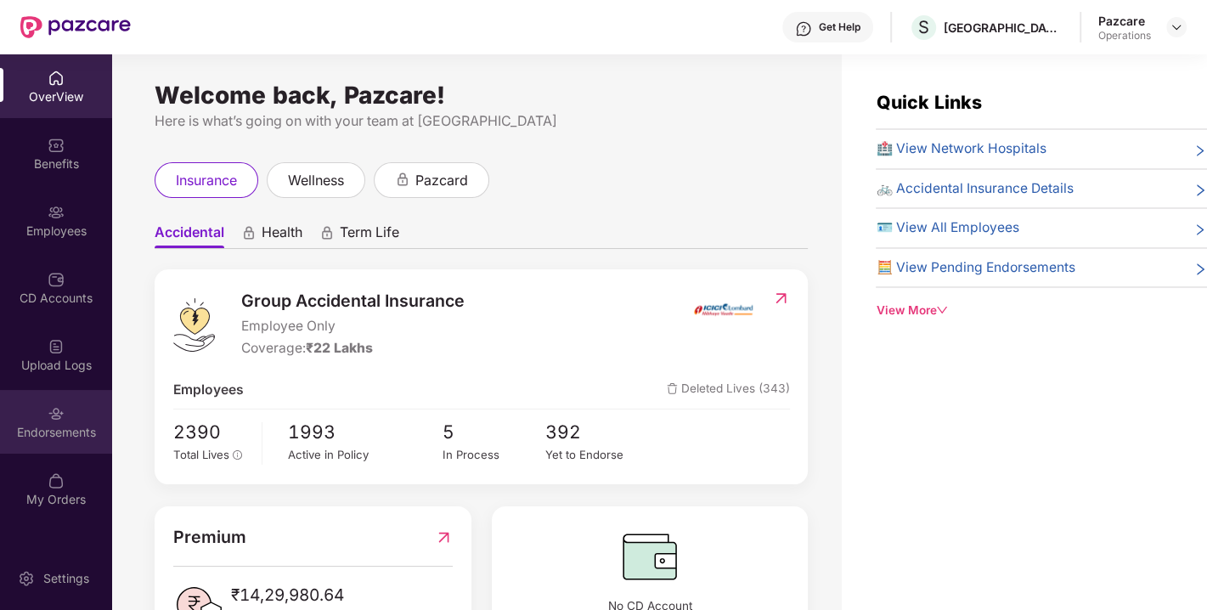
click at [51, 431] on div "Endorsements" at bounding box center [56, 432] width 112 height 17
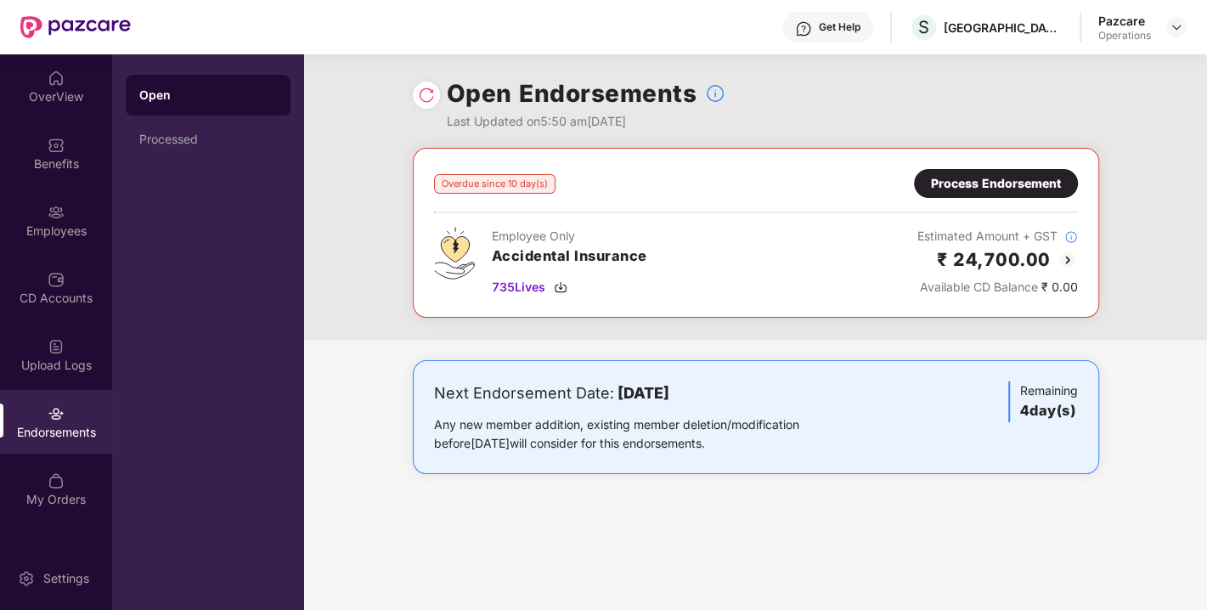
click at [426, 93] on img at bounding box center [426, 95] width 17 height 17
click at [964, 178] on div "Process Endorsement" at bounding box center [996, 183] width 130 height 19
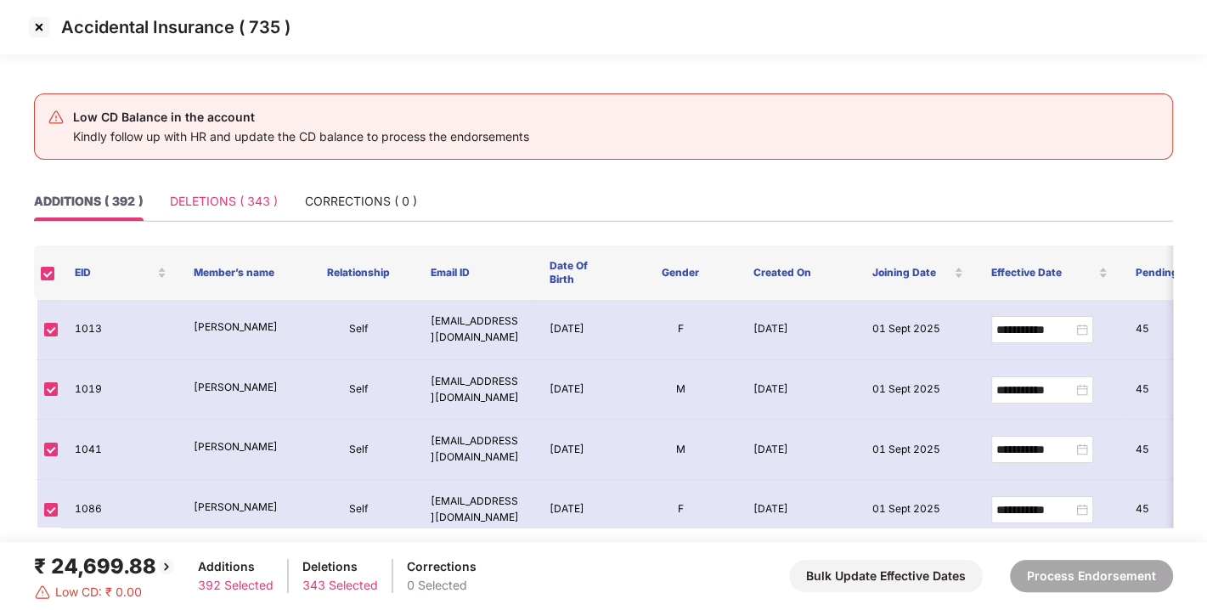
click at [208, 184] on div "DELETIONS ( 343 )" at bounding box center [224, 201] width 108 height 39
click at [213, 192] on div "DELETIONS ( 343 )" at bounding box center [224, 201] width 108 height 19
click at [218, 196] on div "DELETIONS ( 343 )" at bounding box center [224, 201] width 108 height 19
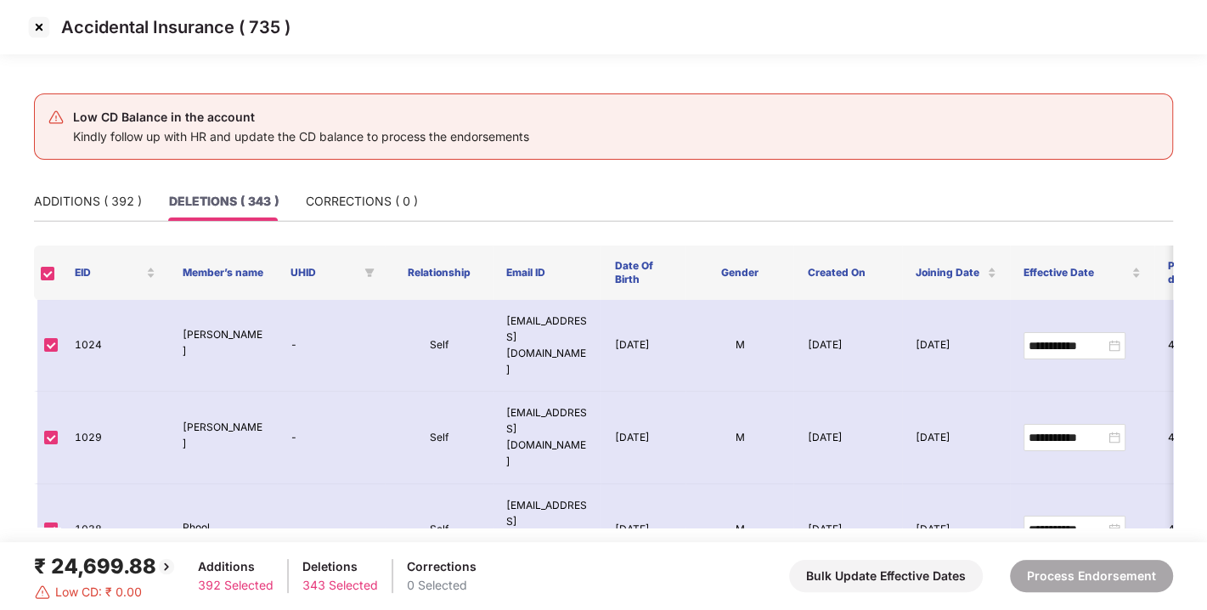
click at [218, 196] on div "DELETIONS ( 343 )" at bounding box center [224, 201] width 110 height 19
click at [111, 195] on div "ADDITIONS ( 392 )" at bounding box center [88, 201] width 108 height 19
click at [85, 193] on div "ADDITIONS ( 392 )" at bounding box center [88, 201] width 108 height 19
click at [67, 192] on div "ADDITIONS ( 392 )" at bounding box center [88, 201] width 108 height 19
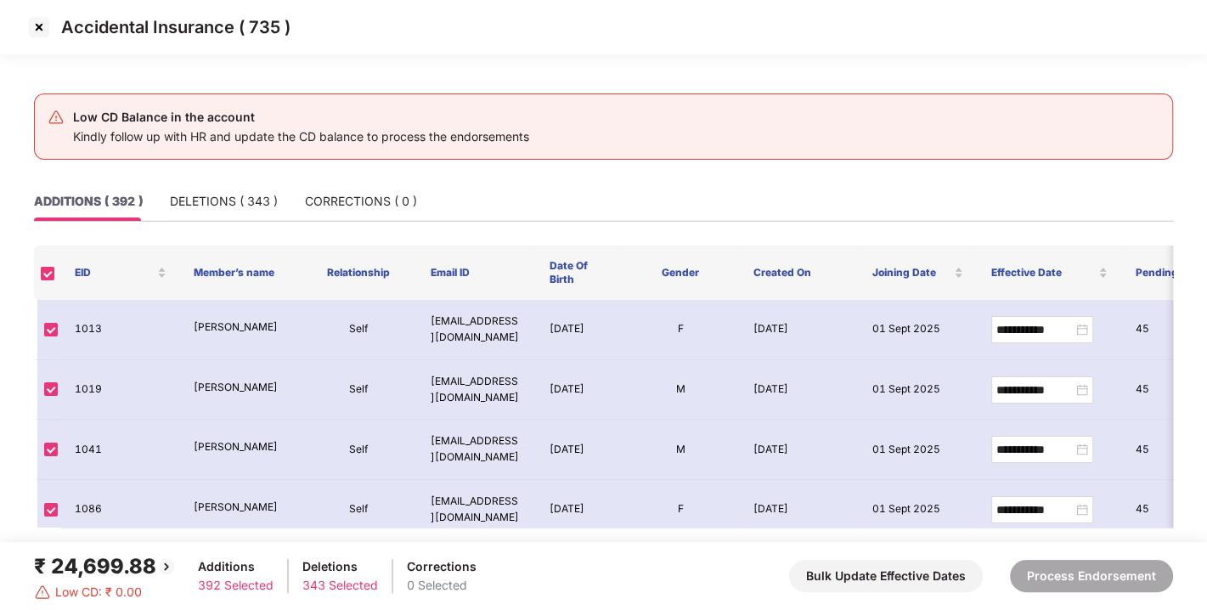
click at [67, 192] on div "ADDITIONS ( 392 )" at bounding box center [88, 201] width 109 height 19
click at [43, 29] on img at bounding box center [38, 27] width 27 height 27
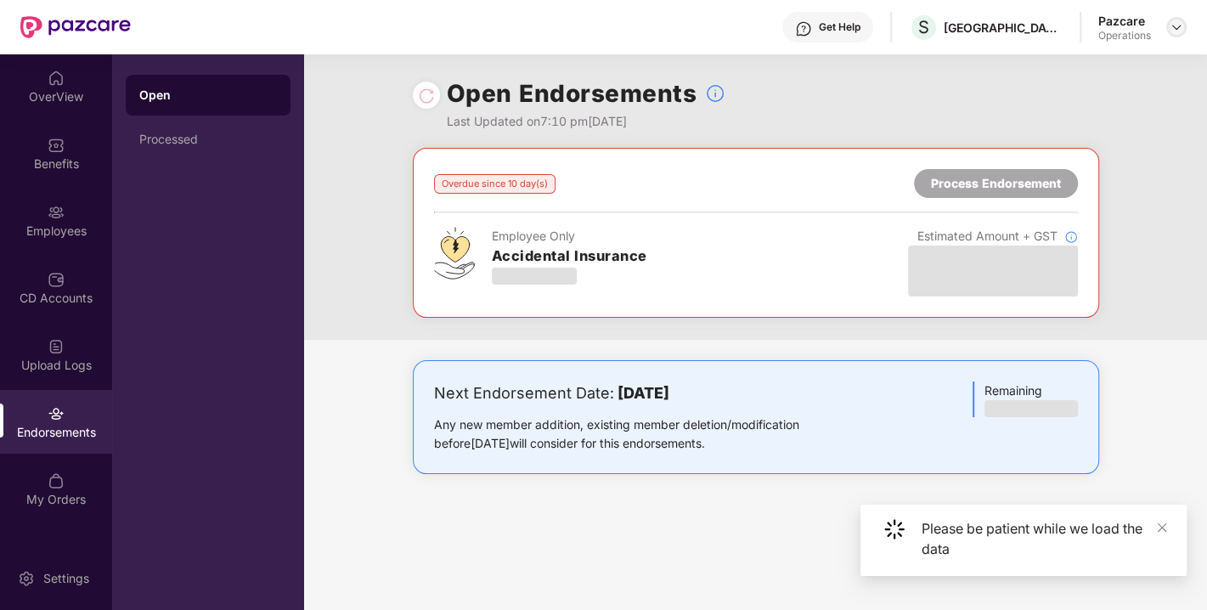
click at [1179, 23] on img at bounding box center [1176, 27] width 14 height 14
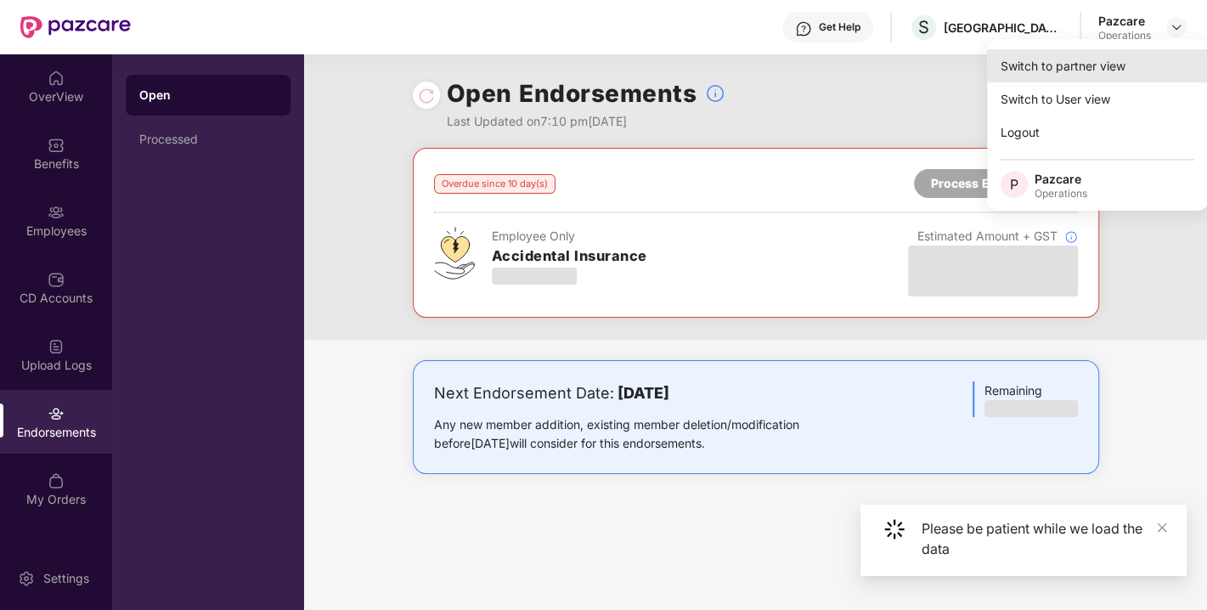
click at [1082, 59] on div "Switch to partner view" at bounding box center [1097, 65] width 221 height 33
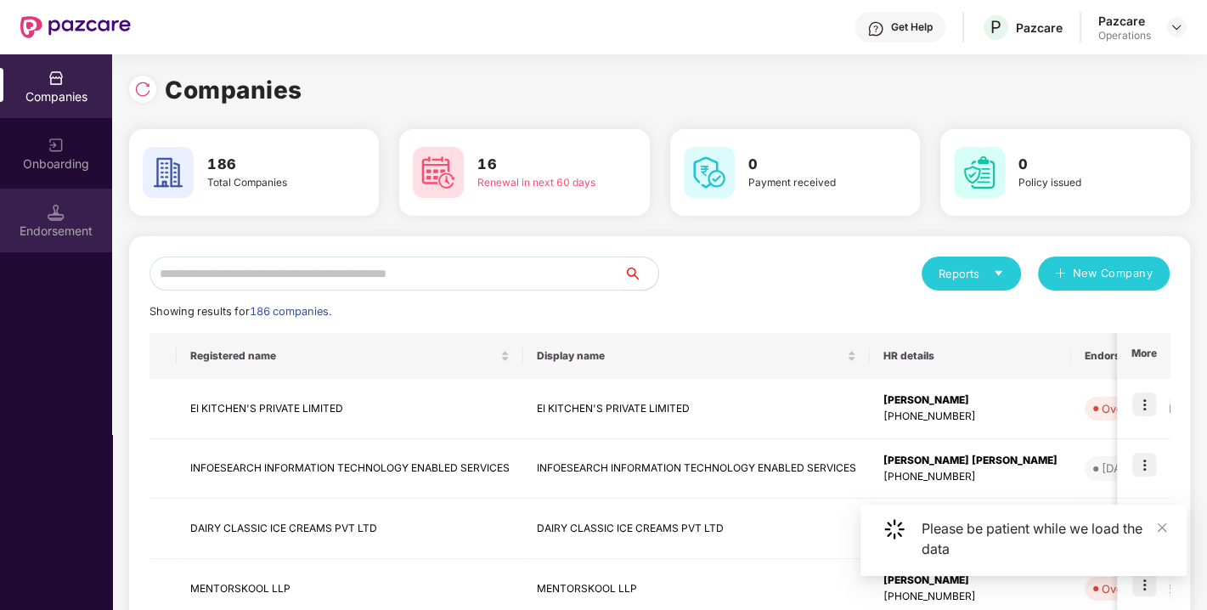
click at [61, 215] on img at bounding box center [56, 212] width 17 height 17
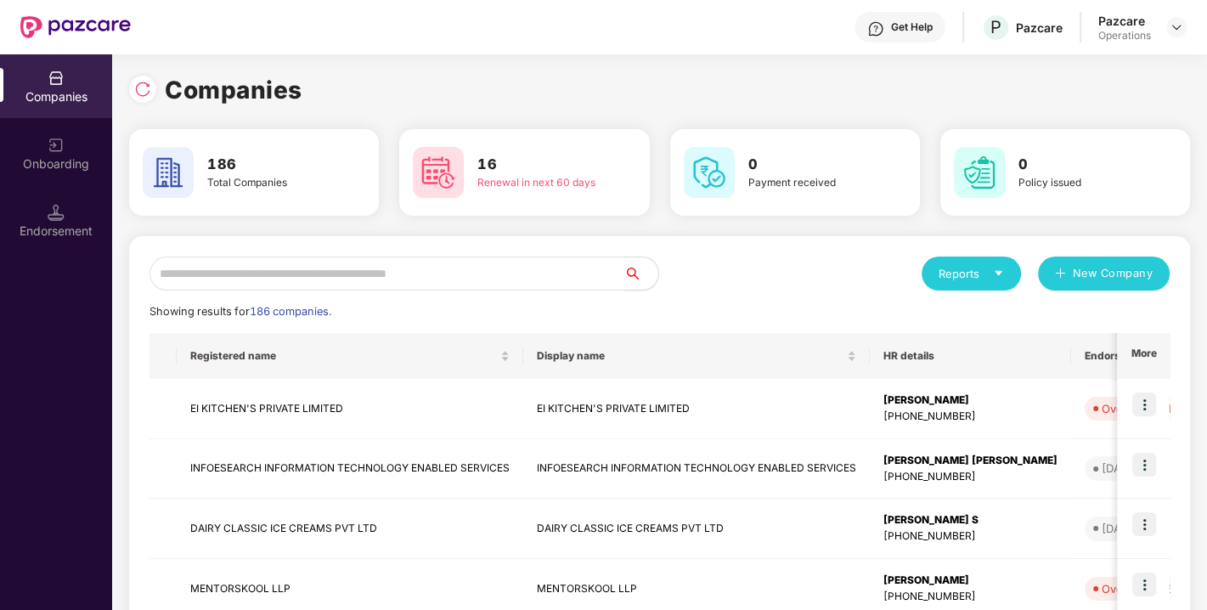
click at [75, 203] on div "Endorsement" at bounding box center [56, 220] width 112 height 64
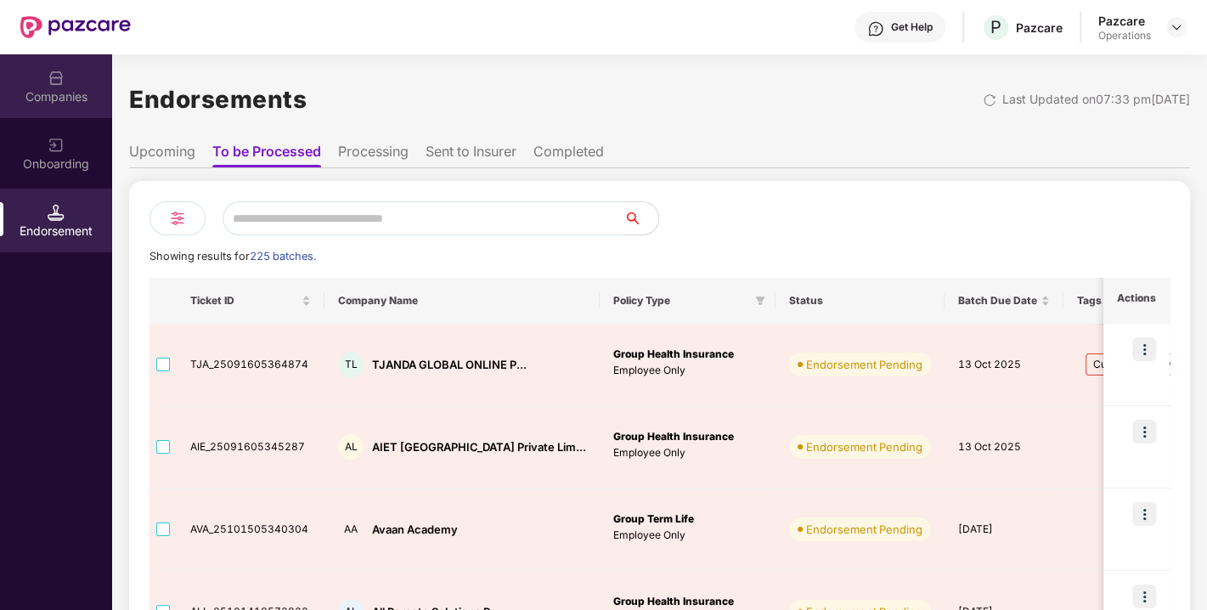
click at [65, 70] on div "Companies" at bounding box center [56, 86] width 112 height 64
